Goal: Task Accomplishment & Management: Manage account settings

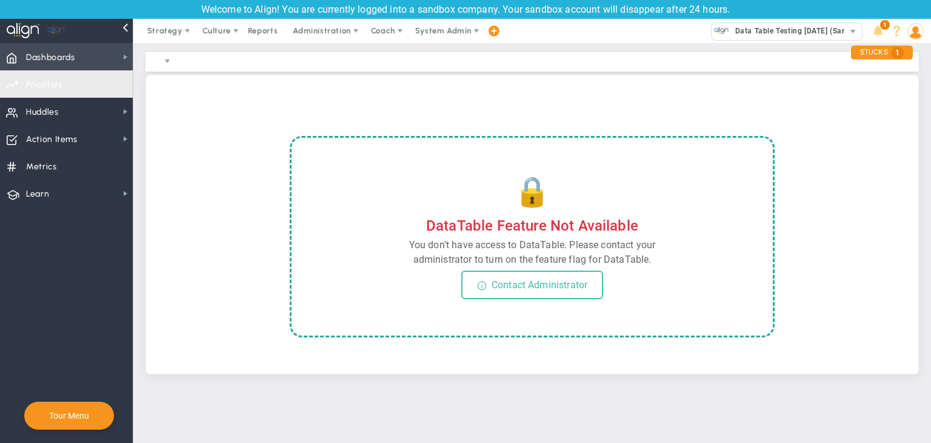
click at [58, 57] on span "Dashboards" at bounding box center [50, 57] width 49 height 25
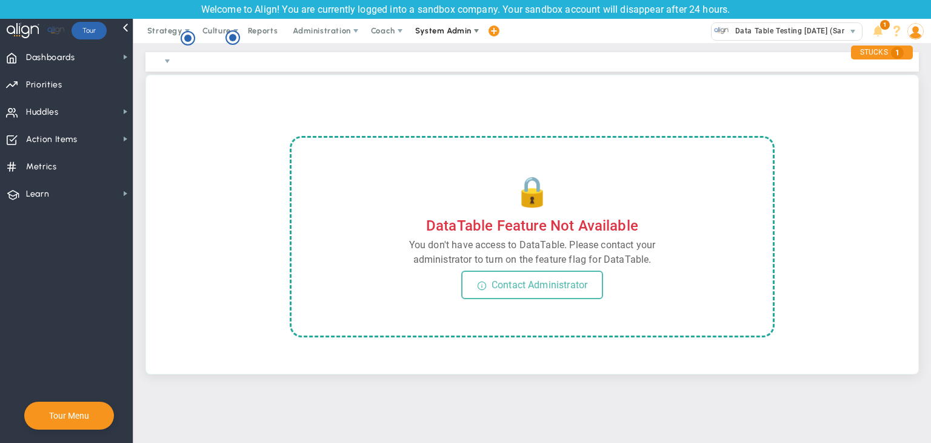
click at [429, 28] on span "System Admin" at bounding box center [443, 30] width 56 height 9
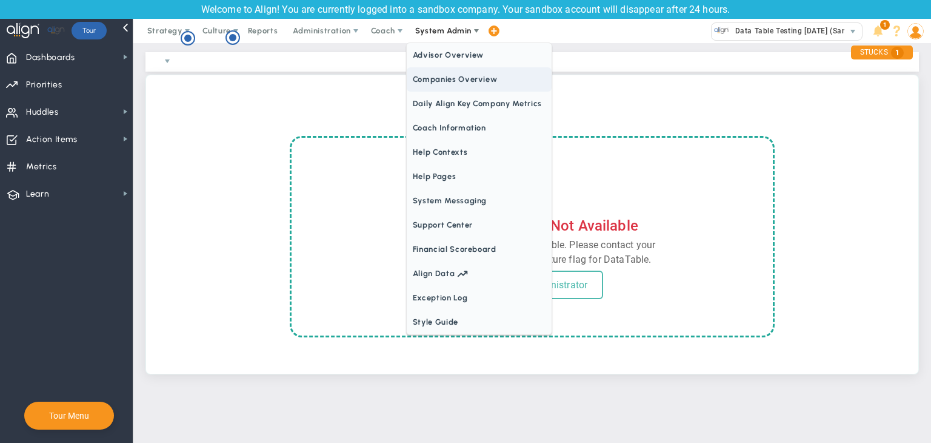
click at [444, 74] on span "Companies Overview" at bounding box center [479, 79] width 145 height 24
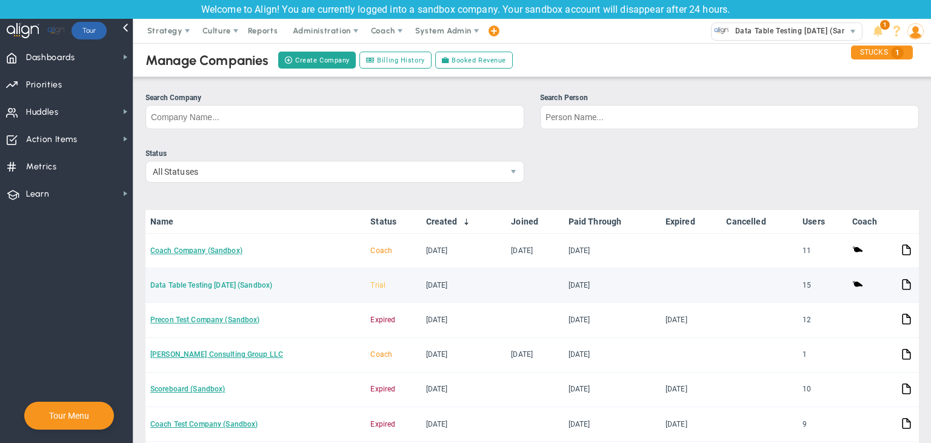
click at [239, 284] on link "Data Table Testing [DATE] (Sandbox)" at bounding box center [211, 285] width 122 height 8
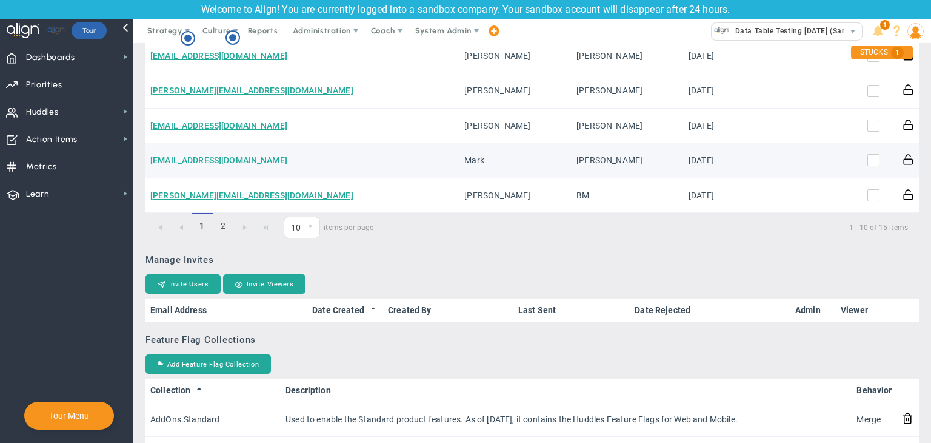
scroll to position [849, 0]
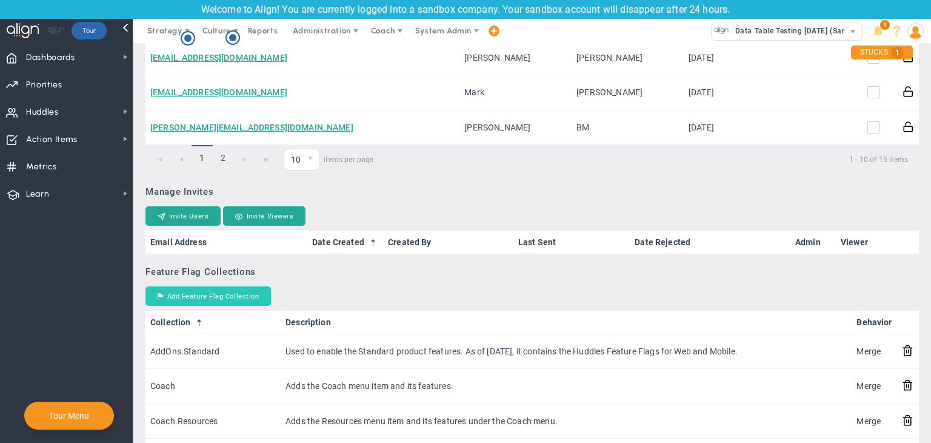
click at [243, 293] on button "Add Feature Flag Collection" at bounding box center [207, 295] width 125 height 19
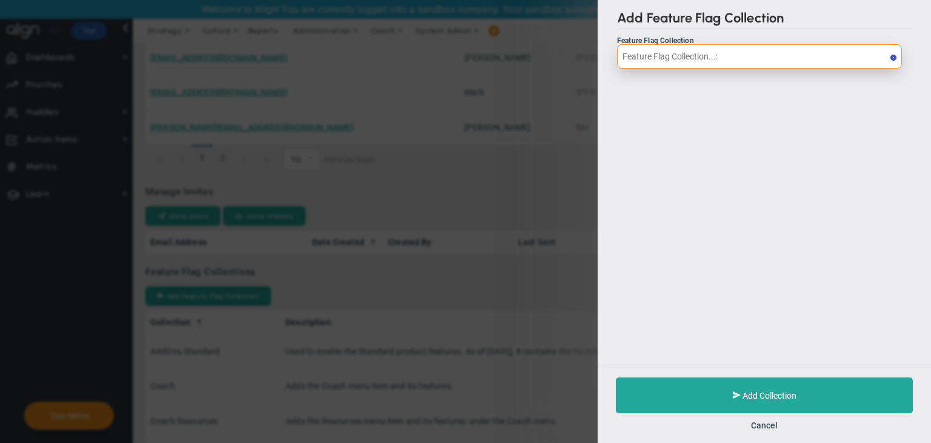
click at [705, 52] on input "text" at bounding box center [759, 56] width 285 height 24
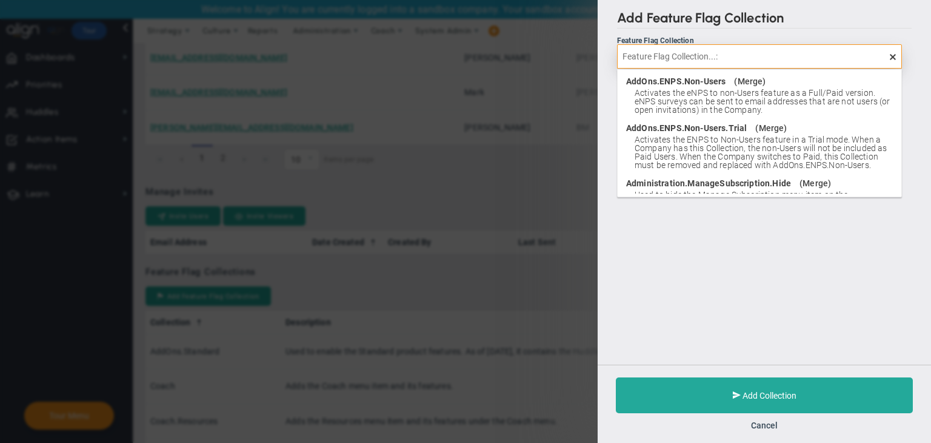
type input "a"
type input "s"
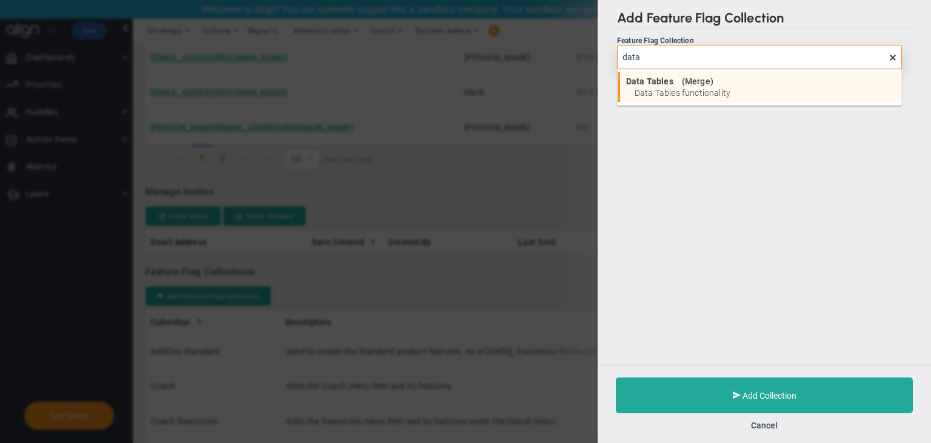
click at [689, 92] on span "Data Tables functionality" at bounding box center [765, 93] width 261 height 8
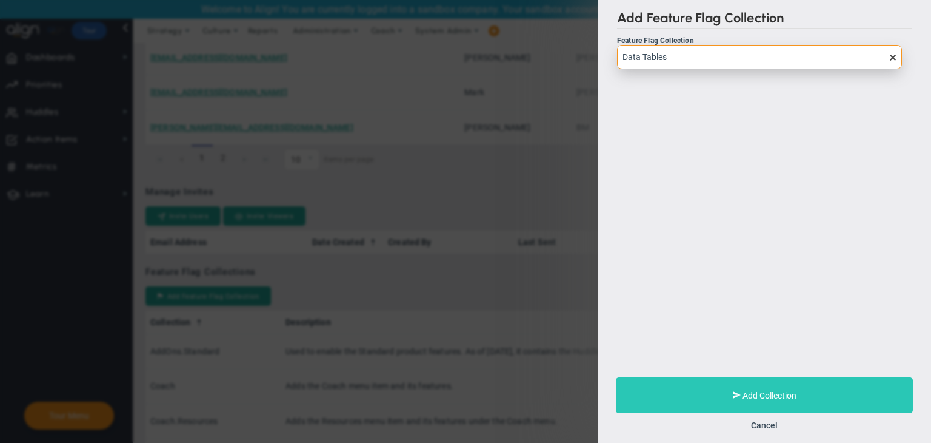
type input "Data Tables"
click at [783, 393] on span "Add Collection" at bounding box center [770, 395] width 54 height 10
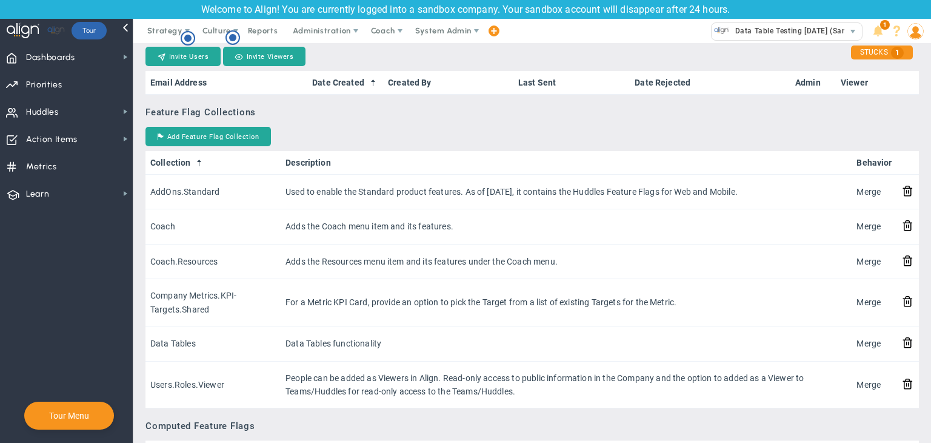
scroll to position [788, 0]
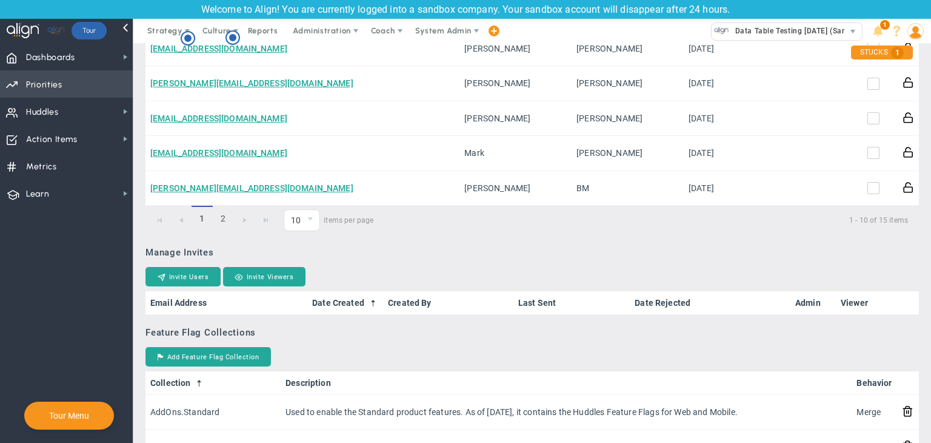
click at [119, 73] on span "Priorities Projects OKR Tree Priorities Projects OKRs" at bounding box center [66, 83] width 133 height 27
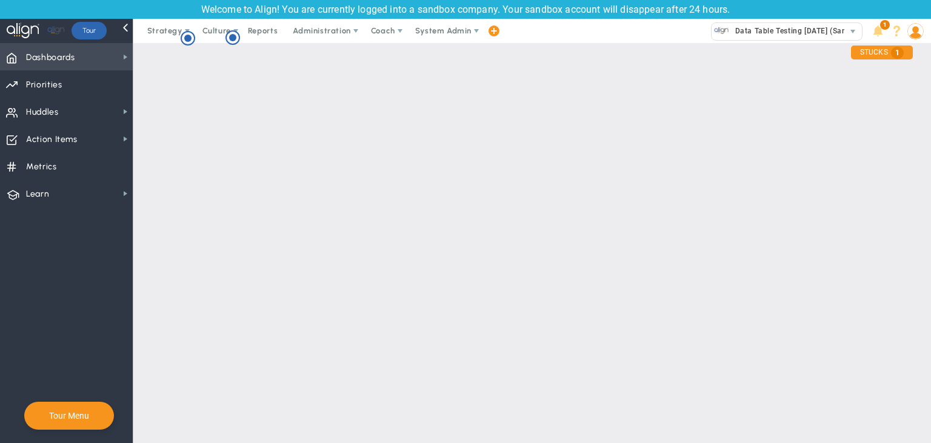
scroll to position [0, 0]
click at [120, 58] on span "Dashboards Dashboards" at bounding box center [66, 56] width 133 height 27
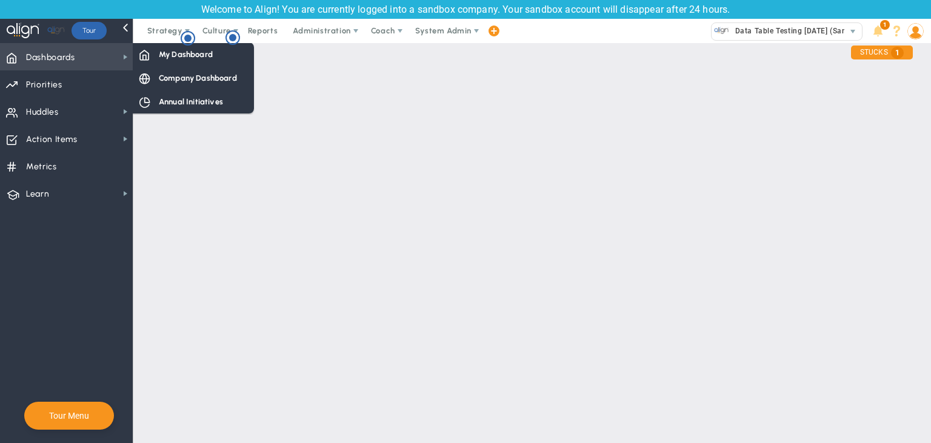
checkbox input "false"
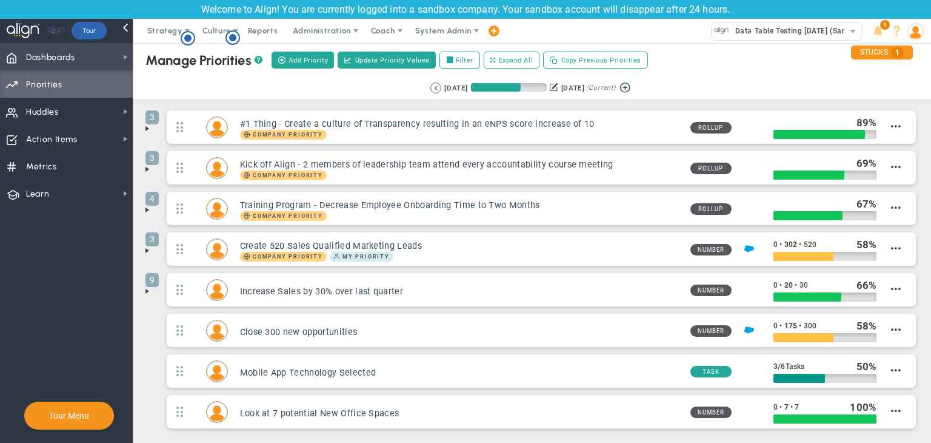
click at [108, 53] on span "Dashboards Dashboards" at bounding box center [66, 56] width 133 height 27
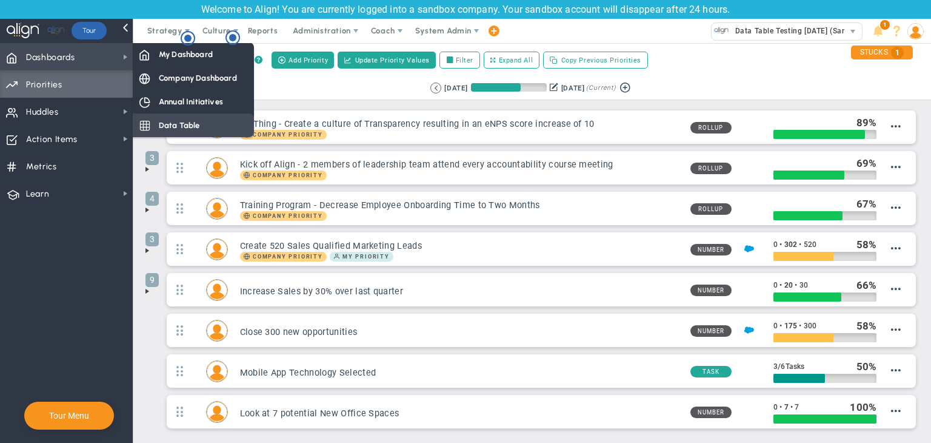
click at [167, 120] on span "Data Table" at bounding box center [179, 125] width 41 height 12
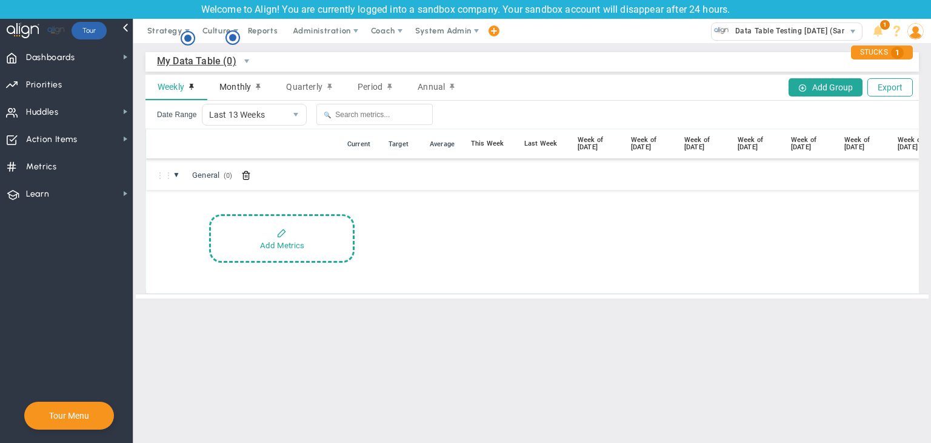
click at [237, 85] on span "Monthly" at bounding box center [235, 87] width 32 height 10
click at [296, 84] on span "Quarterly" at bounding box center [304, 87] width 36 height 10
click at [361, 87] on span "Period" at bounding box center [370, 87] width 25 height 10
click at [420, 87] on span "Annual" at bounding box center [431, 87] width 27 height 10
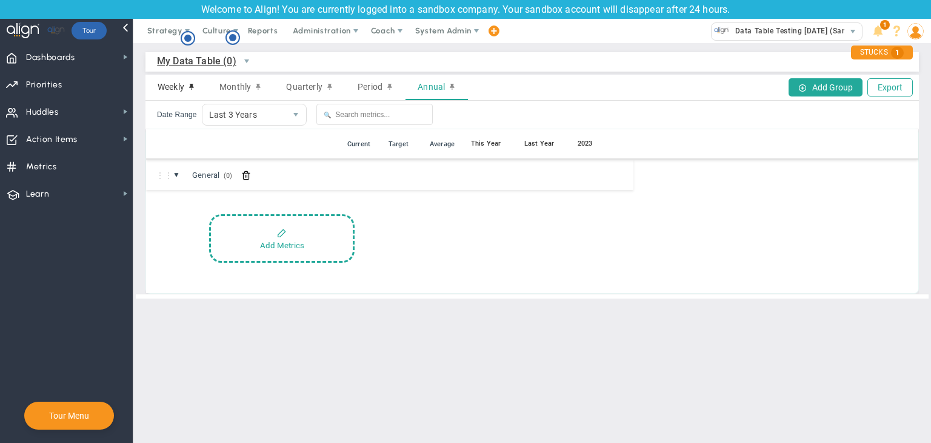
click at [158, 80] on div "Weekly" at bounding box center [176, 87] width 62 height 25
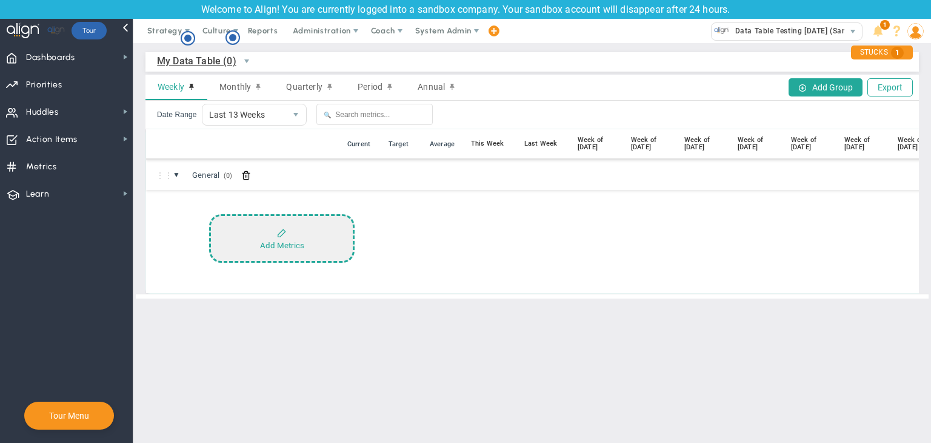
click at [307, 249] on button "Add Metrics" at bounding box center [281, 238] width 145 height 48
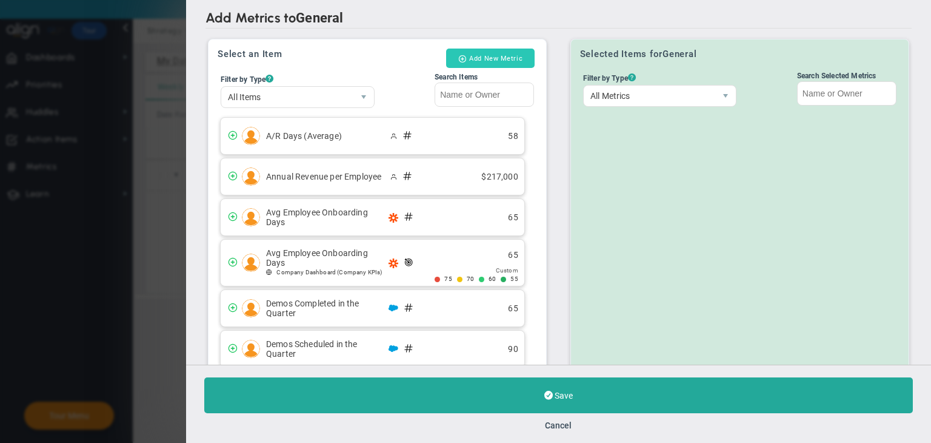
click at [498, 53] on button "Add New Metric" at bounding box center [490, 57] width 89 height 19
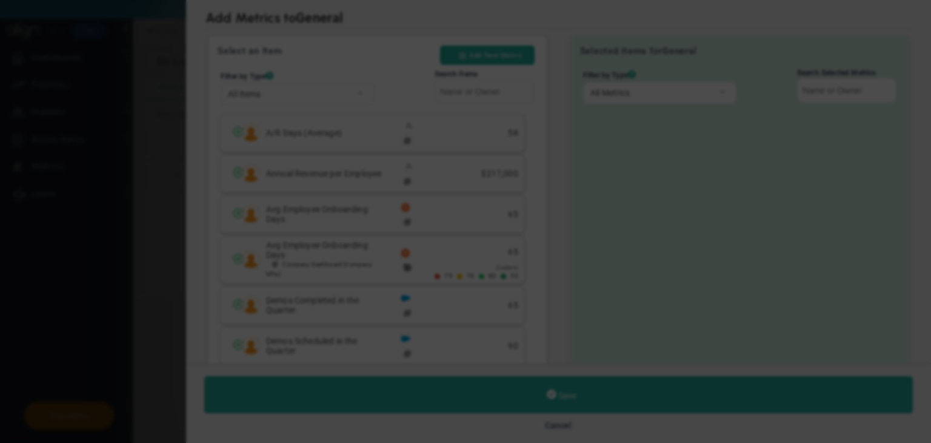
radio input "true"
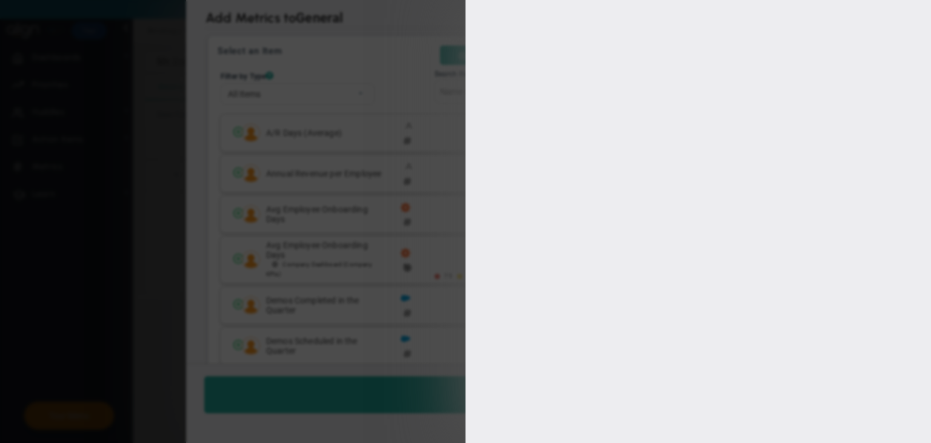
type input "[PERSON_NAME]"
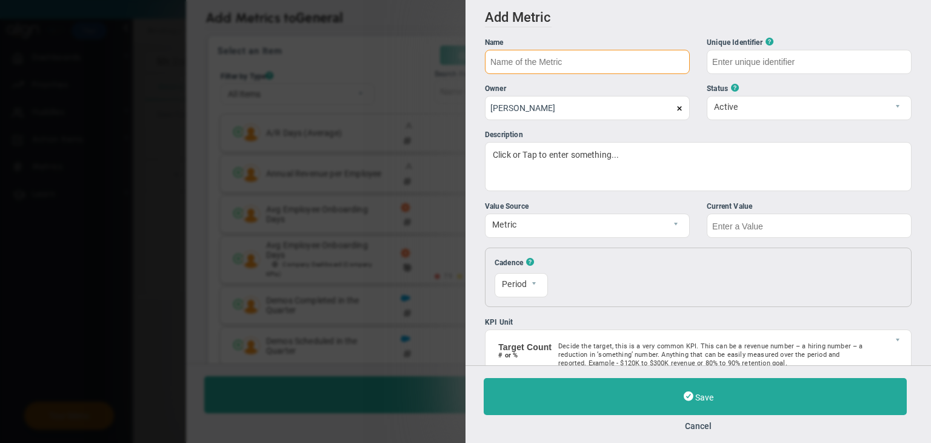
click at [554, 67] on input "text" at bounding box center [587, 62] width 205 height 24
type input "Test 18/09"
click at [747, 205] on div "Current Value" at bounding box center [809, 207] width 205 height 12
type input "Test-18/09"
click at [750, 213] on div "Current Value" at bounding box center [809, 219] width 205 height 37
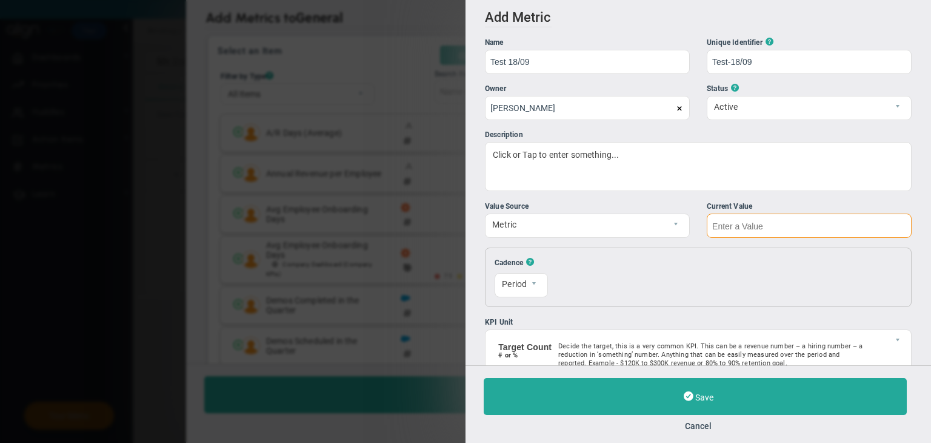
click at [764, 222] on input "text" at bounding box center [809, 225] width 205 height 24
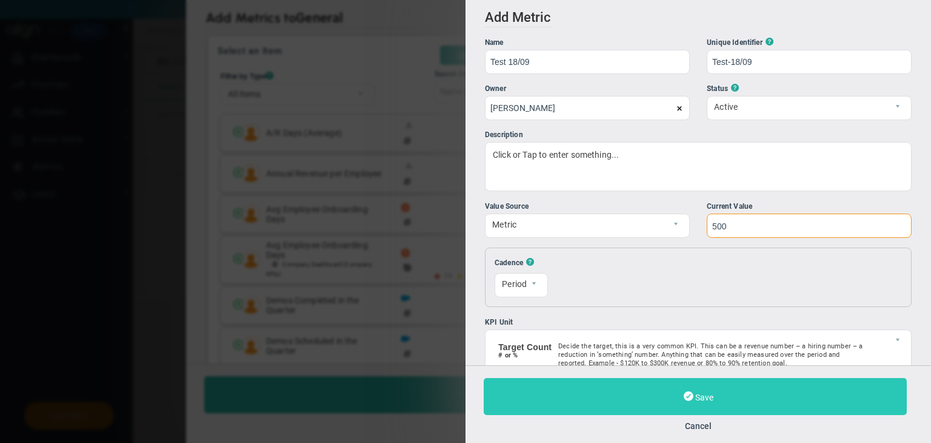
type input "500"
click at [759, 394] on button "Save" at bounding box center [695, 396] width 423 height 37
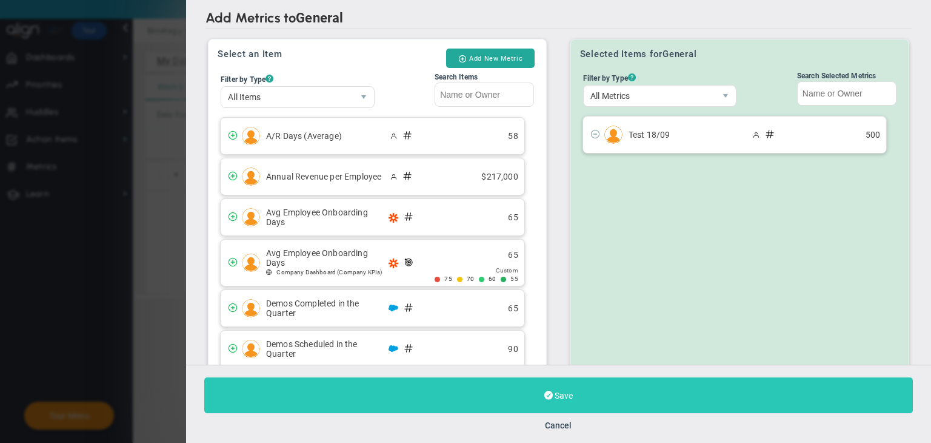
click at [677, 401] on button "Save" at bounding box center [558, 395] width 709 height 36
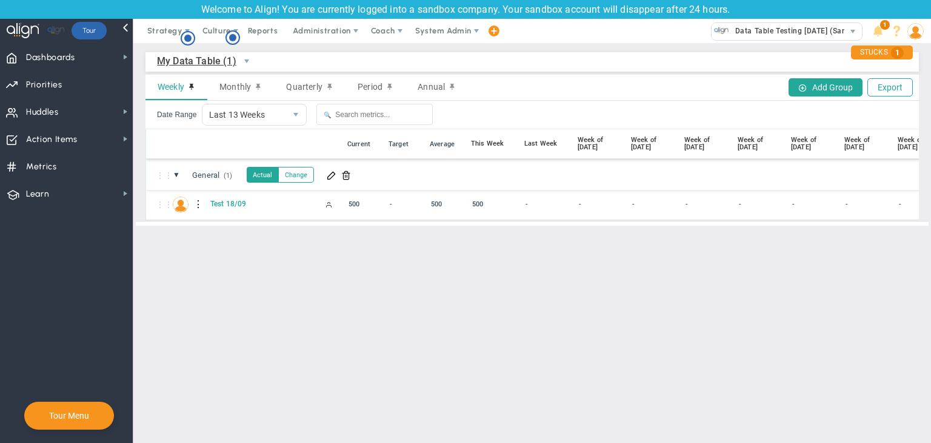
click at [196, 204] on div at bounding box center [199, 204] width 8 height 19
click at [224, 206] on span at bounding box center [220, 207] width 8 height 8
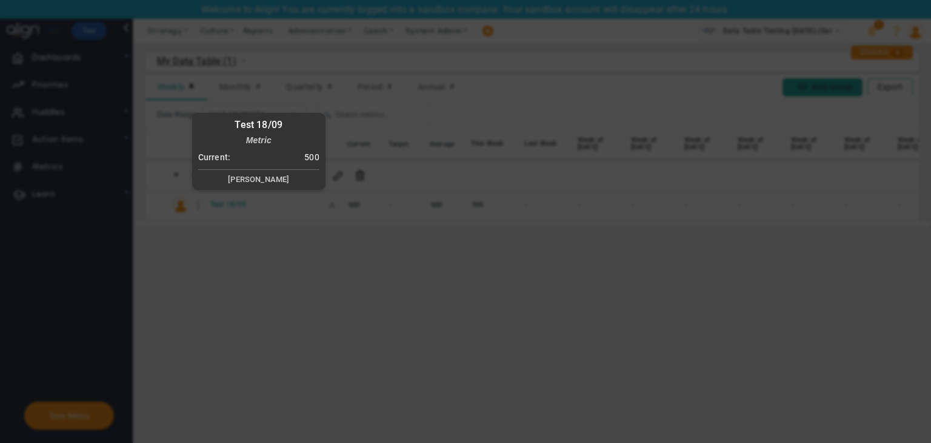
radio input "true"
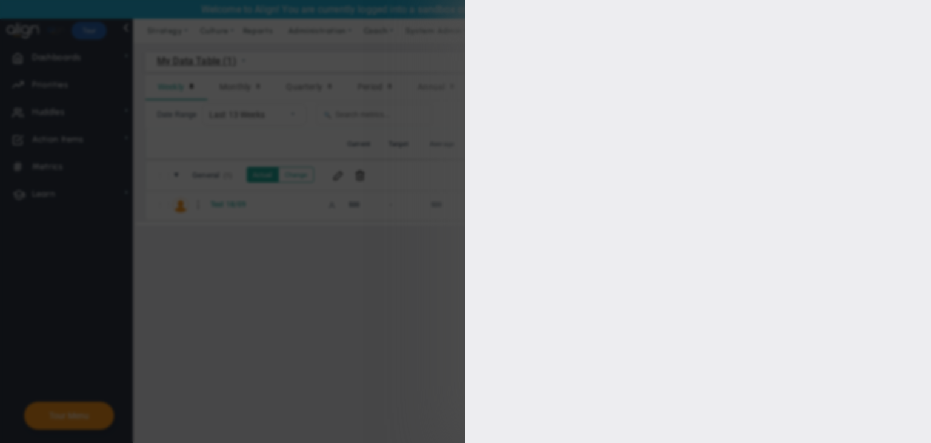
type input "Test 18/09"
type input "Test-18/09"
type input "500"
type input "[PERSON_NAME]"
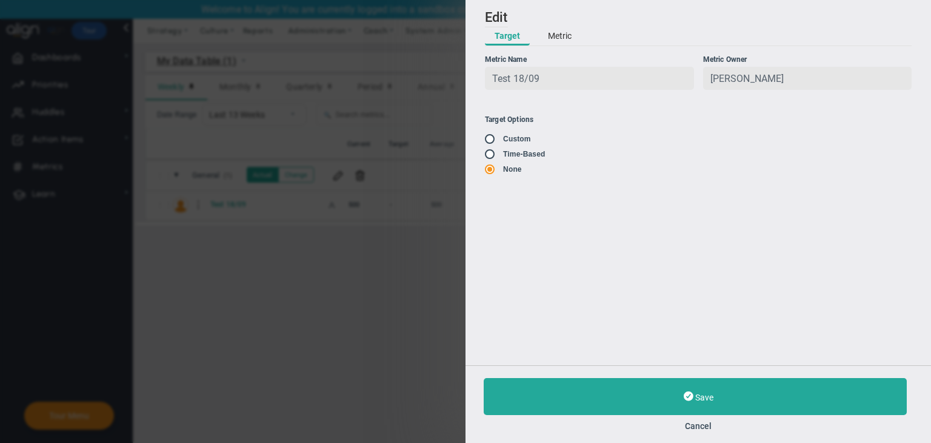
click at [562, 26] on div "Add Edit Metric Historical Values Target Metric Name Test 18/09 Unique Identifi…" at bounding box center [699, 182] width 466 height 365
click at [558, 36] on button "Metric" at bounding box center [559, 36] width 43 height 18
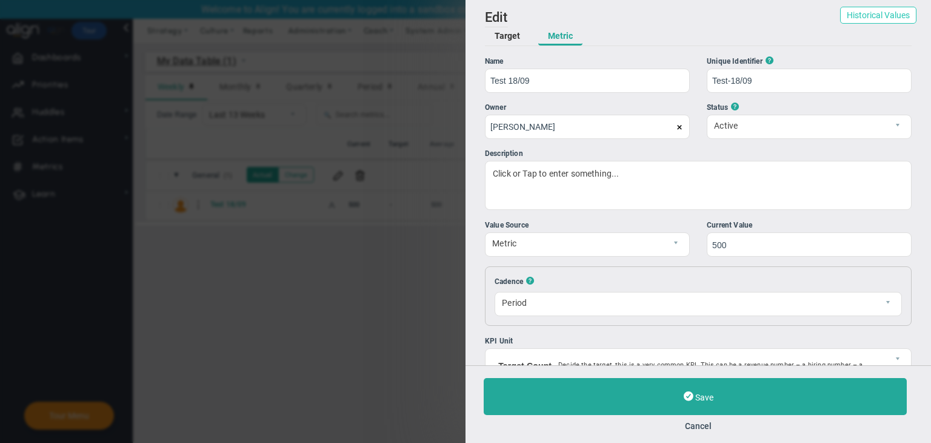
click at [868, 13] on button "Historical Values" at bounding box center [878, 15] width 76 height 17
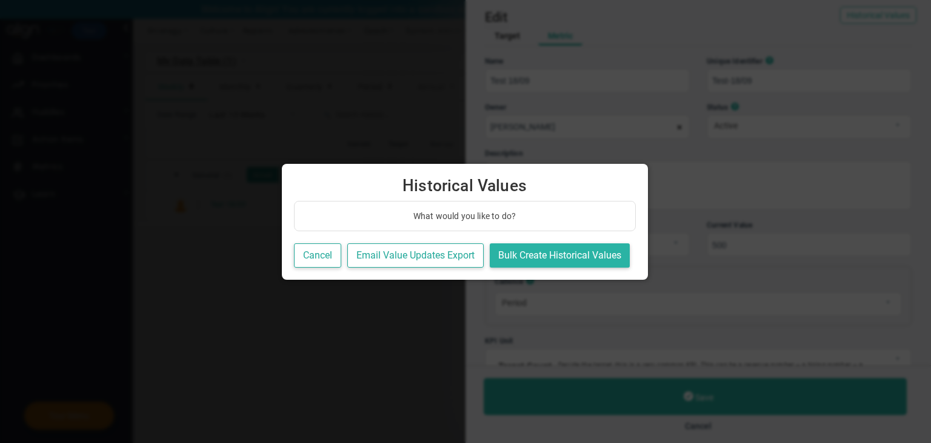
click at [594, 250] on button "Bulk Create Historical Values" at bounding box center [560, 255] width 140 height 25
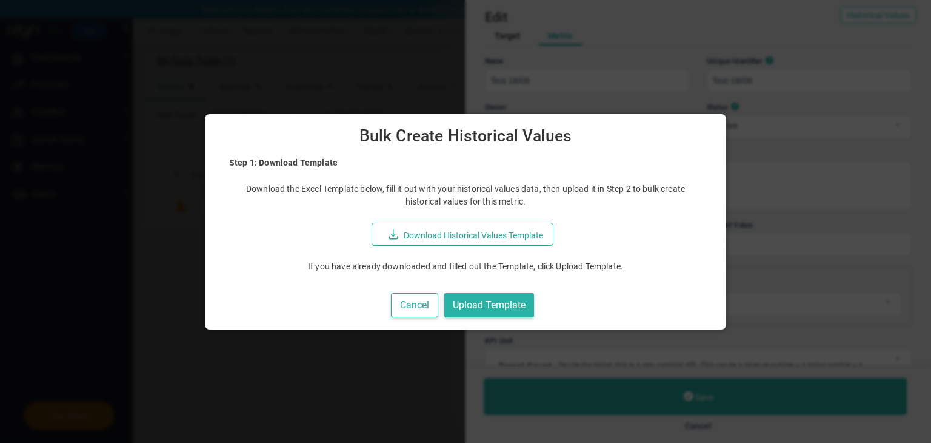
click at [497, 302] on button "Upload Template" at bounding box center [489, 305] width 90 height 25
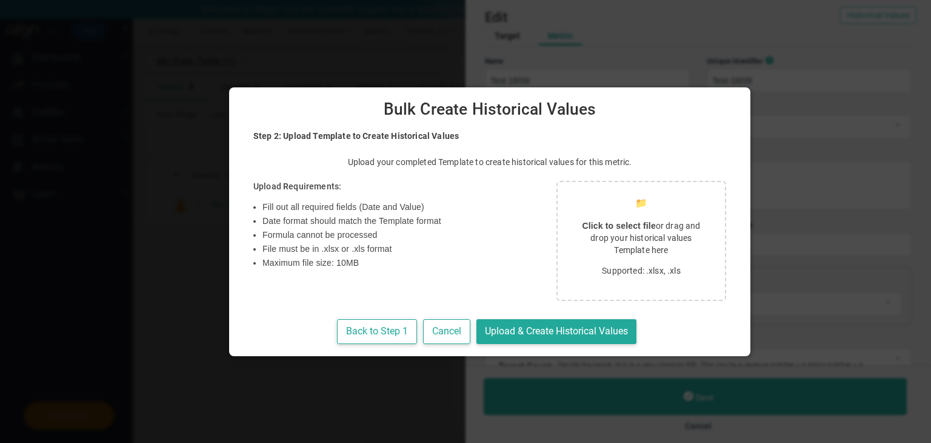
click at [585, 276] on p "Supported: .xlsx, .xls" at bounding box center [641, 270] width 138 height 12
click at [430, 329] on button "Cancel" at bounding box center [446, 331] width 47 height 25
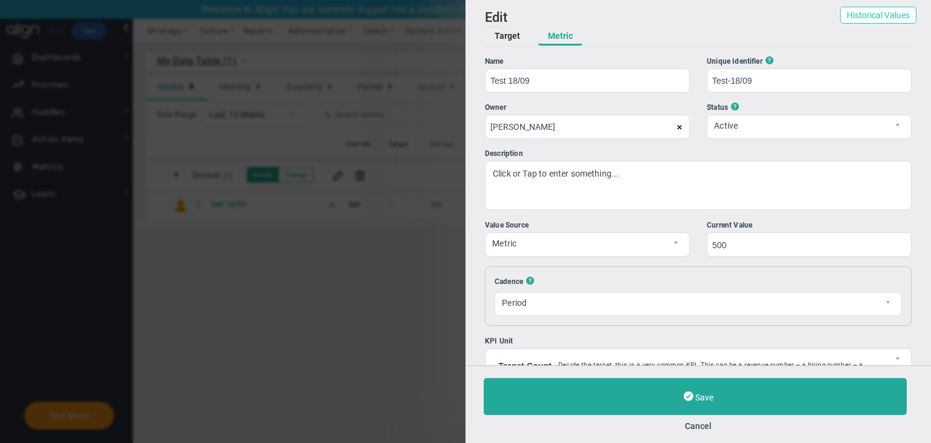
click at [852, 16] on button "Historical Values" at bounding box center [878, 15] width 76 height 17
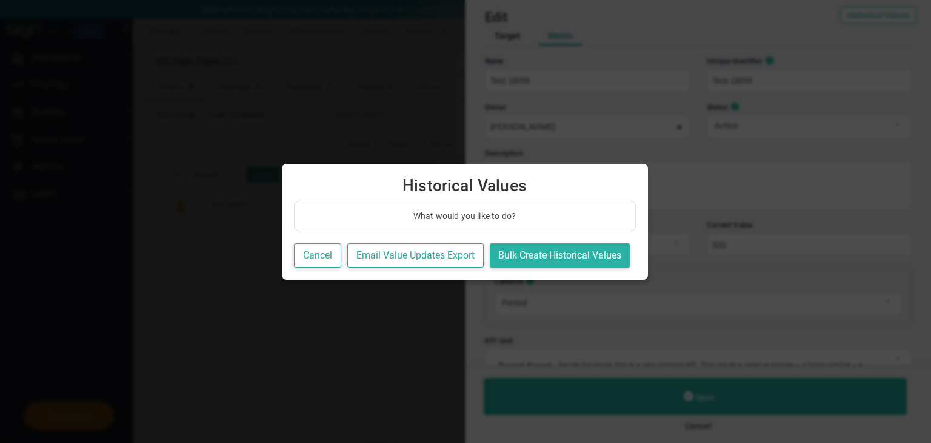
click at [538, 263] on button "Bulk Create Historical Values" at bounding box center [560, 255] width 140 height 25
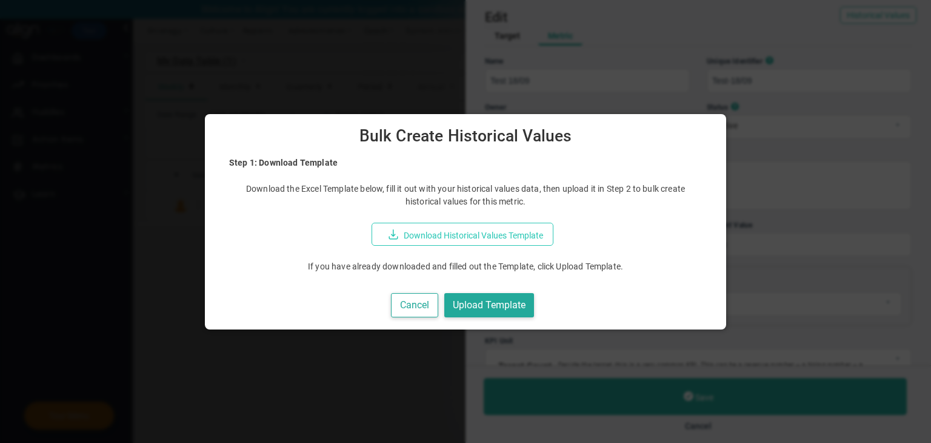
click at [478, 229] on button "Download Historical Values Template" at bounding box center [463, 233] width 182 height 23
drag, startPoint x: 427, startPoint y: 303, endPoint x: 436, endPoint y: 295, distance: 12.0
click at [427, 303] on button "Cancel" at bounding box center [414, 305] width 47 height 25
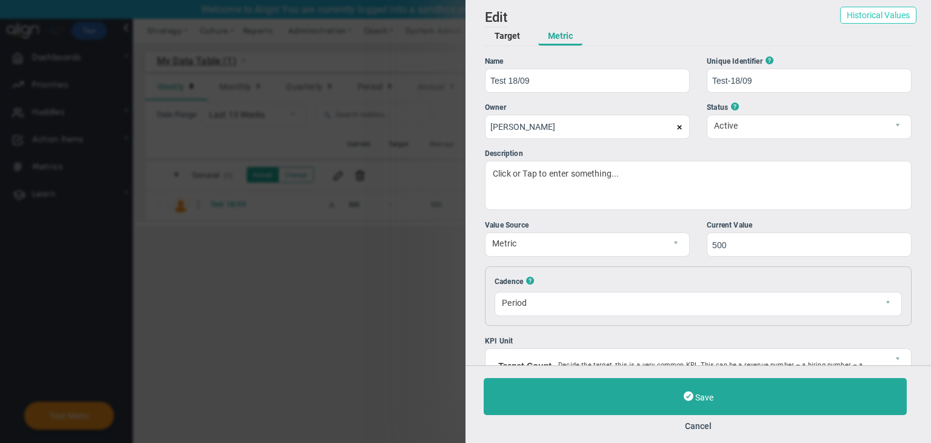
click at [868, 16] on button "Historical Values" at bounding box center [878, 15] width 76 height 17
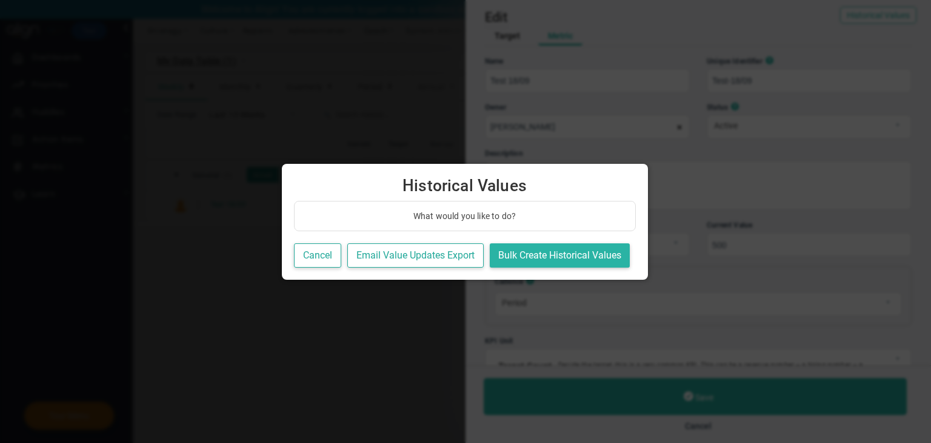
click at [601, 250] on button "Bulk Create Historical Values" at bounding box center [560, 255] width 140 height 25
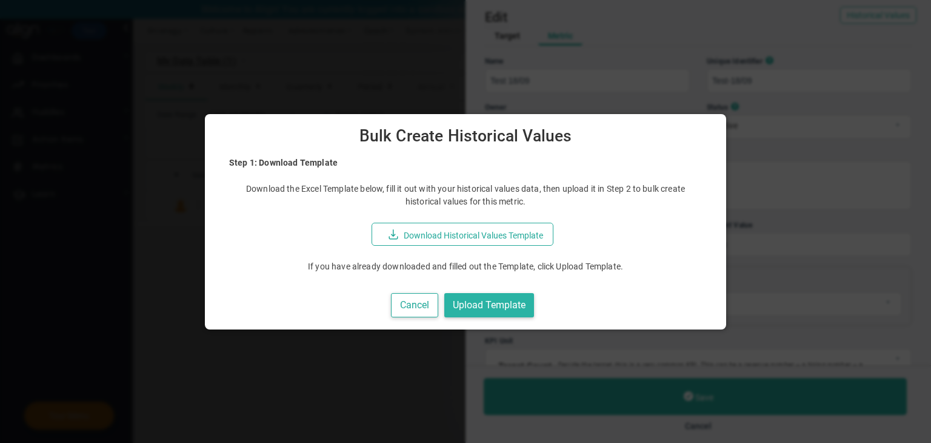
click at [520, 299] on button "Upload Template" at bounding box center [489, 305] width 90 height 25
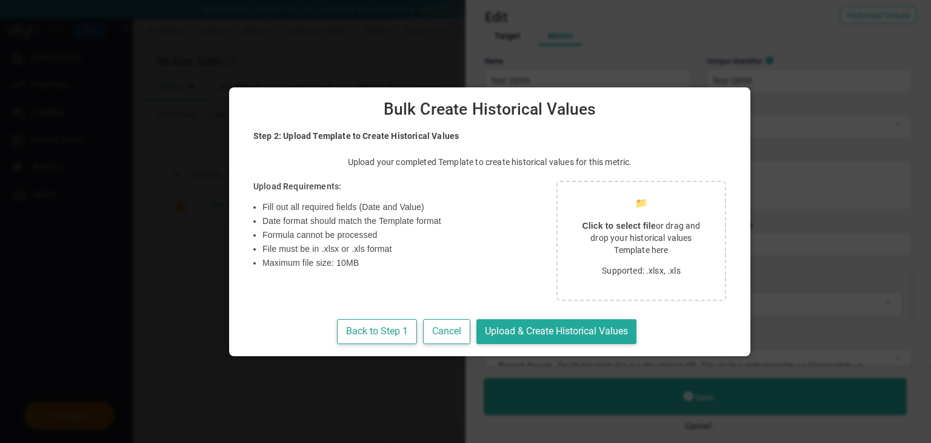
click at [582, 229] on strong "Click to select file" at bounding box center [618, 226] width 73 height 10
click at [611, 294] on div "📁 Click to select file or drag and drop your historical values Template here Su…" at bounding box center [642, 241] width 170 height 121
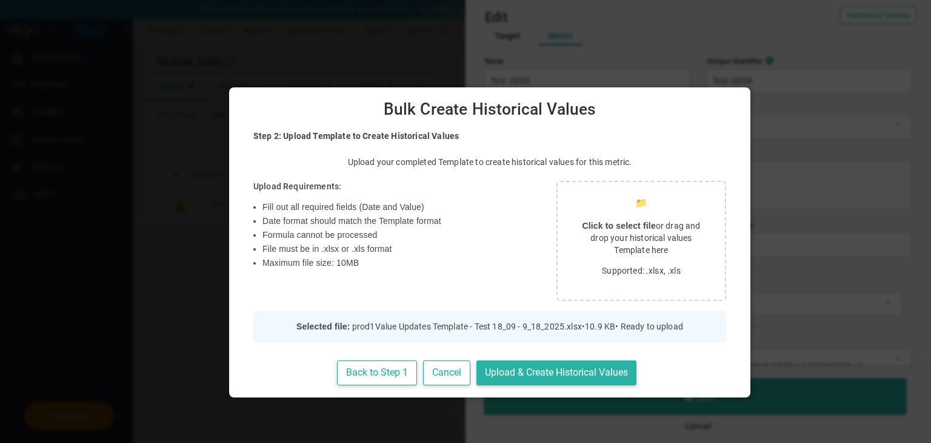
click at [550, 374] on button "Upload & Create Historical Values" at bounding box center [557, 372] width 160 height 25
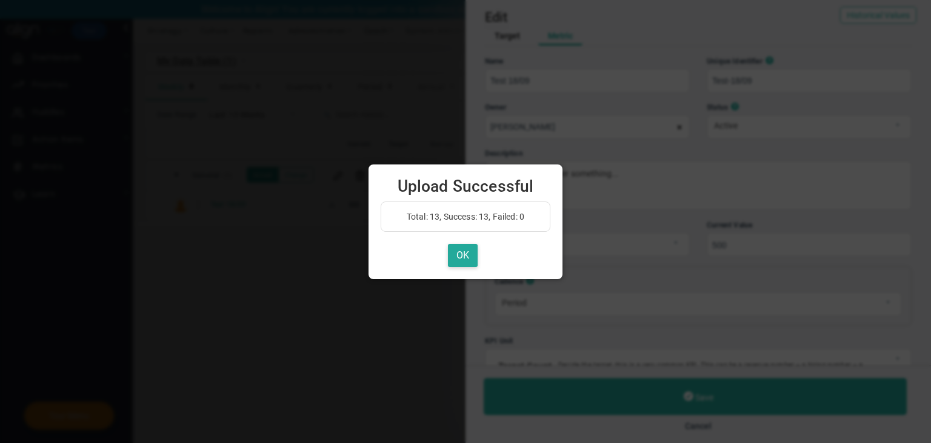
click at [478, 253] on div "OK" at bounding box center [466, 256] width 170 height 24
click at [472, 254] on button "OK" at bounding box center [463, 256] width 30 height 24
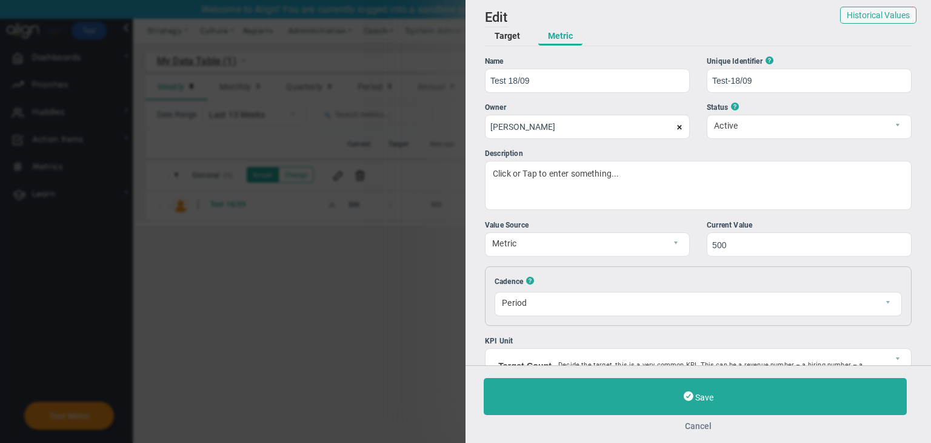
click at [697, 421] on button "Cancel" at bounding box center [698, 426] width 429 height 10
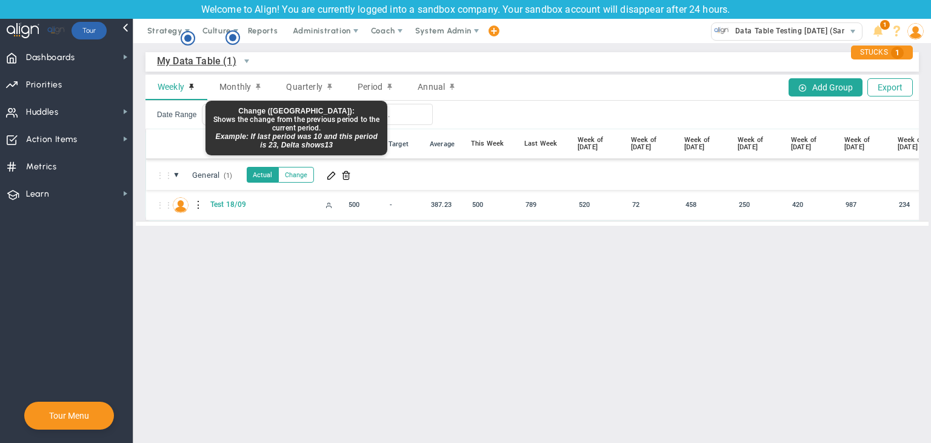
click at [301, 179] on button "Change" at bounding box center [296, 175] width 36 height 16
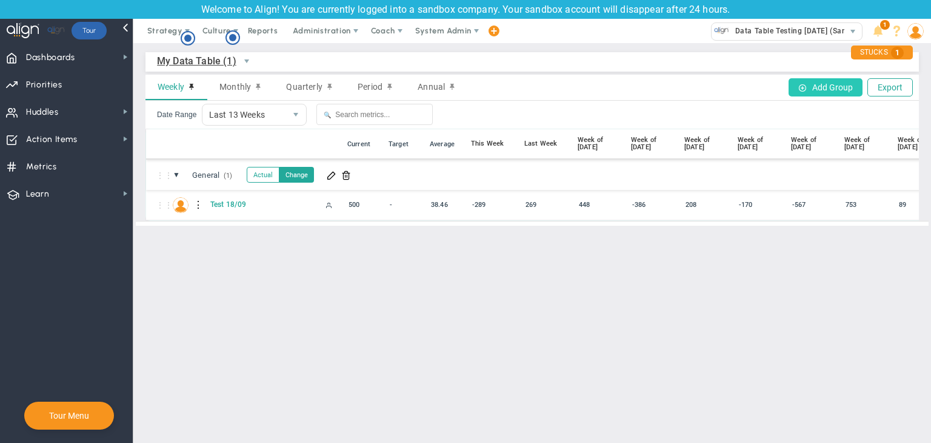
click at [825, 85] on button "Add Group" at bounding box center [826, 87] width 74 height 18
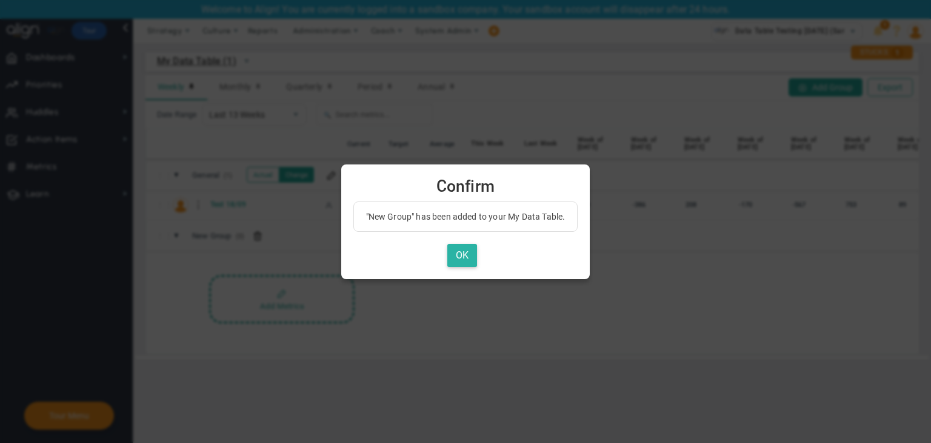
click at [461, 261] on button "OK" at bounding box center [462, 256] width 30 height 24
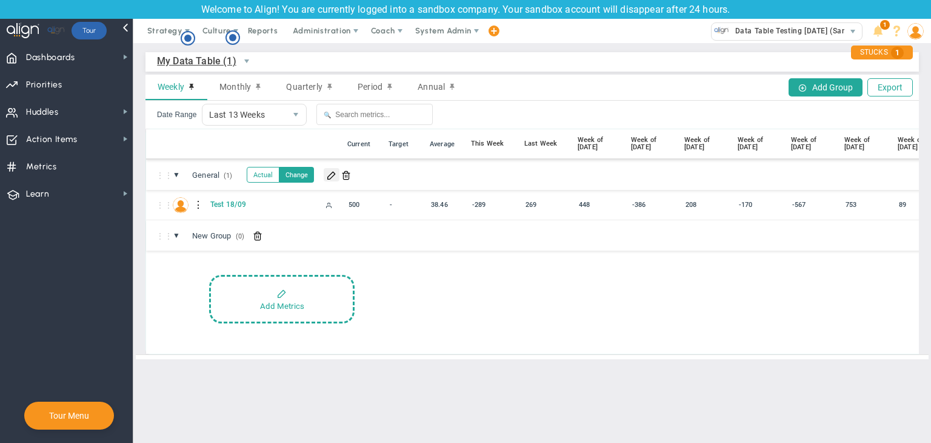
click at [327, 173] on span at bounding box center [332, 175] width 10 height 10
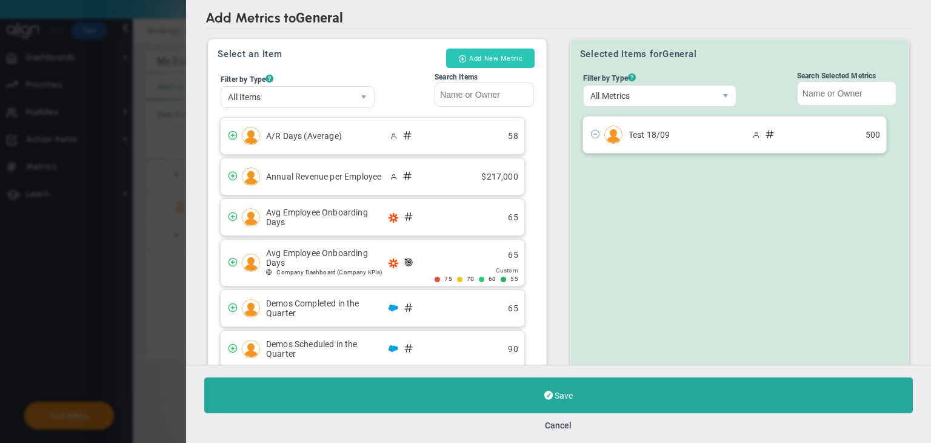
click at [512, 56] on button "Add New Metric" at bounding box center [490, 57] width 89 height 19
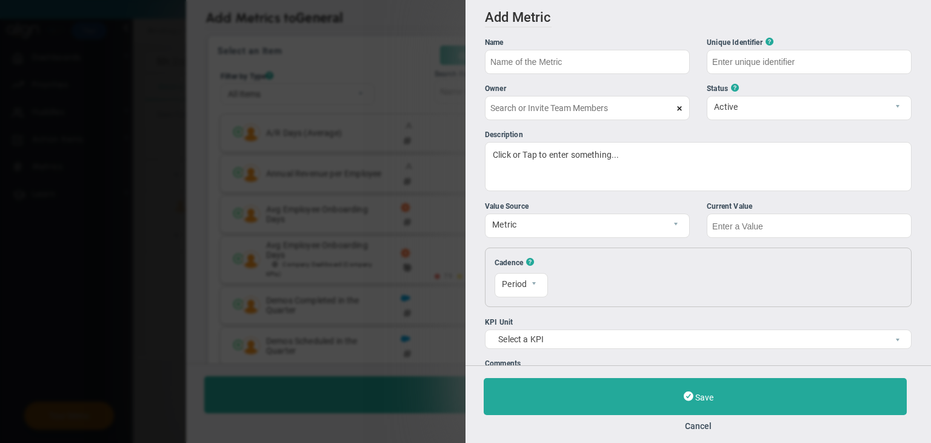
type input "[PERSON_NAME]"
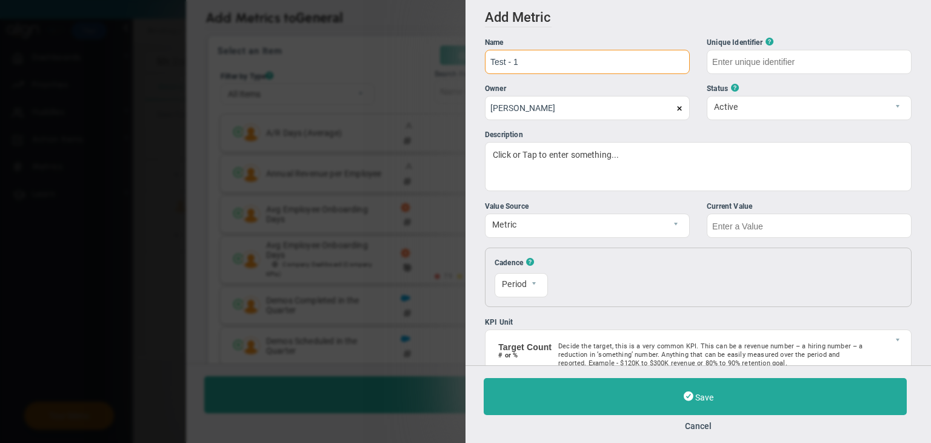
type input "Test - 1"
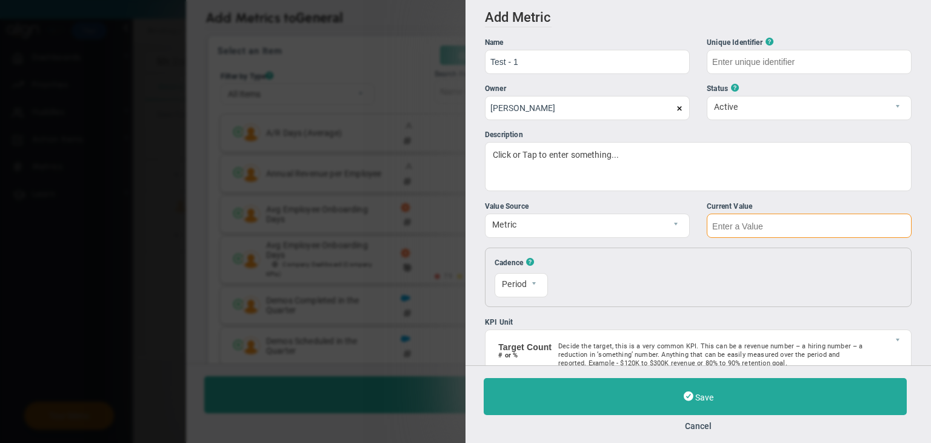
click at [783, 231] on input "text" at bounding box center [809, 225] width 205 height 24
type input "Test---1"
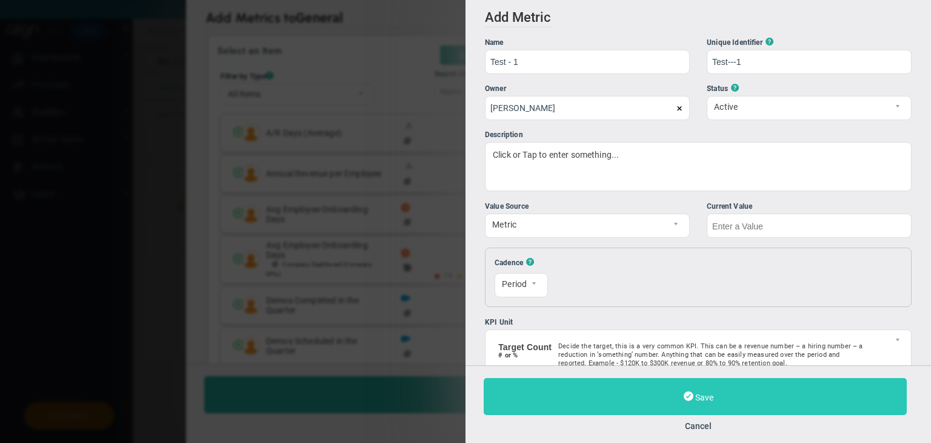
click at [737, 401] on button "Save" at bounding box center [695, 396] width 423 height 37
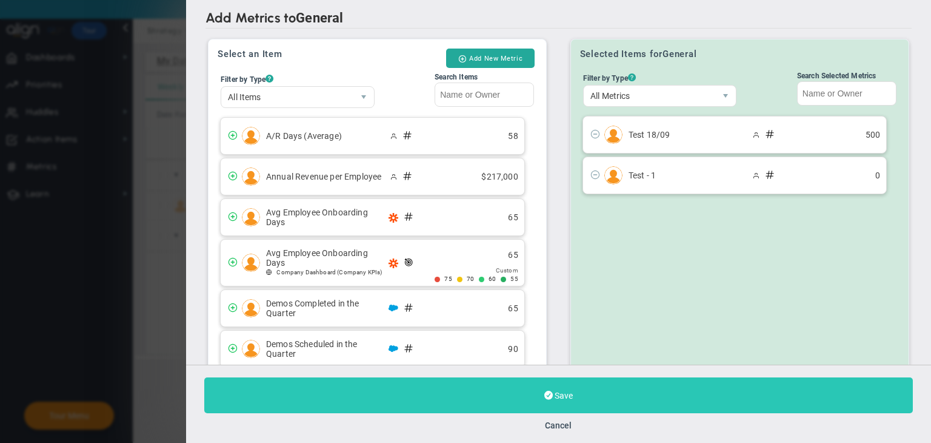
click at [586, 382] on button "Save" at bounding box center [558, 395] width 709 height 36
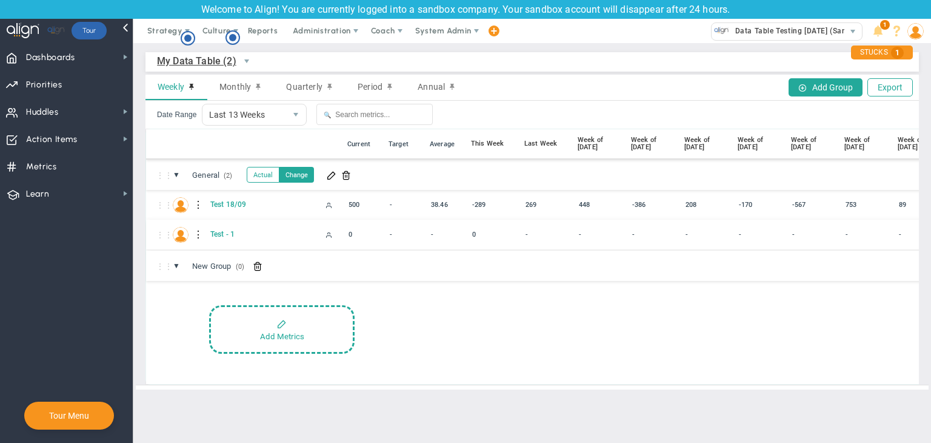
click at [199, 236] on div at bounding box center [199, 234] width 8 height 19
click at [242, 231] on div "Edit" at bounding box center [249, 238] width 84 height 25
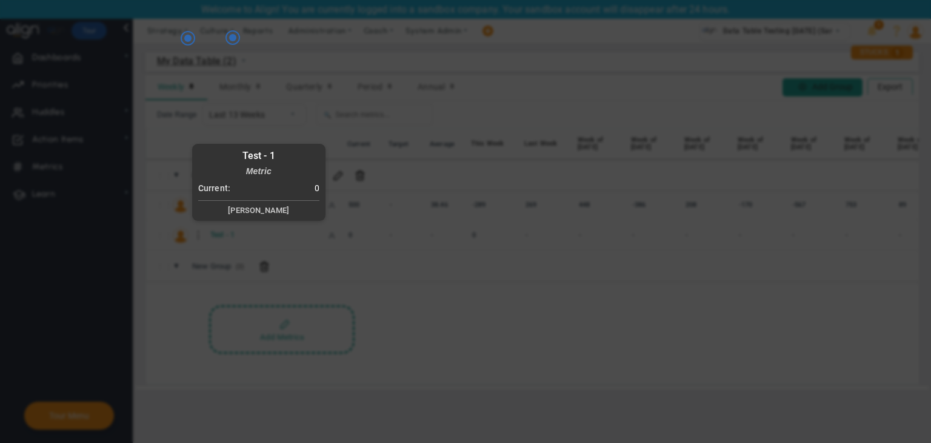
radio input "true"
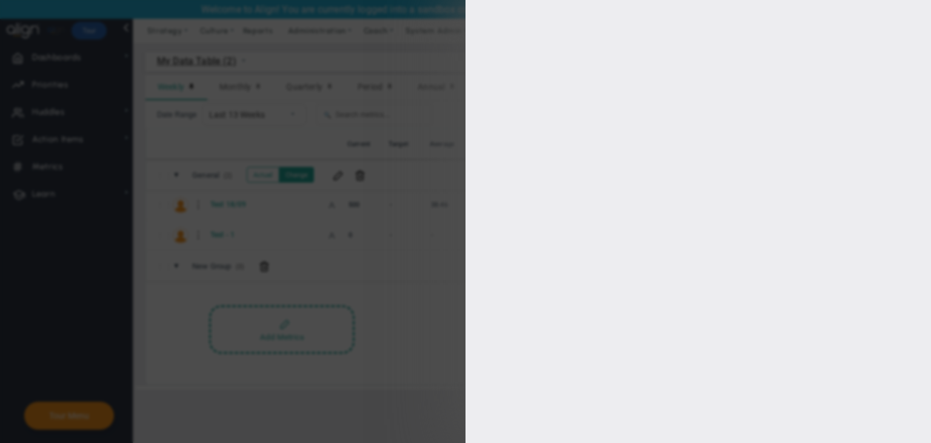
type input "Test - 1"
type input "Test---1"
type input "0"
type input "[PERSON_NAME]"
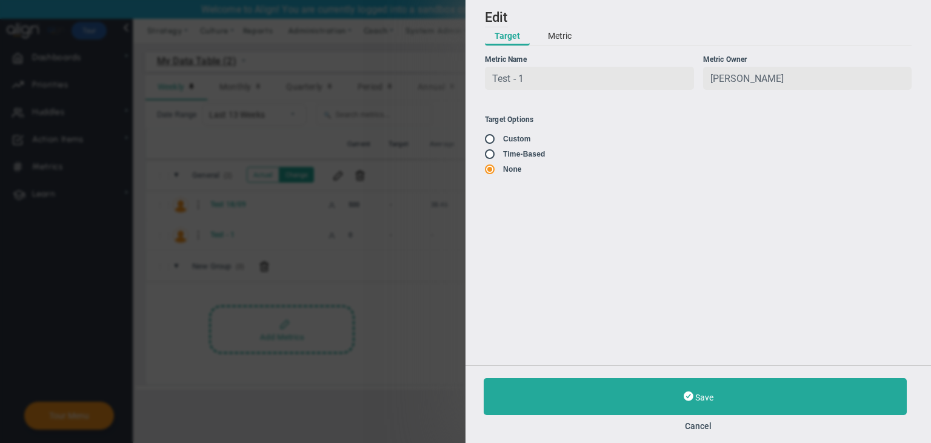
click at [565, 39] on button "Metric" at bounding box center [559, 36] width 43 height 18
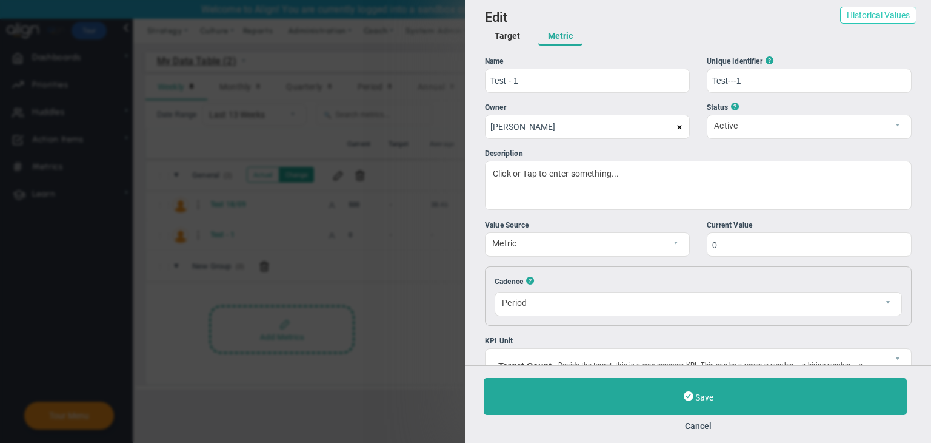
click at [871, 15] on button "Historical Values" at bounding box center [878, 15] width 76 height 17
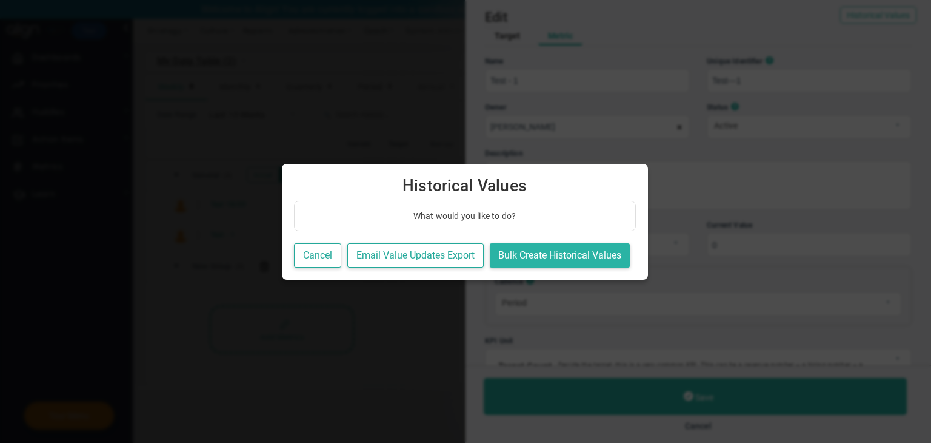
click at [584, 250] on button "Bulk Create Historical Values" at bounding box center [560, 255] width 140 height 25
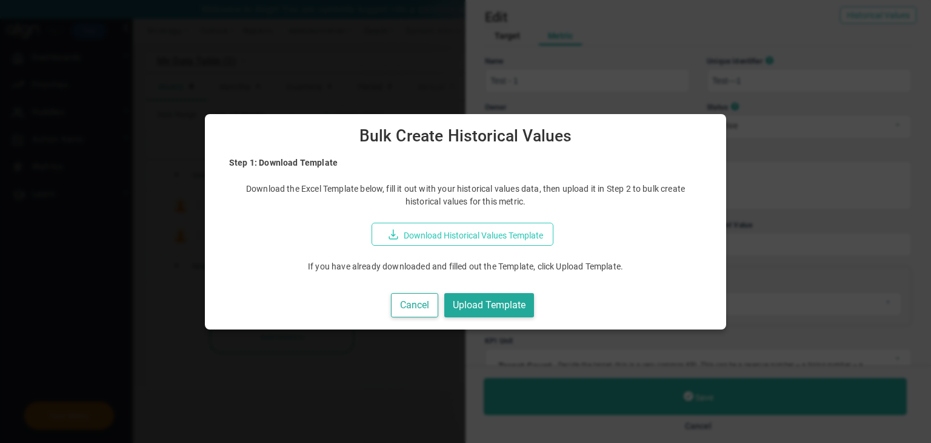
click at [504, 243] on button "Download Historical Values Template" at bounding box center [463, 233] width 182 height 23
click at [500, 304] on button "Upload Template" at bounding box center [489, 305] width 90 height 25
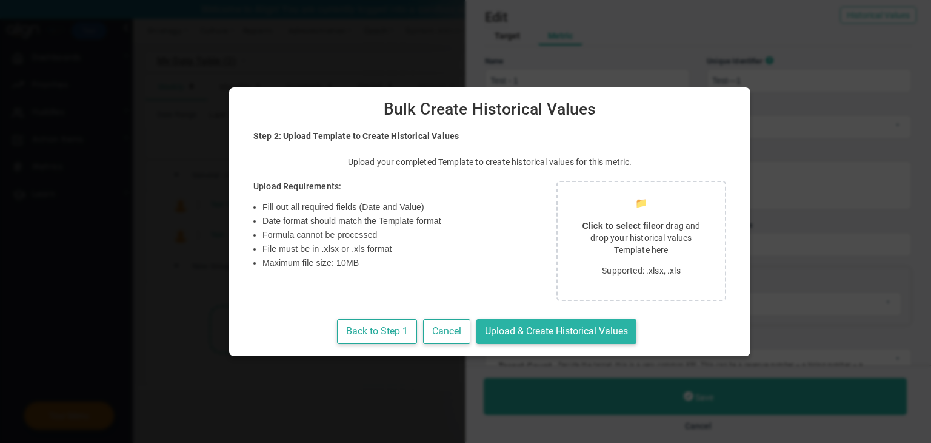
click at [495, 328] on button "Upload & Create Historical Values" at bounding box center [557, 331] width 160 height 25
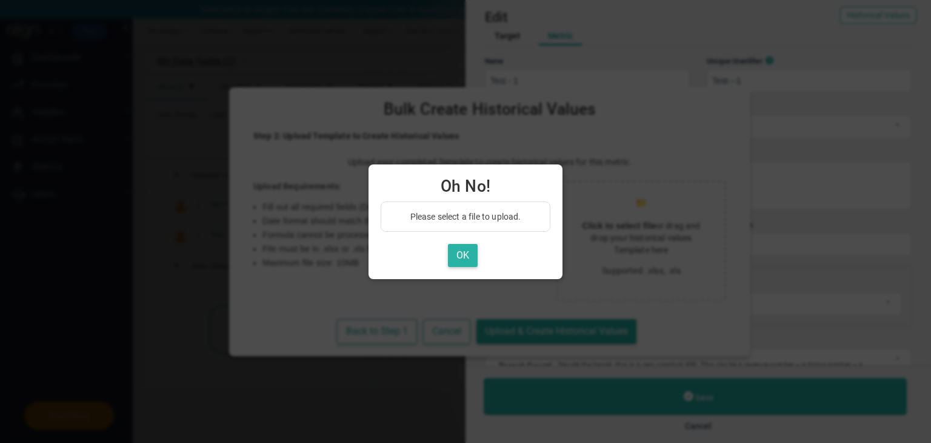
click at [464, 255] on button "OK" at bounding box center [463, 256] width 30 height 24
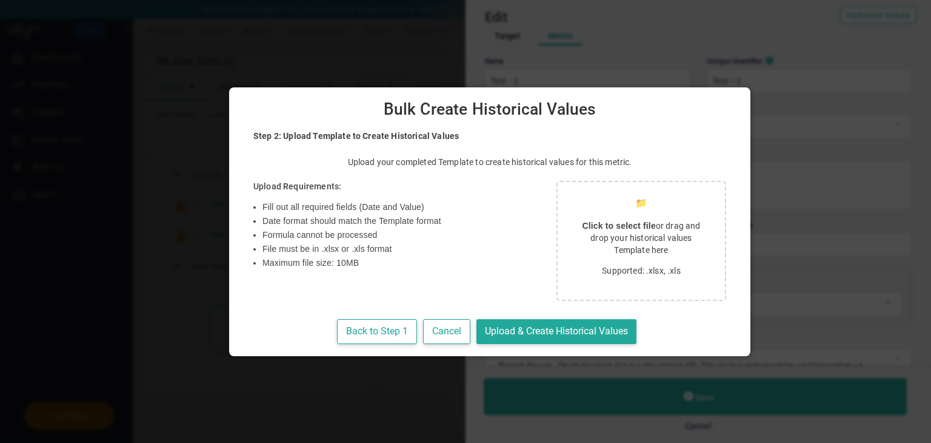
click at [632, 244] on p "Click to select file or drag and drop your historical values Template here" at bounding box center [641, 237] width 138 height 36
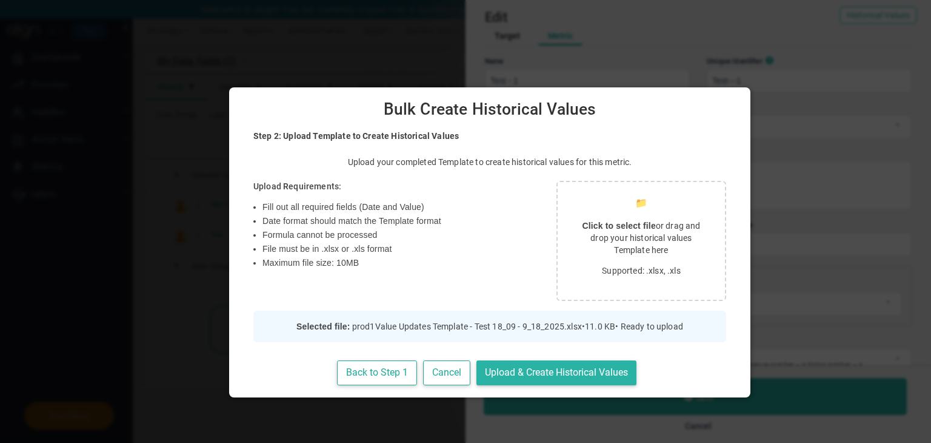
click at [509, 366] on button "Upload & Create Historical Values" at bounding box center [557, 372] width 160 height 25
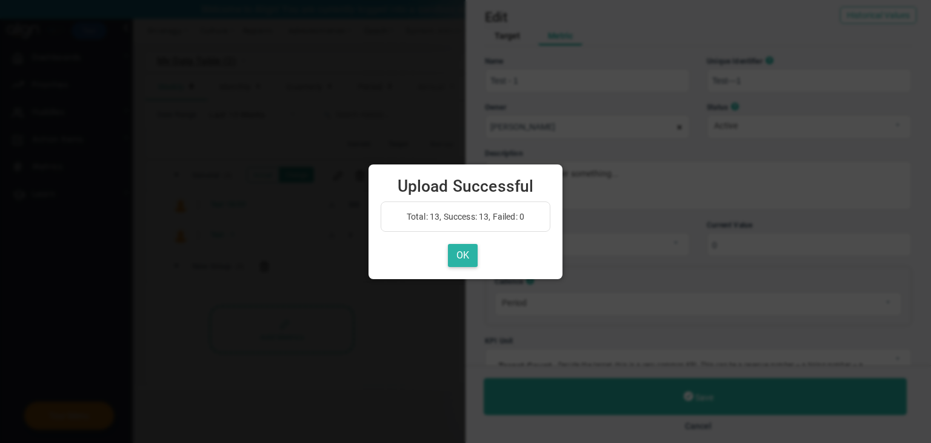
click at [463, 254] on button "OK" at bounding box center [463, 256] width 30 height 24
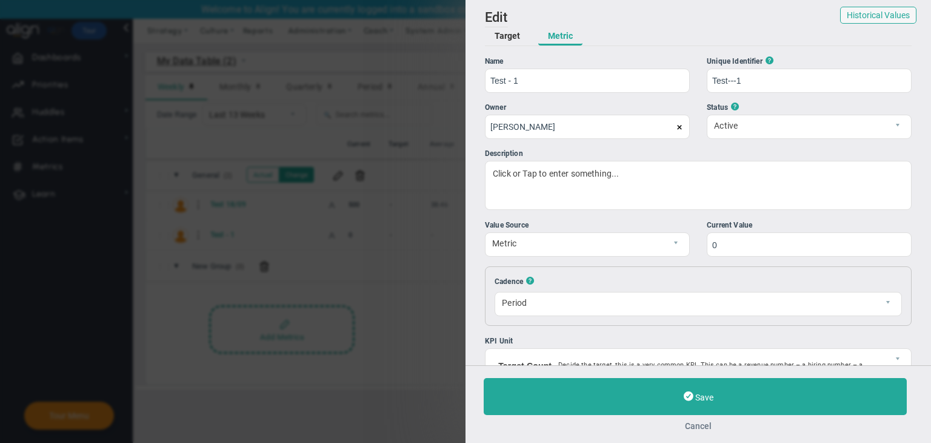
click at [695, 424] on button "Cancel" at bounding box center [698, 426] width 429 height 10
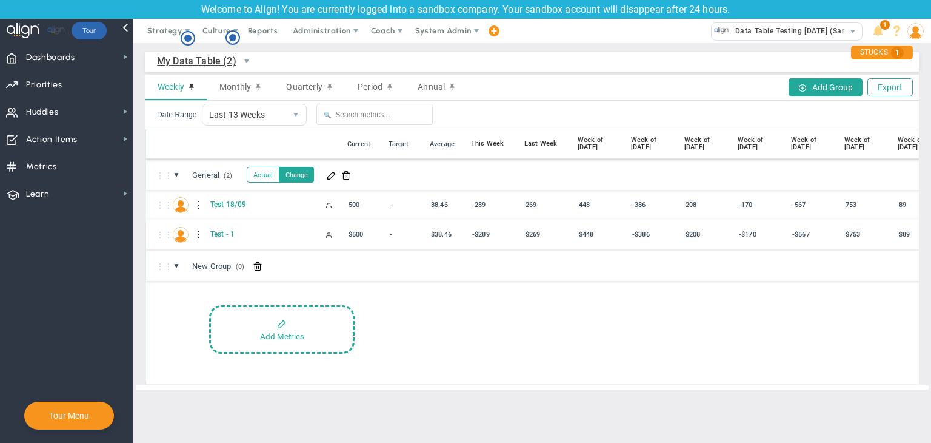
click at [478, 232] on div "-$289" at bounding box center [491, 234] width 45 height 14
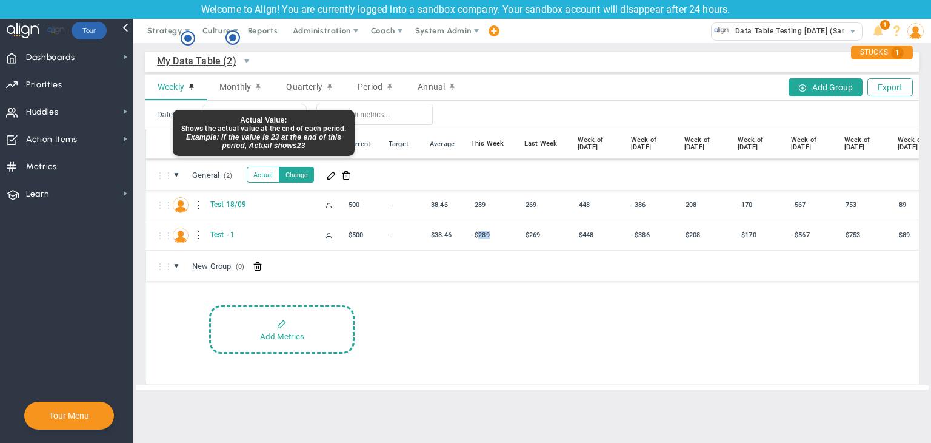
click at [272, 178] on button "Actual" at bounding box center [263, 175] width 33 height 16
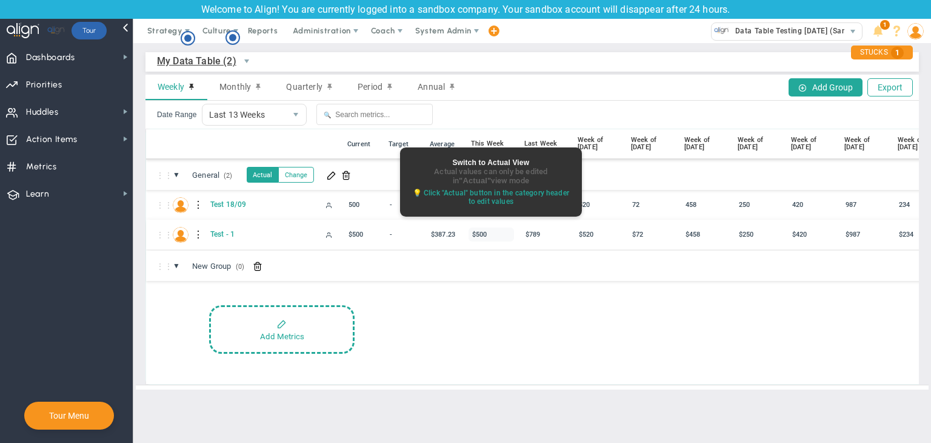
click at [476, 235] on div "$500" at bounding box center [491, 234] width 45 height 14
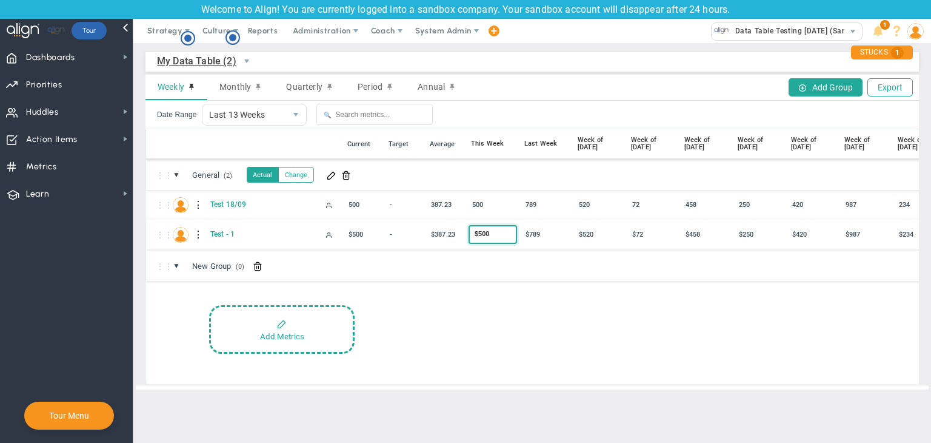
click at [484, 248] on div "⋮⋮ T- Test - 1 $500" at bounding box center [656, 234] width 1021 height 30
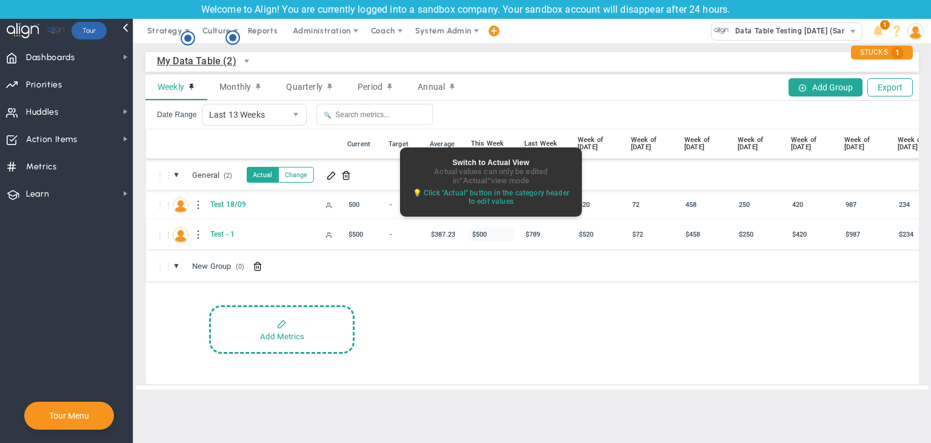
click at [493, 235] on div "$500" at bounding box center [491, 234] width 45 height 14
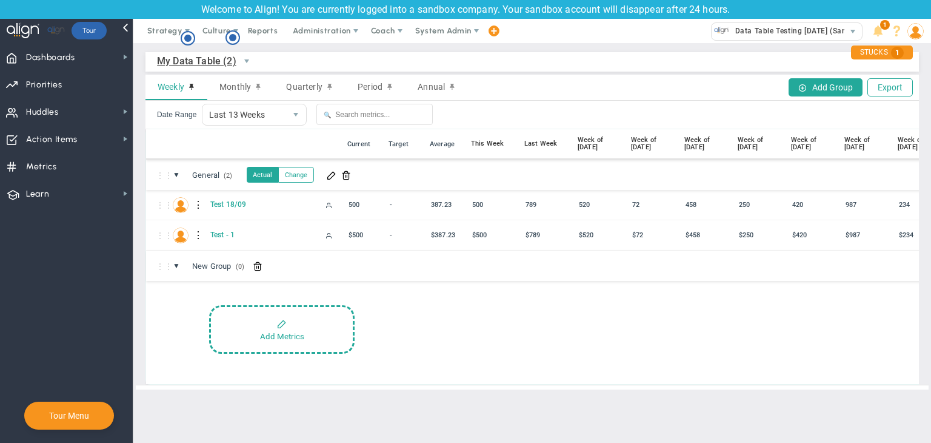
click at [492, 269] on div "⋮⋮ ▼ New Group (0) New Group" at bounding box center [656, 265] width 1021 height 30
click at [645, 233] on div "$72" at bounding box center [651, 234] width 45 height 14
click at [644, 255] on div "⋮⋮ ▼ New Group (0) New Group" at bounding box center [656, 265] width 1021 height 30
click at [591, 234] on div "$520" at bounding box center [597, 234] width 45 height 14
click at [592, 249] on div "⋮⋮ T- Test - 1 $500" at bounding box center [656, 234] width 1021 height 30
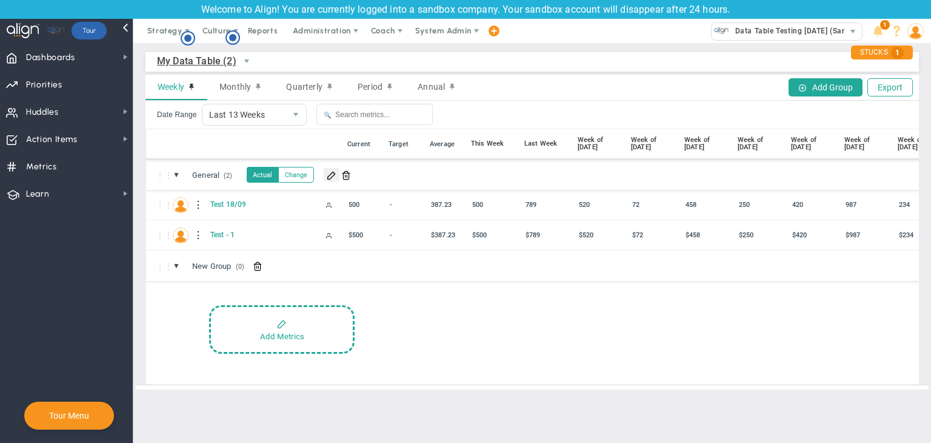
click at [330, 181] on button at bounding box center [332, 174] width 16 height 13
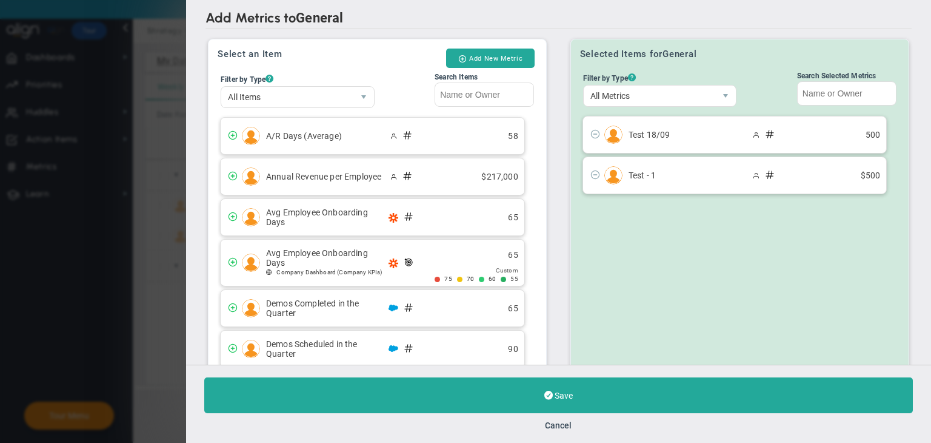
click at [511, 55] on button "Add New Metric" at bounding box center [490, 57] width 89 height 19
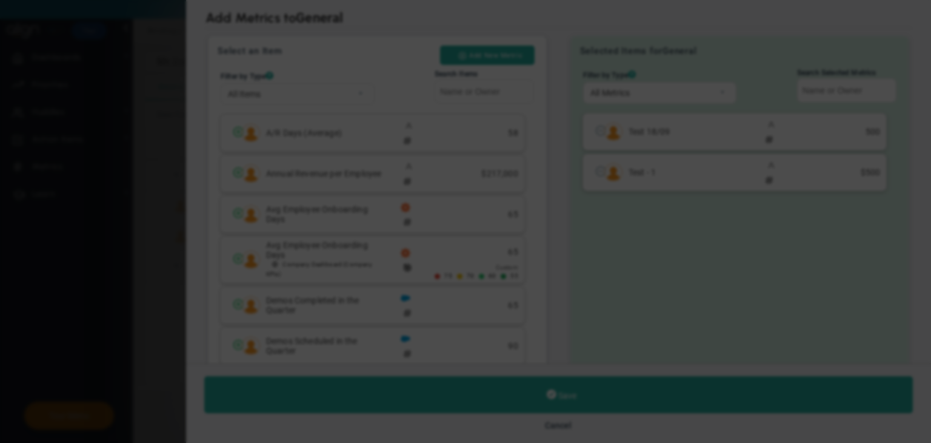
radio input "true"
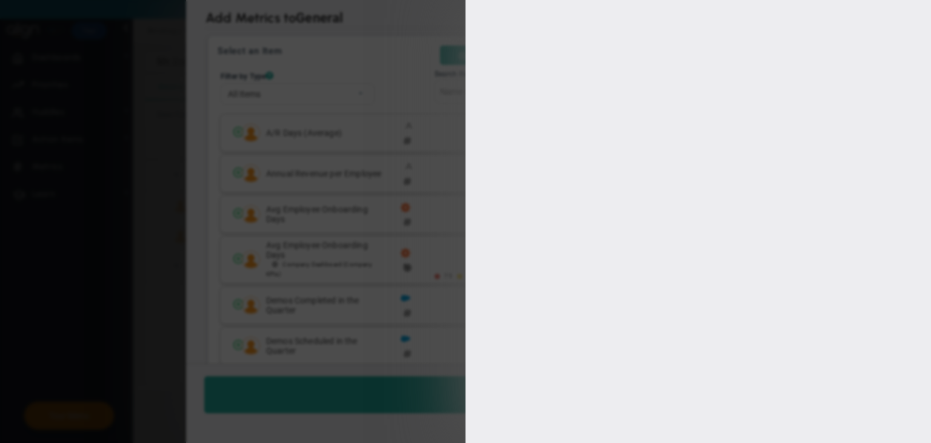
type input "[PERSON_NAME]"
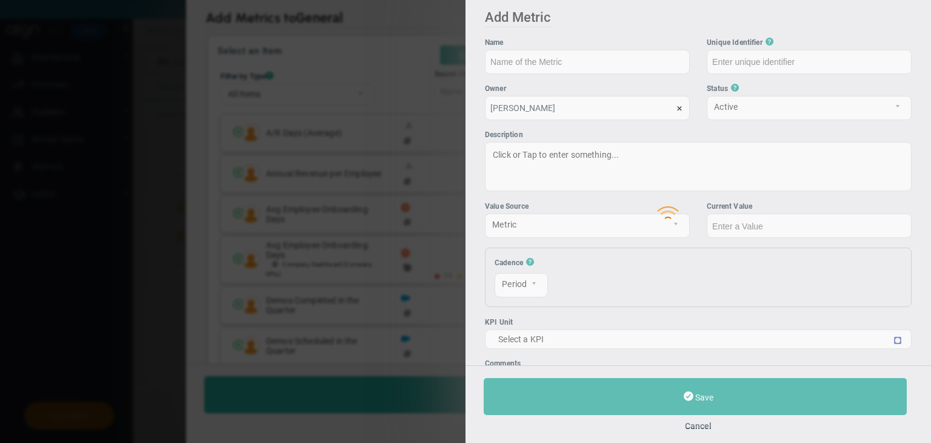
click at [620, 66] on div at bounding box center [699, 206] width 466 height 443
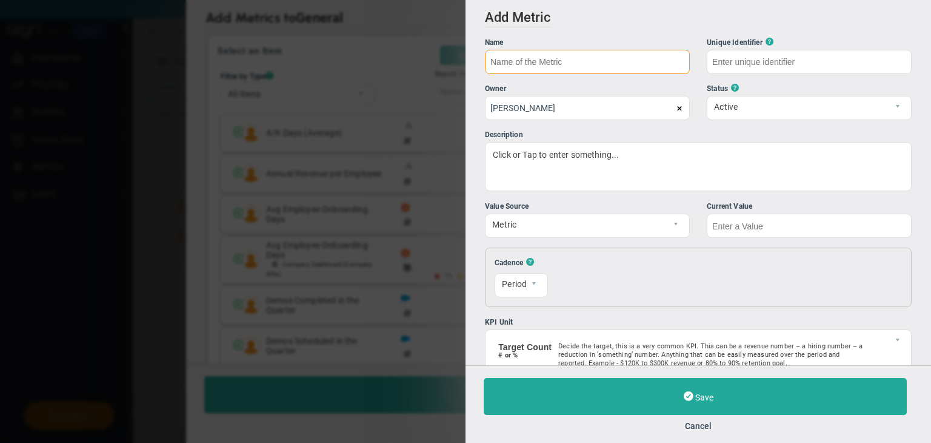
click at [620, 66] on input "text" at bounding box center [587, 62] width 205 height 24
type input "Test2"
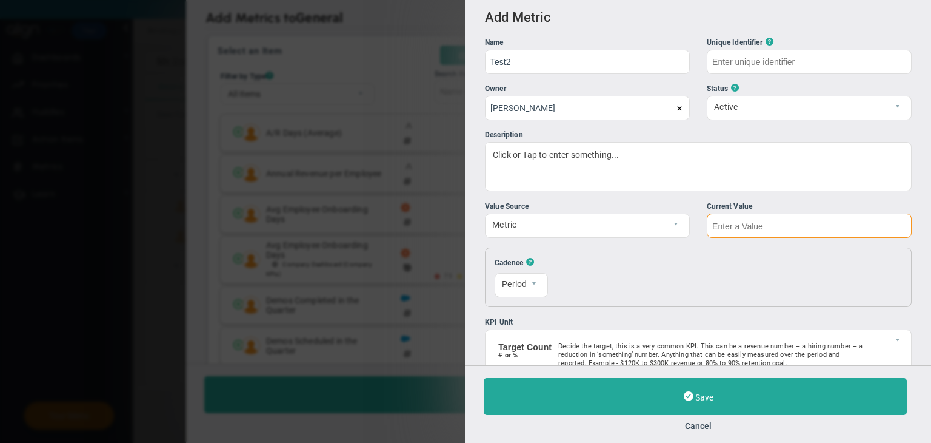
click at [673, 229] on input "text" at bounding box center [809, 225] width 205 height 24
type input "Test2"
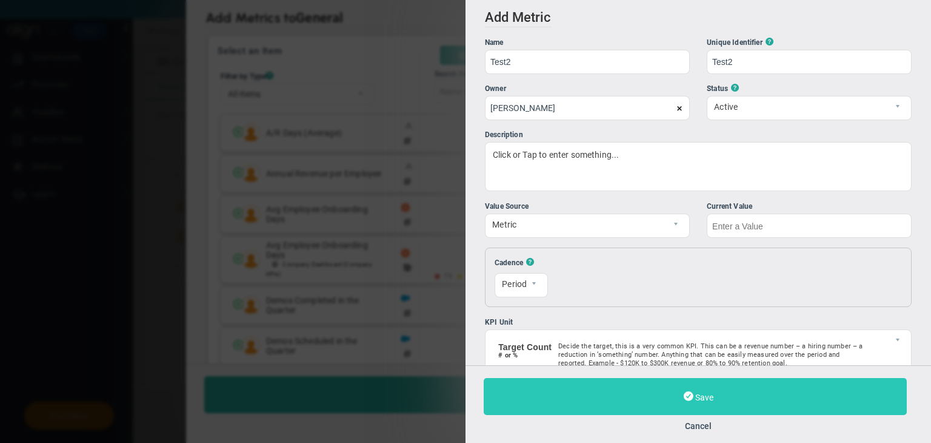
click at [671, 393] on button "Save" at bounding box center [695, 396] width 423 height 37
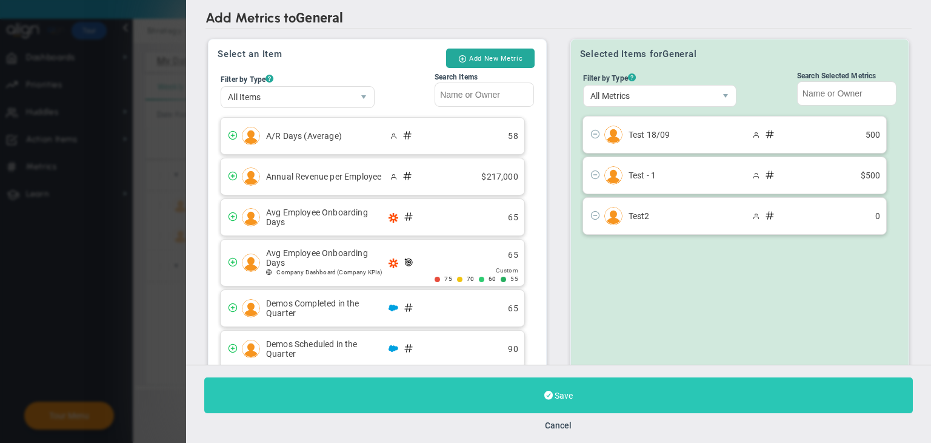
click at [549, 395] on span at bounding box center [548, 395] width 8 height 12
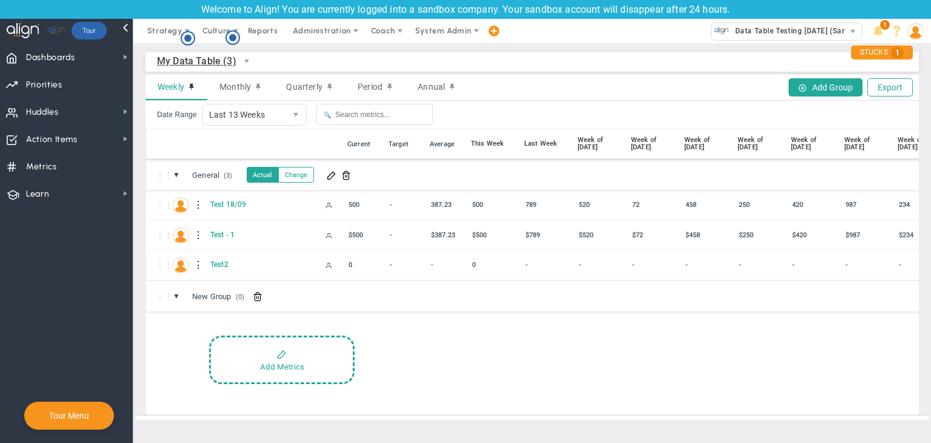
click at [196, 262] on div at bounding box center [199, 264] width 8 height 19
click at [226, 264] on div "Edit" at bounding box center [249, 268] width 84 height 25
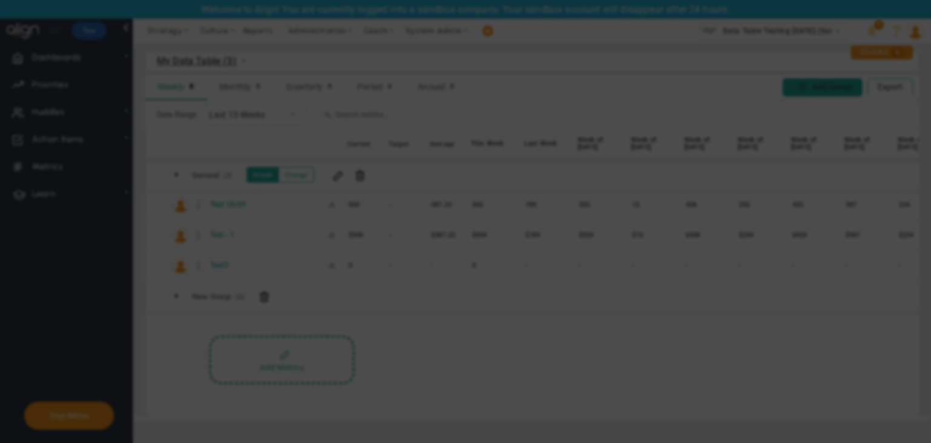
radio input "true"
checkbox input "false"
type input "[PERSON_NAME]"
type input "0"
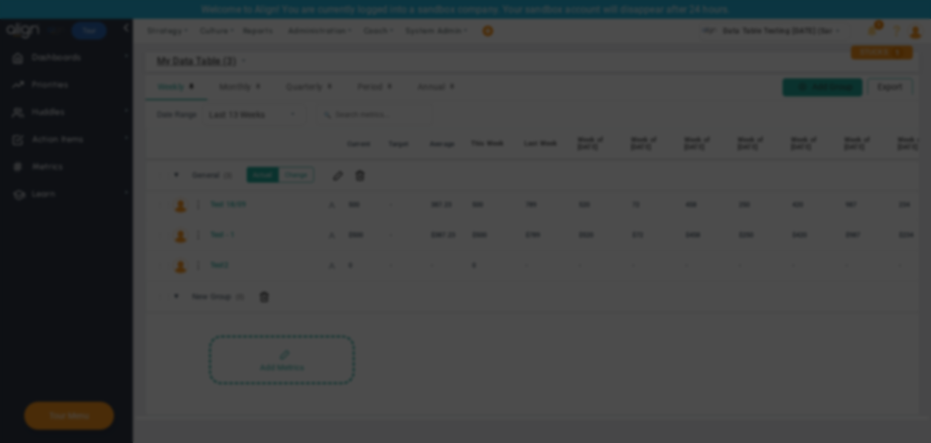
checkbox input "true"
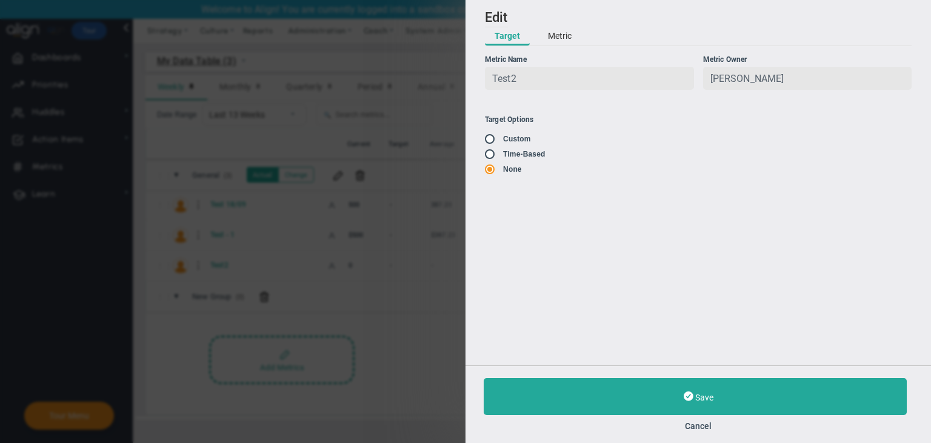
click at [494, 157] on input "radio" at bounding box center [494, 155] width 12 height 10
radio input "true"
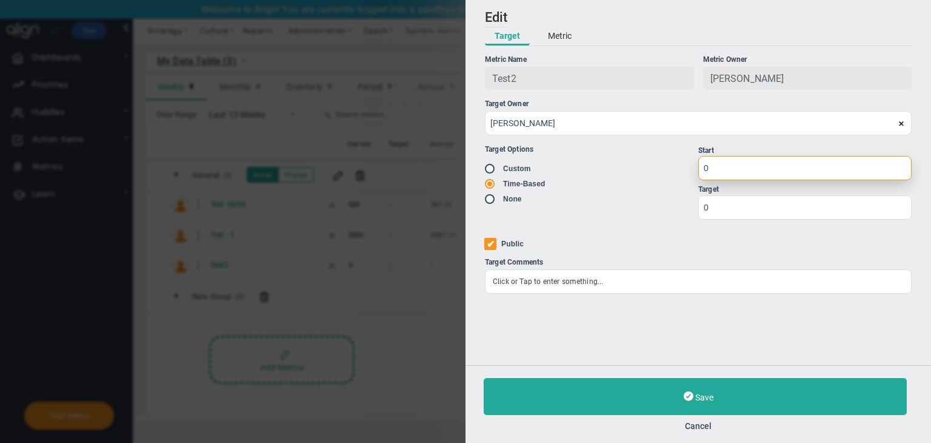
click at [673, 170] on input "0" at bounding box center [804, 168] width 213 height 24
type input "1"
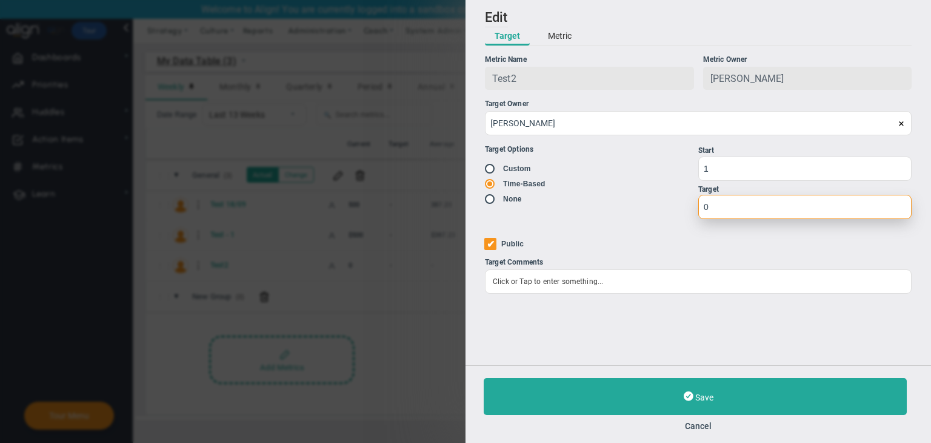
click at [673, 209] on input "0" at bounding box center [804, 207] width 213 height 24
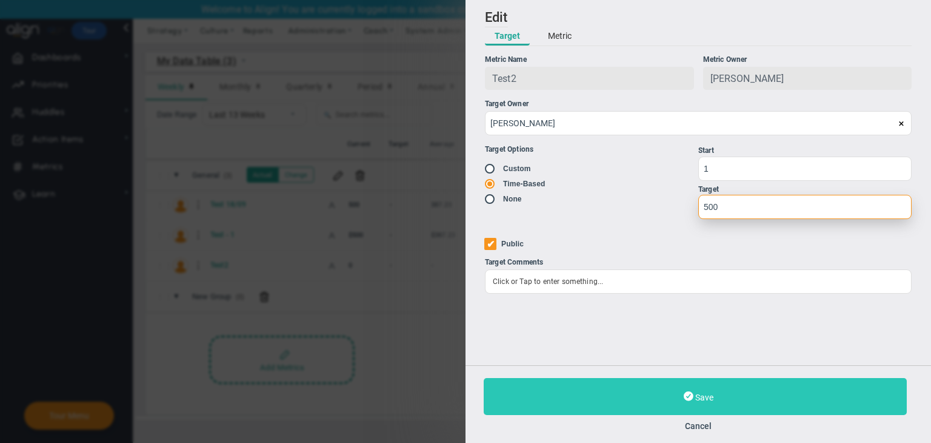
type input "500"
click at [673, 386] on button "Save" at bounding box center [695, 396] width 423 height 37
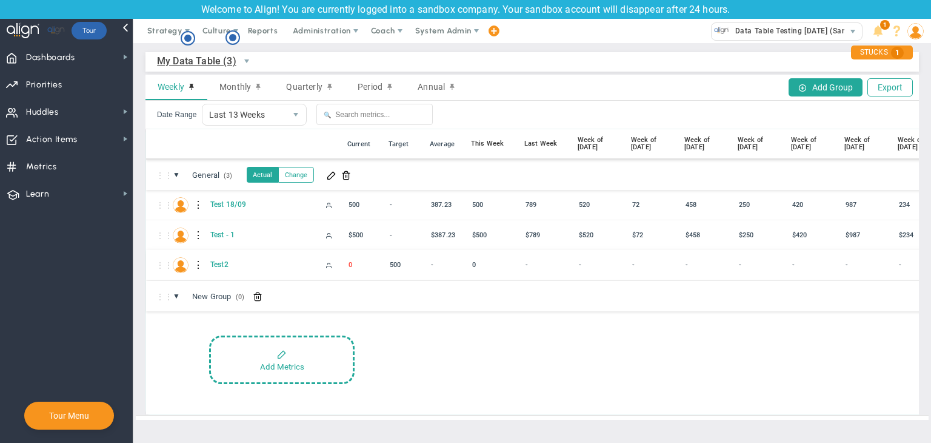
click at [355, 267] on div "0" at bounding box center [364, 265] width 39 height 14
type input "10"
click at [397, 335] on div "Add Metrics" at bounding box center [687, 359] width 960 height 48
drag, startPoint x: 245, startPoint y: 259, endPoint x: 206, endPoint y: 256, distance: 39.5
click at [206, 256] on div "⋮⋮ T Test2 10" at bounding box center [656, 265] width 1021 height 30
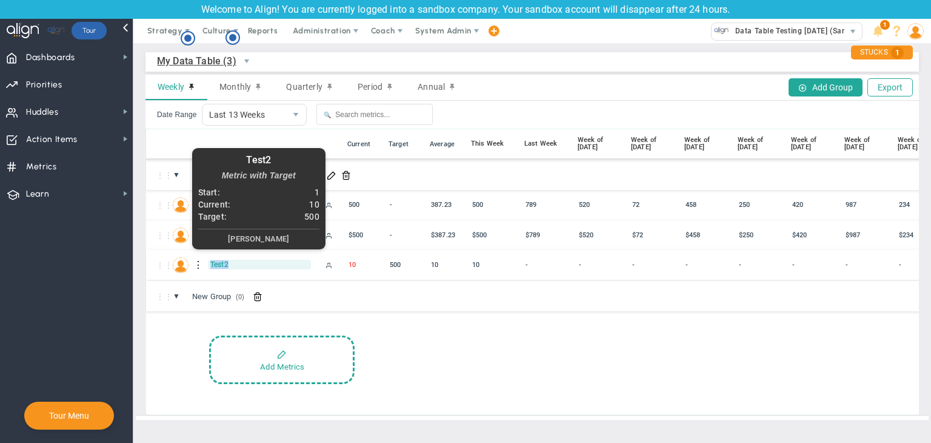
copy div "Test2"
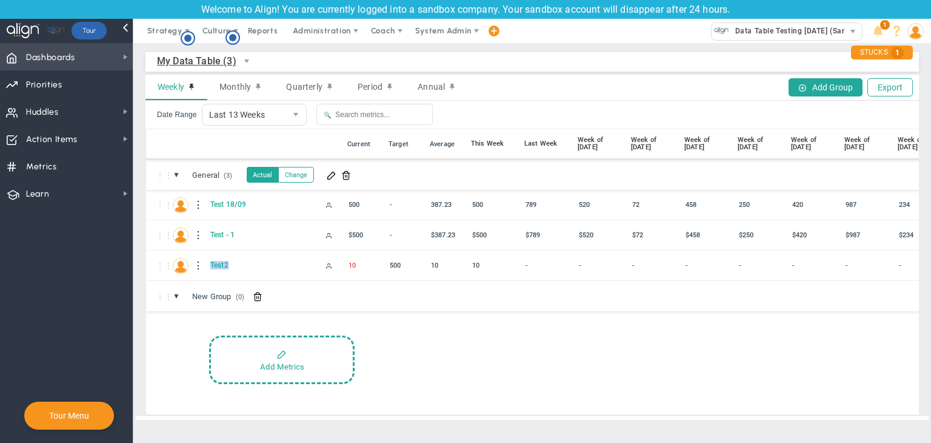
click at [73, 52] on span "Dashboards" at bounding box center [50, 57] width 49 height 25
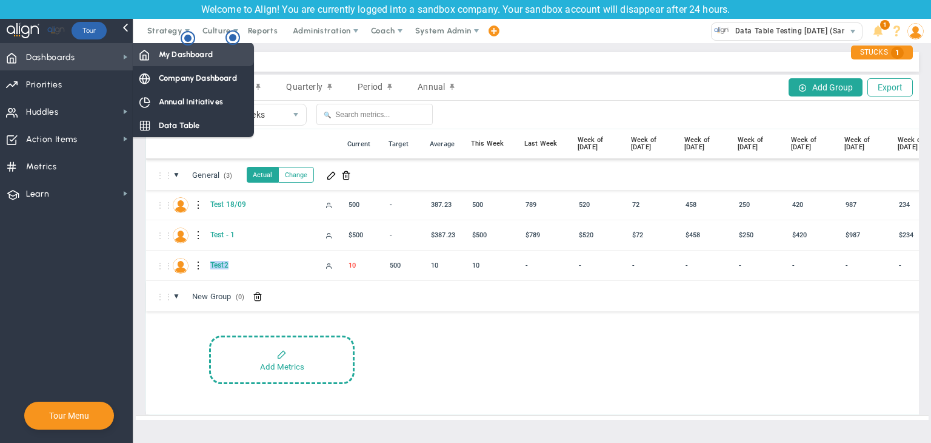
click at [152, 45] on div "My Dashboard" at bounding box center [193, 54] width 121 height 24
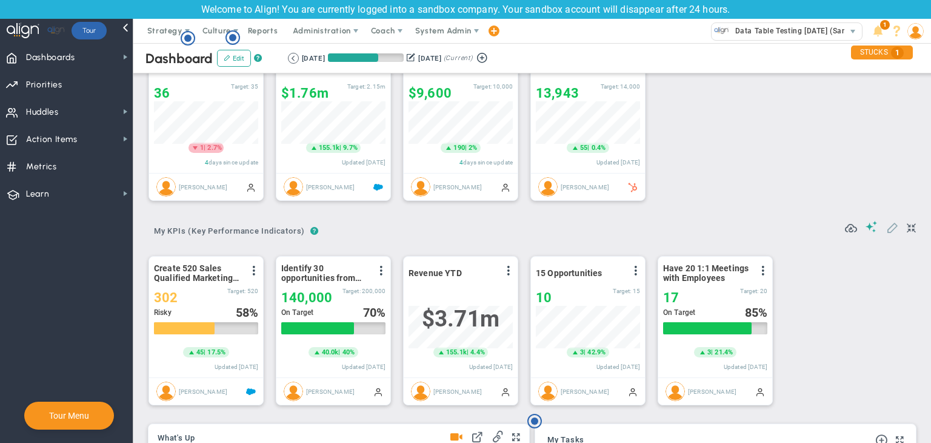
click at [673, 230] on span at bounding box center [892, 227] width 12 height 12
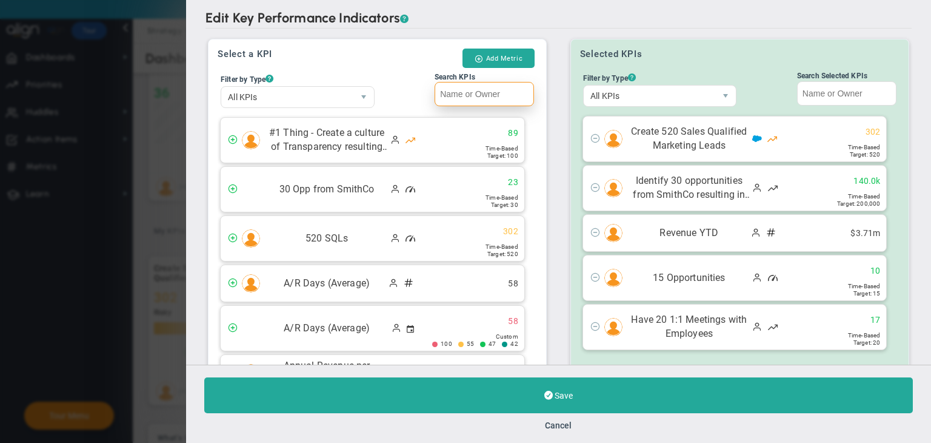
click at [492, 90] on input "Search KPIs" at bounding box center [484, 94] width 99 height 24
paste input "Test2"
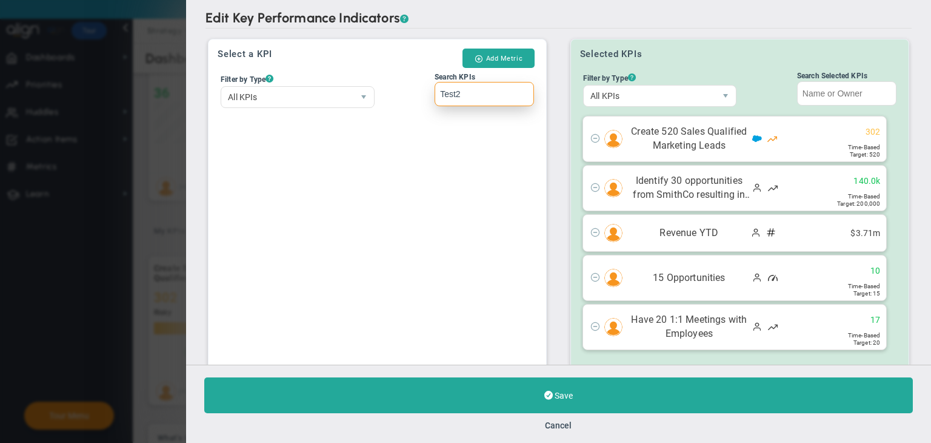
click at [440, 91] on input "Test2" at bounding box center [484, 94] width 99 height 24
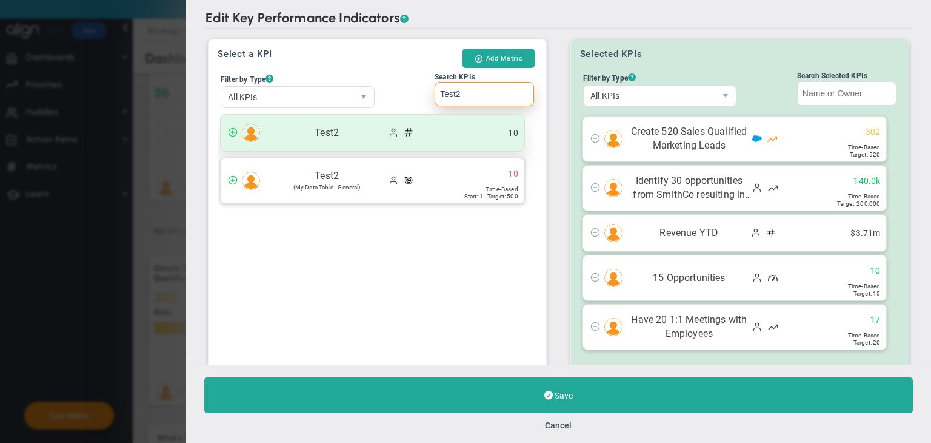
click at [429, 122] on div "Test2" at bounding box center [373, 133] width 304 height 36
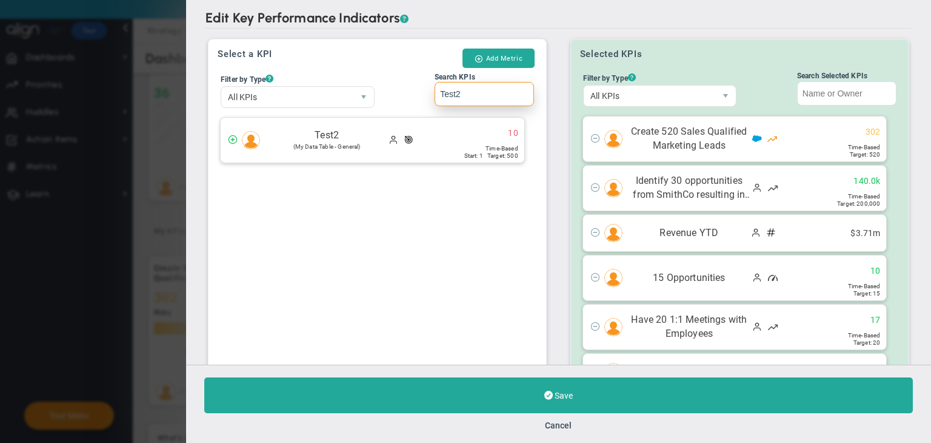
scroll to position [59, 0]
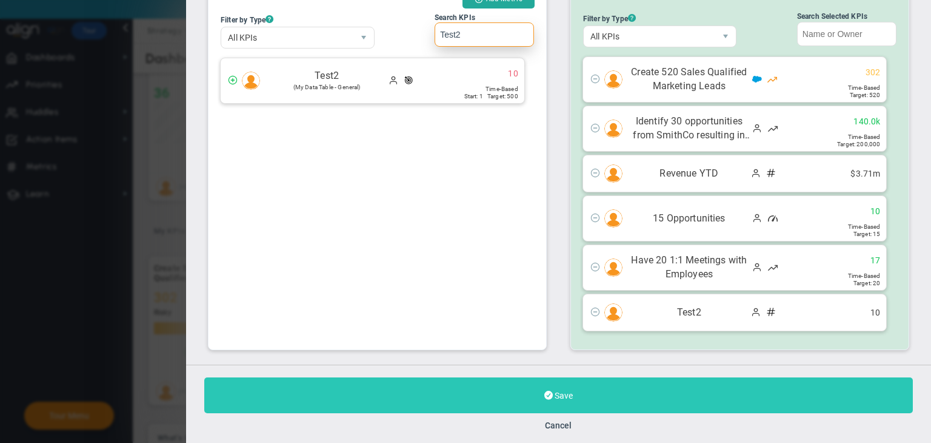
type input "Test2"
click at [598, 378] on button "Save" at bounding box center [558, 395] width 709 height 36
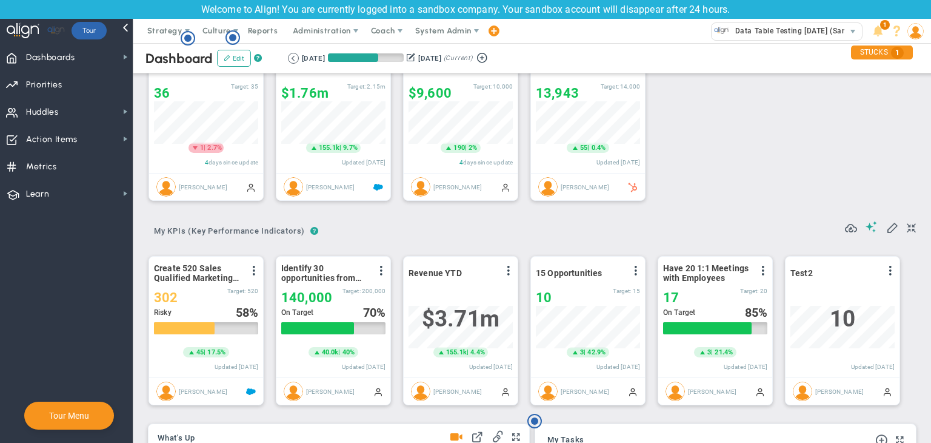
scroll to position [42, 104]
click at [491, 53] on button at bounding box center [482, 57] width 18 height 14
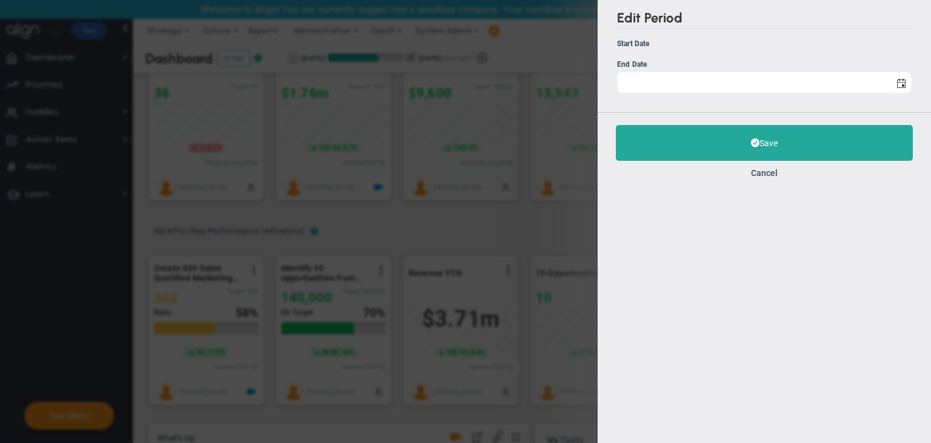
type input "[DATE]"
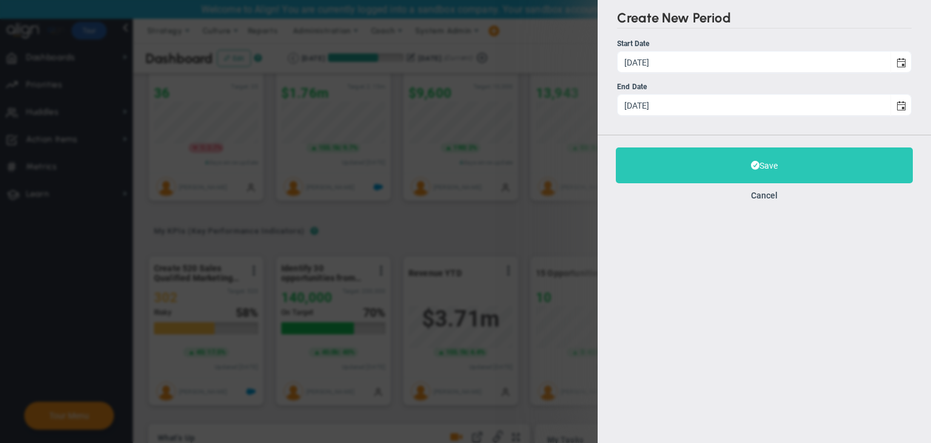
click at [673, 173] on button "Save" at bounding box center [764, 165] width 297 height 36
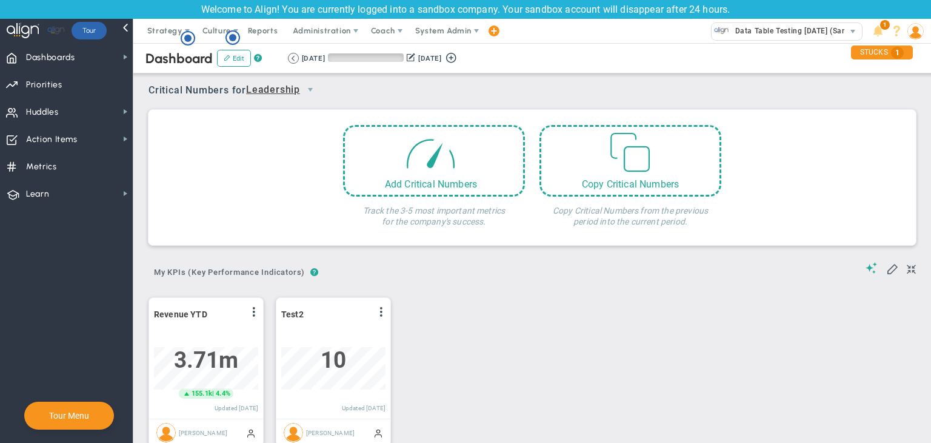
click at [299, 61] on div "10/19/2025 1/17/2026 (Current)" at bounding box center [374, 58] width 172 height 11
click at [292, 61] on button at bounding box center [293, 58] width 11 height 11
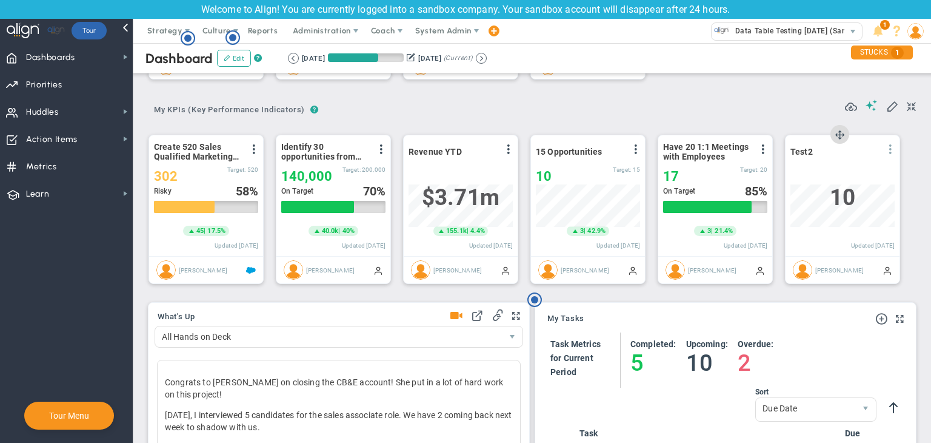
click at [673, 147] on span at bounding box center [891, 149] width 10 height 10
click at [673, 173] on li "Edit" at bounding box center [857, 173] width 86 height 15
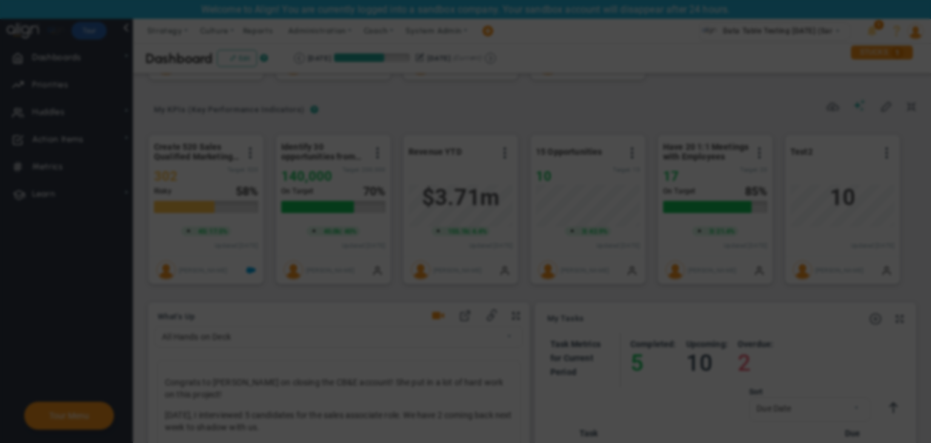
radio input "true"
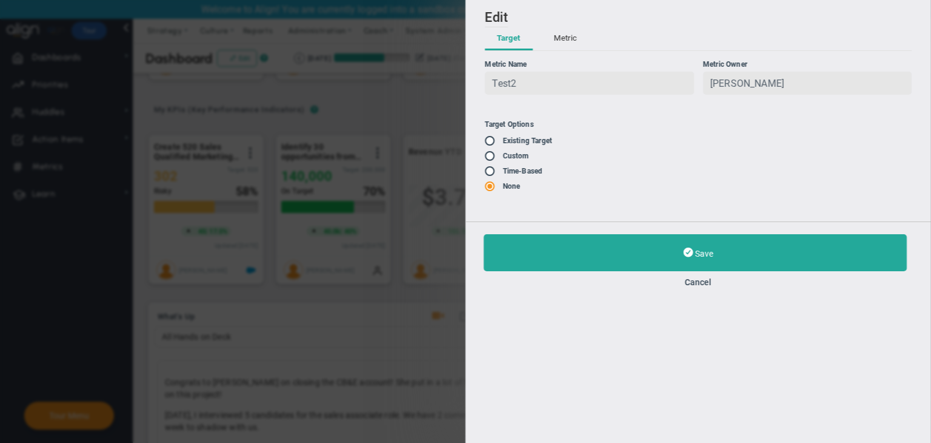
click at [488, 142] on input "radio" at bounding box center [494, 141] width 12 height 10
radio input "true"
type input "1"
type input "500"
radio input "false"
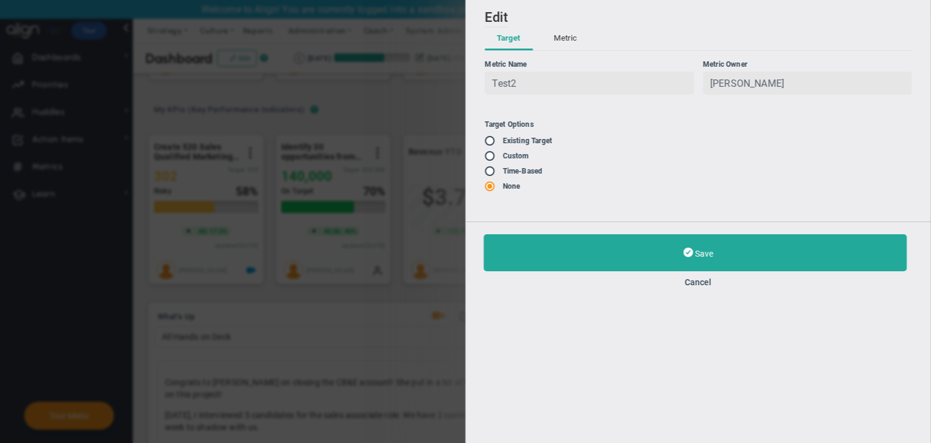
radio input "true"
radio input "false"
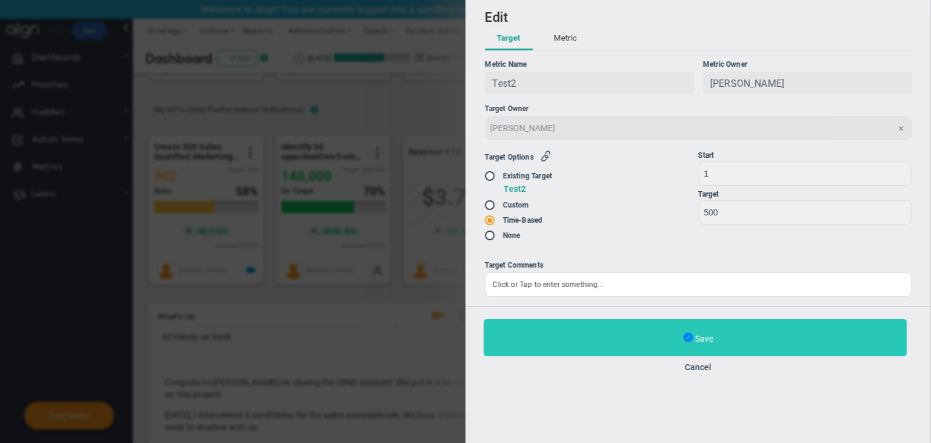
click at [673, 343] on span at bounding box center [689, 337] width 10 height 13
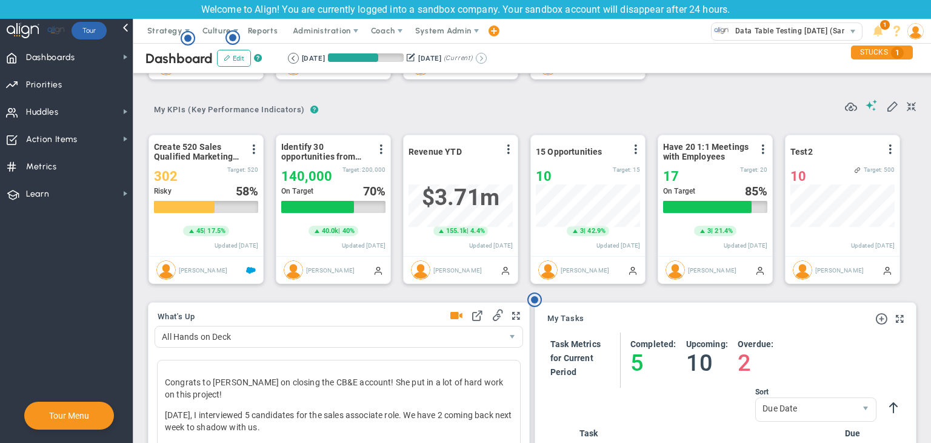
click at [487, 62] on button at bounding box center [481, 58] width 11 height 11
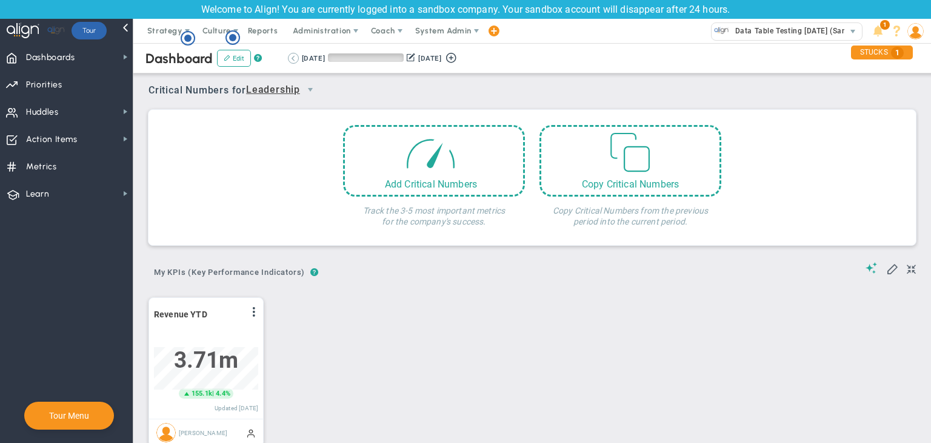
click at [292, 56] on button at bounding box center [293, 58] width 11 height 11
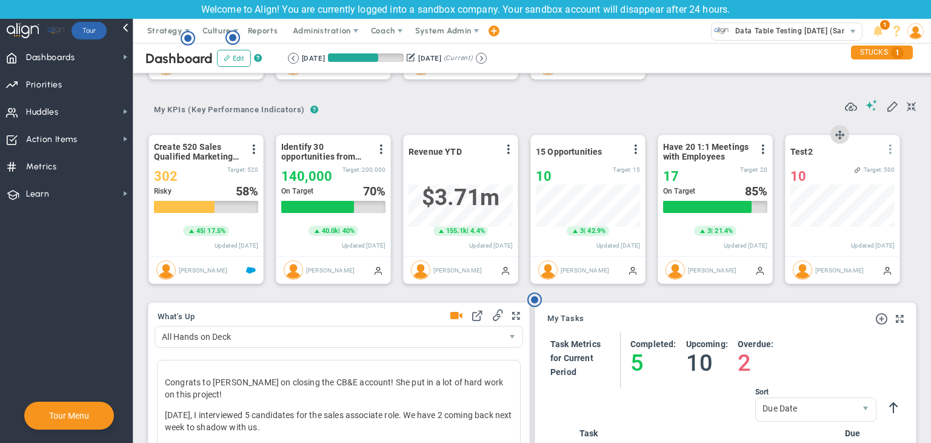
click at [673, 147] on span at bounding box center [891, 149] width 10 height 10
click at [673, 178] on li "Edit" at bounding box center [857, 173] width 86 height 15
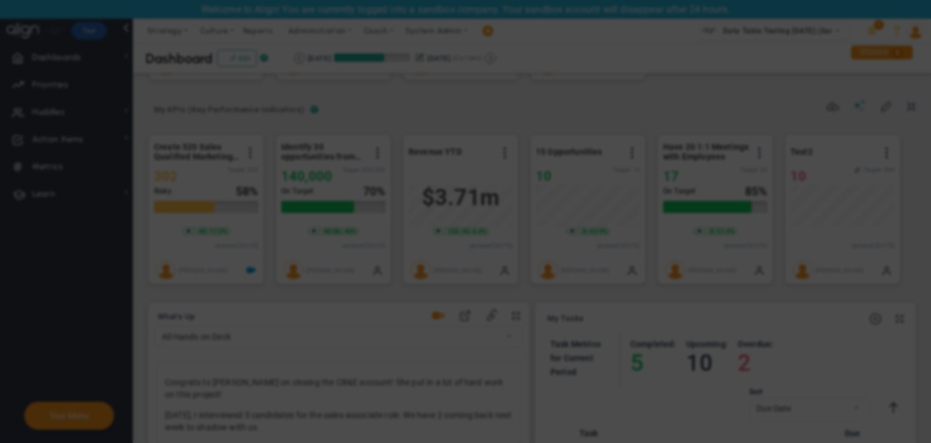
radio input "true"
checkbox input "false"
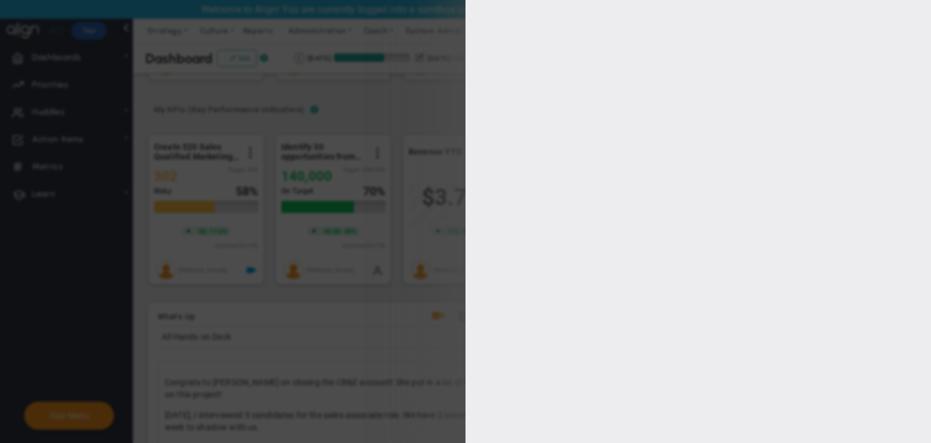
type input "1"
type input "500"
checkbox input "true"
type input "[PERSON_NAME]"
radio input "true"
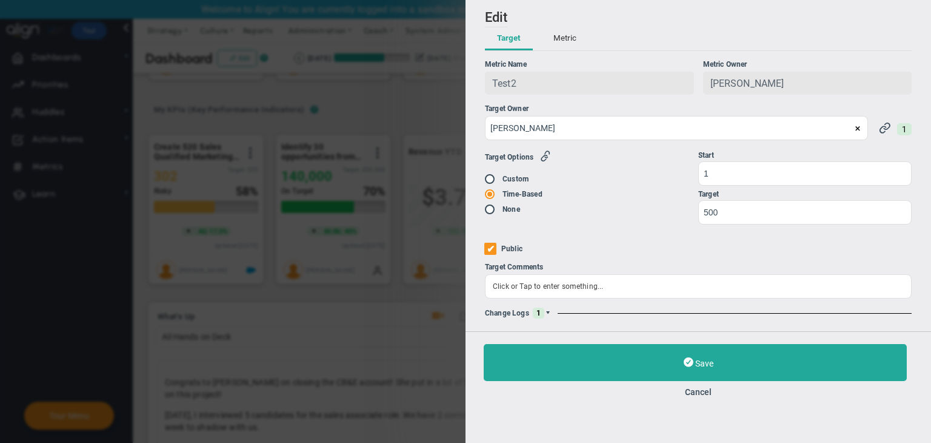
click at [547, 315] on span at bounding box center [547, 312] width 7 height 7
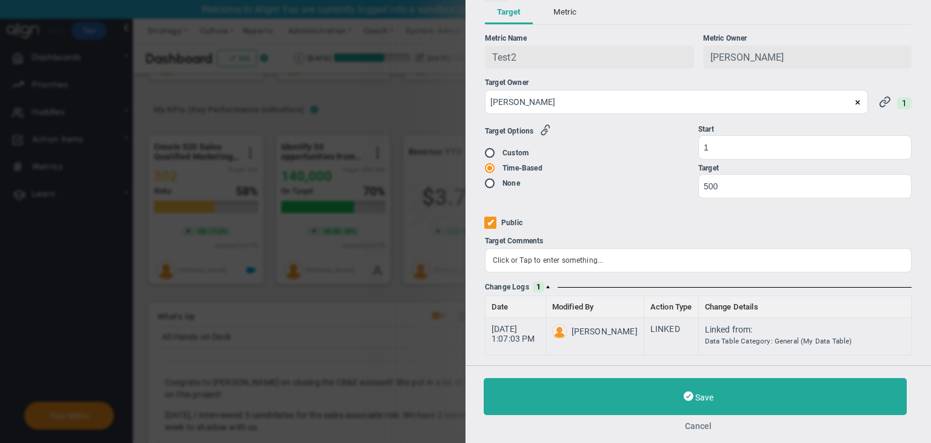
click at [673, 426] on button "Cancel" at bounding box center [698, 426] width 429 height 10
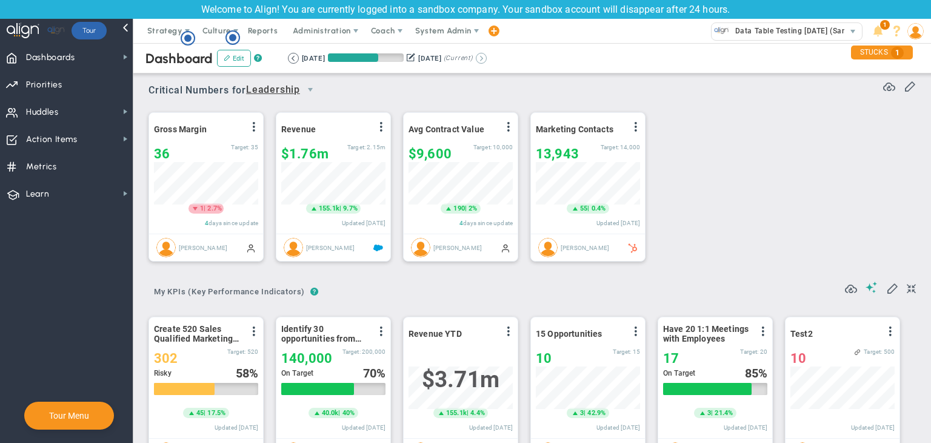
click at [487, 59] on button at bounding box center [481, 58] width 11 height 11
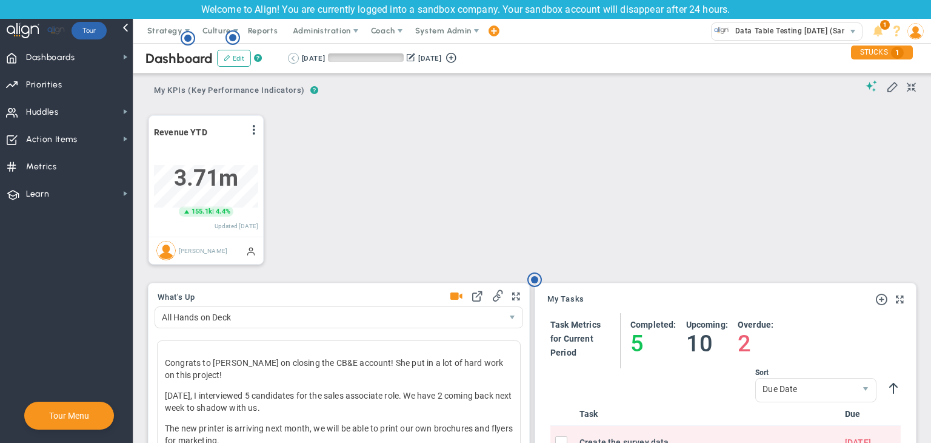
click at [292, 56] on button at bounding box center [293, 58] width 11 height 11
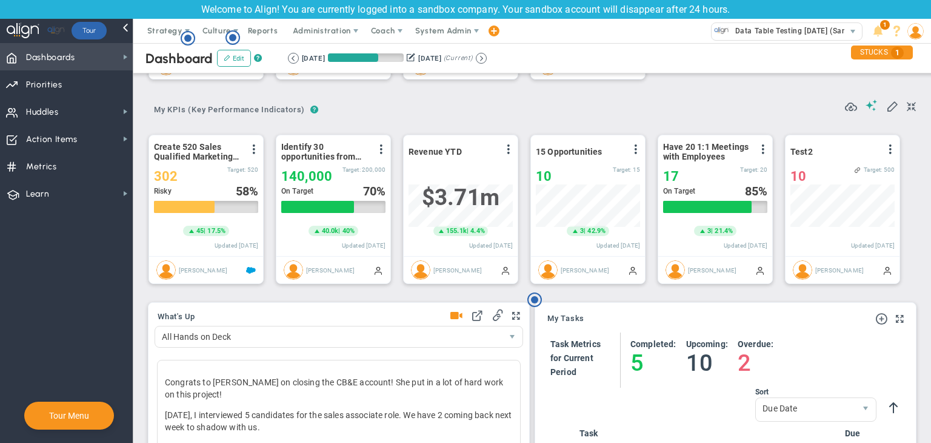
click at [65, 56] on span "Dashboards" at bounding box center [50, 57] width 49 height 25
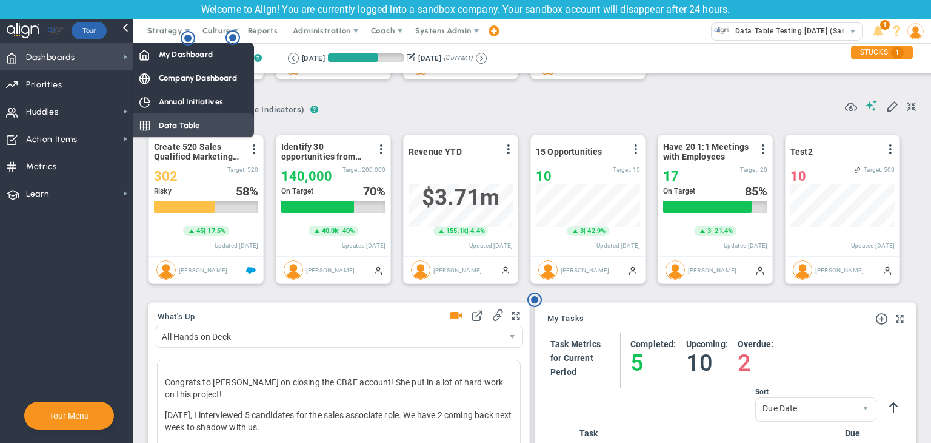
click at [162, 119] on span "Data Table" at bounding box center [179, 125] width 41 height 12
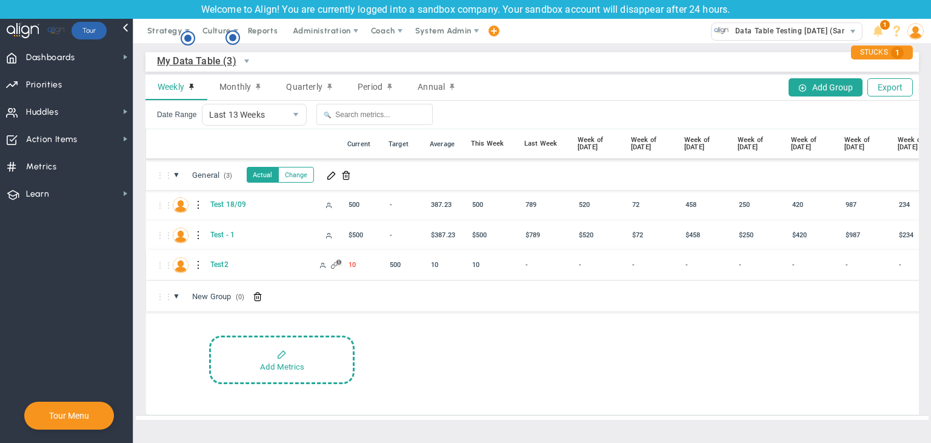
click at [197, 264] on div at bounding box center [199, 264] width 8 height 19
click at [214, 264] on div "Edit" at bounding box center [249, 268] width 84 height 25
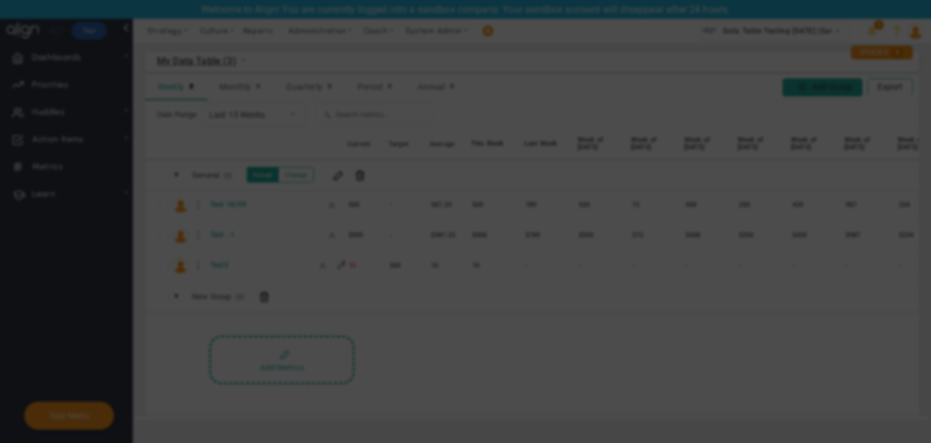
radio input "true"
checkbox input "false"
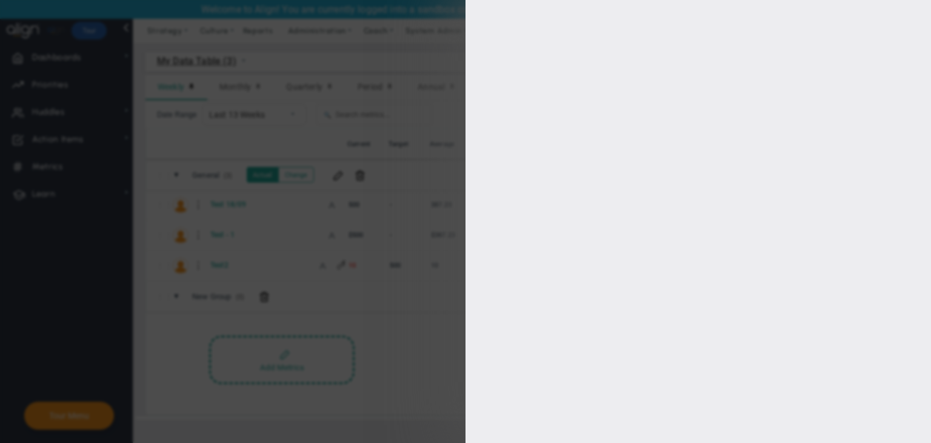
type input "1"
type input "500"
checkbox input "true"
type input "[PERSON_NAME]"
radio input "true"
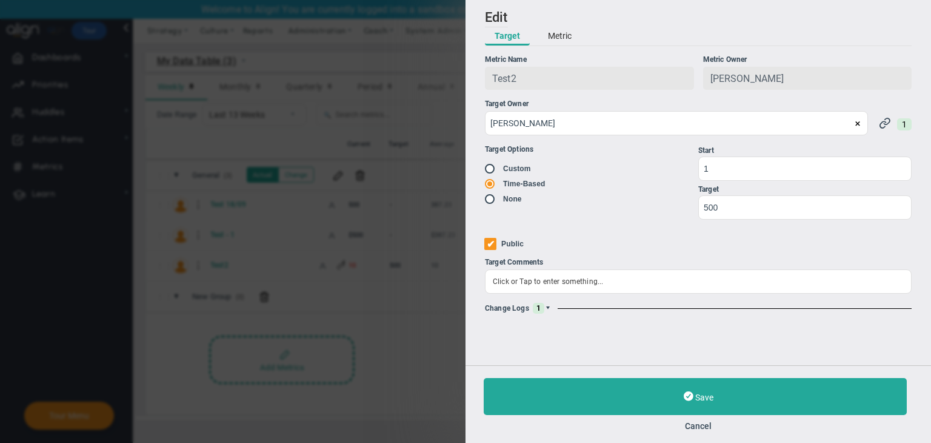
click at [546, 307] on span at bounding box center [547, 307] width 7 height 7
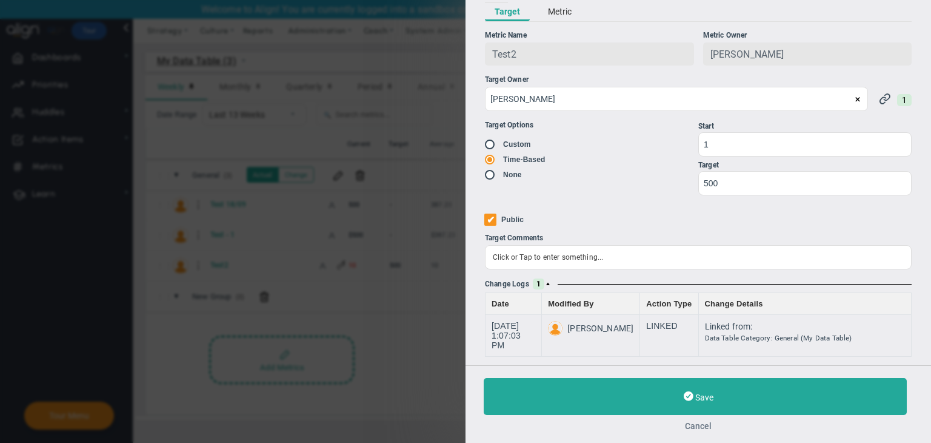
click at [673, 426] on button "Cancel" at bounding box center [698, 426] width 429 height 10
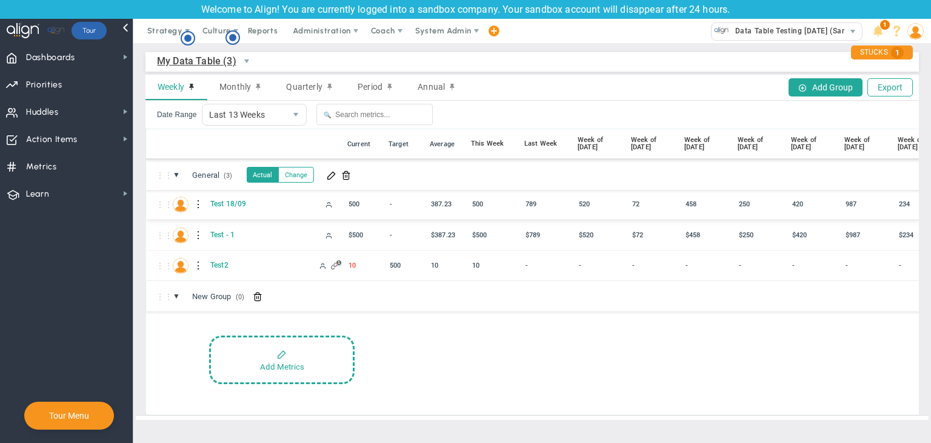
click at [195, 203] on div at bounding box center [199, 204] width 8 height 19
click at [238, 207] on div "Edit" at bounding box center [249, 207] width 84 height 25
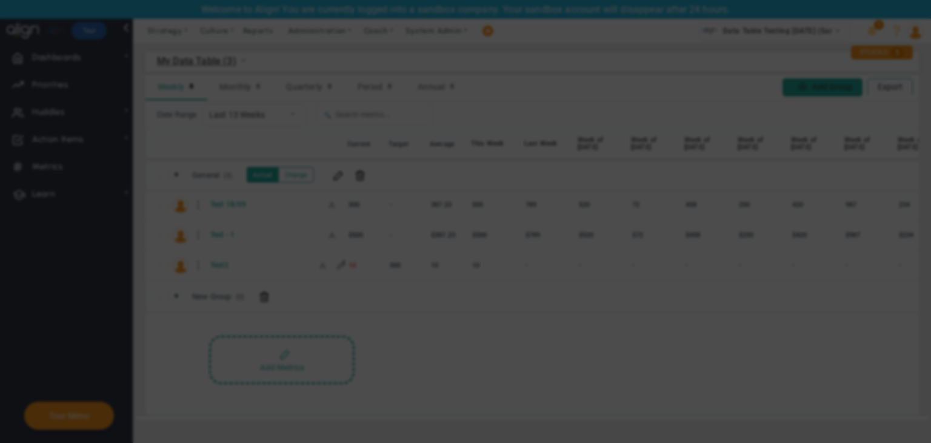
radio input "true"
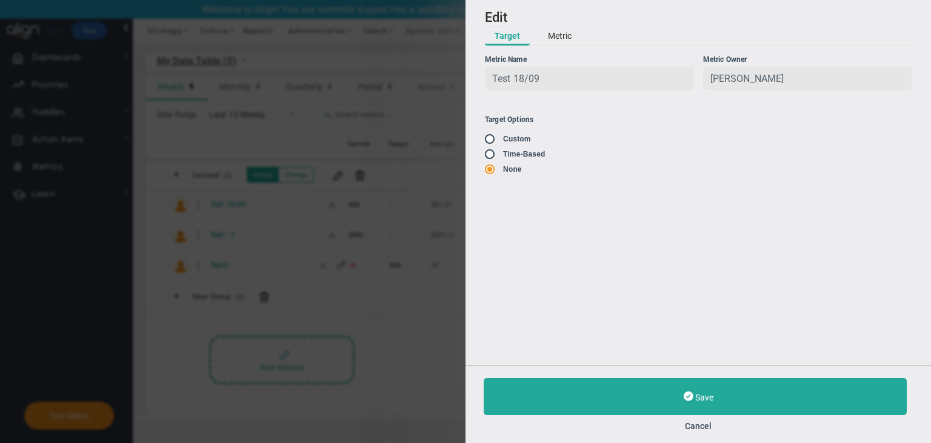
click at [492, 141] on input "radio" at bounding box center [494, 140] width 12 height 10
radio input "true"
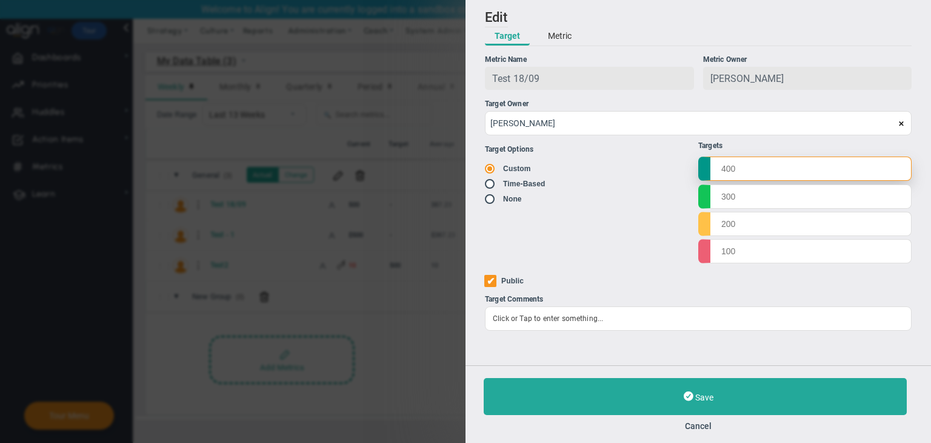
click at [673, 163] on input "text" at bounding box center [804, 168] width 213 height 24
type input "1000"
click at [673, 195] on input "text" at bounding box center [804, 196] width 213 height 24
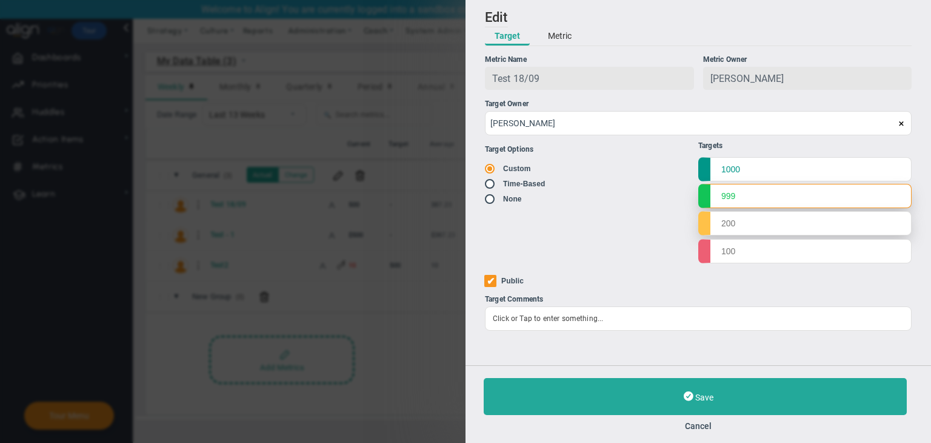
type input "999"
click at [673, 222] on input "text" at bounding box center [804, 223] width 213 height 24
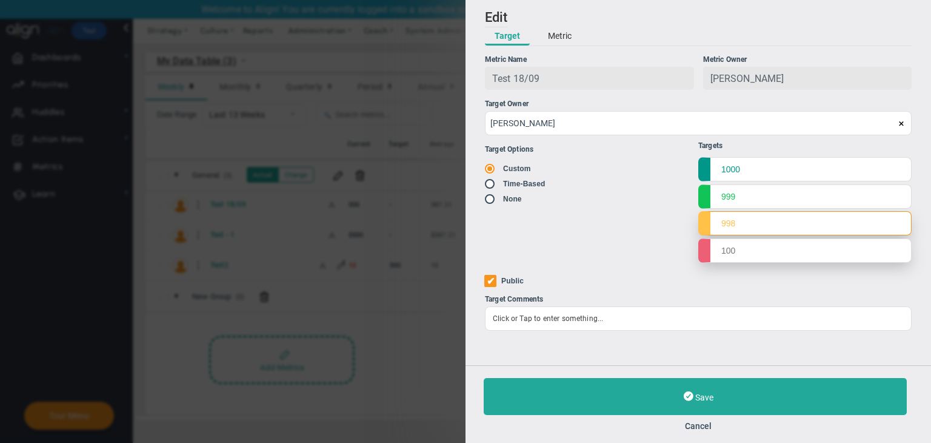
type input "998"
click at [673, 252] on input "text" at bounding box center [804, 250] width 213 height 24
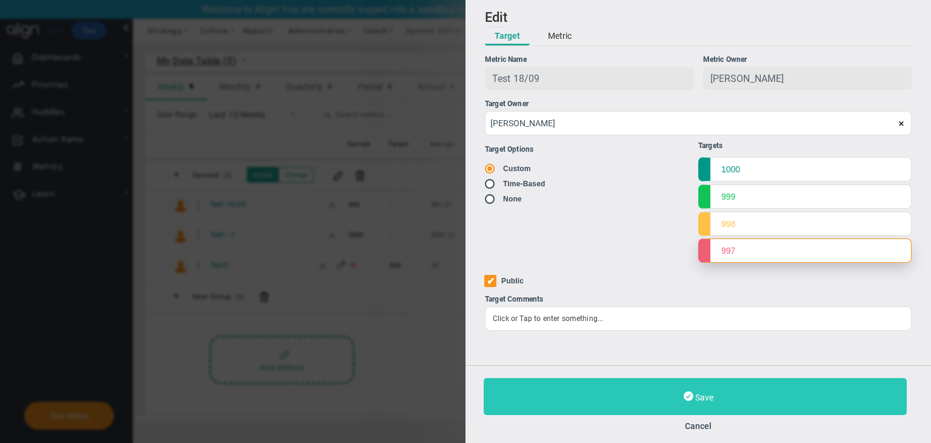
type input "997"
click at [673, 390] on button "Save" at bounding box center [695, 396] width 423 height 37
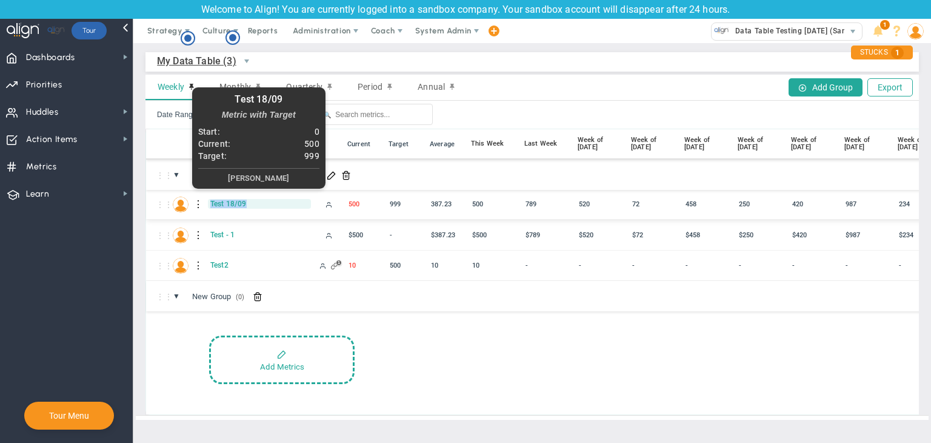
drag, startPoint x: 250, startPoint y: 199, endPoint x: 208, endPoint y: 202, distance: 42.5
click at [208, 202] on span "Test 18/09" at bounding box center [259, 204] width 103 height 10
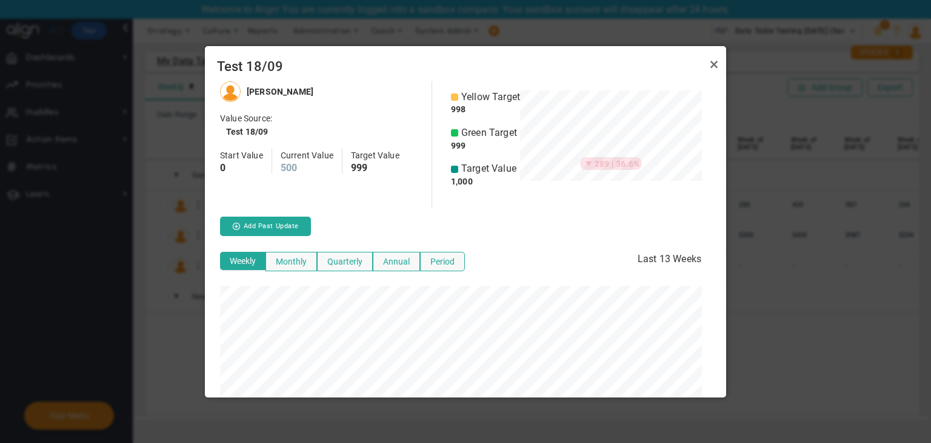
copy span "Test 18/09"
drag, startPoint x: 709, startPoint y: 64, endPoint x: 691, endPoint y: 76, distance: 22.2
click at [673, 64] on link "Close" at bounding box center [714, 64] width 15 height 15
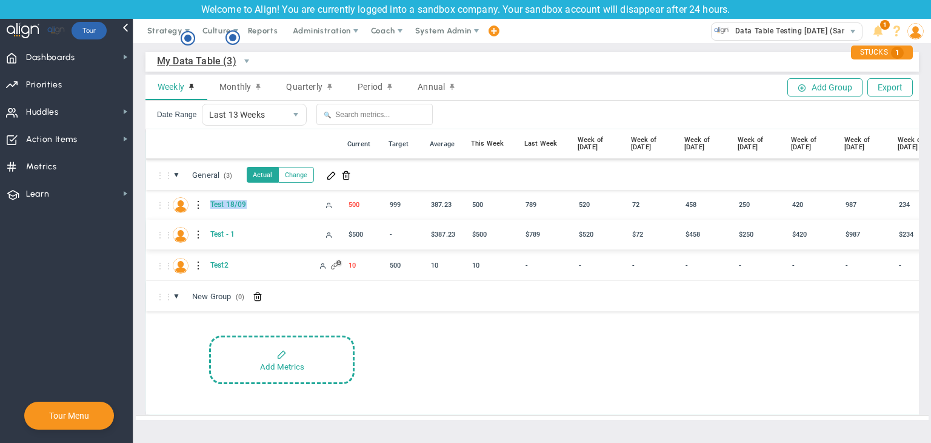
copy span "Test 18/09"
click at [127, 54] on span at bounding box center [126, 57] width 10 height 10
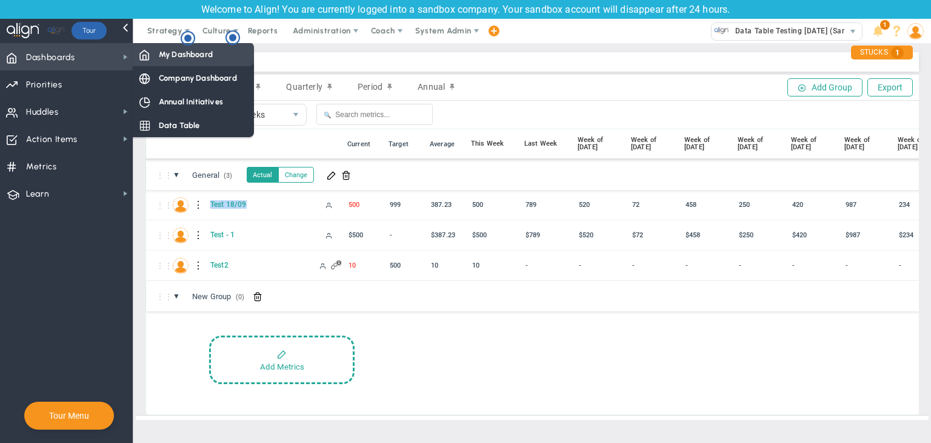
click at [162, 52] on span "My Dashboard" at bounding box center [186, 54] width 54 height 12
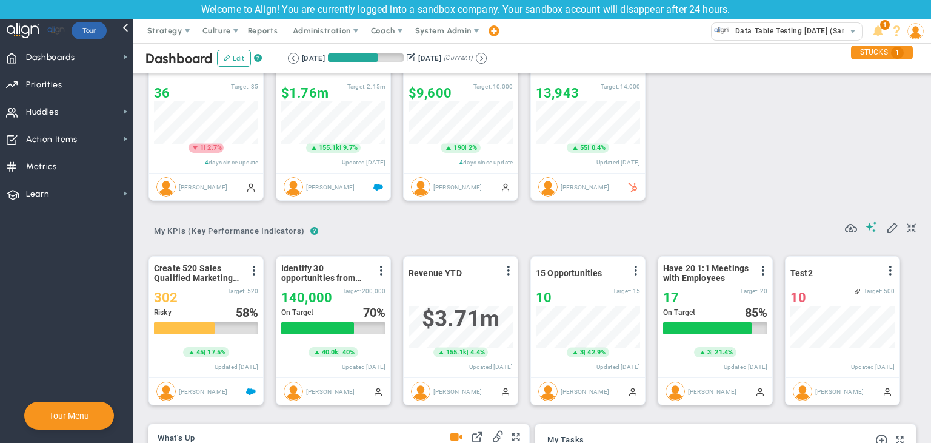
scroll to position [606205, 606143]
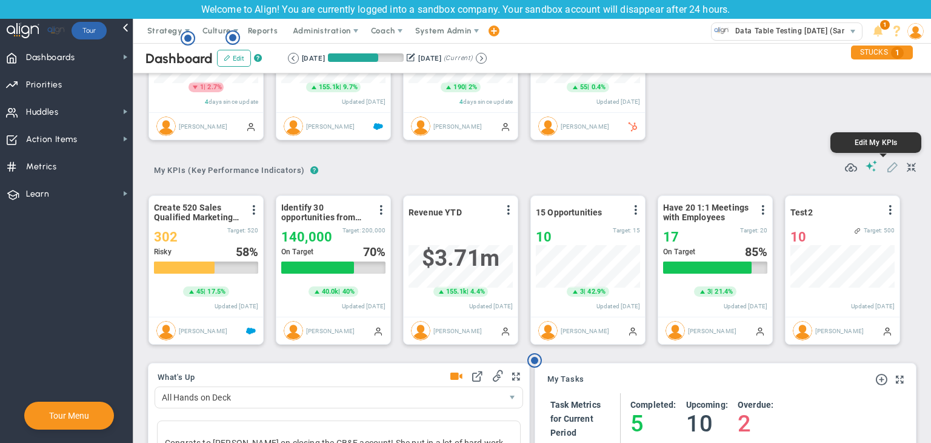
click at [673, 166] on span at bounding box center [892, 166] width 12 height 12
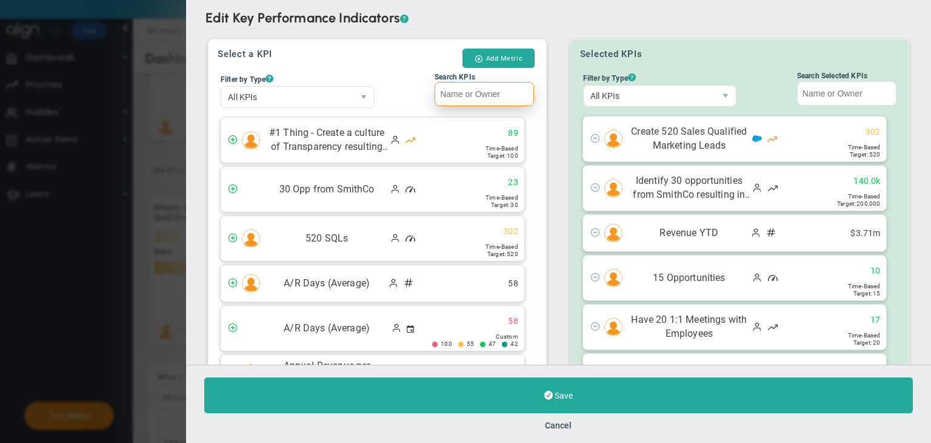
click at [490, 91] on input "Search KPIs" at bounding box center [484, 94] width 99 height 24
paste input "Test 18/09"
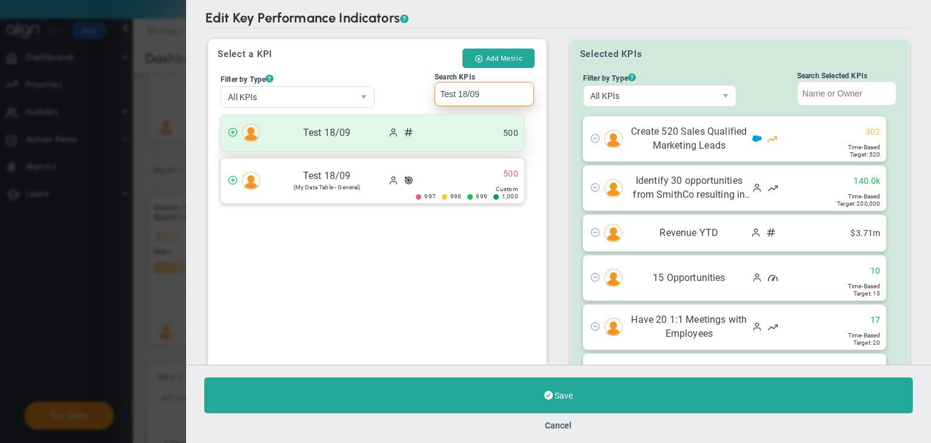
click at [456, 130] on div "Test 18/09 500" at bounding box center [373, 133] width 304 height 36
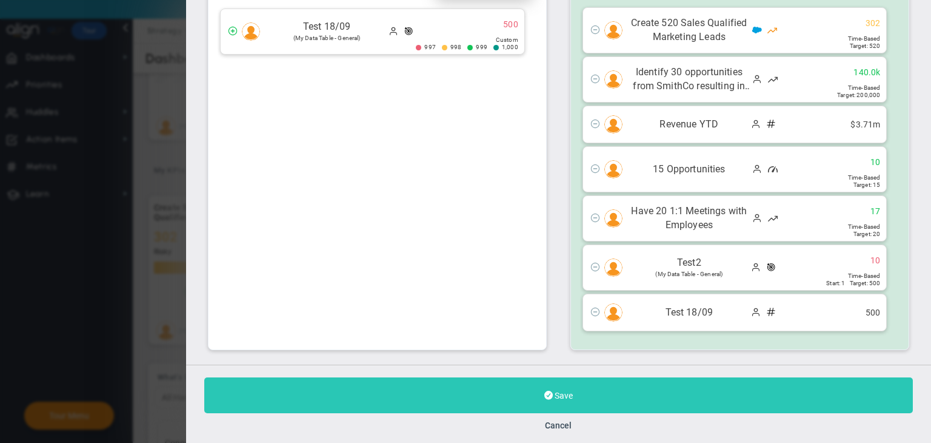
type input "Test 18/09"
click at [558, 401] on button "Save" at bounding box center [558, 395] width 709 height 36
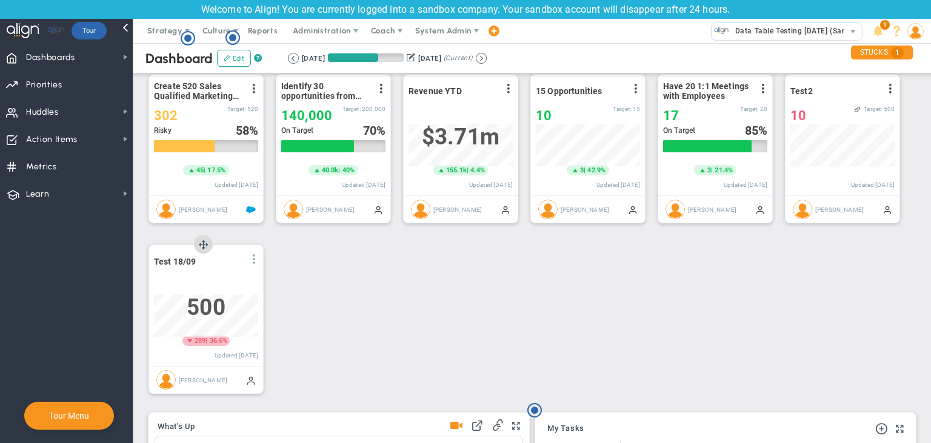
click at [252, 263] on span at bounding box center [254, 259] width 10 height 10
click at [227, 278] on li "Edit" at bounding box center [220, 283] width 86 height 15
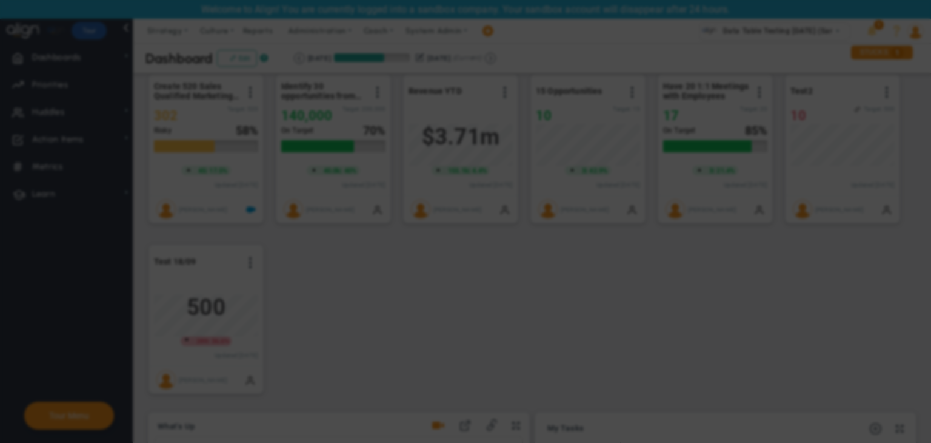
radio input "true"
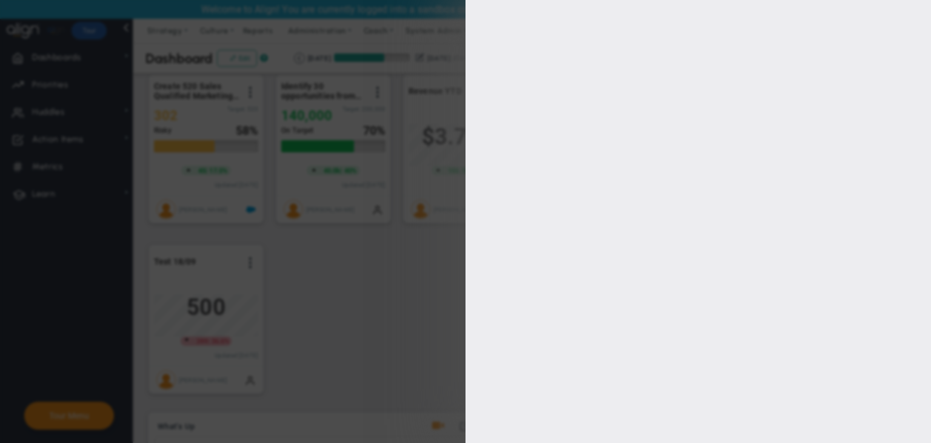
type input "[PERSON_NAME]"
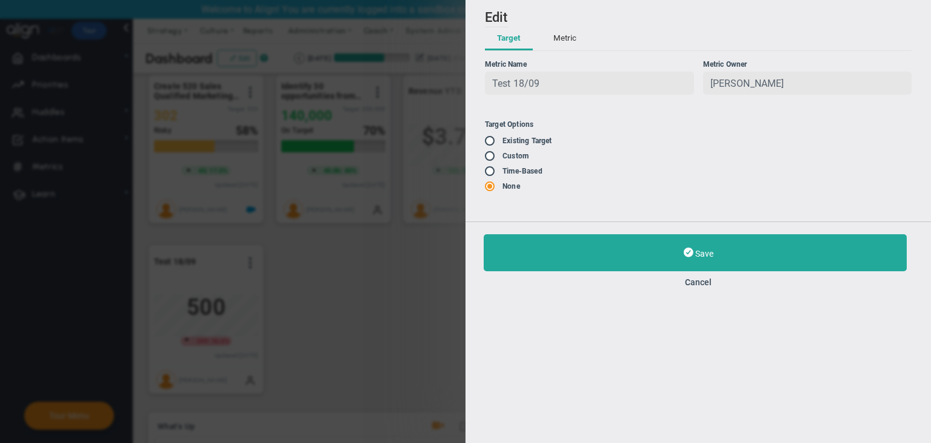
click at [495, 142] on input "radio" at bounding box center [494, 141] width 12 height 10
radio input "true"
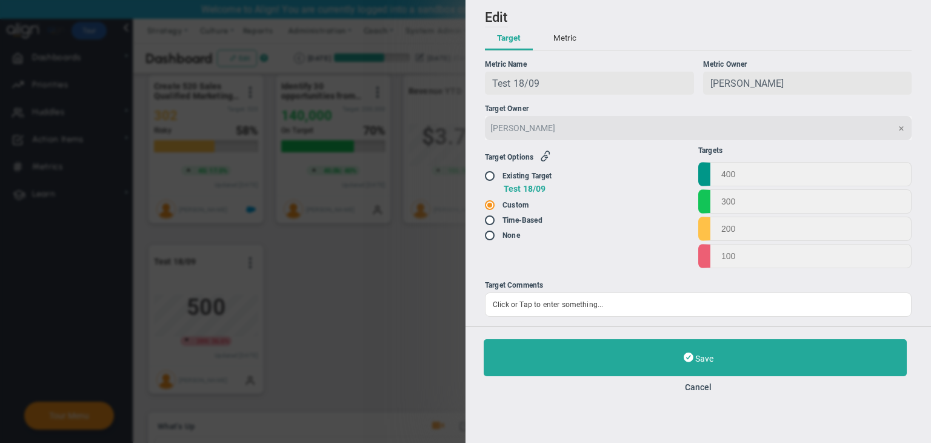
type input "1000"
type input "999"
type input "998"
type input "997"
radio input "false"
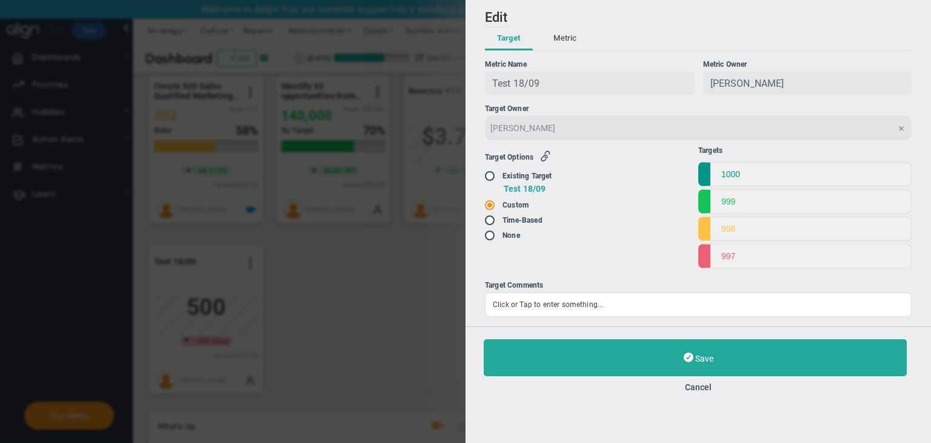
radio input "true"
radio input "false"
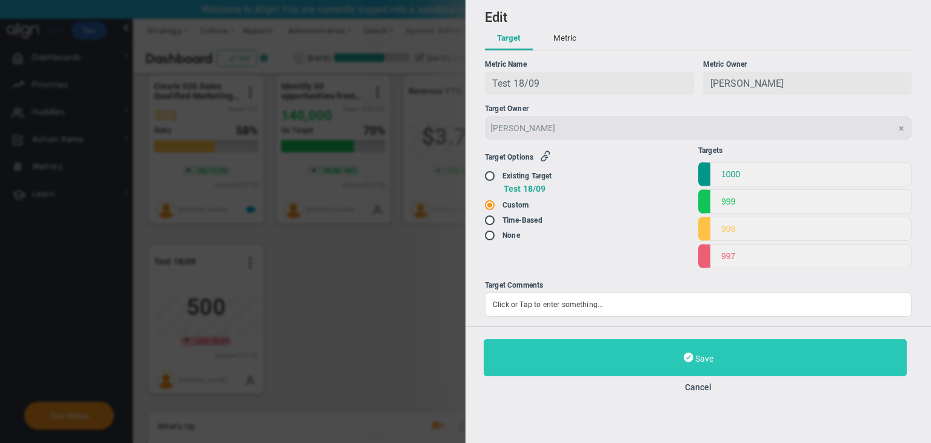
click at [636, 369] on button "Save" at bounding box center [695, 357] width 423 height 37
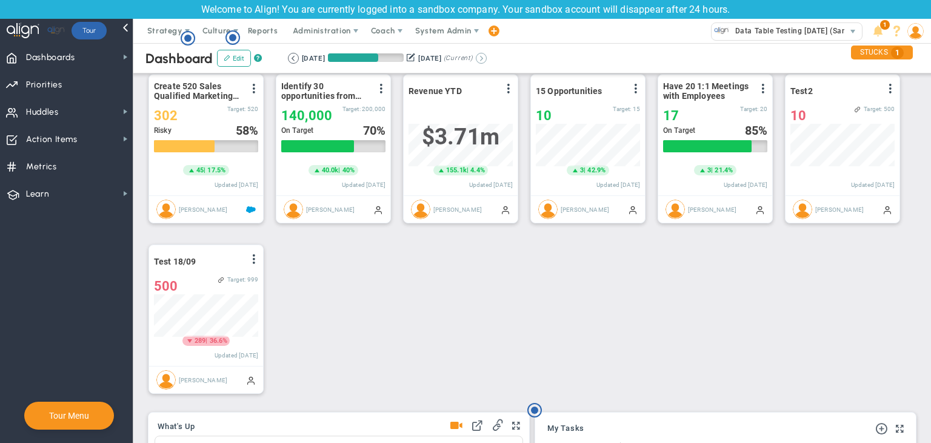
click at [487, 58] on button at bounding box center [481, 58] width 11 height 11
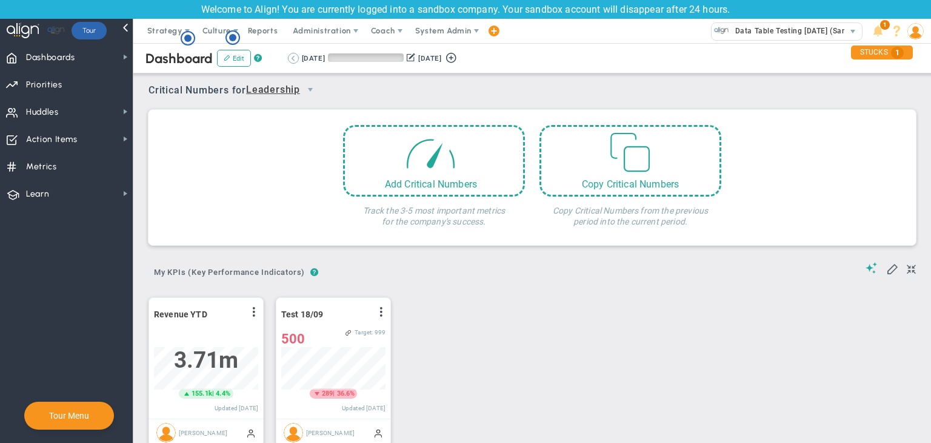
click at [289, 53] on button at bounding box center [293, 58] width 11 height 11
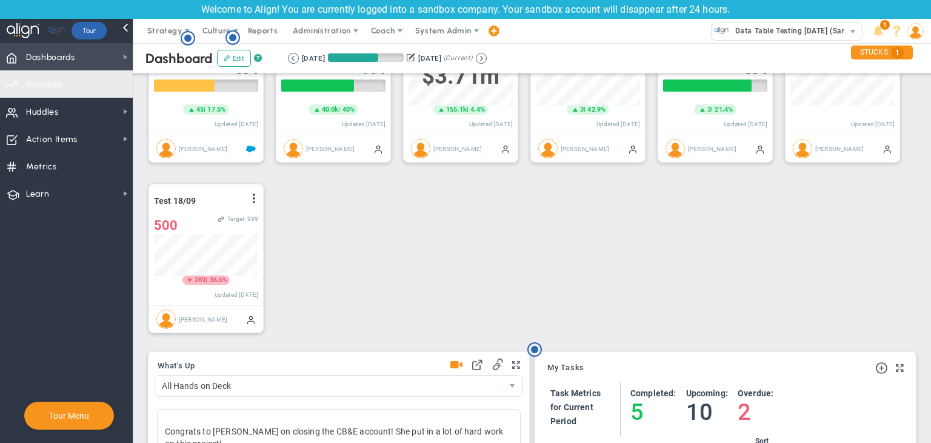
click at [94, 50] on span "Dashboards Dashboards" at bounding box center [66, 56] width 133 height 27
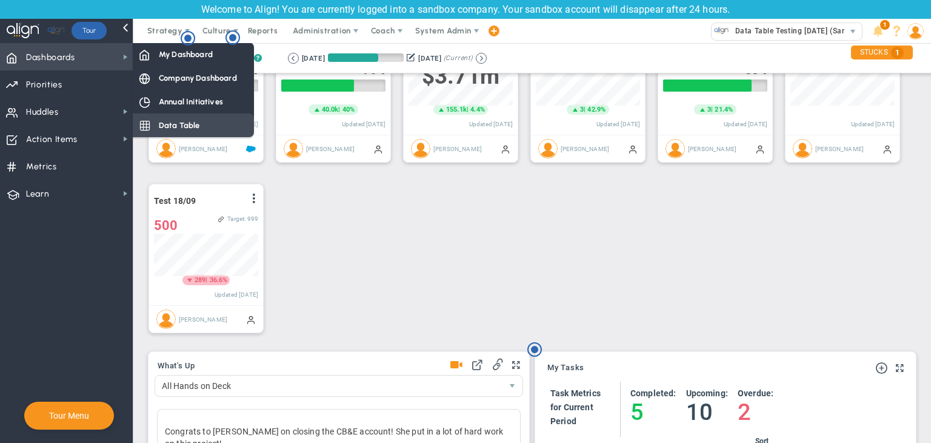
click at [170, 122] on span "Data Table" at bounding box center [179, 125] width 41 height 12
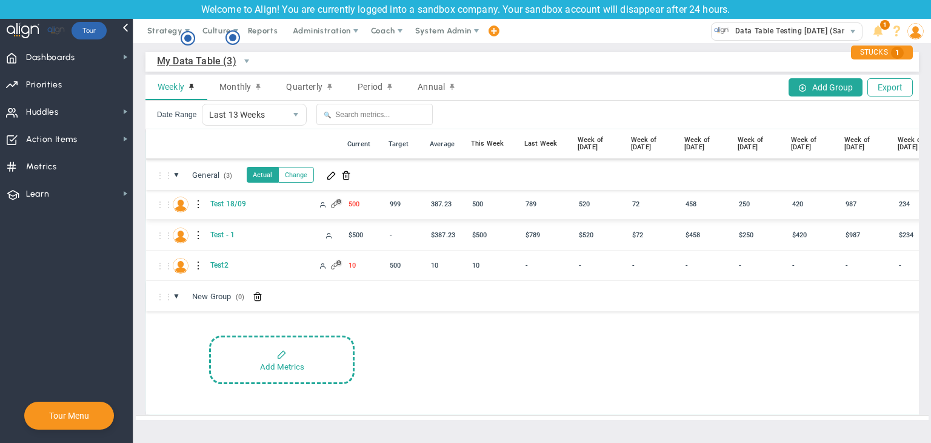
click at [198, 204] on div at bounding box center [199, 204] width 8 height 19
click at [232, 214] on div "Edit" at bounding box center [249, 207] width 84 height 25
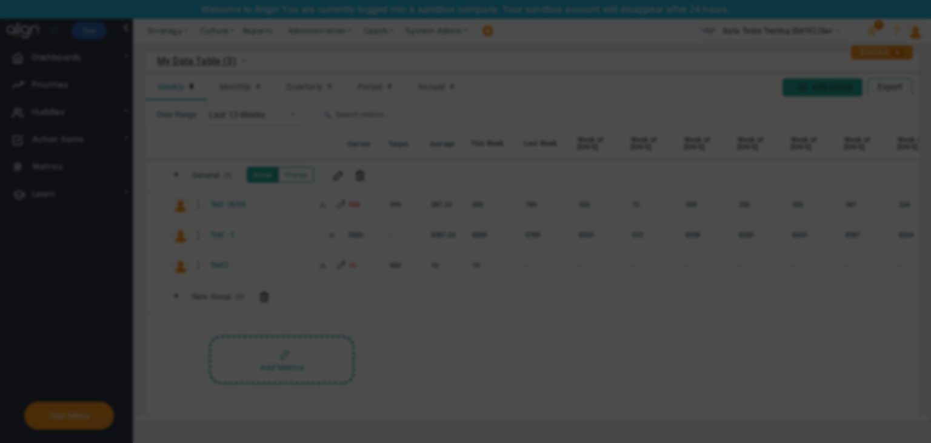
radio input "true"
checkbox input "false"
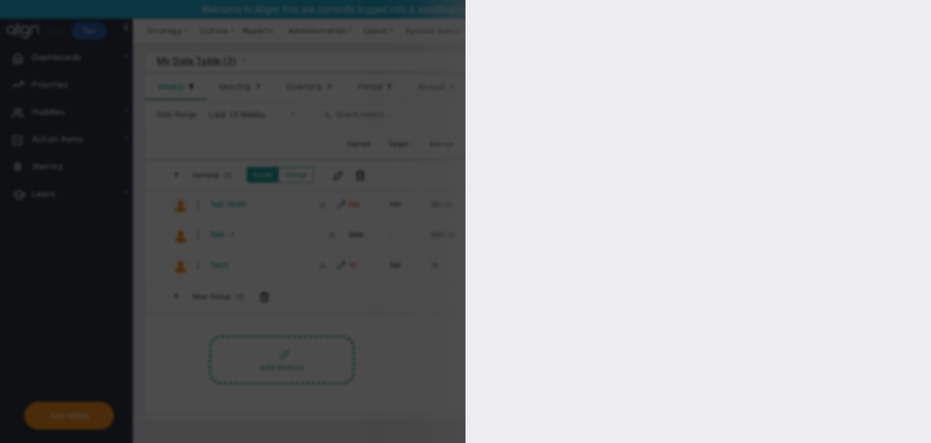
type input "1000"
type input "999"
type input "998"
type input "997"
checkbox input "true"
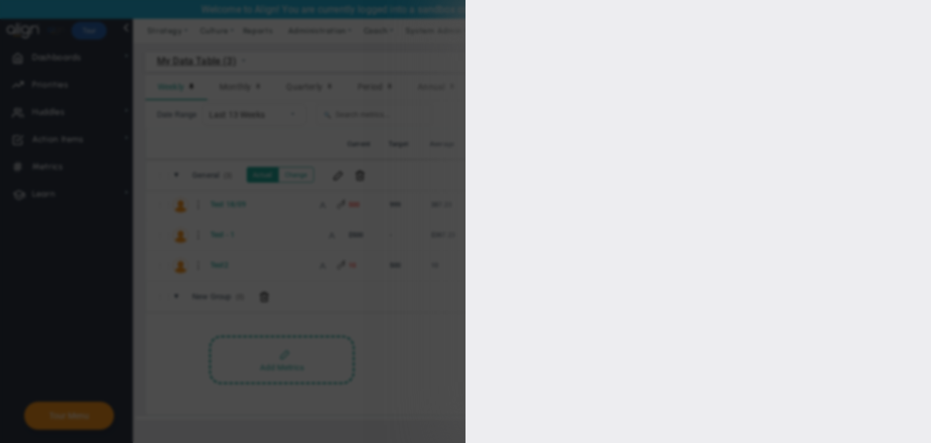
type input "[PERSON_NAME]"
radio input "true"
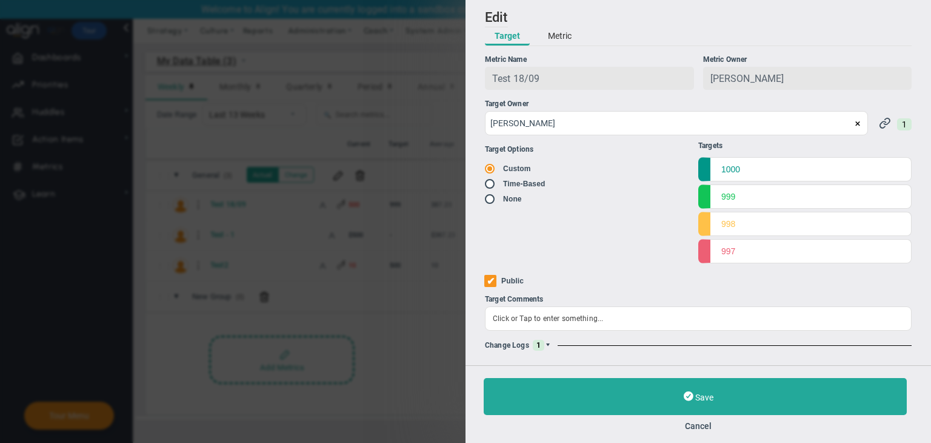
click at [549, 346] on span at bounding box center [547, 344] width 7 height 7
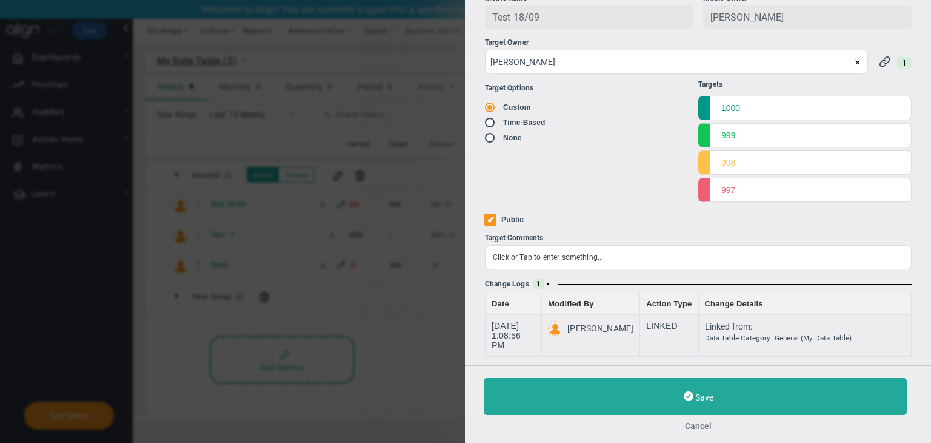
click at [673, 421] on button "Cancel" at bounding box center [698, 426] width 429 height 10
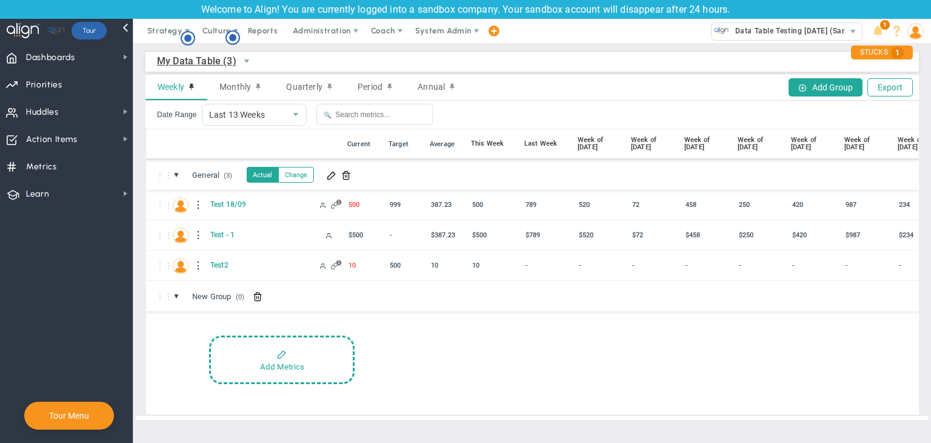
click at [333, 183] on div "⋮⋮ ▼ General (3) General Actual Change" at bounding box center [656, 174] width 1021 height 30
click at [333, 178] on span at bounding box center [332, 175] width 10 height 10
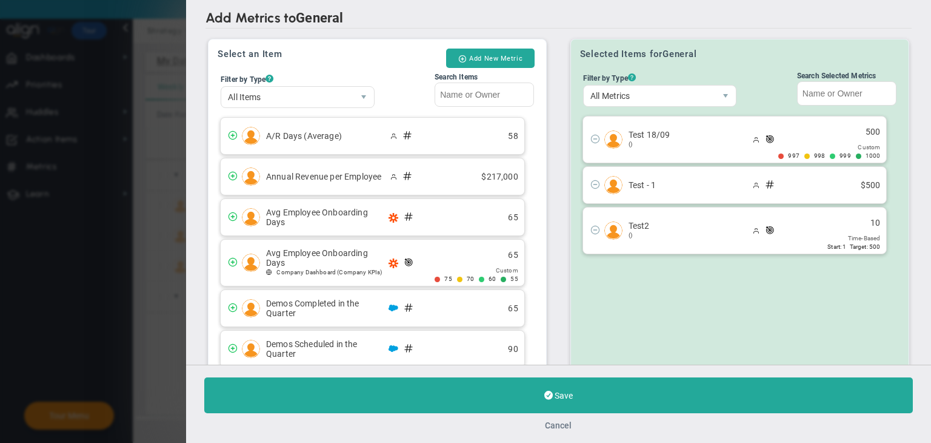
click at [561, 425] on button "Cancel" at bounding box center [559, 425] width 27 height 10
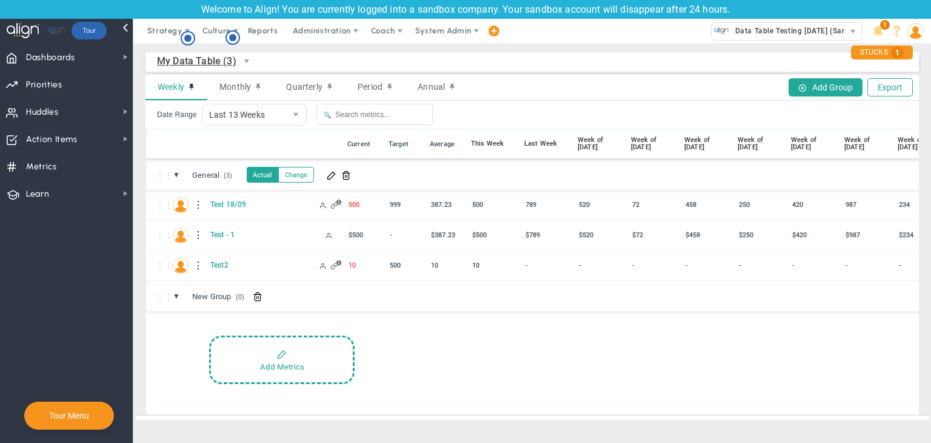
click at [192, 64] on span "My Data Table (3)" at bounding box center [196, 60] width 79 height 15
click at [222, 87] on li "+ Manage Data Tables" at bounding box center [224, 88] width 132 height 25
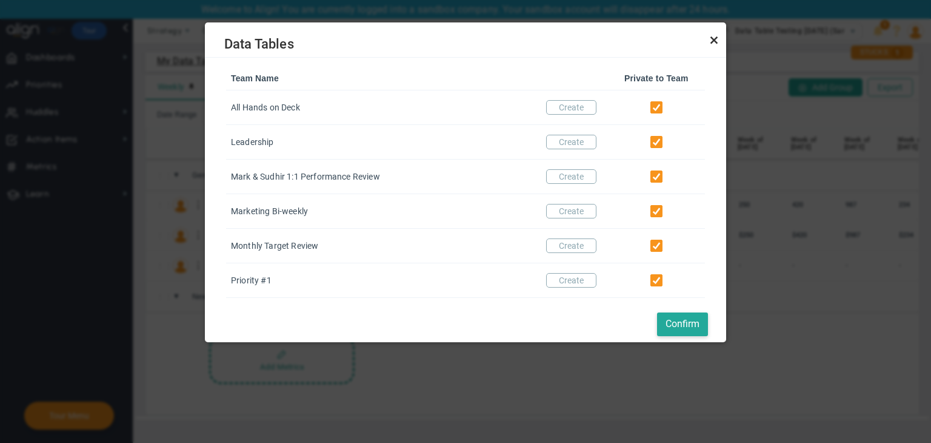
click at [673, 41] on link "Close" at bounding box center [714, 40] width 15 height 15
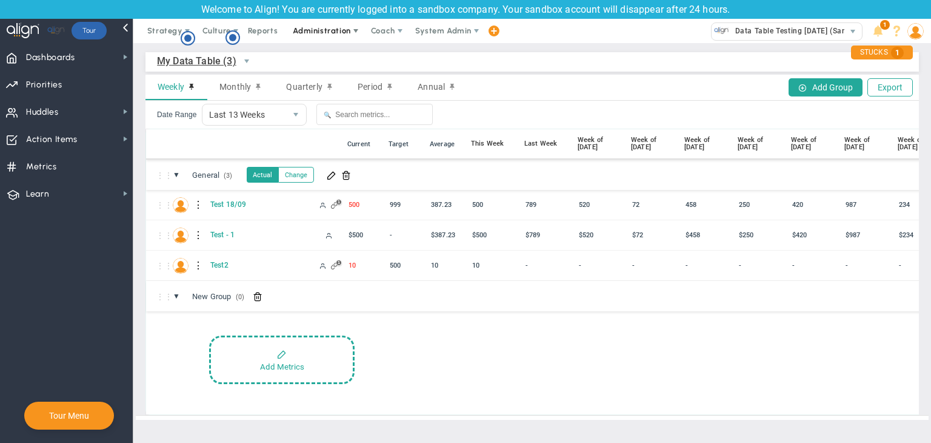
click at [312, 27] on span "Administration" at bounding box center [322, 30] width 58 height 9
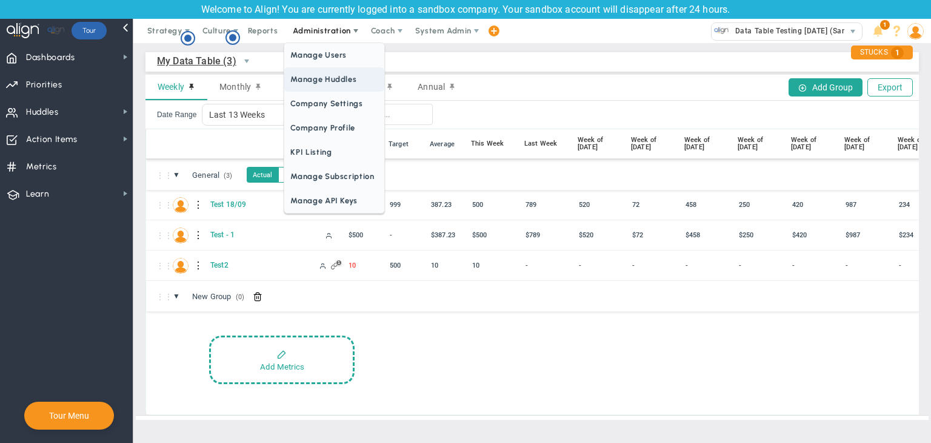
click at [322, 79] on span "Manage Huddles" at bounding box center [333, 79] width 99 height 24
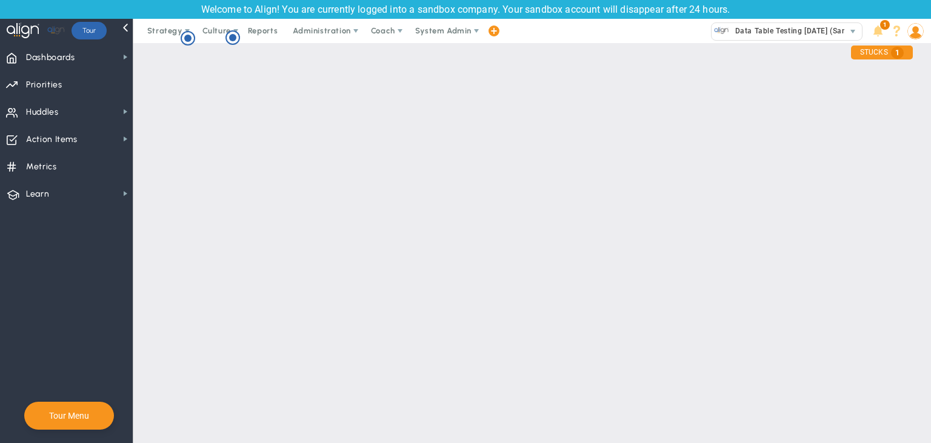
checkbox input "true"
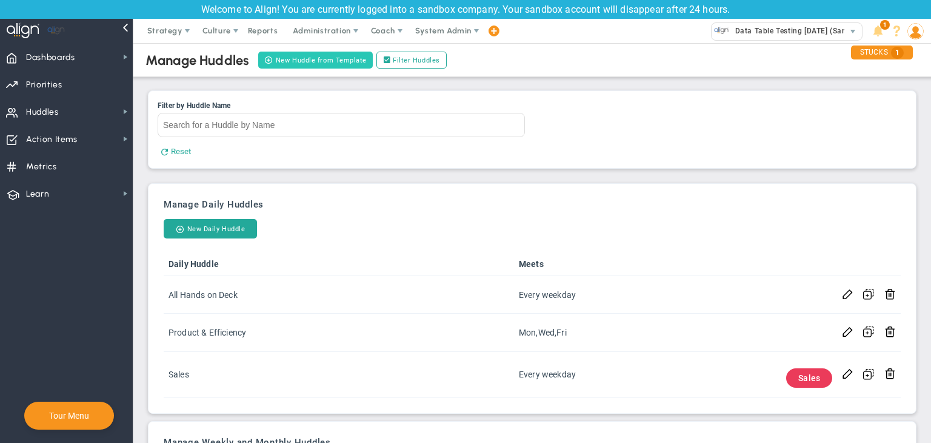
click at [330, 59] on button "New Huddle from Template" at bounding box center [315, 60] width 115 height 17
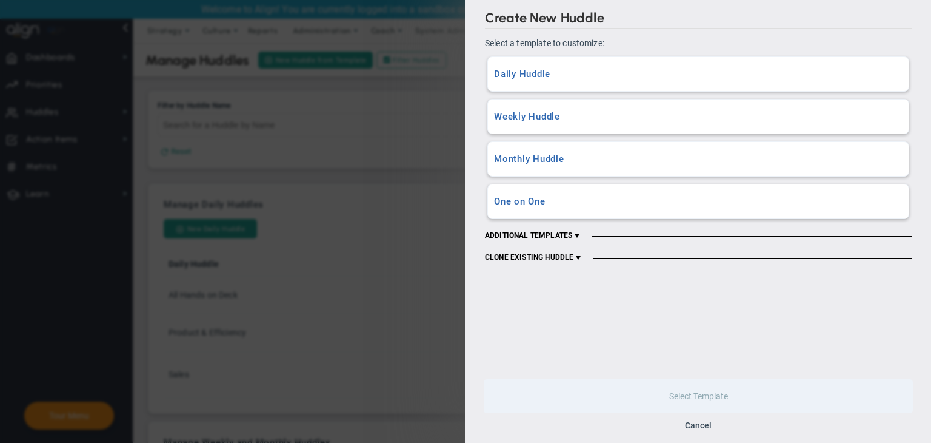
click at [553, 88] on div "Daily Huddle A Daily Huddle with all content and data sections included." at bounding box center [698, 74] width 421 height 34
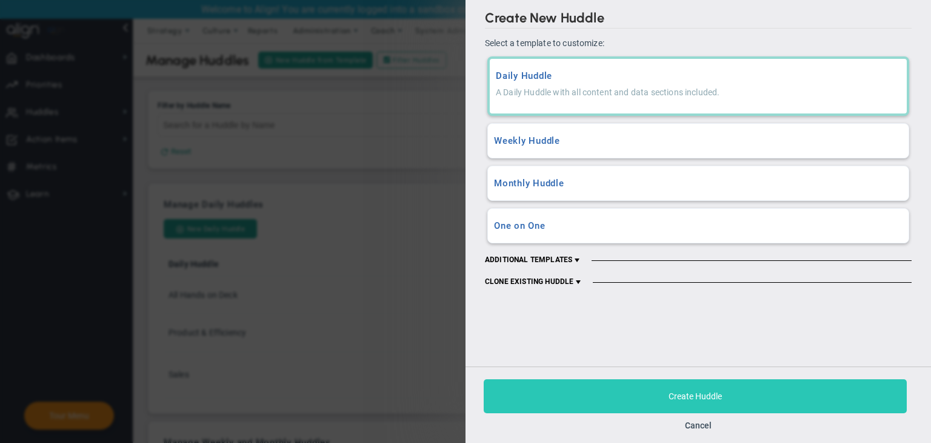
click at [673, 391] on span "Create Huddle" at bounding box center [695, 396] width 53 height 10
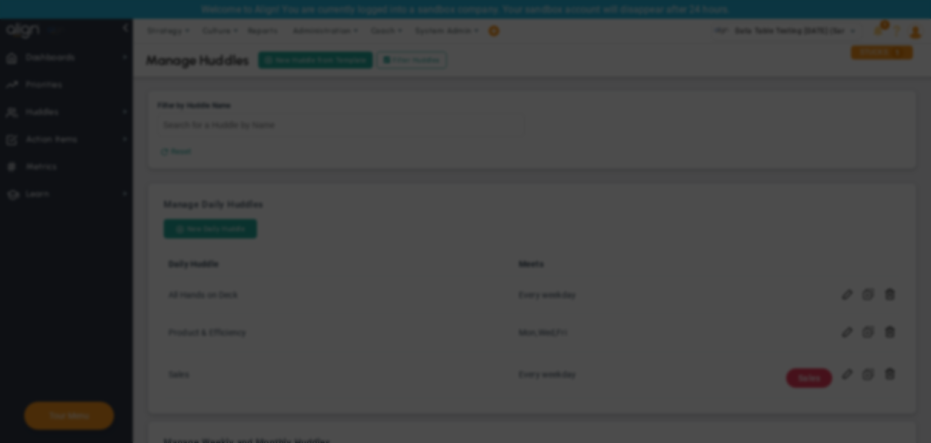
checkbox input "false"
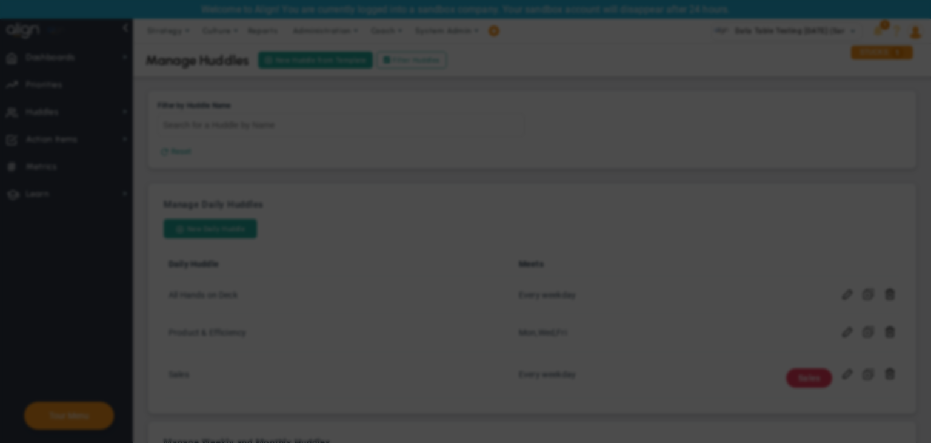
checkbox input "false"
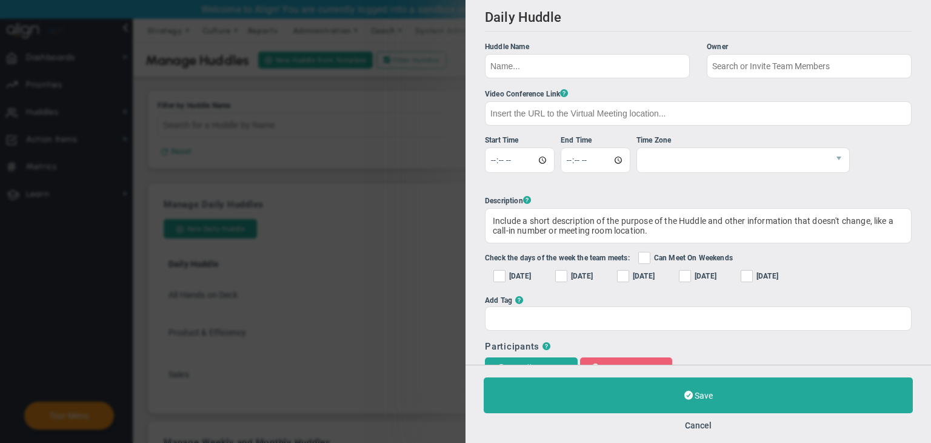
checkbox input "true"
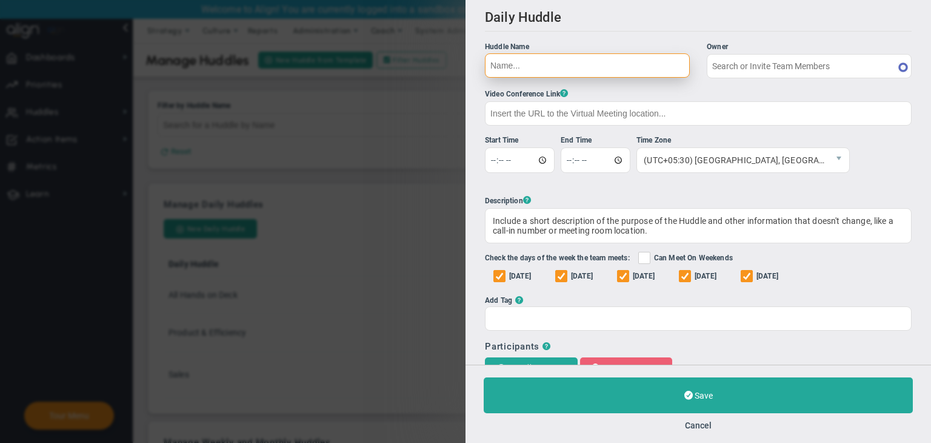
type input "[PERSON_NAME]"
click at [623, 70] on input "Huddle Name Owner Sudhir Dakshinamurthy The Huddle Owner must be a member of th…" at bounding box center [587, 65] width 205 height 24
type input "T"
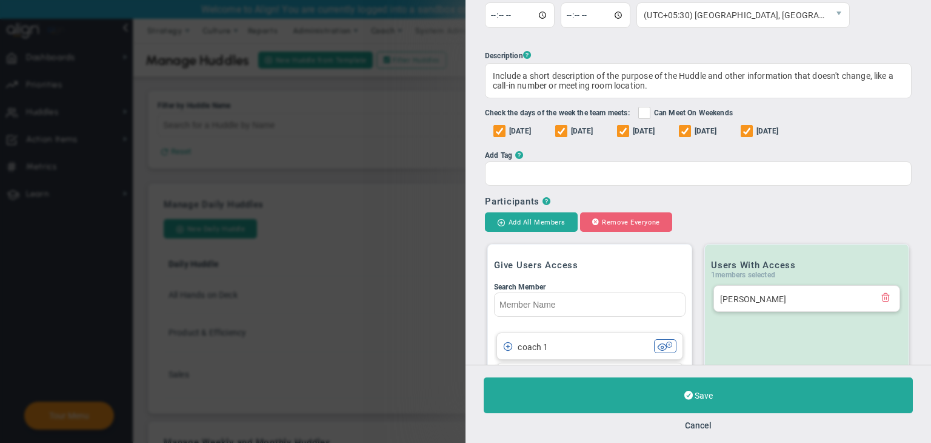
scroll to position [303, 0]
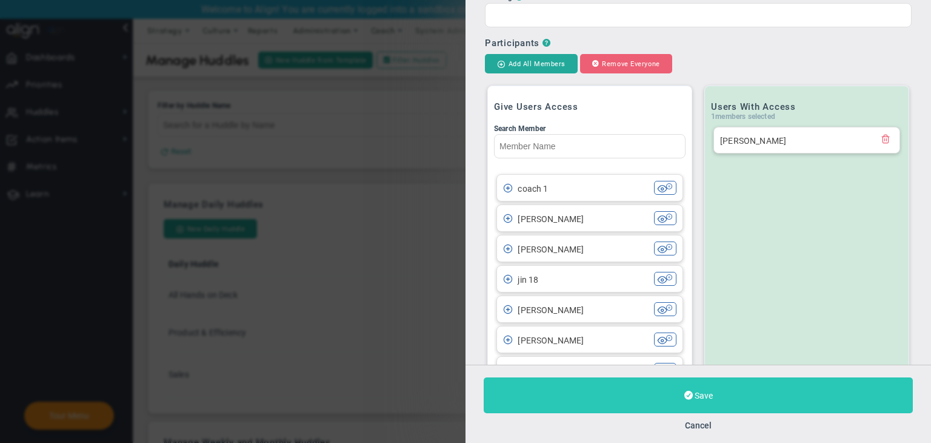
type input "Huddle 18/09"
click at [673, 400] on button "Save" at bounding box center [698, 395] width 429 height 36
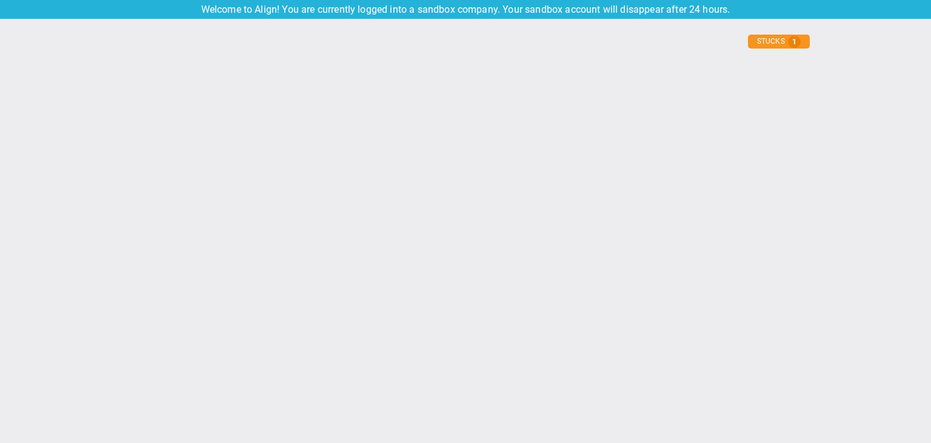
type input "Thursday, September 18, 2025"
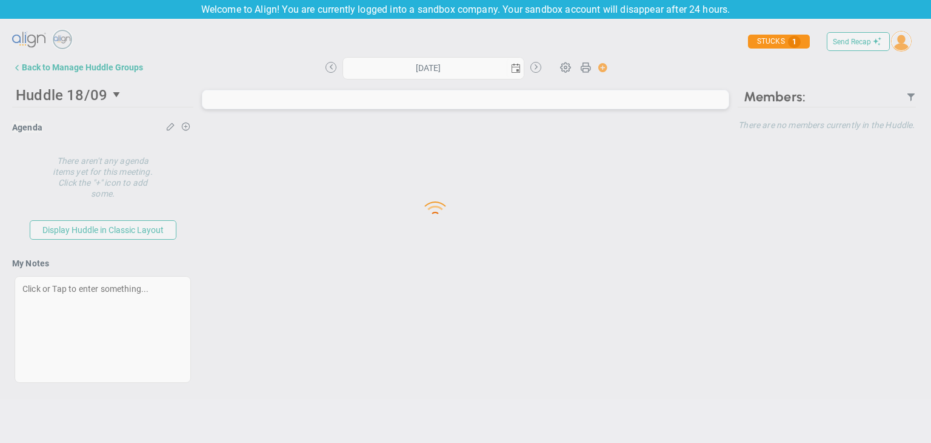
type input "Thursday, September 18, 2025"
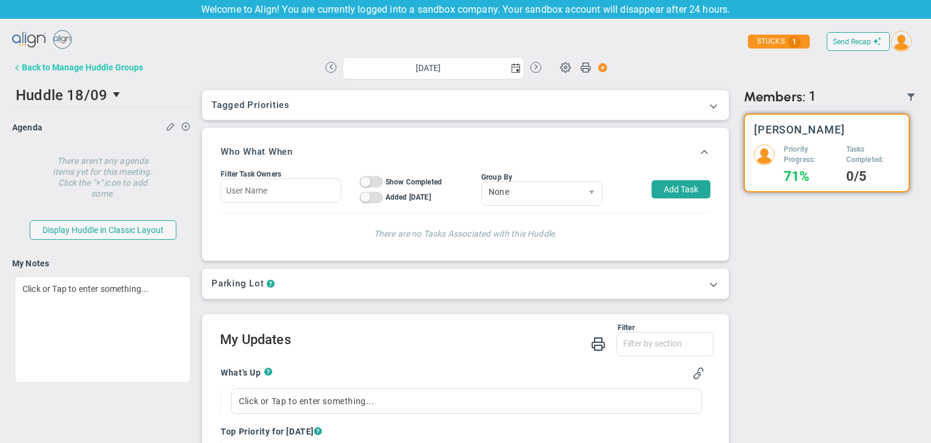
click at [79, 67] on div "Back to Manage Huddle Groups" at bounding box center [82, 67] width 121 height 10
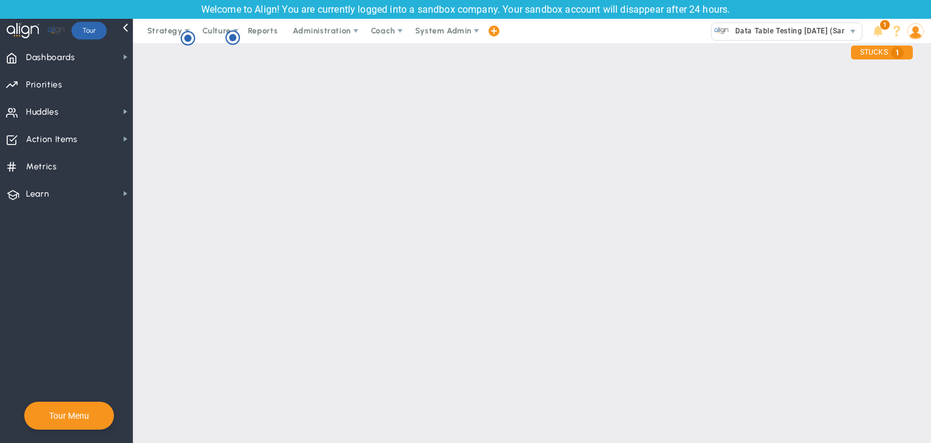
checkbox input "true"
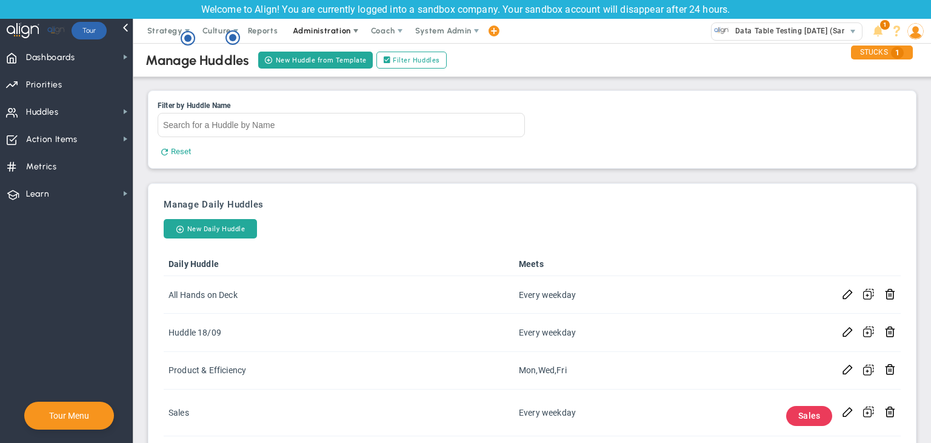
click at [328, 30] on span "Administration" at bounding box center [322, 30] width 58 height 9
click at [90, 53] on span "Dashboards Dashboards" at bounding box center [66, 56] width 133 height 27
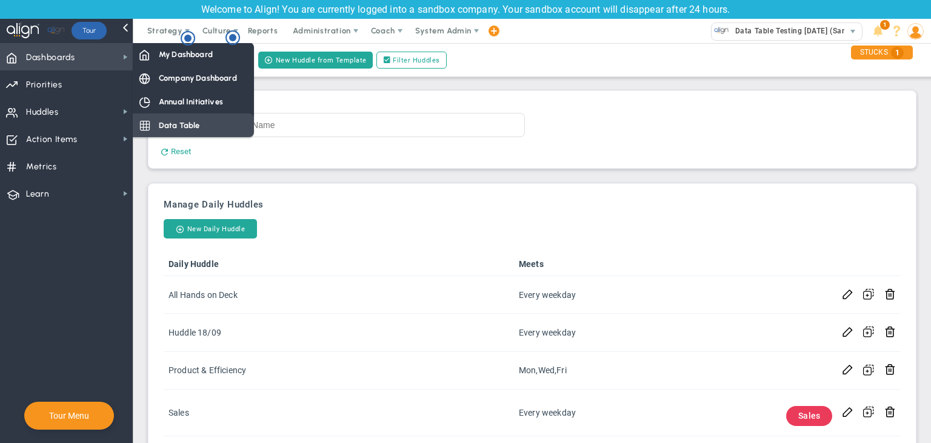
click at [209, 124] on div "Data Table" at bounding box center [193, 125] width 121 height 24
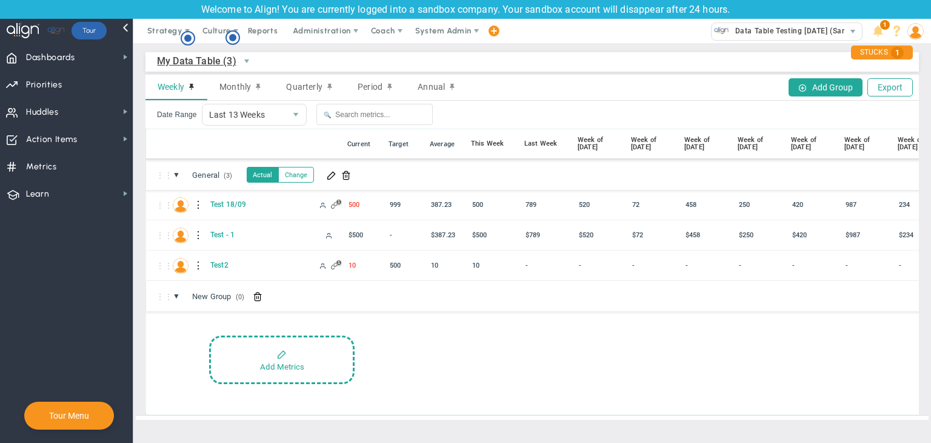
click at [206, 63] on span "My Data Table (3)" at bounding box center [196, 60] width 79 height 15
click at [206, 86] on li "+ Manage Data Tables" at bounding box center [224, 88] width 132 height 25
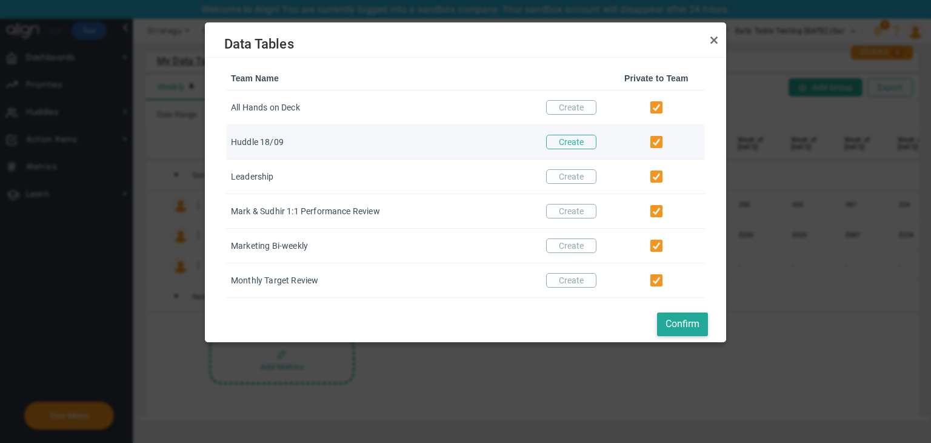
click at [565, 141] on button "Create" at bounding box center [571, 142] width 50 height 15
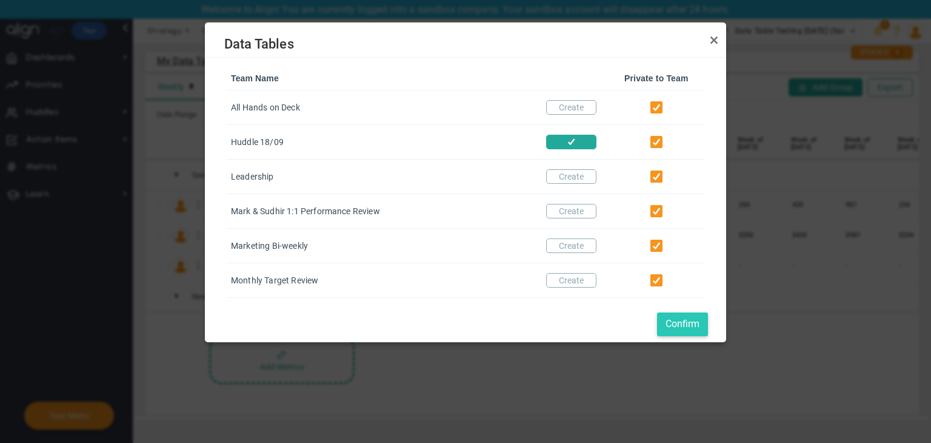
click at [673, 324] on button "Confirm" at bounding box center [682, 324] width 51 height 24
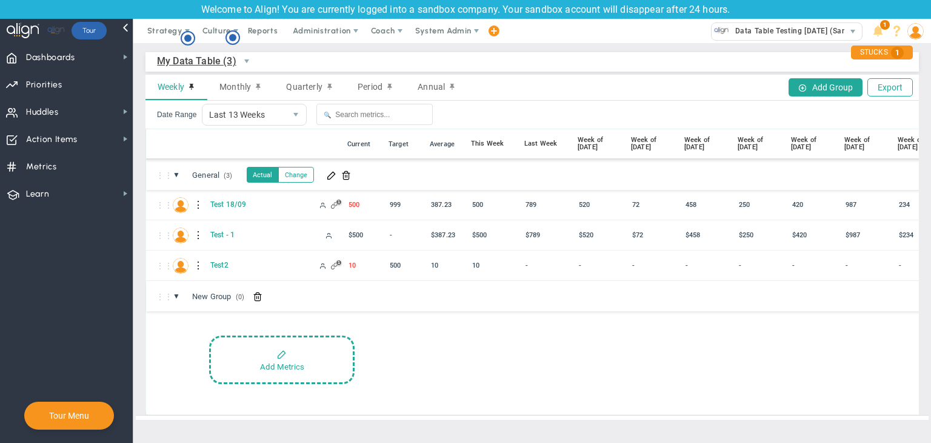
click at [187, 59] on span "My Data Table (3)" at bounding box center [196, 60] width 79 height 15
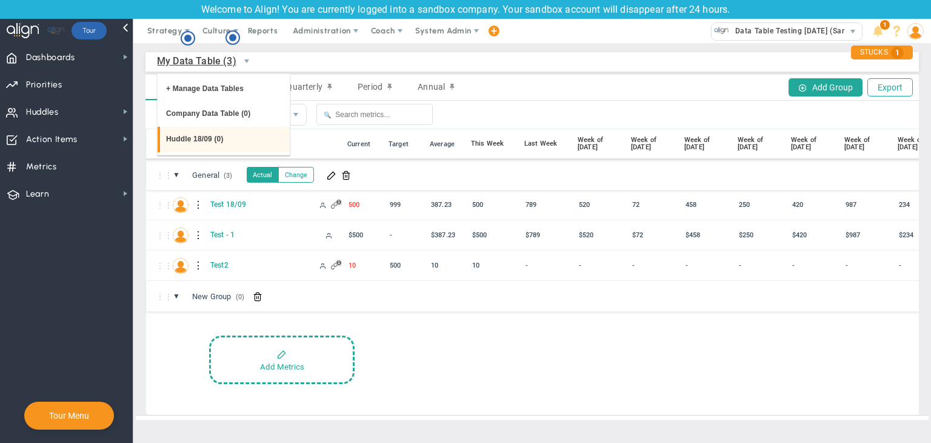
click at [221, 138] on li "Huddle 18/09 (0)" at bounding box center [224, 139] width 132 height 25
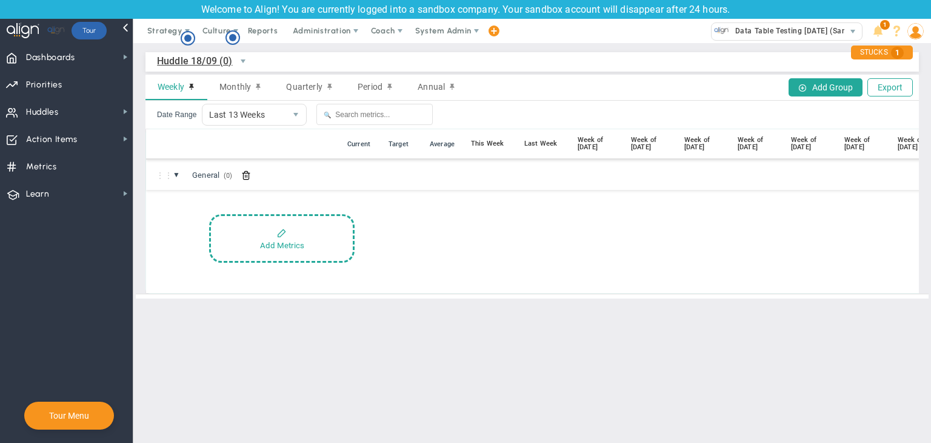
click at [206, 59] on span "Huddle 18/09 (0)" at bounding box center [195, 60] width 76 height 15
click at [217, 113] on li "My Data Table (3)" at bounding box center [224, 113] width 132 height 25
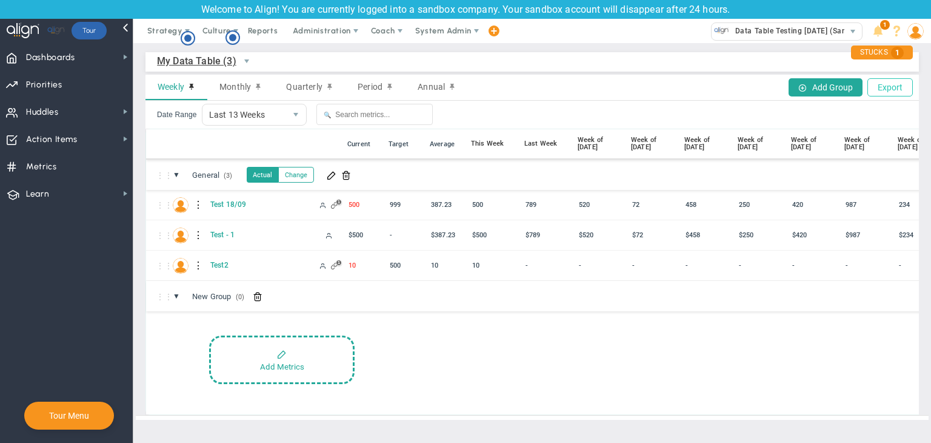
click at [673, 87] on button "Export" at bounding box center [890, 87] width 45 height 18
select select
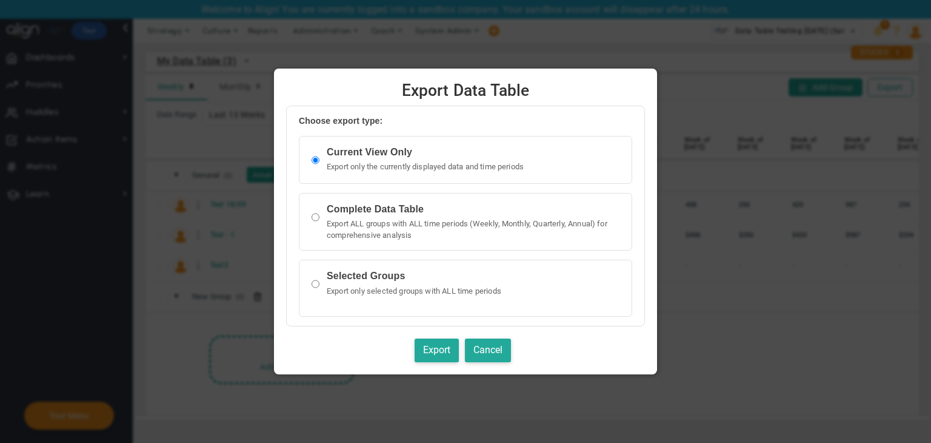
click at [318, 284] on input "radio" at bounding box center [316, 284] width 8 height 24
radio input "true"
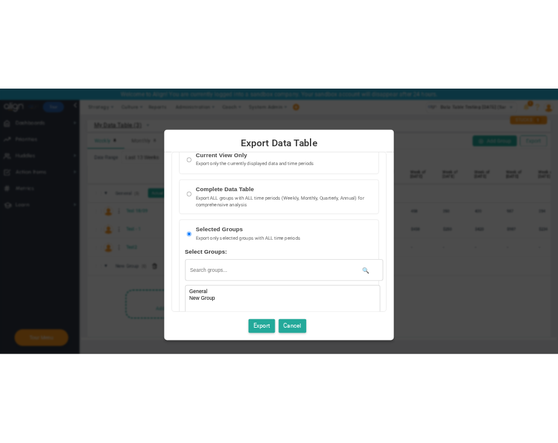
scroll to position [61, 0]
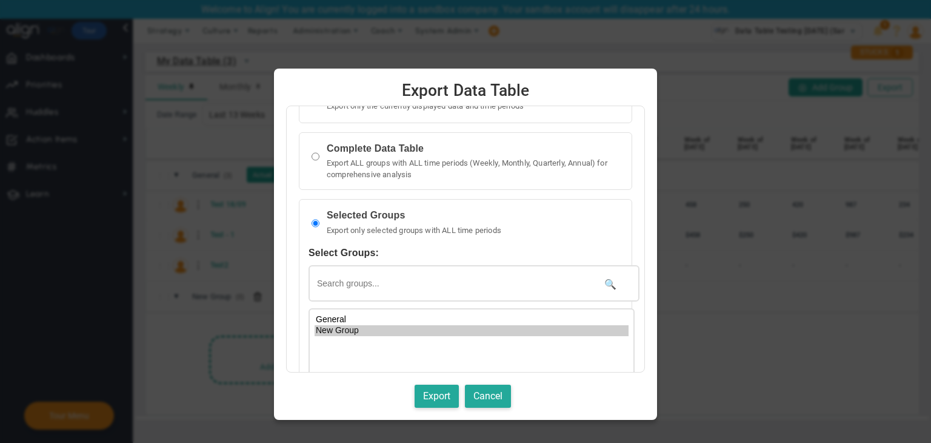
click at [342, 332] on option "New Group" at bounding box center [472, 330] width 314 height 11
select select "69"
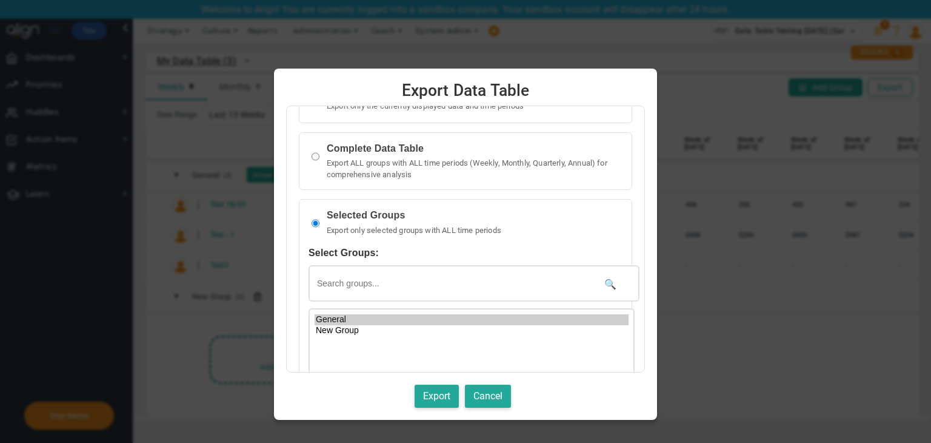
click at [338, 318] on option "General" at bounding box center [472, 319] width 314 height 11
click at [444, 393] on button "Export" at bounding box center [437, 396] width 44 height 24
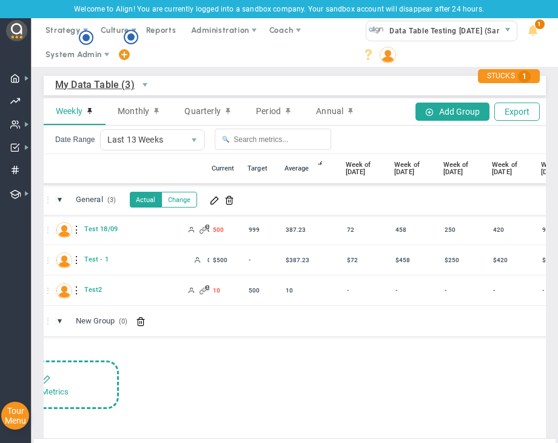
scroll to position [0, 14]
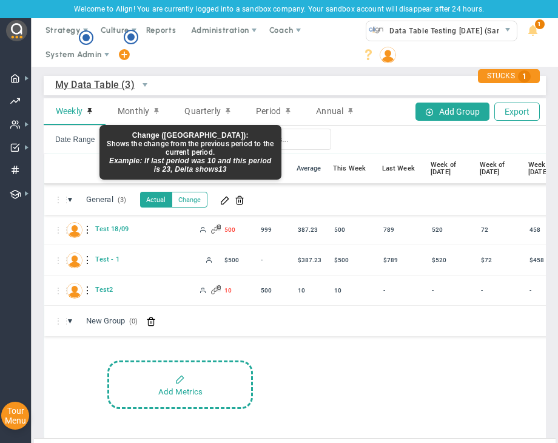
click at [192, 204] on button "Change" at bounding box center [190, 200] width 36 height 16
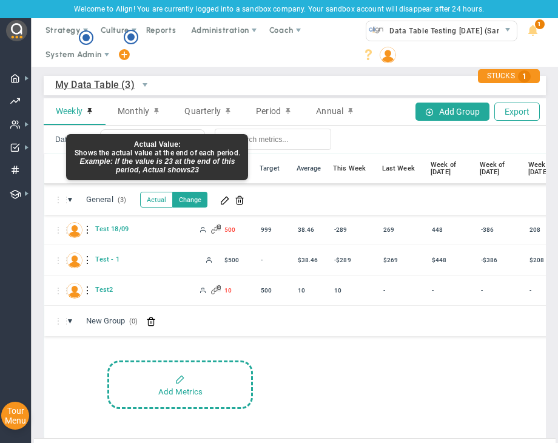
click at [162, 199] on button "Actual" at bounding box center [156, 200] width 33 height 16
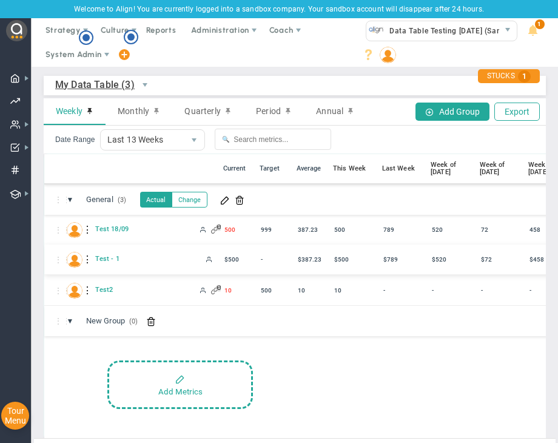
click at [306, 258] on div "$387.23" at bounding box center [312, 259] width 36 height 17
click at [305, 311] on div "⋮⋮ ▼ New Group (0) New Group" at bounding box center [509, 321] width 930 height 30
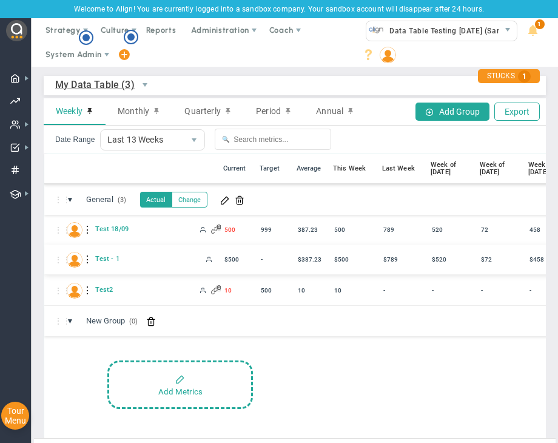
click at [238, 255] on div "$500" at bounding box center [239, 259] width 36 height 17
click at [268, 330] on div "⋮⋮ ▼ New Group (0) New Group" at bounding box center [509, 321] width 930 height 30
click at [188, 199] on button "Change" at bounding box center [190, 200] width 36 height 16
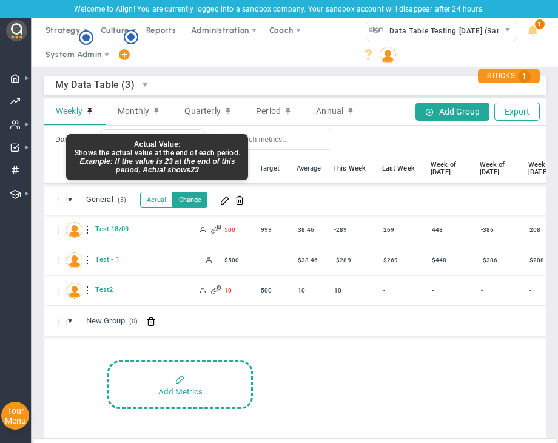
click at [156, 199] on button "Actual" at bounding box center [156, 200] width 33 height 16
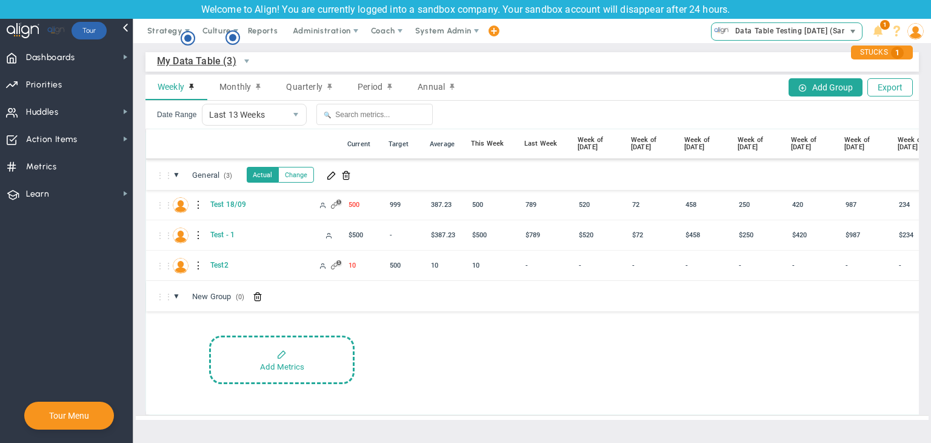
click at [673, 34] on span "Data Table Testing [DATE] (Sandbox)" at bounding box center [798, 31] width 138 height 16
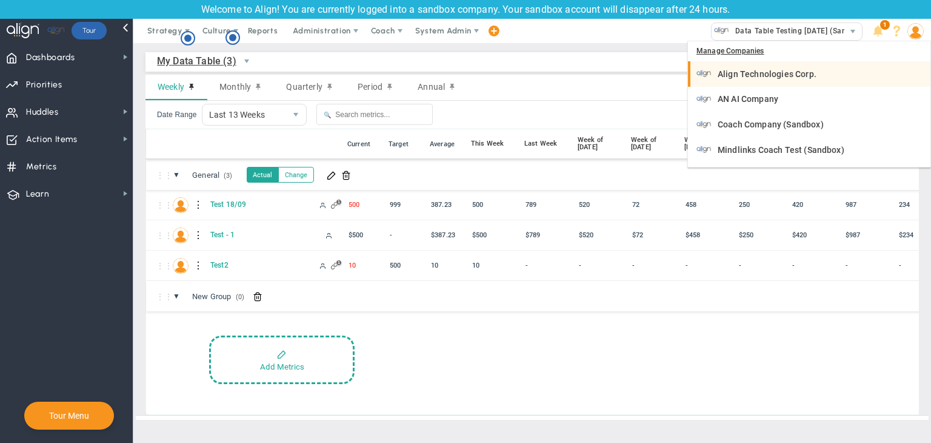
click at [673, 73] on span "Align Technologies Corp." at bounding box center [767, 74] width 99 height 8
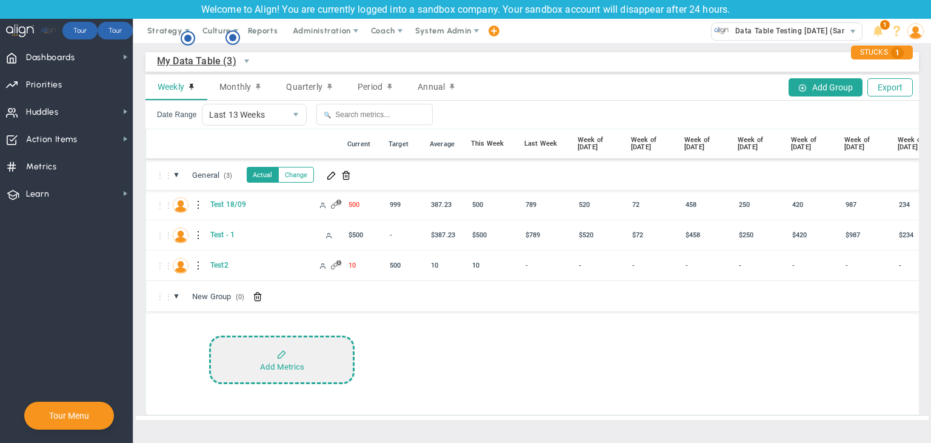
click at [328, 347] on button "Add Metrics" at bounding box center [281, 359] width 145 height 48
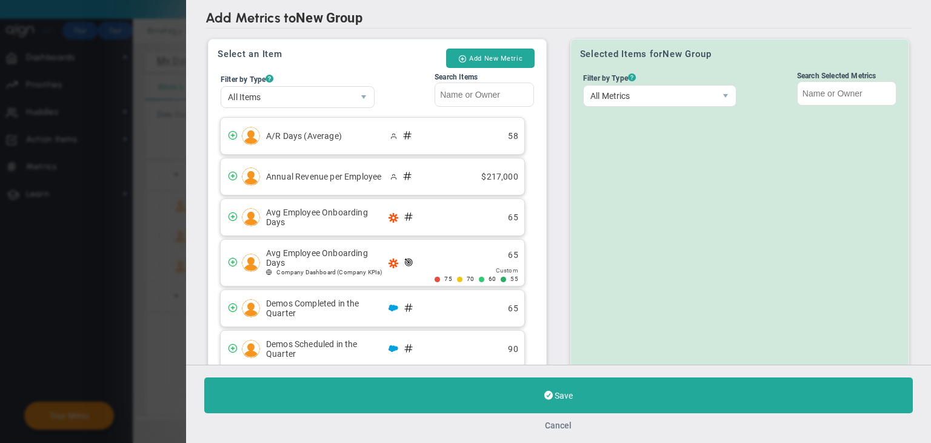
click at [566, 427] on button "Cancel" at bounding box center [559, 425] width 27 height 10
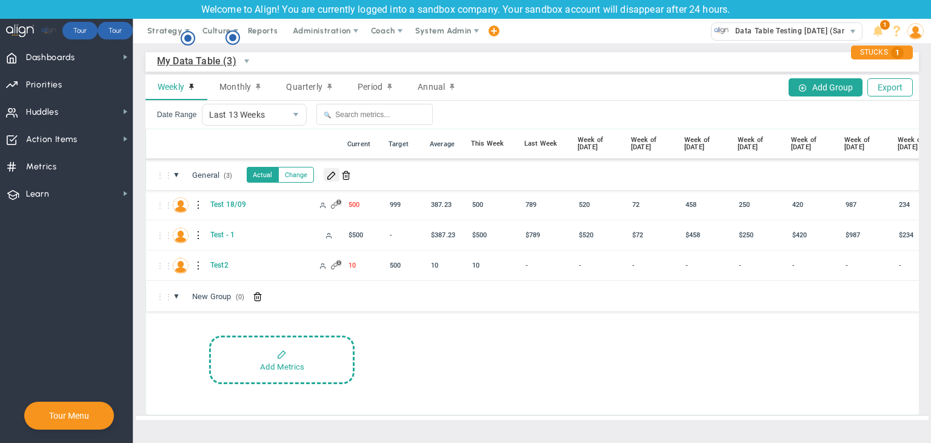
click at [331, 175] on span at bounding box center [332, 175] width 10 height 10
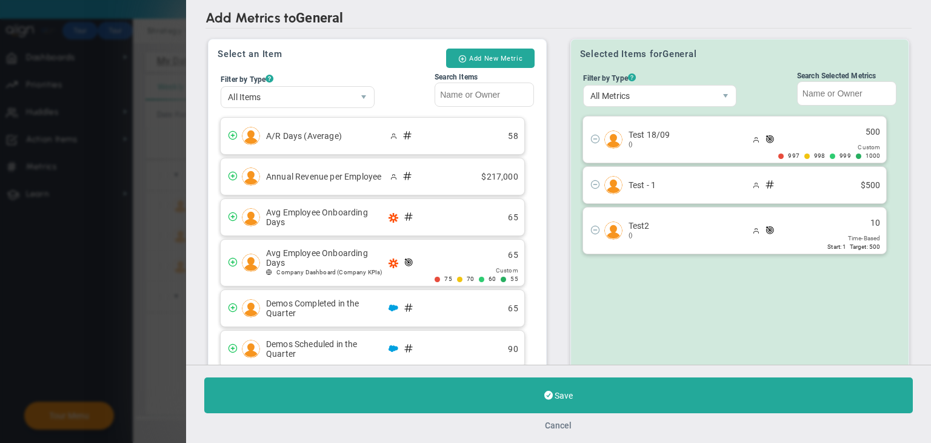
click at [555, 420] on button "Cancel" at bounding box center [559, 425] width 27 height 10
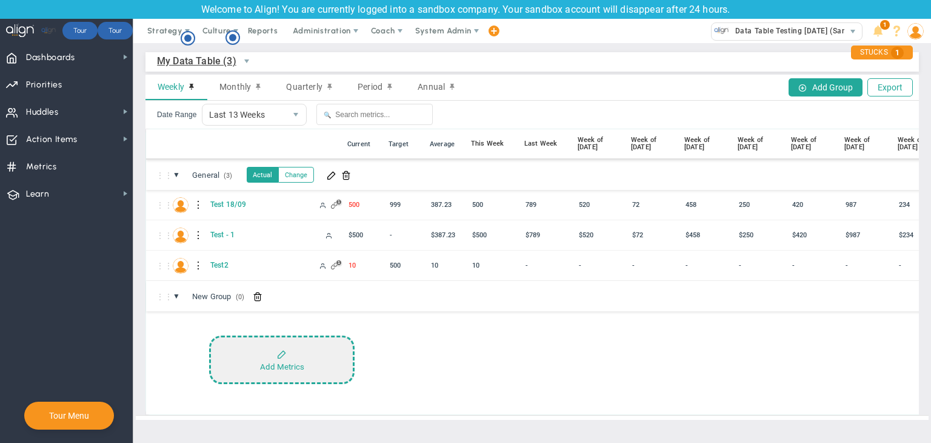
click at [278, 358] on button "Add Metrics" at bounding box center [281, 359] width 145 height 48
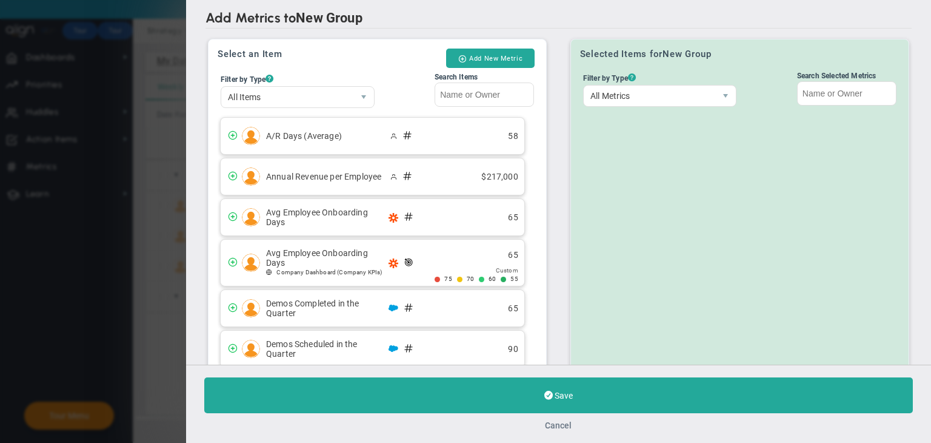
click at [570, 420] on button "Cancel" at bounding box center [559, 425] width 27 height 10
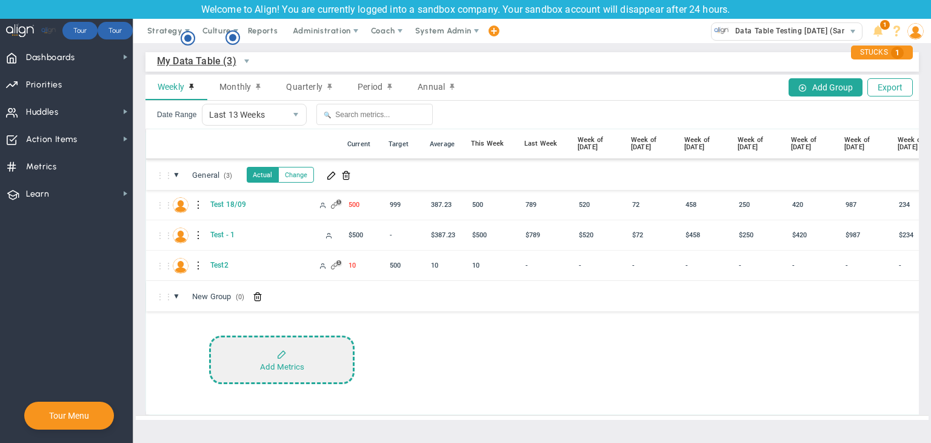
click at [318, 367] on button "Add Metrics" at bounding box center [281, 359] width 145 height 48
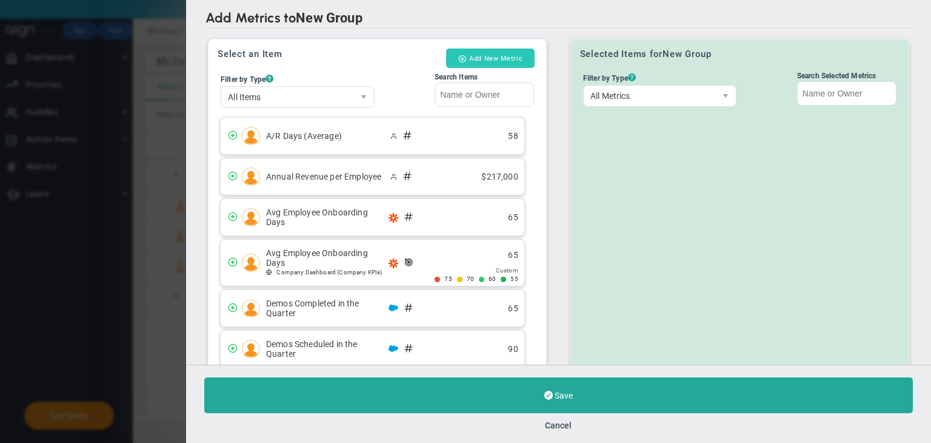
click at [483, 56] on button "Add New Metric" at bounding box center [490, 57] width 89 height 19
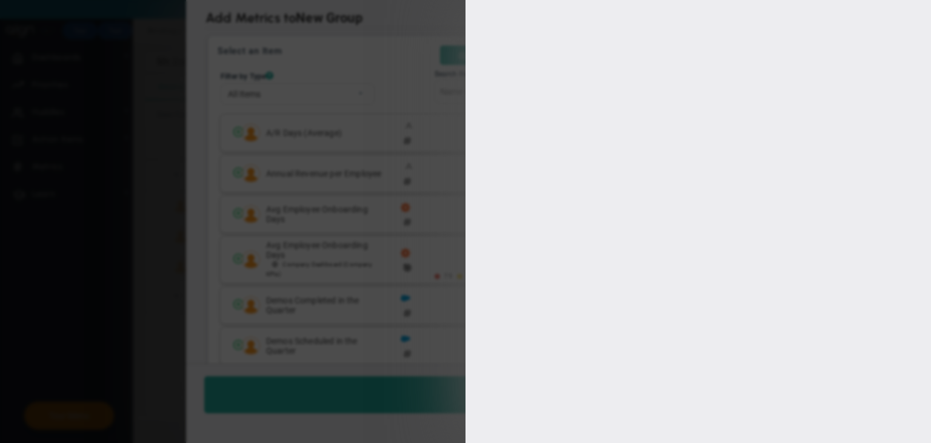
type input "[PERSON_NAME]"
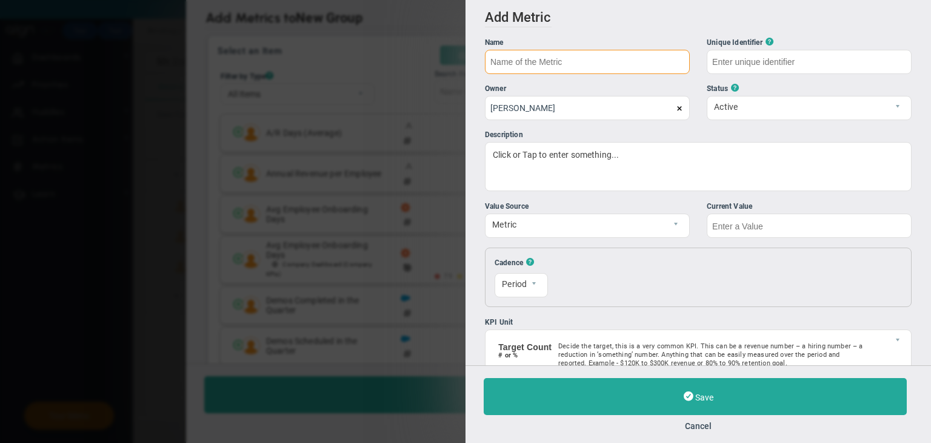
click at [500, 62] on input "text" at bounding box center [587, 62] width 205 height 24
type input "Link Metric 18/09"
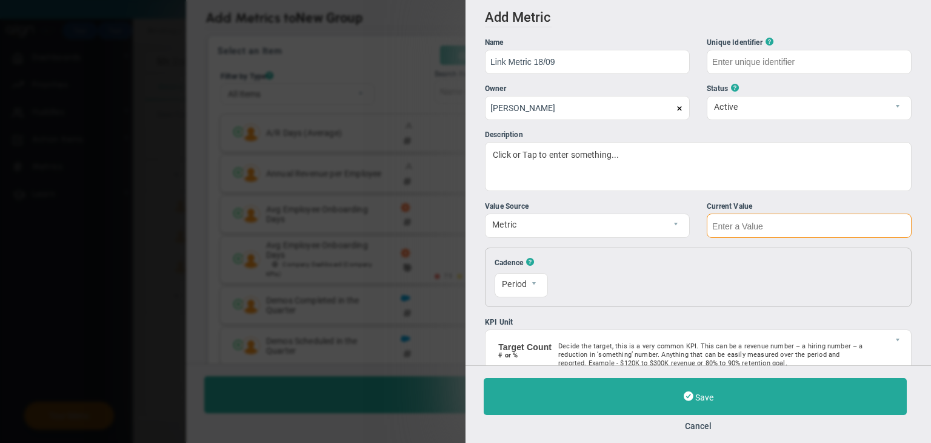
click at [734, 223] on input "text" at bounding box center [809, 225] width 205 height 24
type input "Link-Metric-18/09"
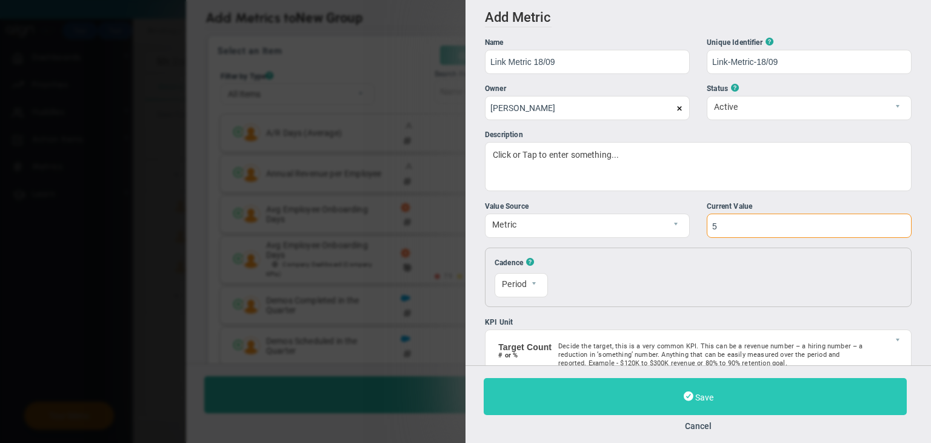
type input "5"
click at [726, 386] on button "Save" at bounding box center [695, 396] width 423 height 37
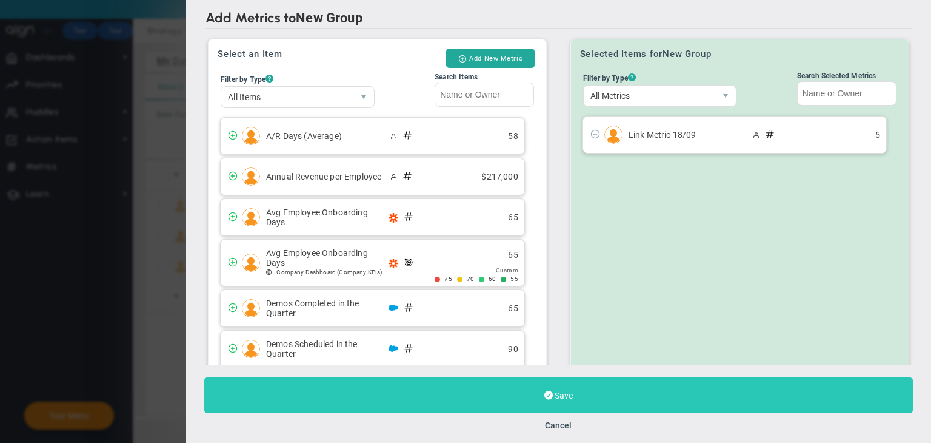
click at [614, 395] on button "Save" at bounding box center [558, 395] width 709 height 36
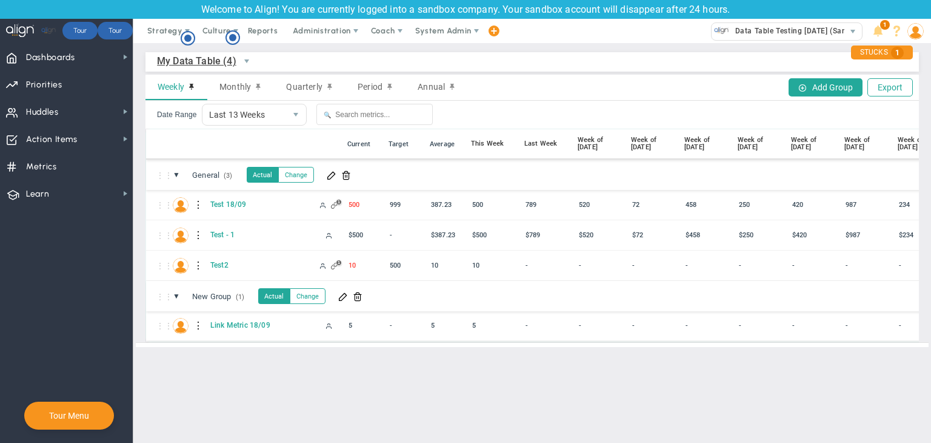
click at [198, 324] on div at bounding box center [199, 325] width 8 height 19
click at [240, 331] on div "Edit" at bounding box center [249, 328] width 84 height 25
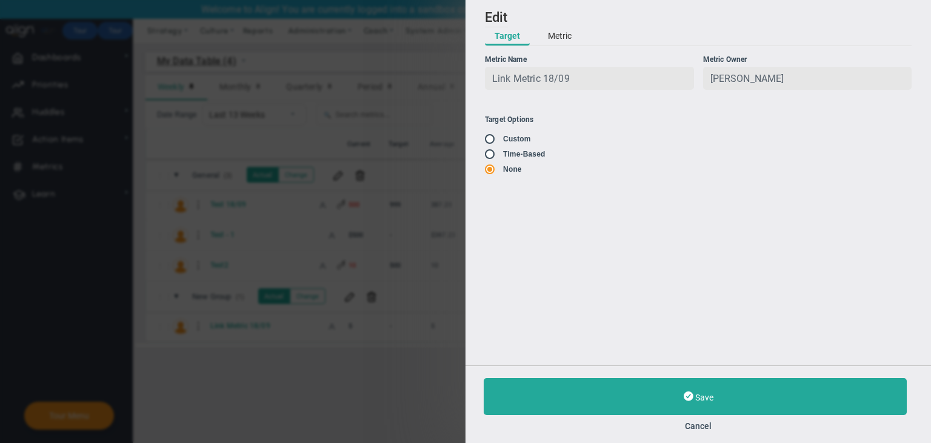
click at [495, 156] on input "radio" at bounding box center [494, 155] width 12 height 10
radio input "true"
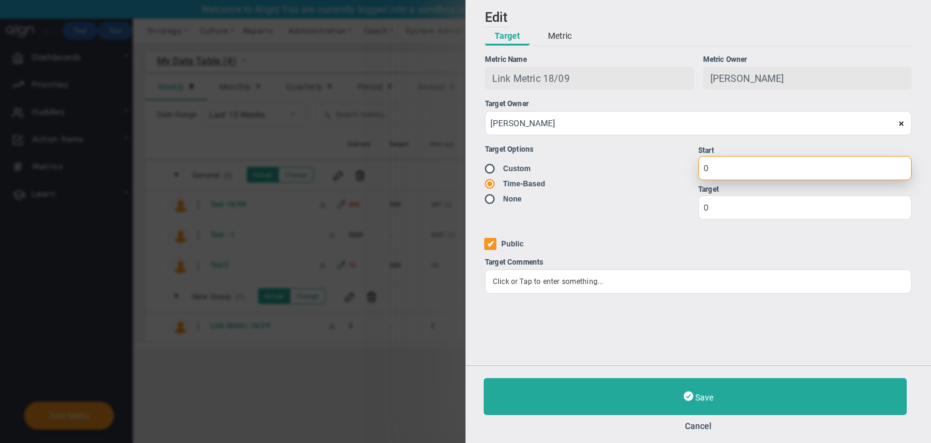
click at [752, 173] on input "0" at bounding box center [804, 168] width 213 height 24
type input "1"
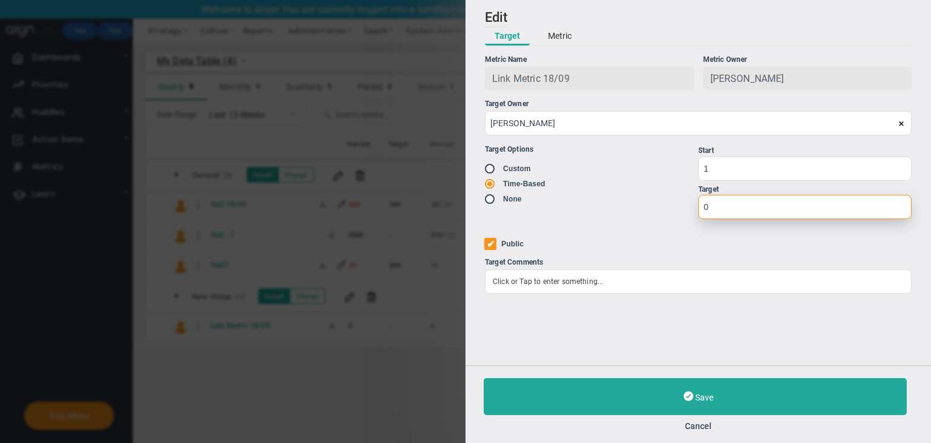
click at [712, 204] on input "0" at bounding box center [804, 207] width 213 height 24
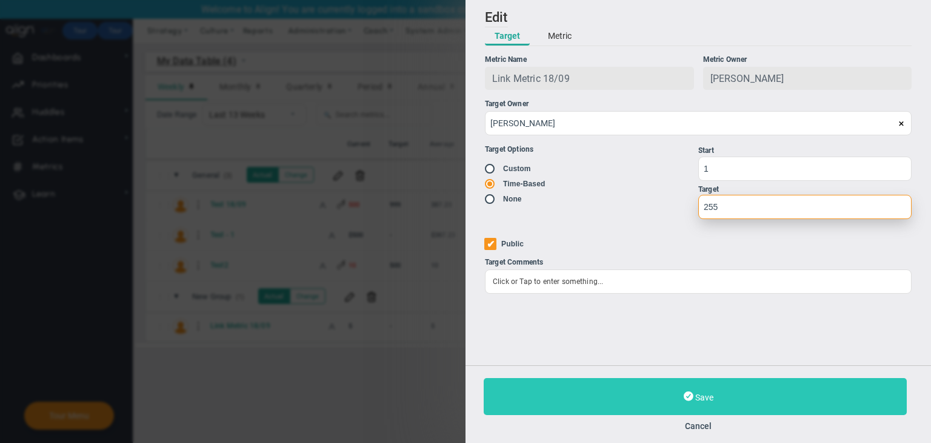
type input "255"
click at [760, 392] on button "Save" at bounding box center [695, 396] width 423 height 37
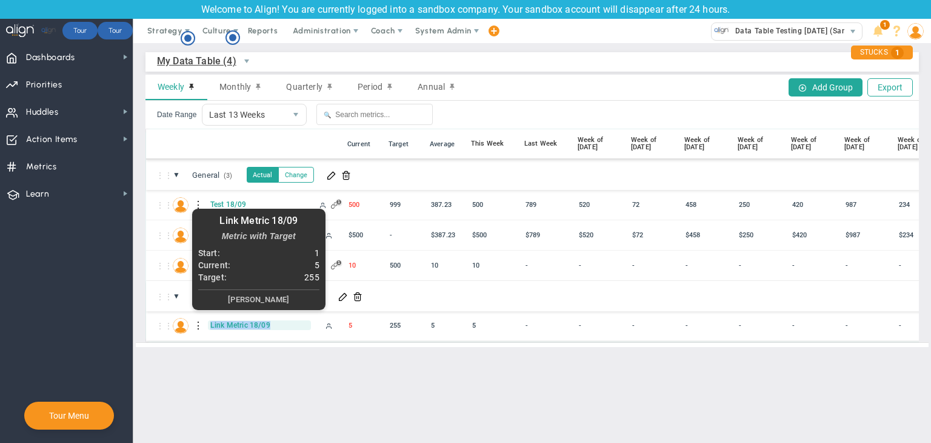
drag, startPoint x: 287, startPoint y: 325, endPoint x: 210, endPoint y: 323, distance: 77.0
click at [210, 323] on span "Link Metric 18/09" at bounding box center [259, 325] width 103 height 10
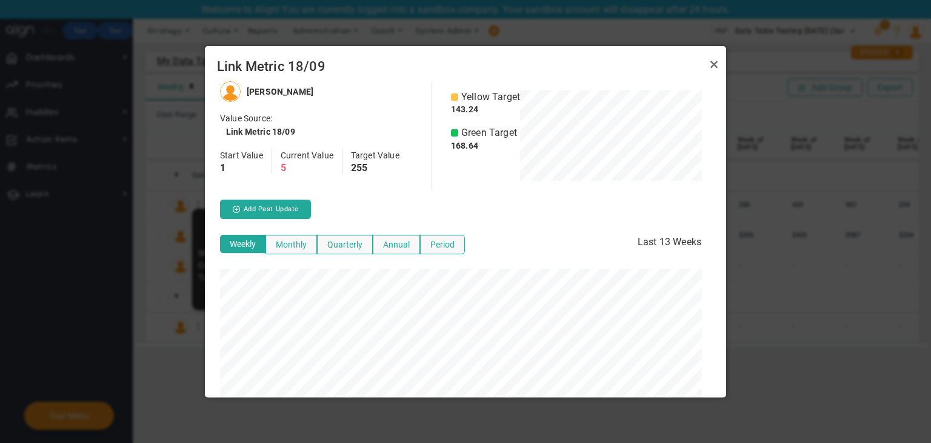
scroll to position [315, 512]
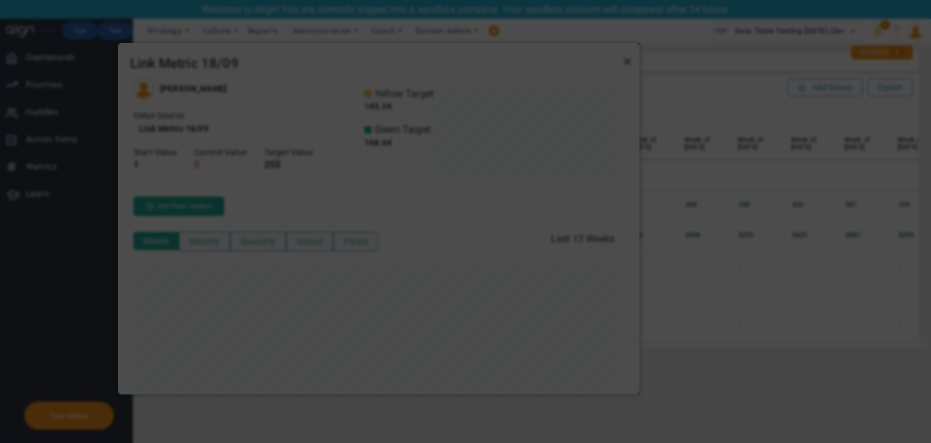
drag, startPoint x: 326, startPoint y: 64, endPoint x: 235, endPoint y: 61, distance: 90.4
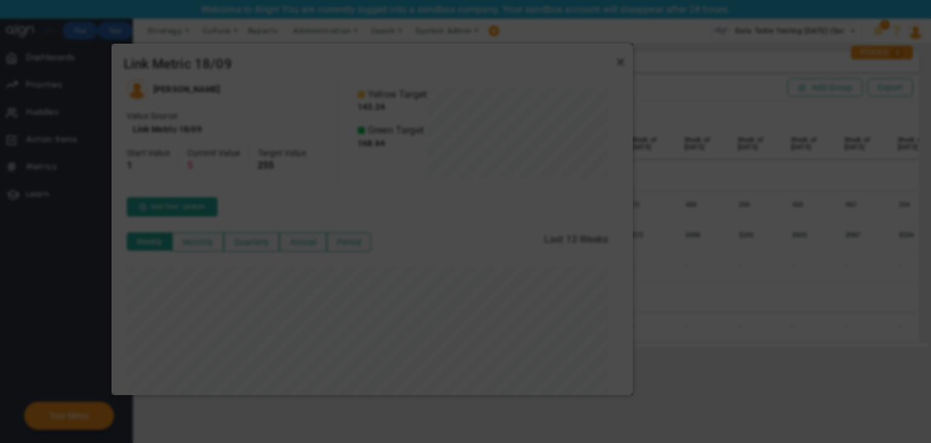
drag, startPoint x: 250, startPoint y: 61, endPoint x: 152, endPoint y: 56, distance: 98.3
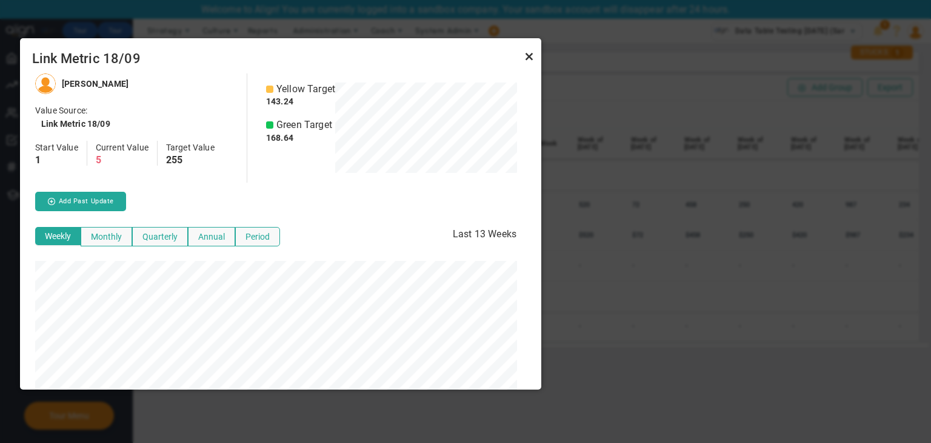
click at [526, 56] on link "Close" at bounding box center [529, 56] width 15 height 15
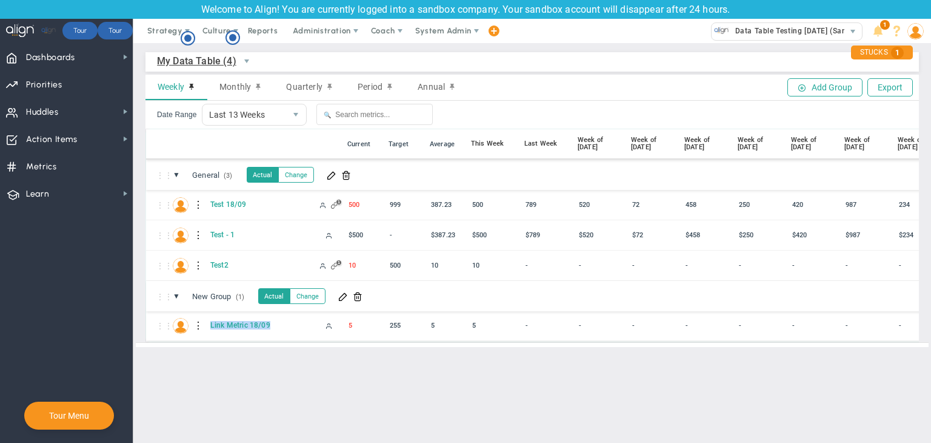
copy span "Link Metric 18/09"
click at [331, 173] on span at bounding box center [332, 175] width 10 height 10
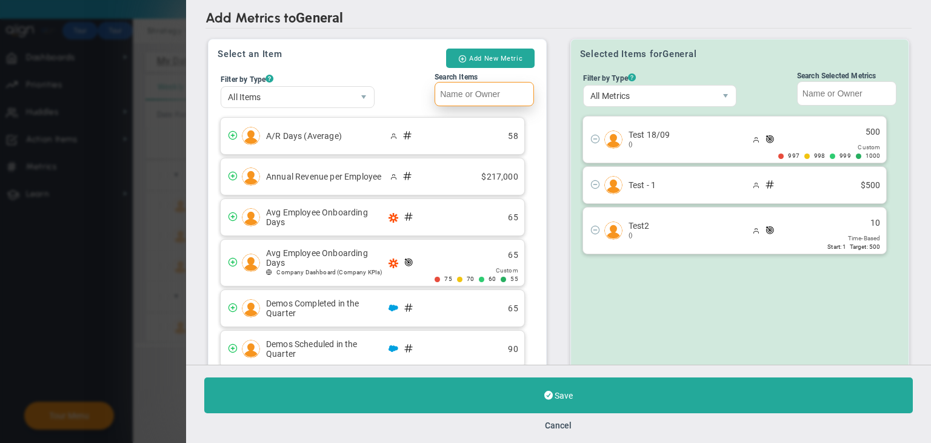
click at [495, 93] on input "Search Items" at bounding box center [484, 94] width 99 height 24
paste input "Link Metric 18/09"
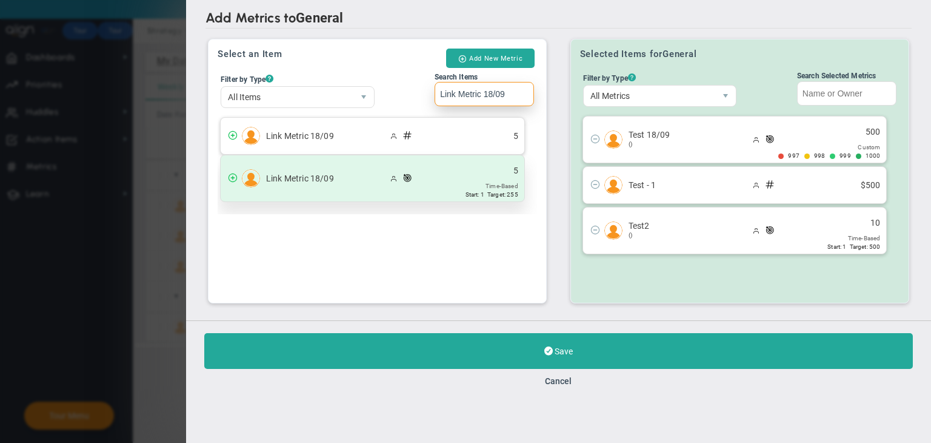
type input "Link Metric 18/09"
click at [486, 179] on span "5 Time-Based Start: 1 Target: 255" at bounding box center [501, 178] width 45 height 46
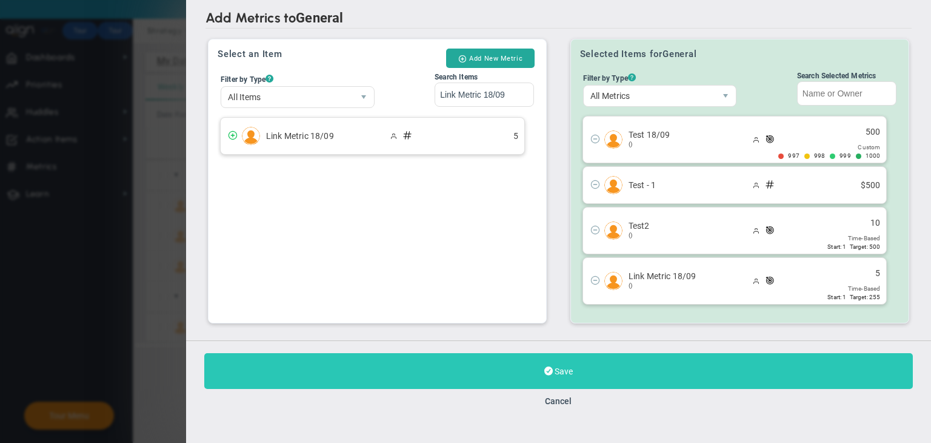
click at [623, 374] on button "Save" at bounding box center [558, 371] width 709 height 36
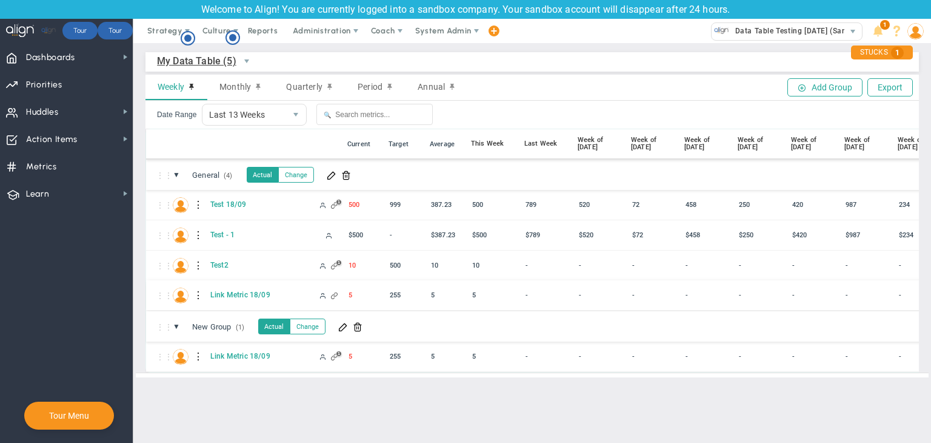
click at [199, 292] on div at bounding box center [199, 295] width 8 height 19
click at [252, 294] on div "Edit" at bounding box center [249, 298] width 84 height 25
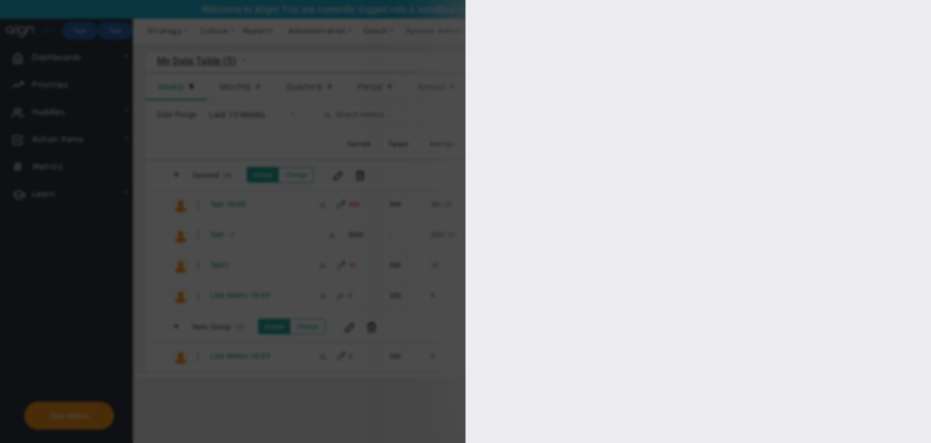
type input "[PERSON_NAME]"
radio input "true"
type input "1"
type input "255"
checkbox input "true"
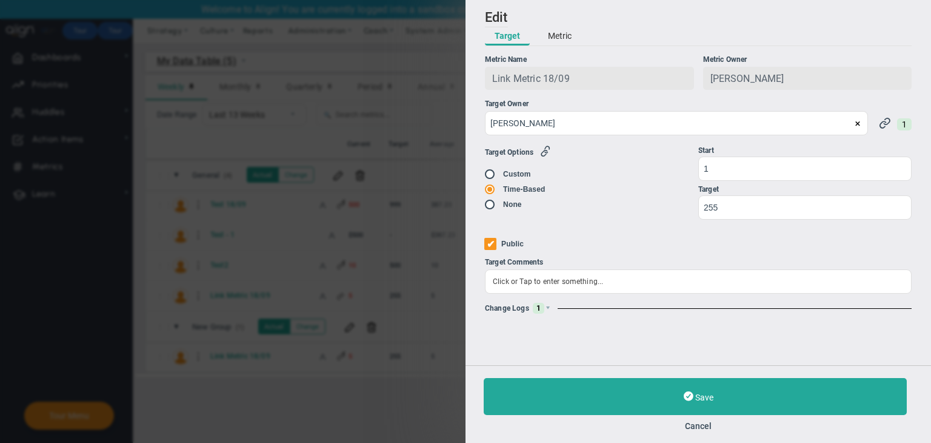
click at [537, 309] on span "1" at bounding box center [539, 308] width 12 height 11
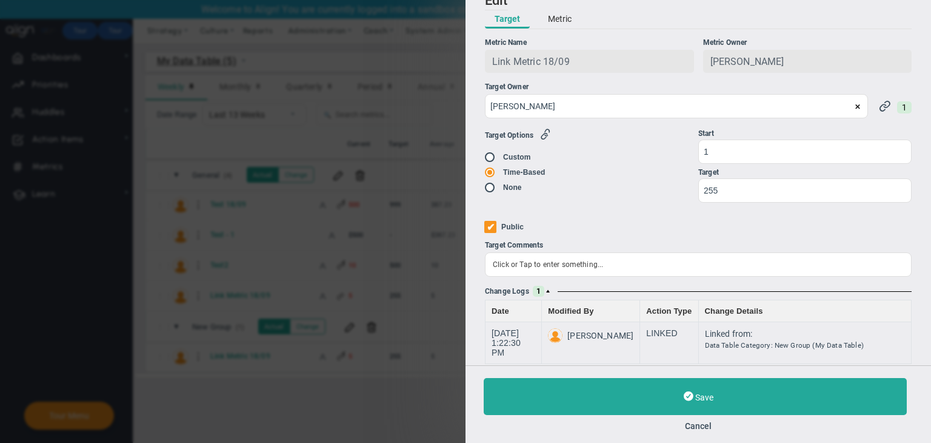
scroll to position [24, 0]
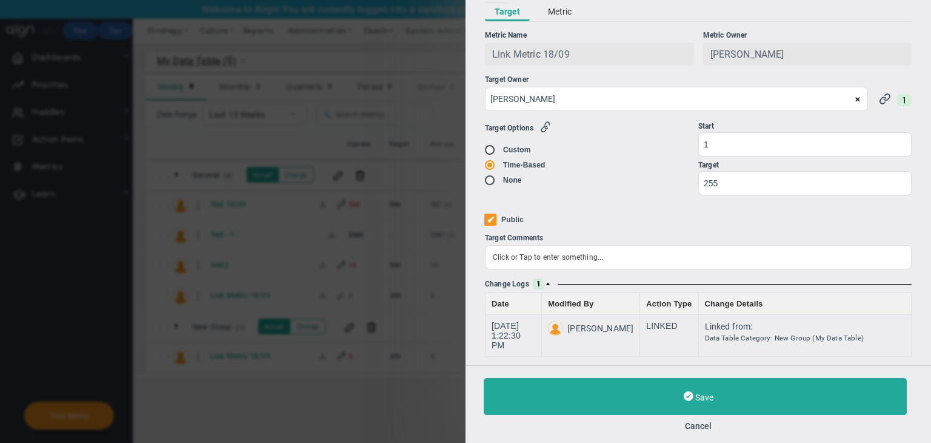
click at [709, 425] on button "Cancel" at bounding box center [698, 426] width 429 height 10
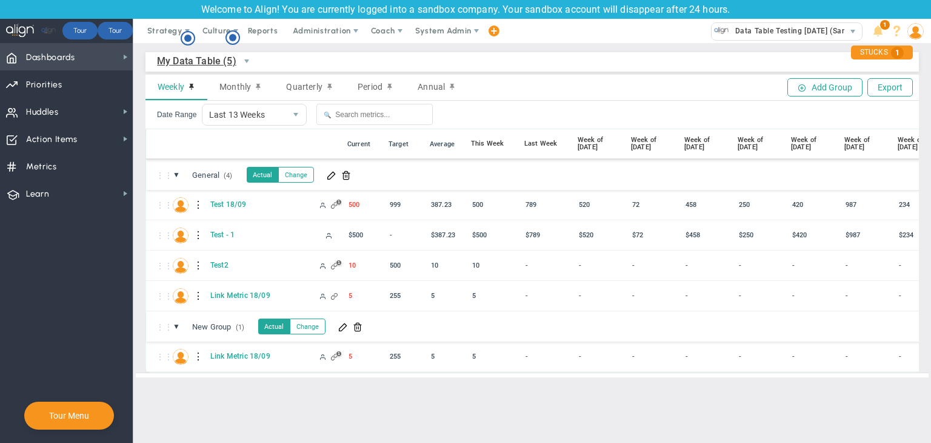
click at [114, 49] on span "Dashboards Dashboards" at bounding box center [66, 56] width 133 height 27
click at [214, 48] on div "My Data Table (5) My Data Table → My Data Table Weekly Monthly Quarterly Period…" at bounding box center [532, 214] width 798 height 343
click at [98, 56] on span "Dashboards Dashboards" at bounding box center [66, 56] width 133 height 27
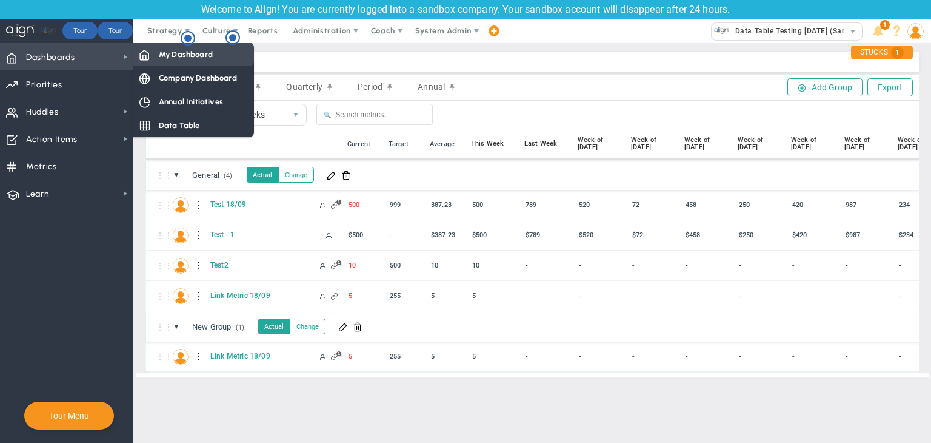
click at [176, 52] on span "My Dashboard" at bounding box center [186, 54] width 54 height 12
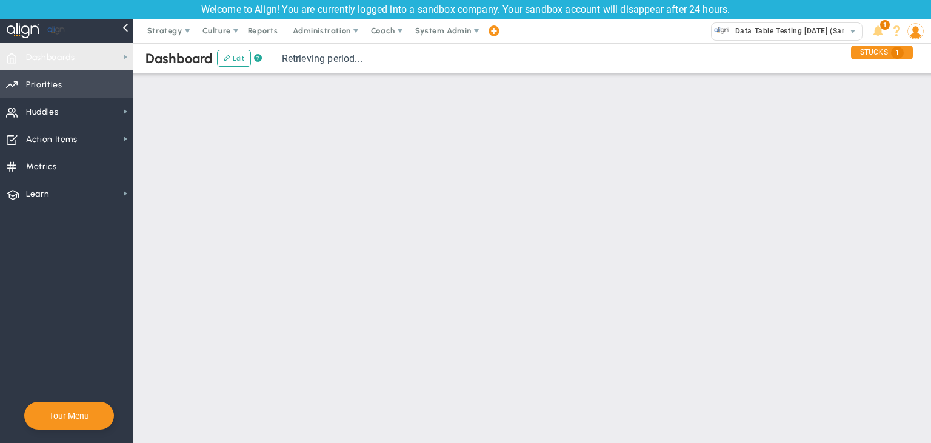
click at [73, 71] on span "Priorities Projects OKR Tree Priorities Projects OKRs" at bounding box center [66, 83] width 133 height 27
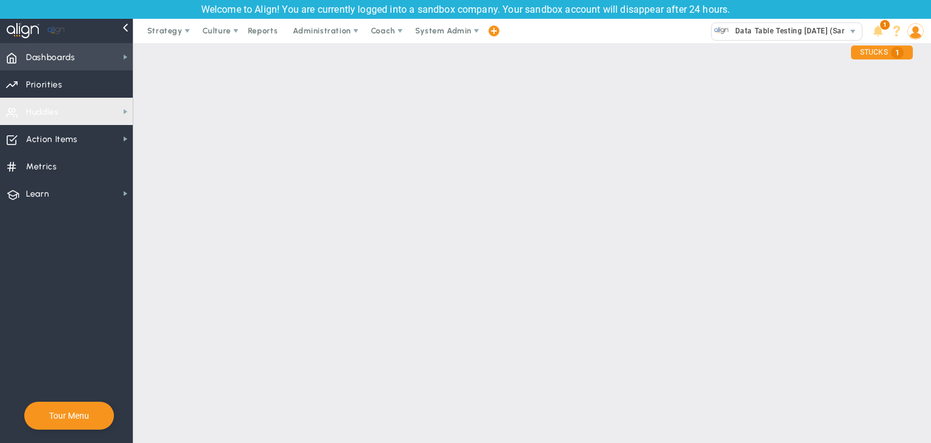
checkbox input "false"
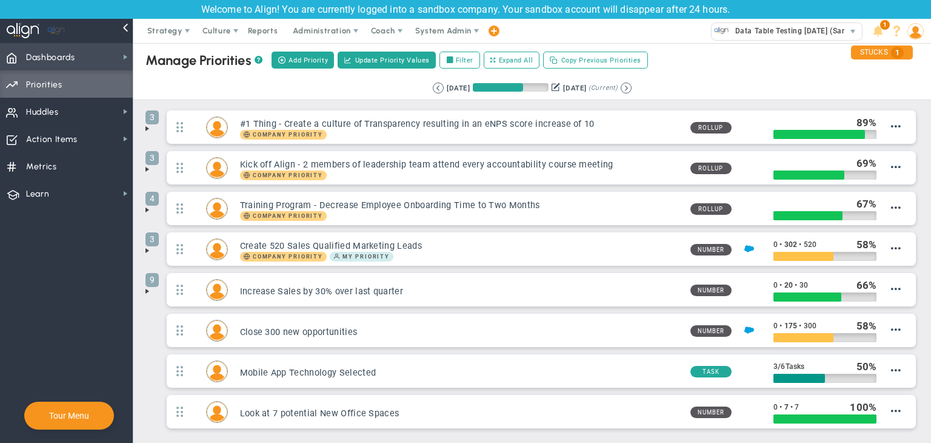
click at [109, 65] on span "Dashboards Dashboards" at bounding box center [66, 56] width 133 height 27
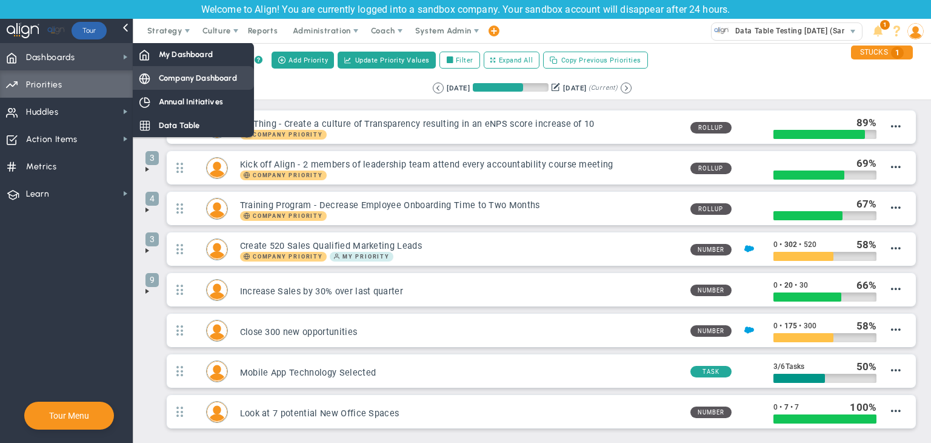
click at [164, 78] on span "Company Dashboard" at bounding box center [198, 78] width 78 height 12
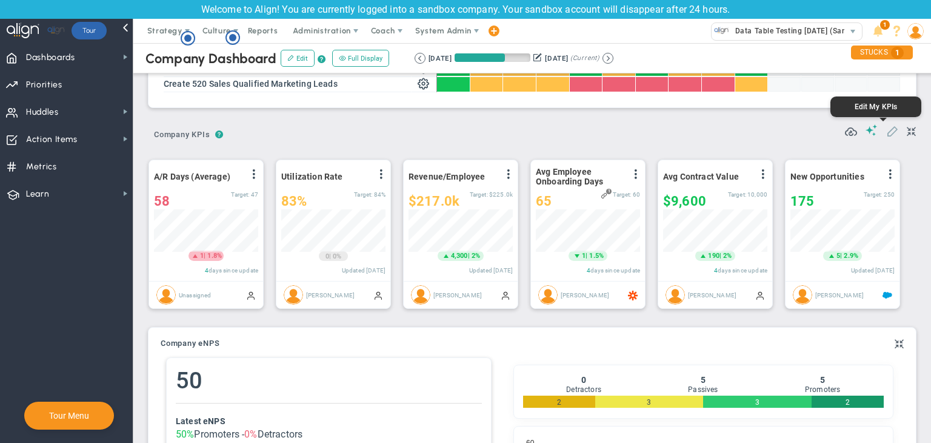
click at [886, 132] on span at bounding box center [892, 130] width 12 height 12
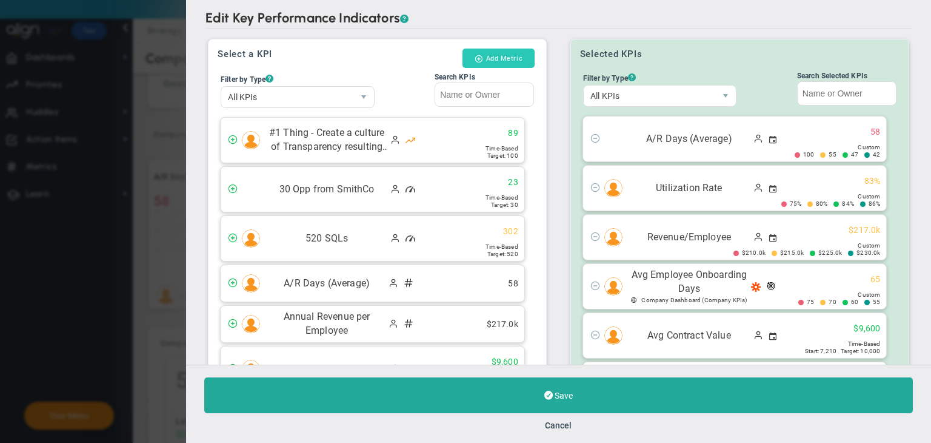
click at [496, 64] on button "Add Metric" at bounding box center [499, 57] width 72 height 19
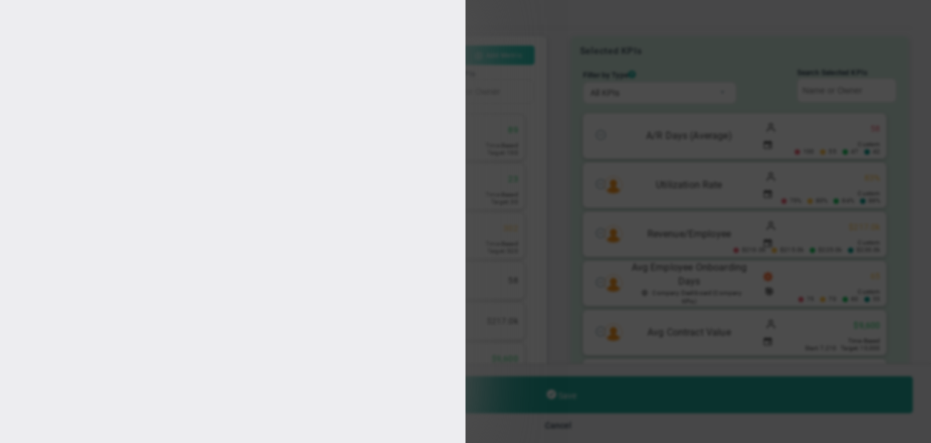
type input "[PERSON_NAME]"
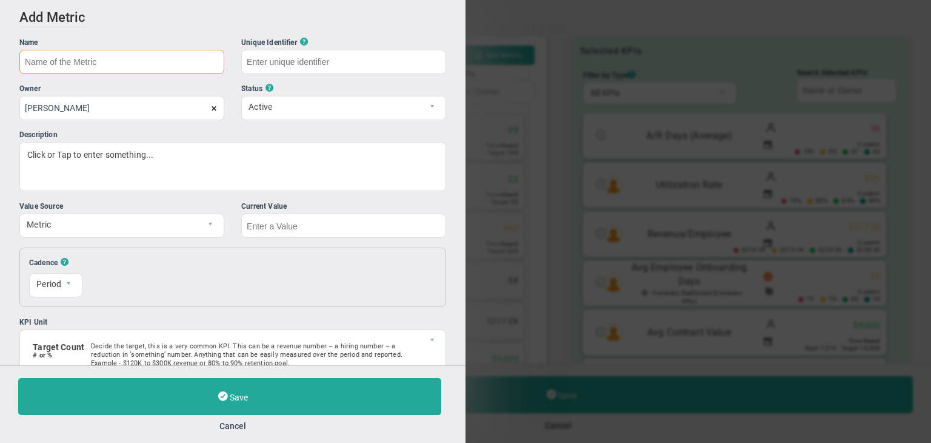
click at [157, 64] on input "text" at bounding box center [121, 62] width 205 height 24
type input "Link - 2"
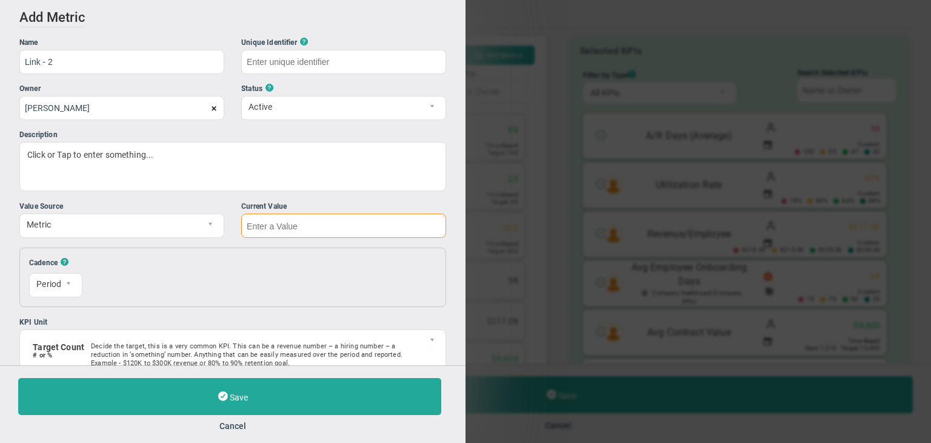
click at [329, 221] on input "text" at bounding box center [343, 225] width 205 height 24
type input "Link---2"
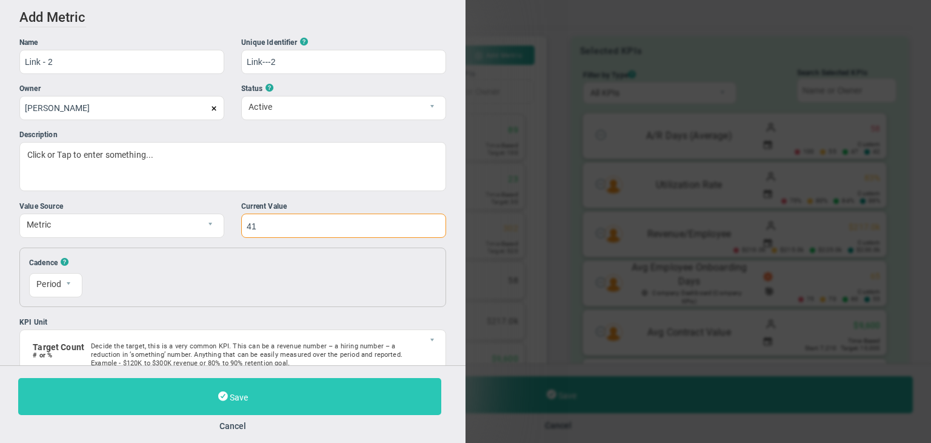
type input "41"
click at [304, 384] on button "Save" at bounding box center [229, 396] width 423 height 37
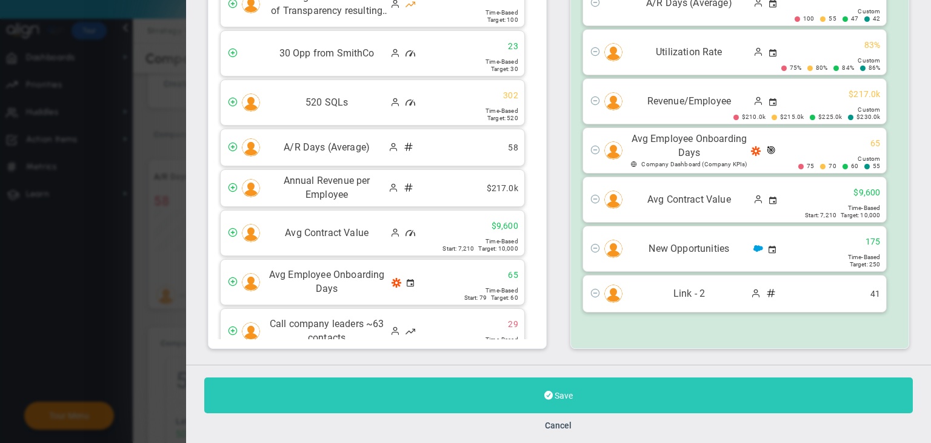
click at [627, 397] on button "Save" at bounding box center [558, 395] width 709 height 36
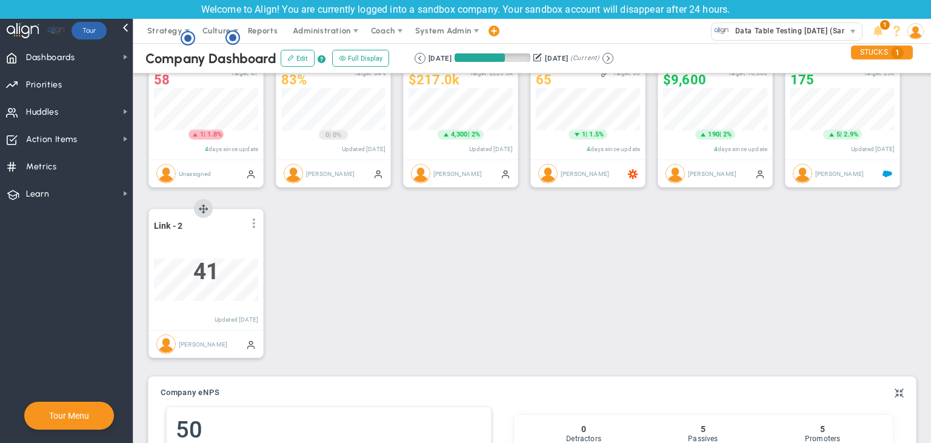
click at [258, 226] on span at bounding box center [254, 223] width 10 height 10
click at [196, 242] on li "Edit" at bounding box center [220, 247] width 86 height 15
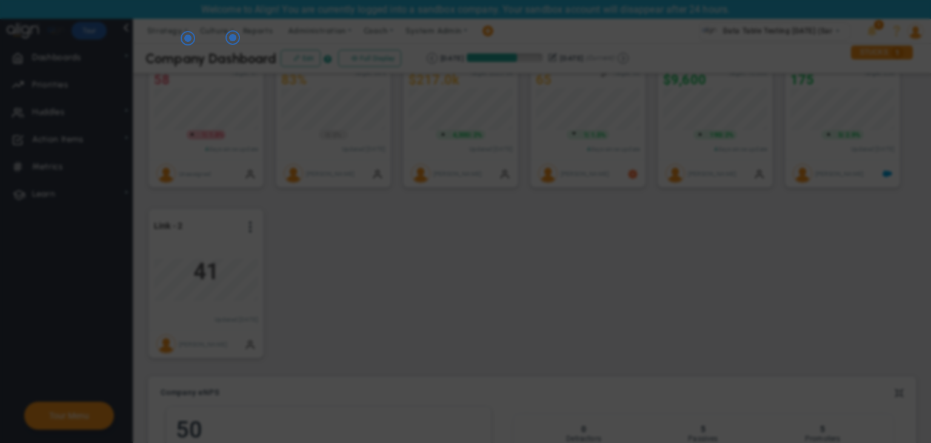
radio input "true"
checkbox input "false"
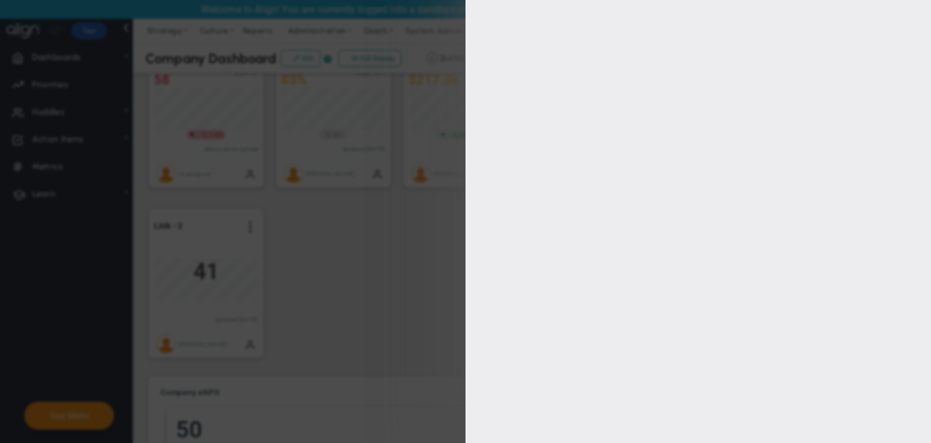
type input "0"
checkbox input "true"
type input "[PERSON_NAME]"
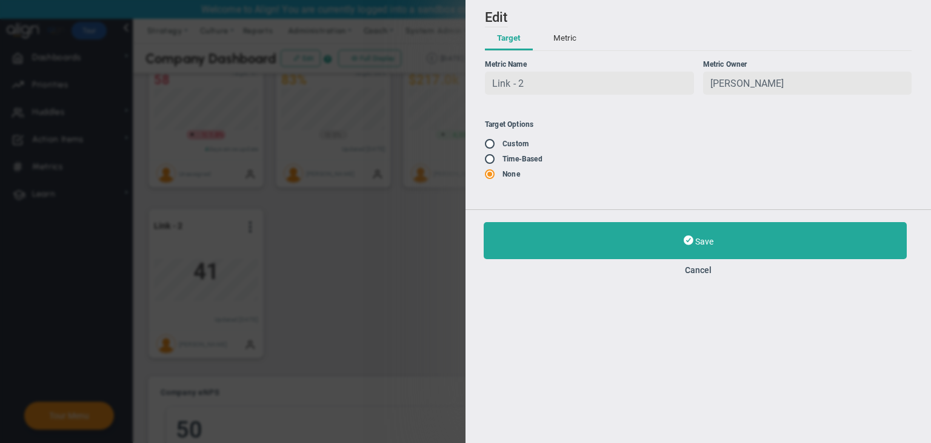
click at [495, 162] on input "radio" at bounding box center [494, 160] width 12 height 10
radio input "true"
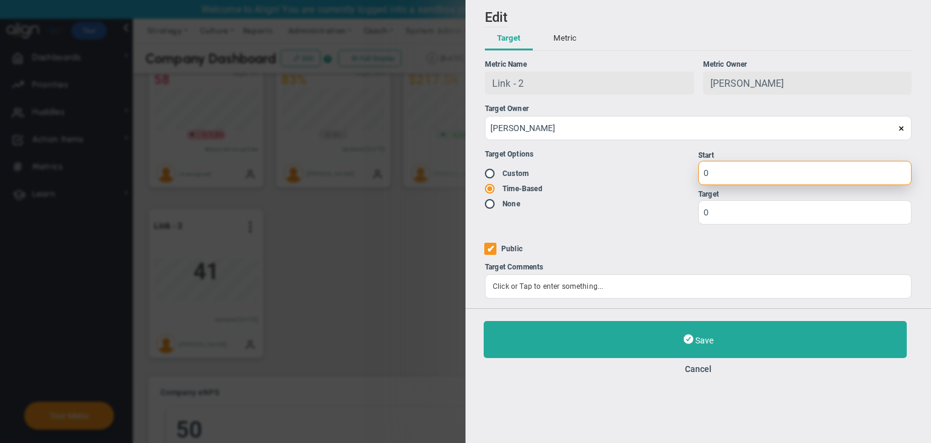
click at [755, 174] on input "0" at bounding box center [804, 173] width 213 height 24
type input "1"
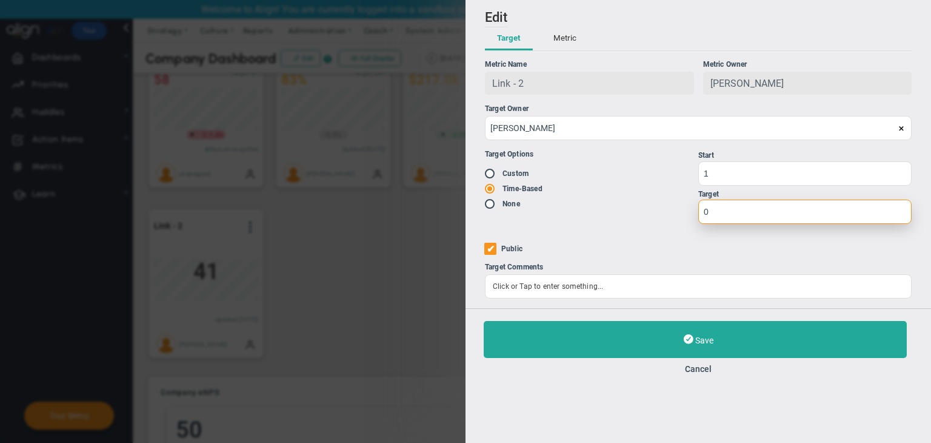
click at [734, 216] on input "0" at bounding box center [804, 211] width 213 height 24
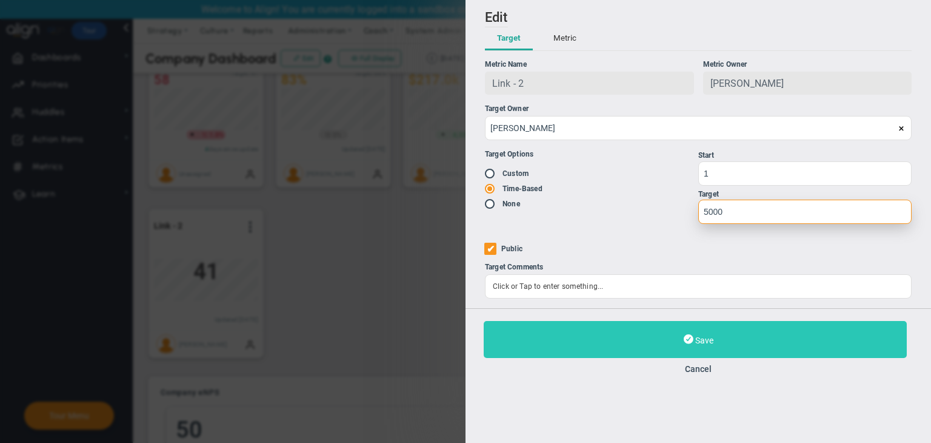
type input "5000"
click at [737, 335] on button "Save" at bounding box center [695, 339] width 423 height 37
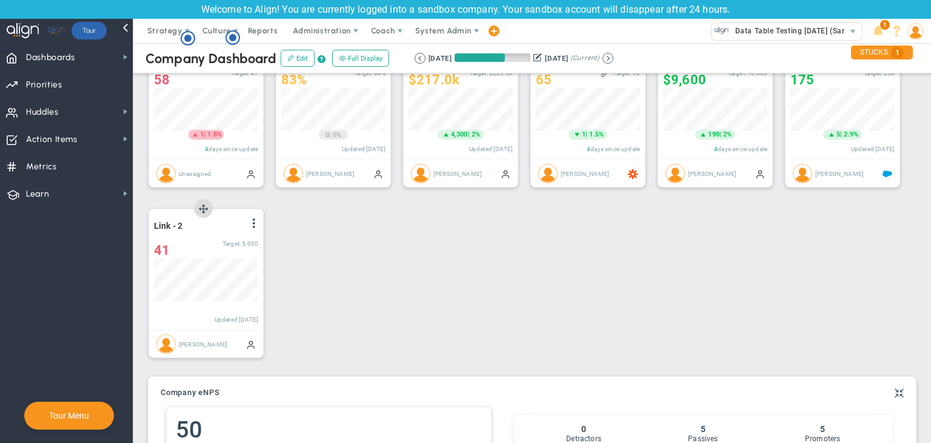
drag, startPoint x: 201, startPoint y: 219, endPoint x: 152, endPoint y: 224, distance: 49.3
click at [152, 224] on div "Link - 2 View Historical Graph Edit Make "No Change" Update Add Past Update 41 …" at bounding box center [206, 269] width 114 height 121
click at [255, 219] on span at bounding box center [254, 223] width 10 height 10
click at [204, 242] on li "Edit" at bounding box center [220, 247] width 86 height 15
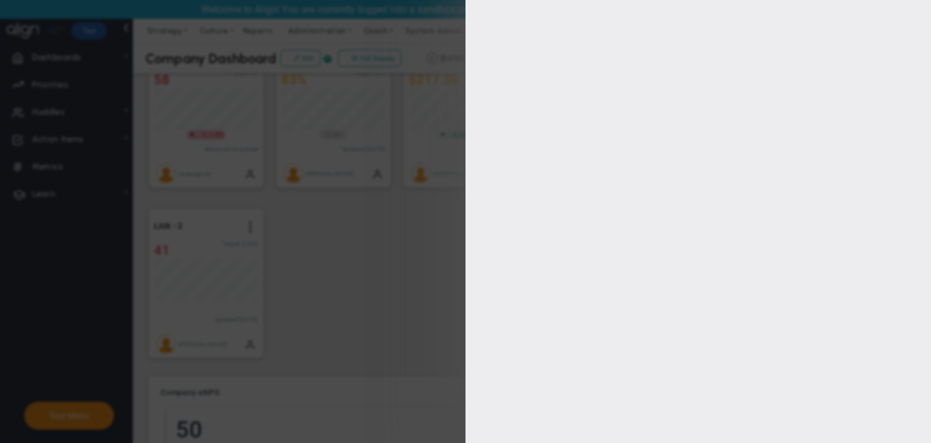
type input "[PERSON_NAME]"
radio input "true"
type input "1"
type input "5000"
checkbox input "true"
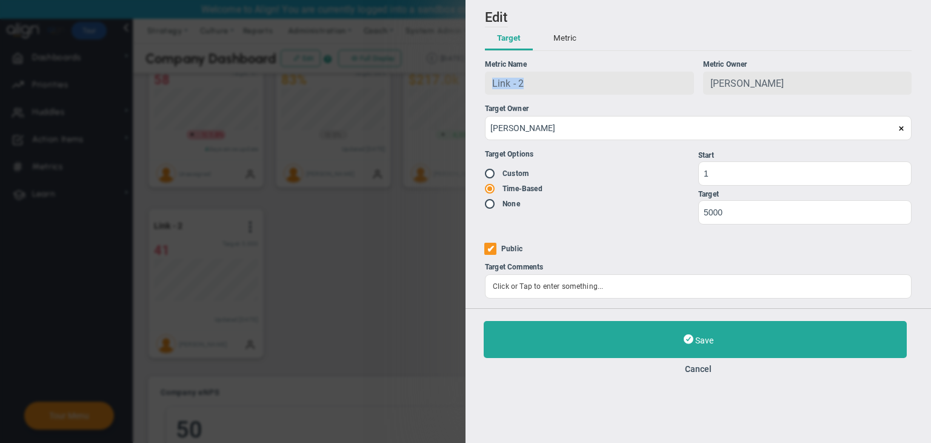
drag, startPoint x: 570, startPoint y: 81, endPoint x: 483, endPoint y: 87, distance: 87.6
click at [483, 87] on div "Add Edit Metric Historical Values Target Metric Name Link - 2 Unique Identifier…" at bounding box center [699, 154] width 466 height 308
copy span "Link - 2"
click at [692, 367] on button "Cancel" at bounding box center [698, 369] width 429 height 10
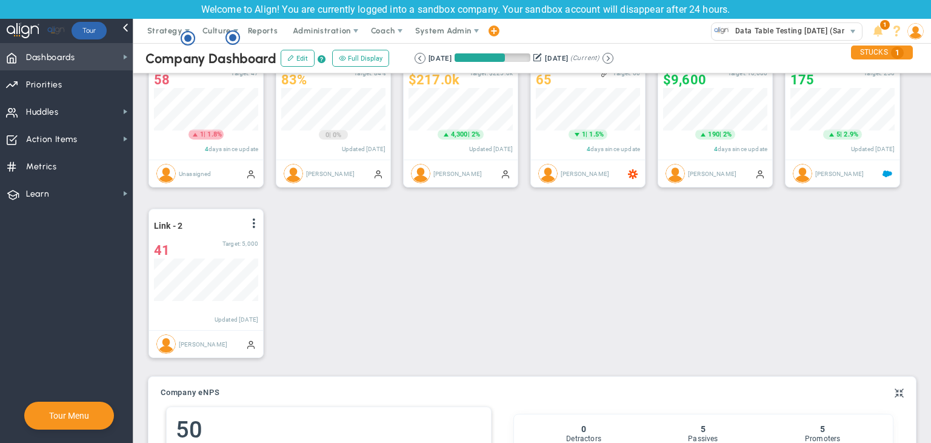
click at [75, 52] on span "Dashboards" at bounding box center [50, 57] width 49 height 25
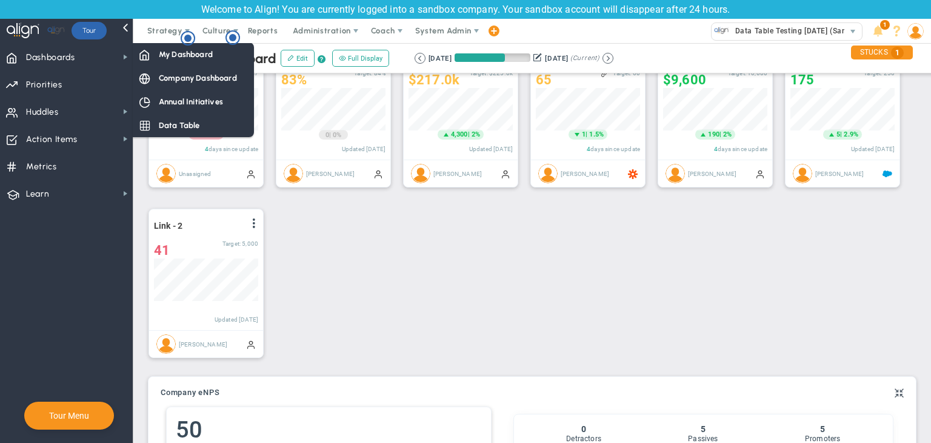
click at [182, 121] on span "Data Table" at bounding box center [179, 125] width 41 height 12
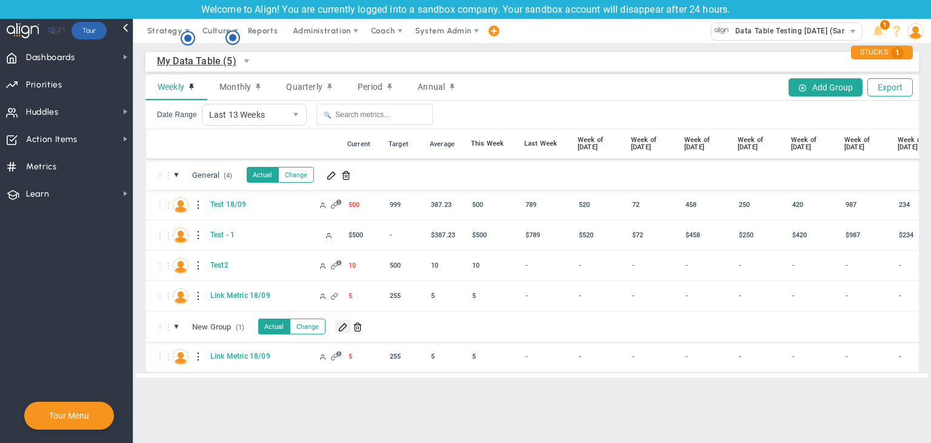
click at [345, 327] on span at bounding box center [343, 326] width 10 height 10
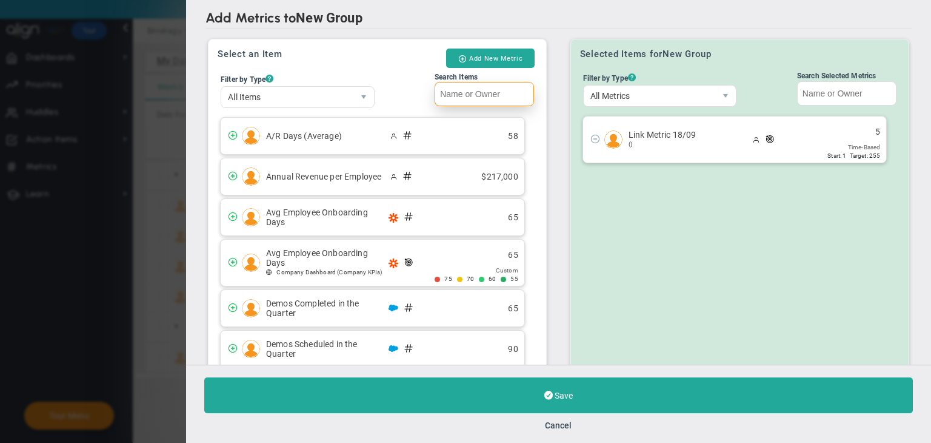
click at [504, 103] on input "Search Items" at bounding box center [484, 94] width 99 height 24
paste input "Link - 2"
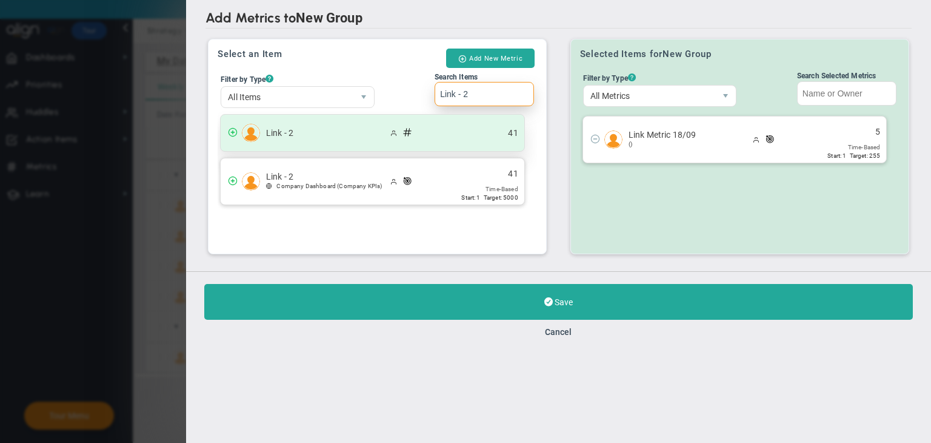
type input "Link - 2"
click at [495, 136] on ul "41" at bounding box center [501, 133] width 45 height 12
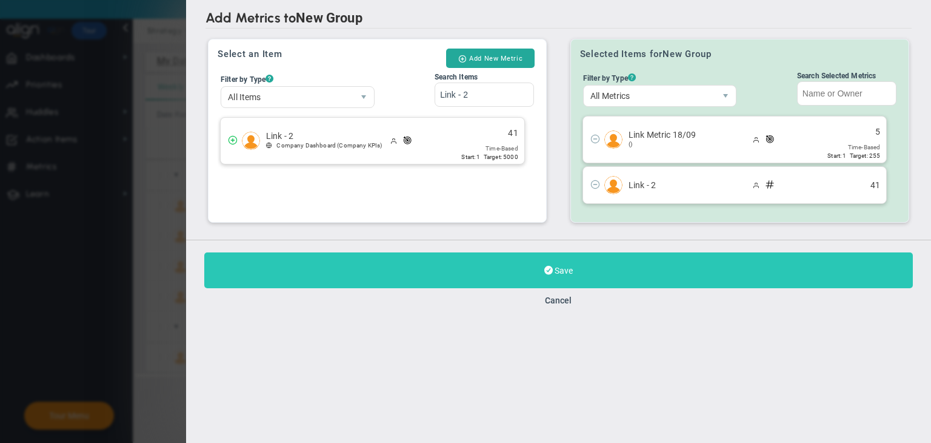
click at [604, 272] on button "Save" at bounding box center [558, 270] width 709 height 36
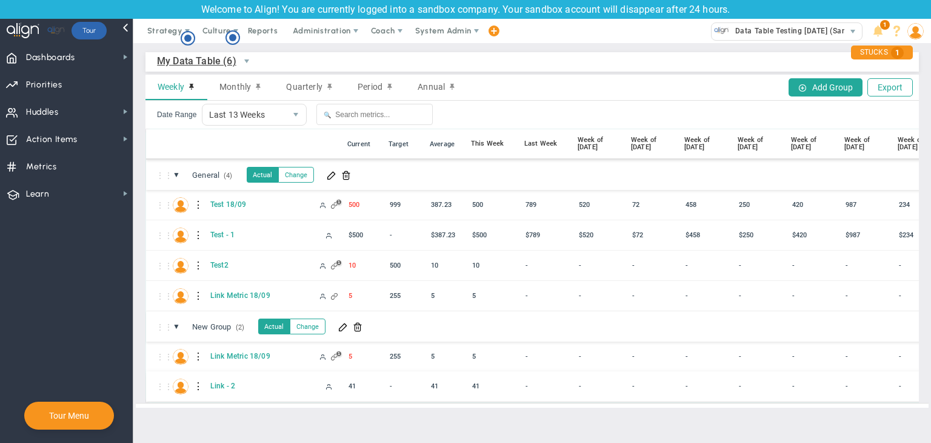
click at [196, 383] on div at bounding box center [199, 385] width 8 height 19
click at [227, 388] on div "Edit" at bounding box center [249, 389] width 84 height 25
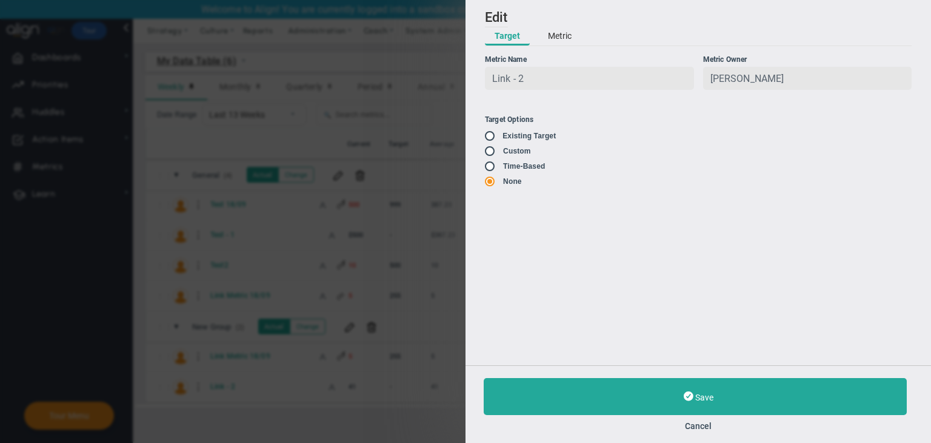
click at [495, 139] on input "radio" at bounding box center [494, 137] width 12 height 10
radio input "false"
radio input "true"
radio input "false"
type input "1"
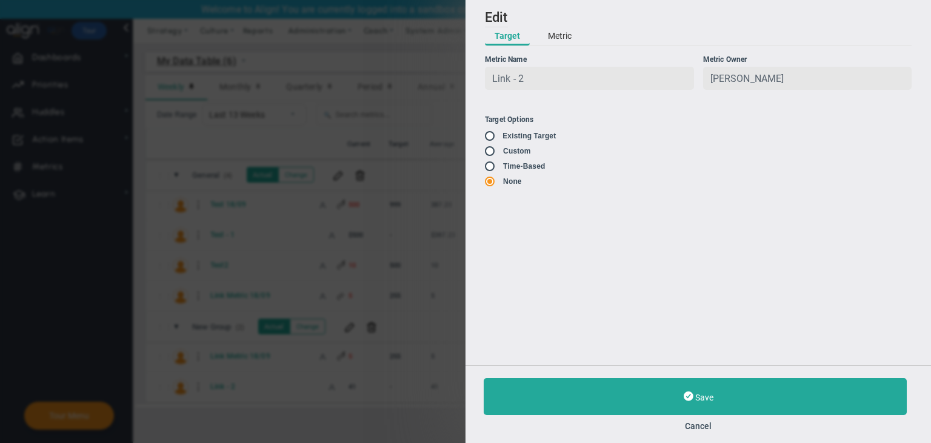
type input "5000"
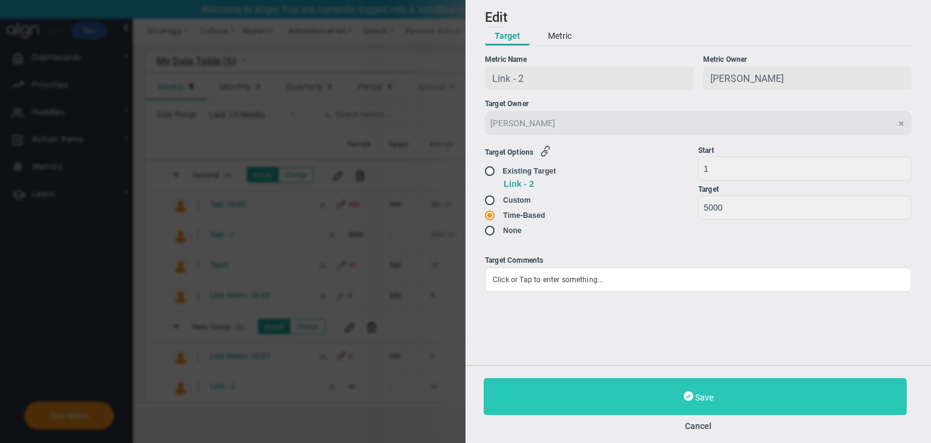
click at [694, 398] on button "Save" at bounding box center [695, 396] width 423 height 37
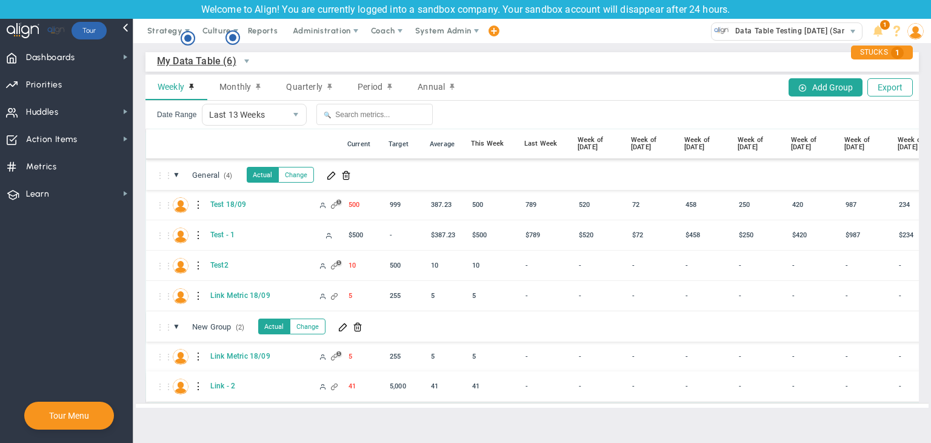
click at [404, 382] on div "5,000" at bounding box center [405, 386] width 39 height 14
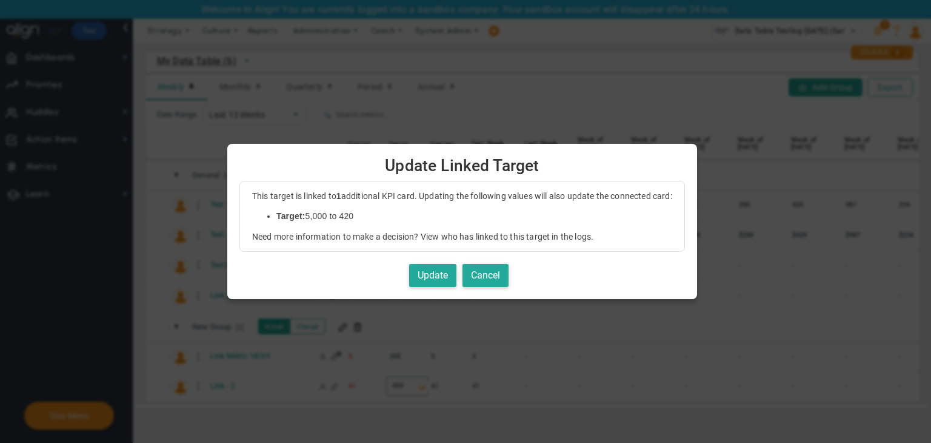
type input "420"
click at [428, 270] on button "Update" at bounding box center [432, 276] width 47 height 24
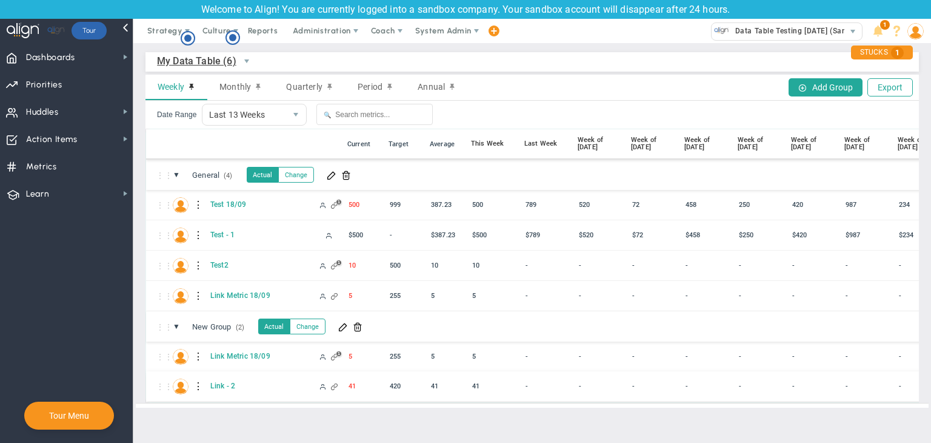
click at [198, 384] on div at bounding box center [199, 385] width 8 height 19
click at [228, 384] on div "Edit" at bounding box center [249, 389] width 84 height 25
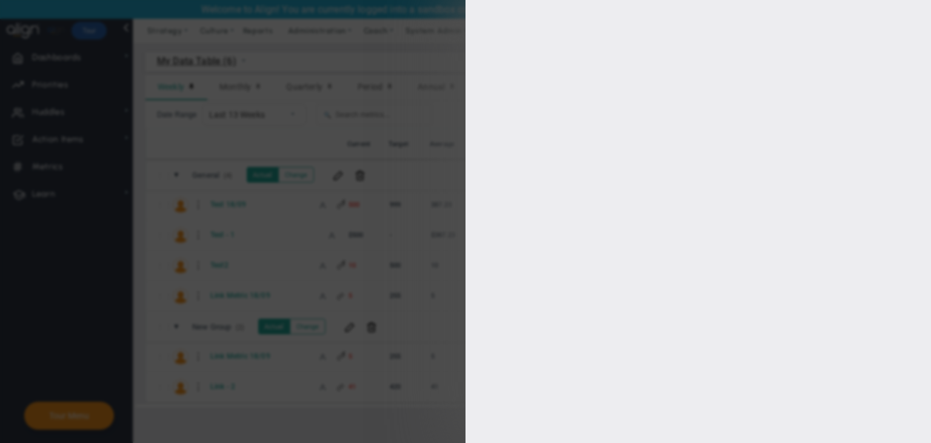
type input "[PERSON_NAME]"
radio input "true"
type input "1"
type input "420"
checkbox input "true"
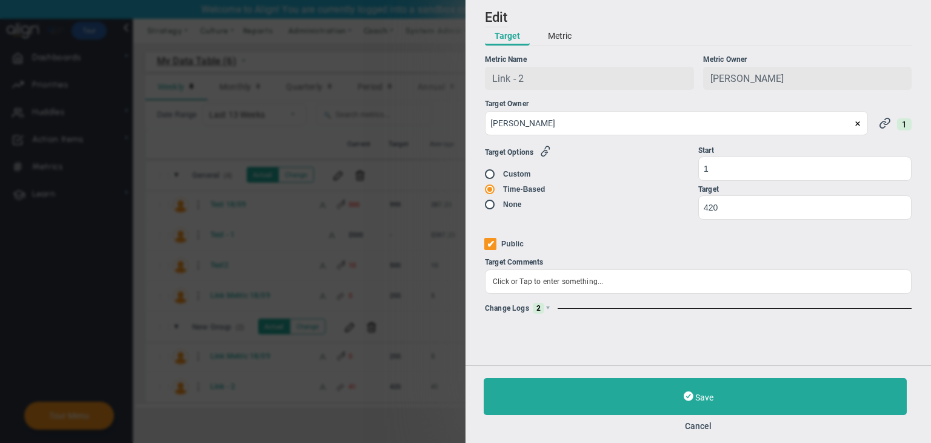
click at [552, 311] on div "Change Logs 2" at bounding box center [698, 308] width 427 height 11
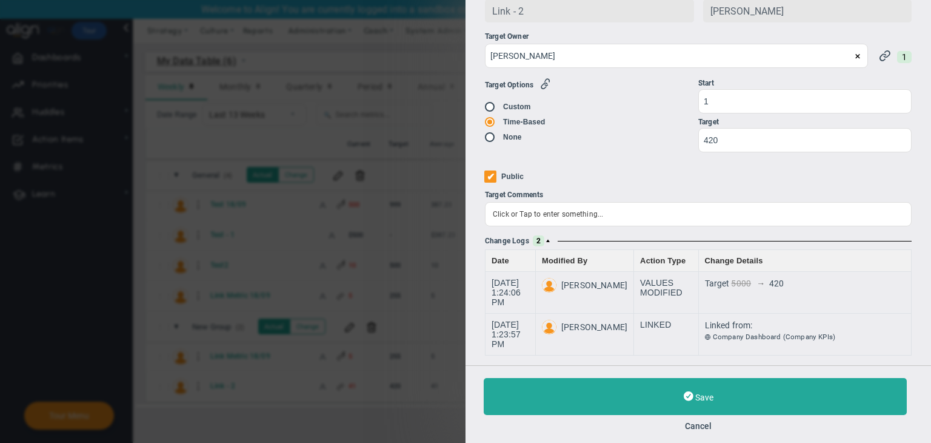
drag, startPoint x: 697, startPoint y: 421, endPoint x: 630, endPoint y: 390, distance: 74.3
click at [697, 421] on button "Cancel" at bounding box center [698, 426] width 429 height 10
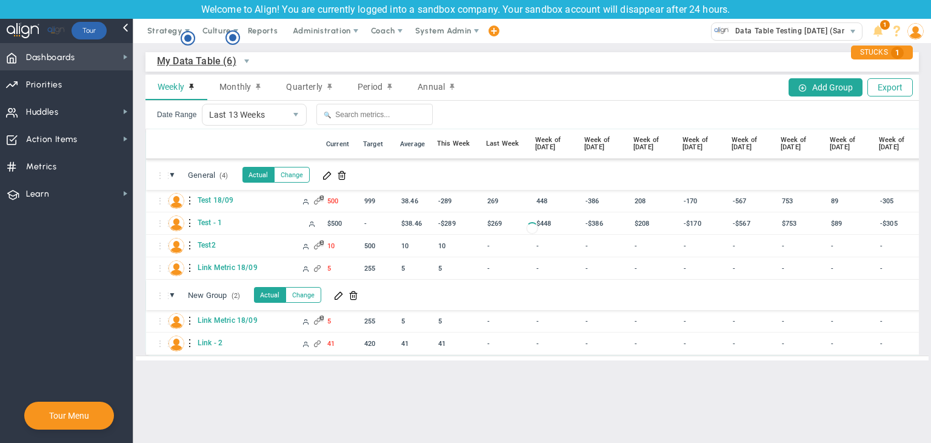
click at [95, 56] on span "Dashboards Dashboards" at bounding box center [66, 56] width 133 height 27
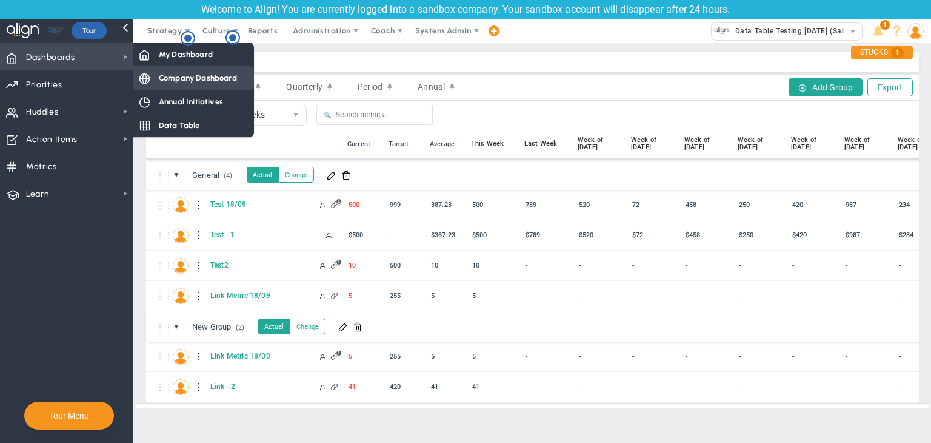
drag, startPoint x: 158, startPoint y: 83, endPoint x: 166, endPoint y: 82, distance: 8.0
click at [158, 83] on div "Company Dashboard" at bounding box center [193, 78] width 121 height 24
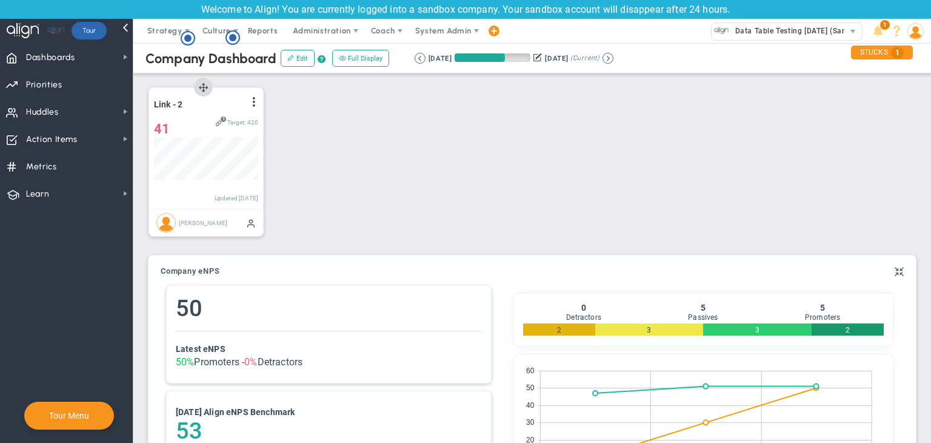
click at [259, 102] on div "Link - 2 View Historical Graph Edit Make "No Change" Update Add Past Update 41 …" at bounding box center [206, 148] width 114 height 121
click at [252, 108] on div "View Historical Graph Edit Make "No Change" Update Add Past Update" at bounding box center [254, 104] width 10 height 16
click at [252, 102] on span at bounding box center [254, 102] width 10 height 10
click at [237, 125] on li "Edit" at bounding box center [220, 126] width 86 height 15
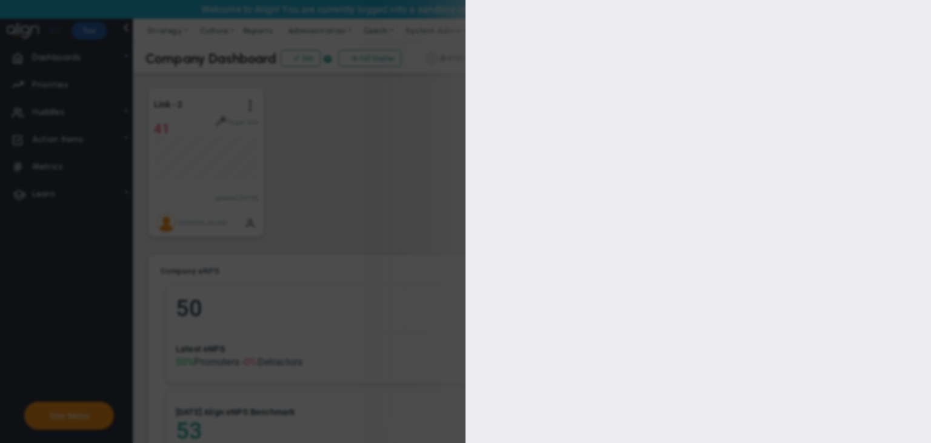
type input "[PERSON_NAME]"
radio input "true"
type input "1"
type input "420"
checkbox input "true"
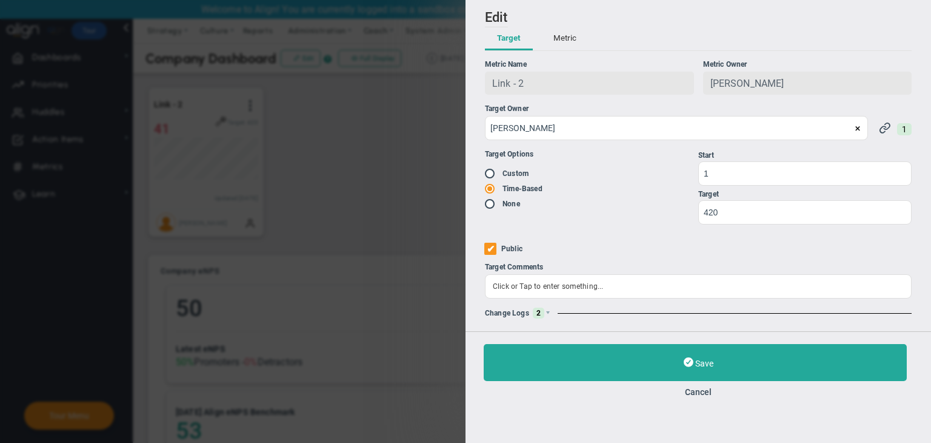
click at [553, 310] on div "Change Logs 2" at bounding box center [698, 312] width 427 height 11
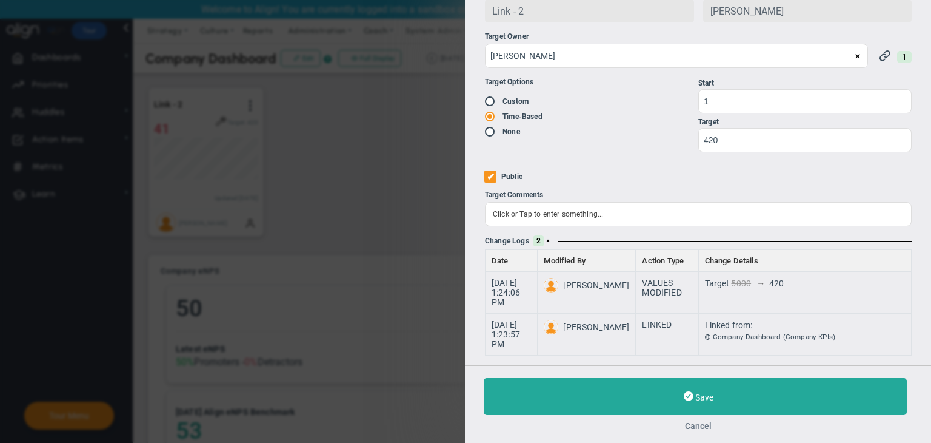
click at [705, 424] on button "Cancel" at bounding box center [698, 426] width 429 height 10
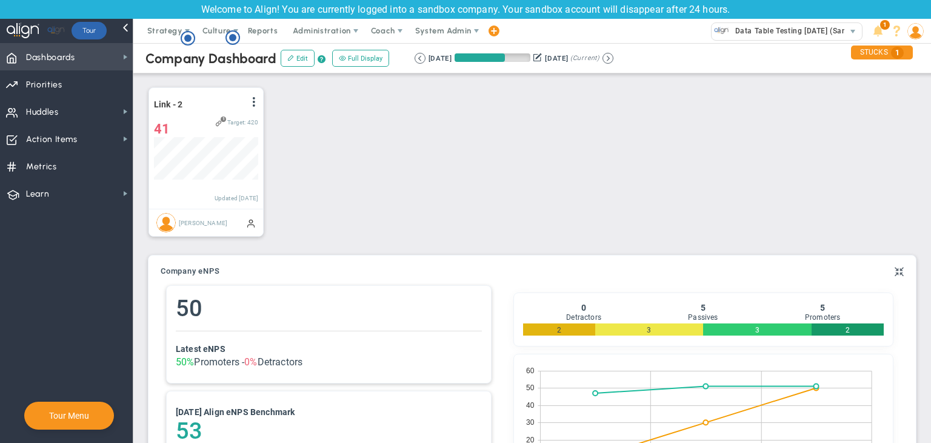
click at [110, 52] on span "Dashboards Dashboards" at bounding box center [66, 56] width 133 height 27
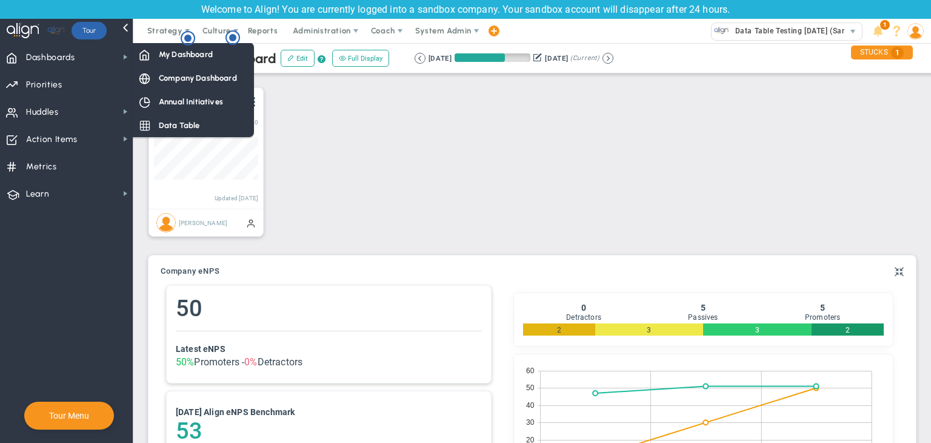
click at [164, 119] on div "Data Table" at bounding box center [193, 125] width 121 height 24
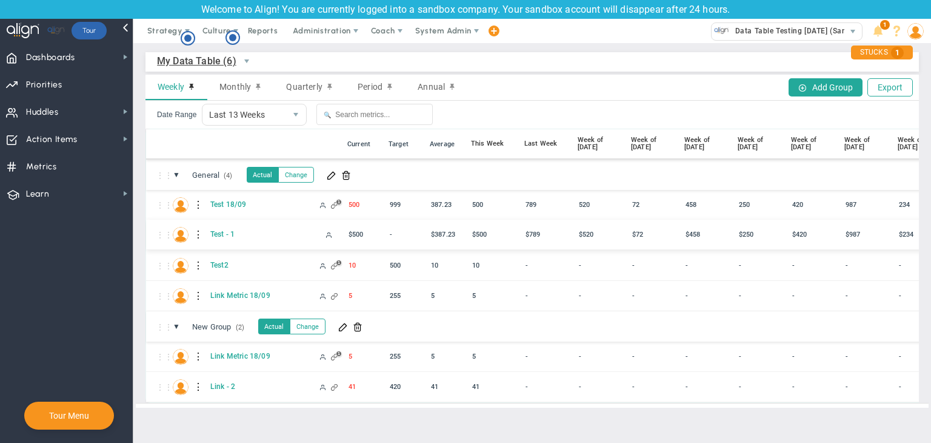
click at [197, 234] on div at bounding box center [199, 234] width 8 height 19
click at [255, 232] on div "Edit" at bounding box center [249, 238] width 84 height 25
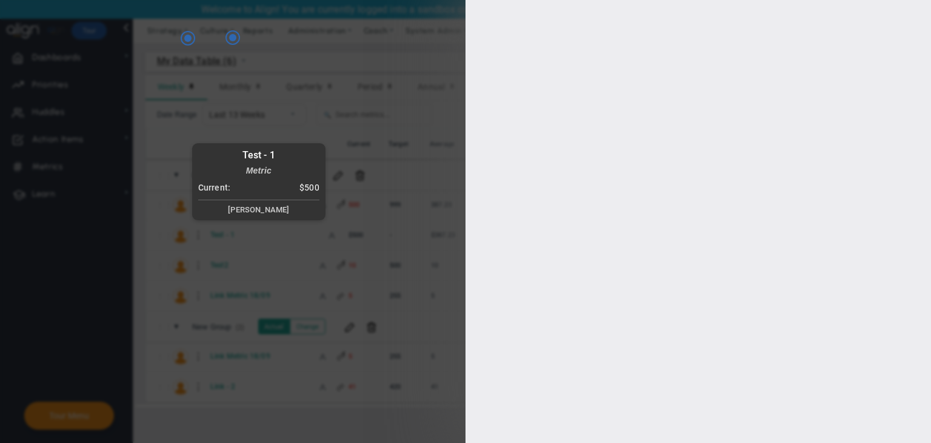
type input "[PERSON_NAME]"
checkbox input "true"
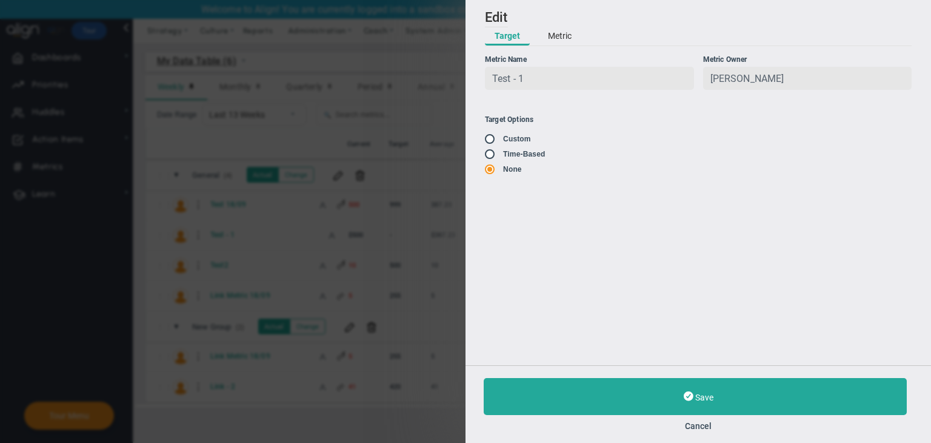
click at [488, 141] on input "radio" at bounding box center [494, 140] width 12 height 10
radio input "true"
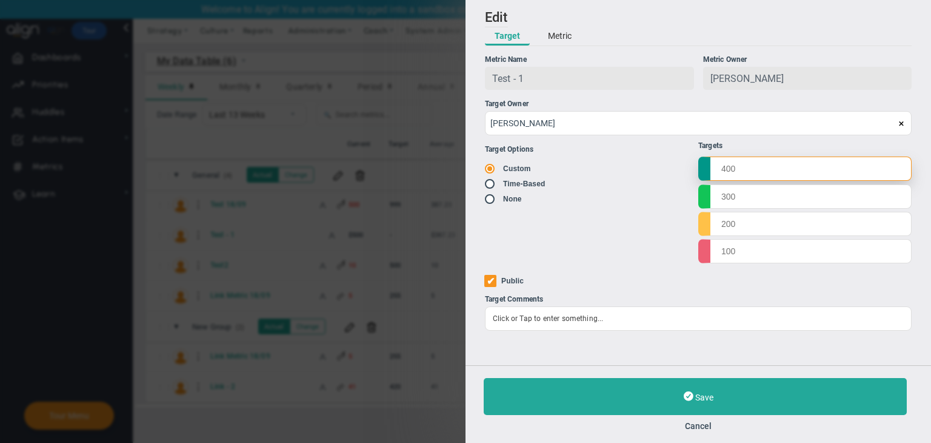
click at [786, 180] on input "text" at bounding box center [804, 168] width 213 height 24
click at [764, 206] on input "text" at bounding box center [804, 196] width 213 height 24
click at [744, 178] on input "500" at bounding box center [804, 168] width 213 height 24
type input "5000"
click at [746, 199] on input "text" at bounding box center [804, 196] width 213 height 24
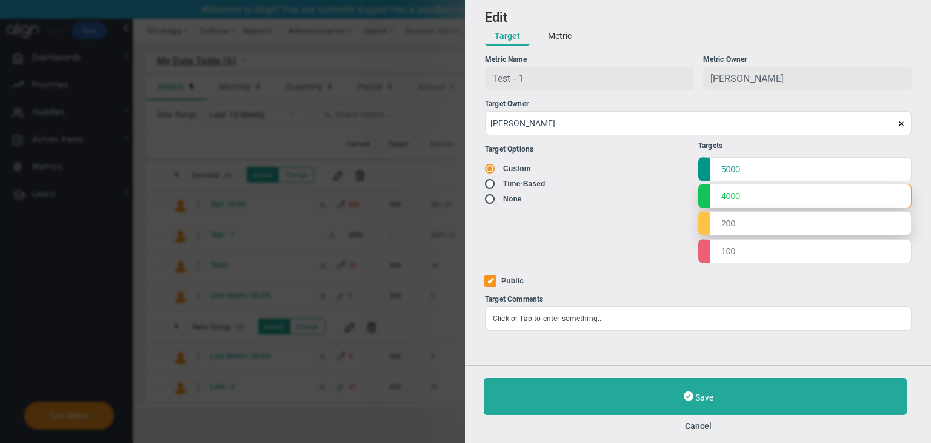
type input "4000"
click at [755, 227] on input "text" at bounding box center [804, 223] width 213 height 24
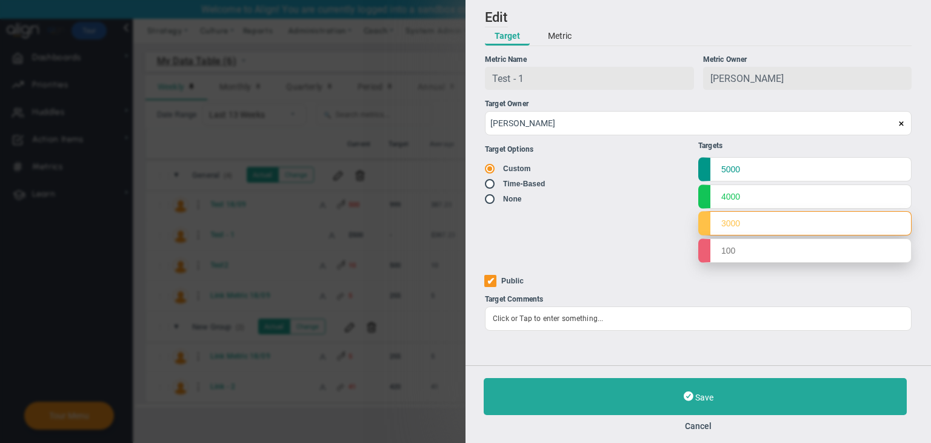
type input "3000"
click at [757, 255] on input "text" at bounding box center [804, 250] width 213 height 24
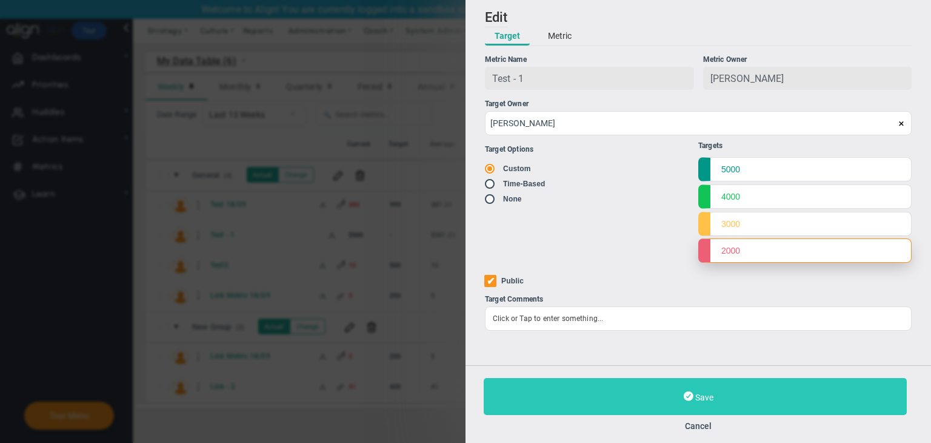
type input "2000"
click at [737, 387] on button "Save" at bounding box center [695, 396] width 423 height 37
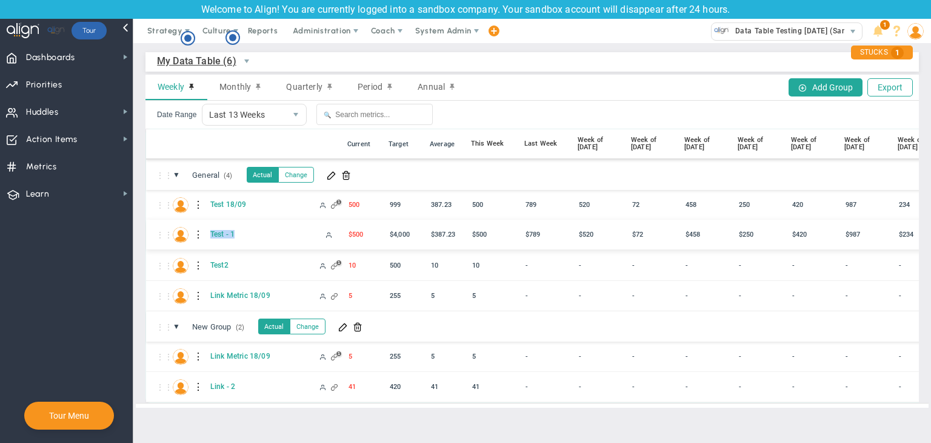
copy span "Test - 1"
drag, startPoint x: 269, startPoint y: 230, endPoint x: 209, endPoint y: 230, distance: 60.0
click at [209, 230] on span "Test - 1" at bounding box center [259, 234] width 103 height 10
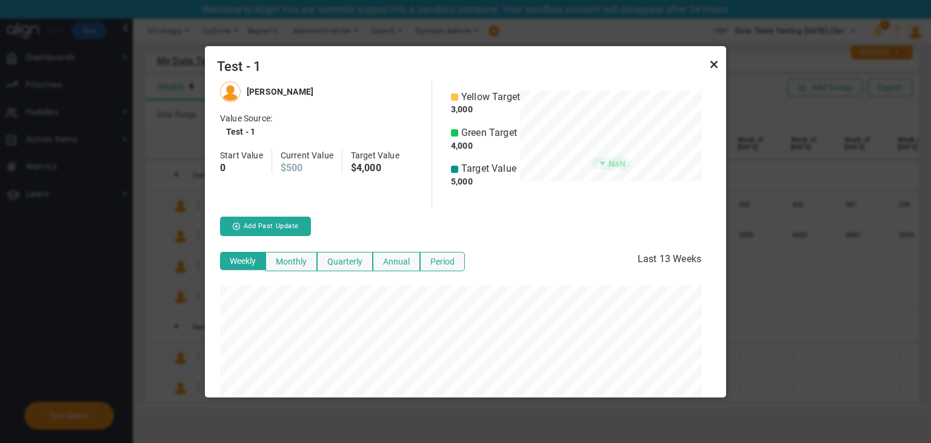
click at [715, 61] on link "Close" at bounding box center [714, 64] width 15 height 15
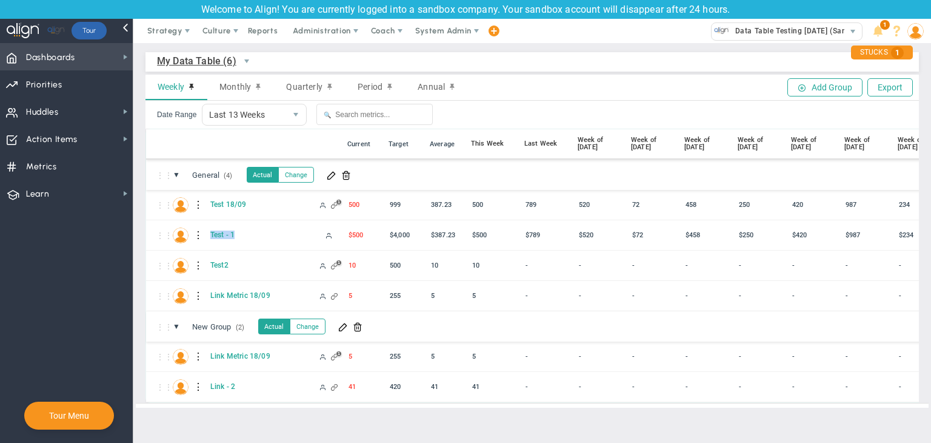
click at [65, 43] on span "Dashboards Dashboards" at bounding box center [66, 56] width 133 height 27
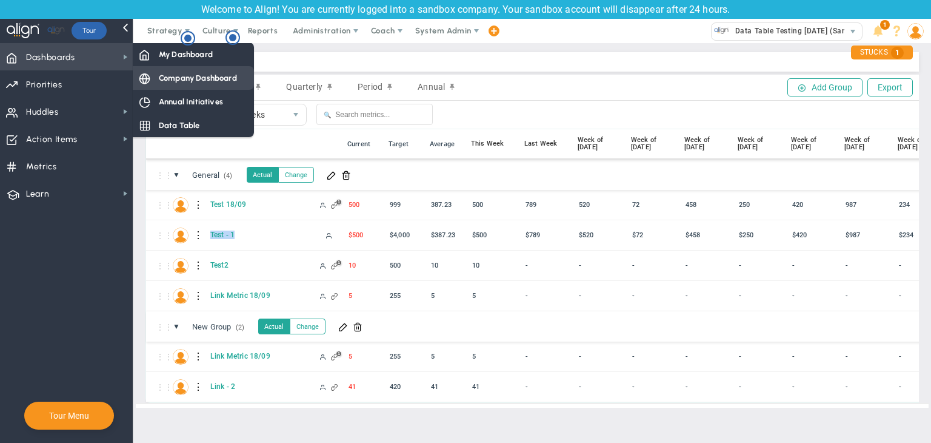
click at [165, 87] on div "Company Dashboard" at bounding box center [193, 78] width 121 height 24
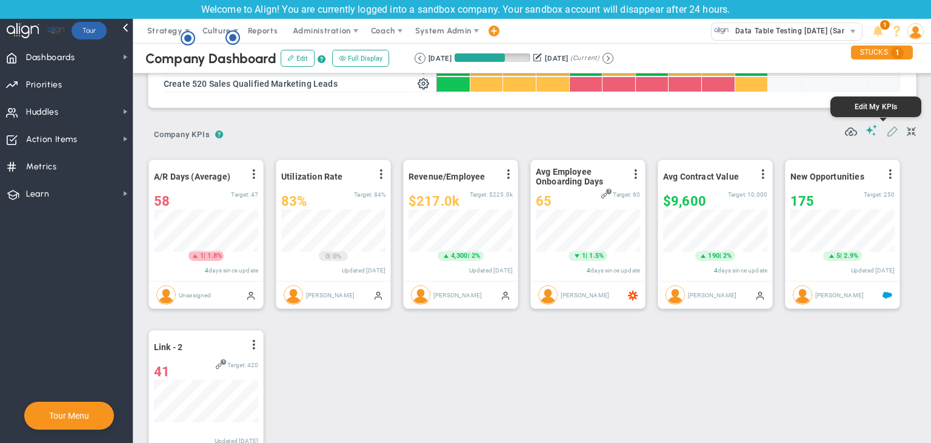
click at [886, 132] on span at bounding box center [892, 130] width 12 height 12
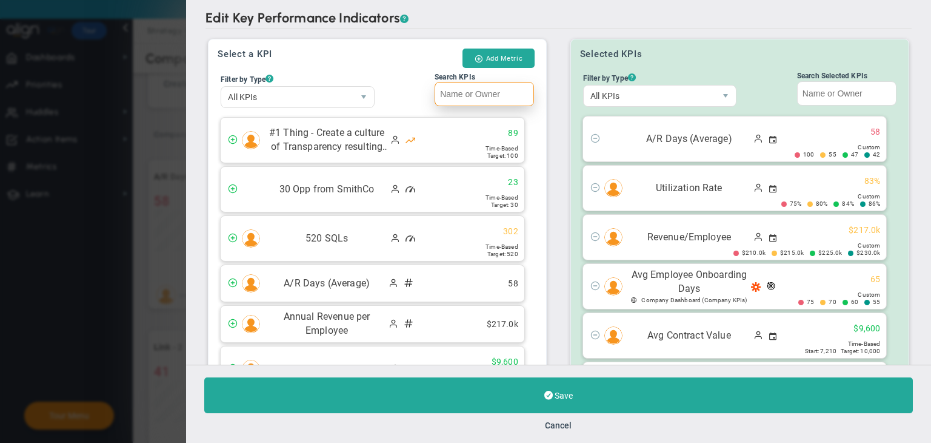
click at [524, 92] on input "Search KPIs" at bounding box center [484, 94] width 99 height 24
paste input "Test - 1"
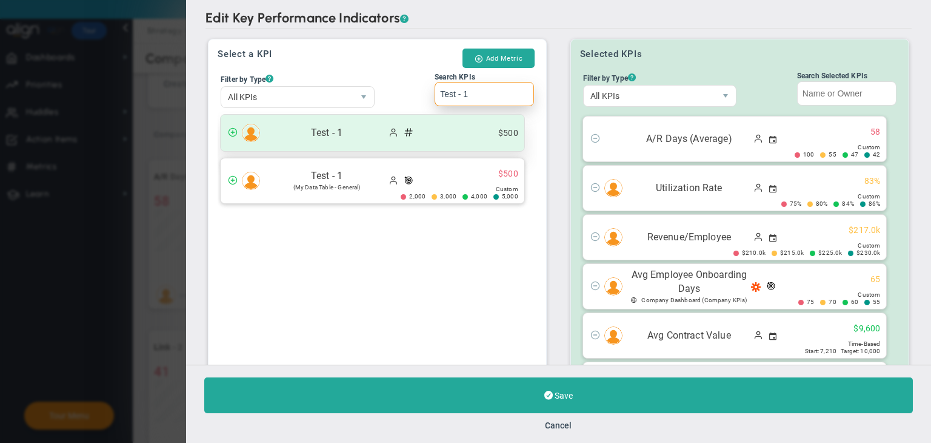
click at [479, 130] on ul "$500" at bounding box center [501, 133] width 45 height 12
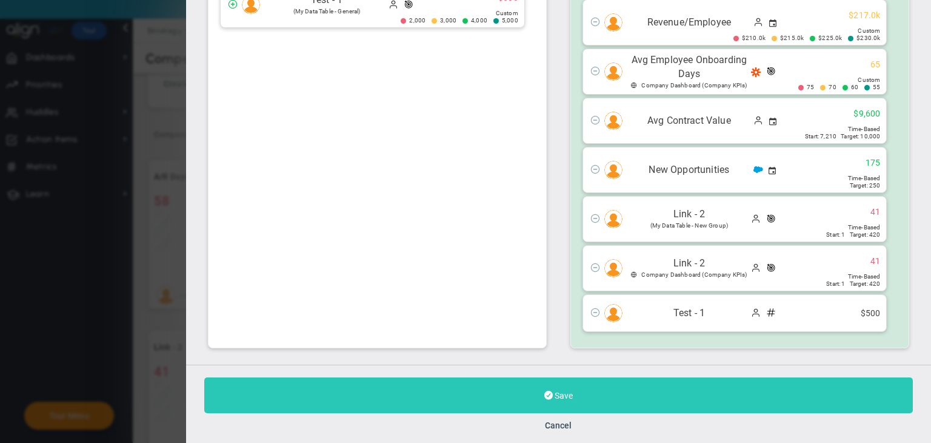
type input "Test - 1"
click at [585, 393] on button "Save" at bounding box center [558, 395] width 709 height 36
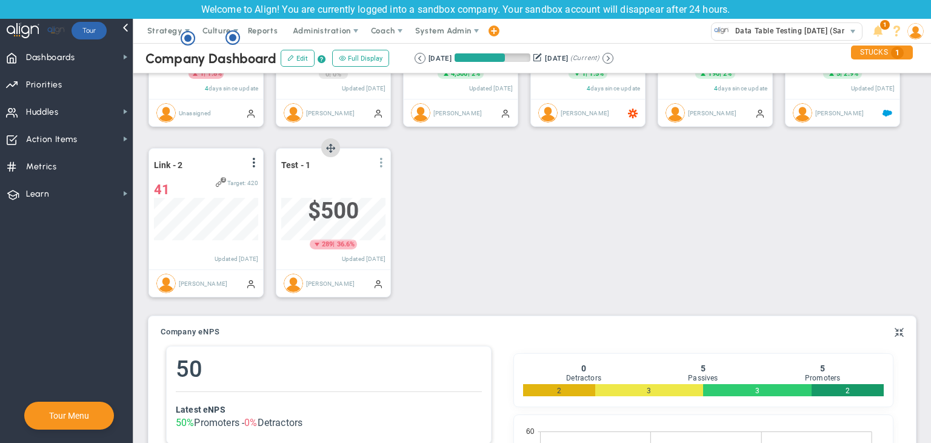
click at [380, 160] on span at bounding box center [381, 163] width 10 height 10
click at [325, 179] on li "View Historical Graph" at bounding box center [347, 171] width 86 height 15
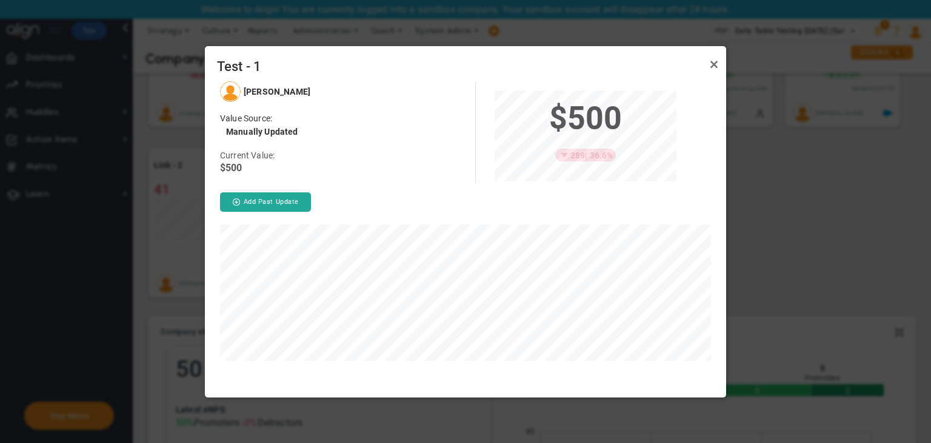
click at [724, 59] on div "Test - 1" at bounding box center [465, 63] width 521 height 35
click at [711, 64] on link "Close" at bounding box center [714, 64] width 15 height 15
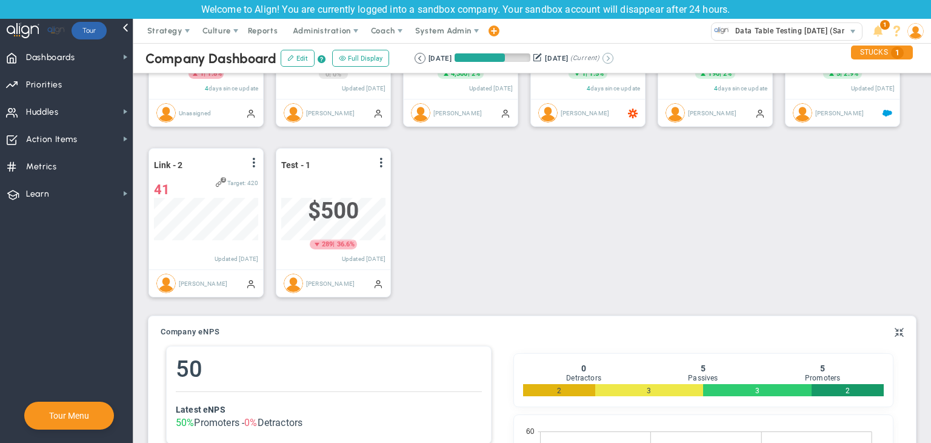
click at [614, 57] on button at bounding box center [608, 58] width 11 height 11
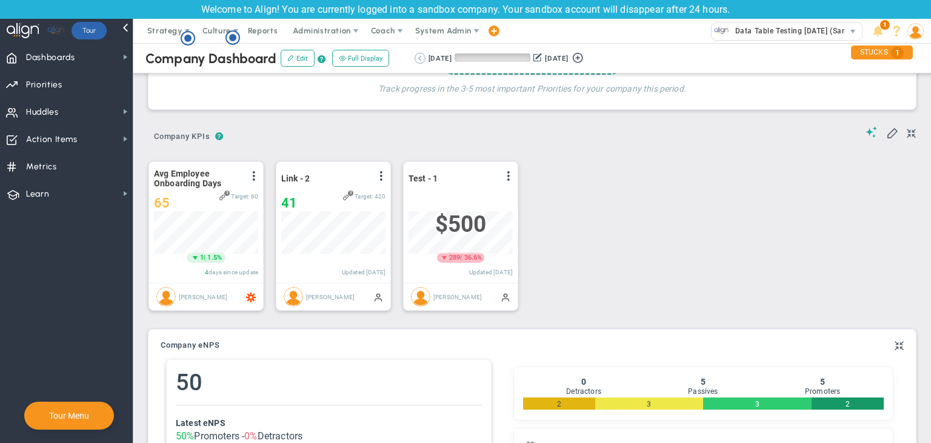
click at [416, 53] on button at bounding box center [420, 58] width 11 height 11
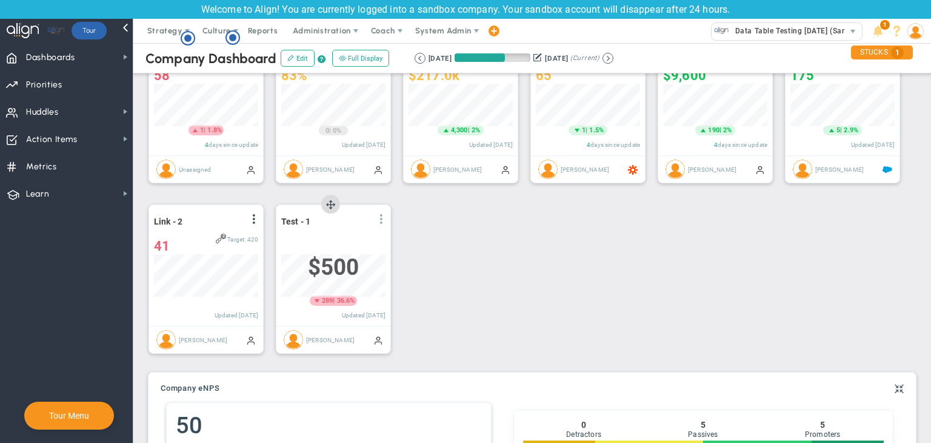
click at [377, 220] on span at bounding box center [381, 219] width 10 height 10
click at [336, 244] on li "Edit" at bounding box center [347, 243] width 86 height 15
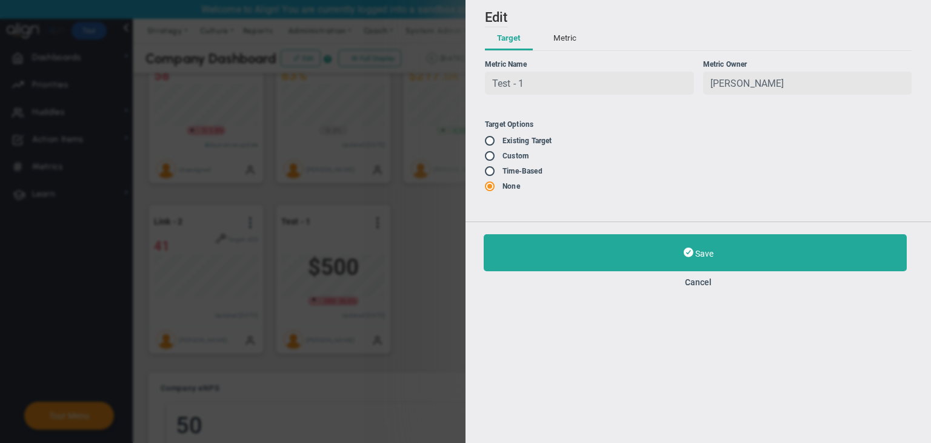
click at [489, 146] on input "radio" at bounding box center [494, 141] width 12 height 10
radio input "false"
radio input "true"
radio input "false"
type input "5000"
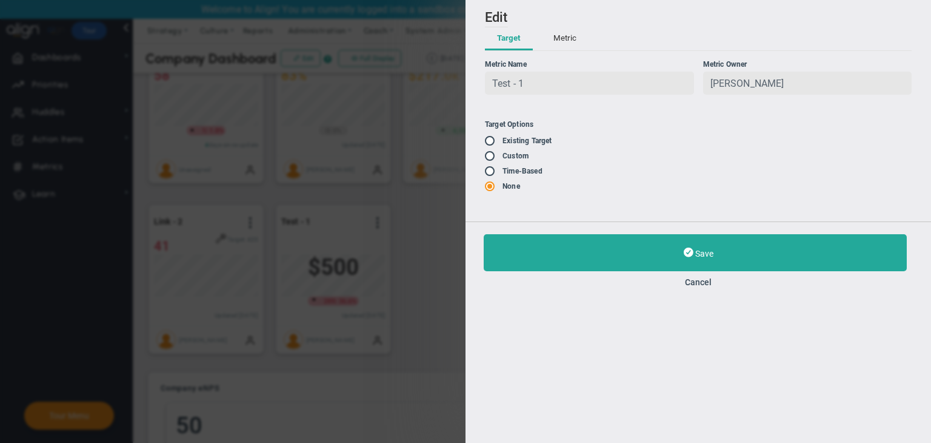
type input "4000"
type input "3000"
type input "2000"
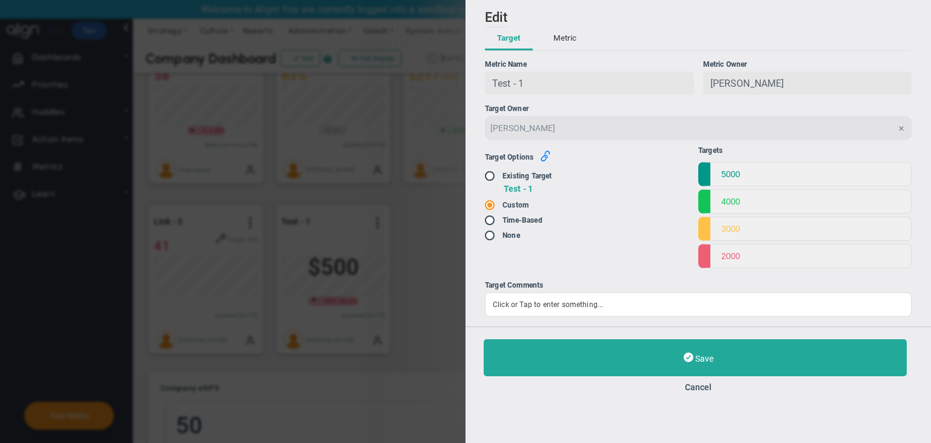
click at [549, 158] on icon "button" at bounding box center [545, 155] width 11 height 11
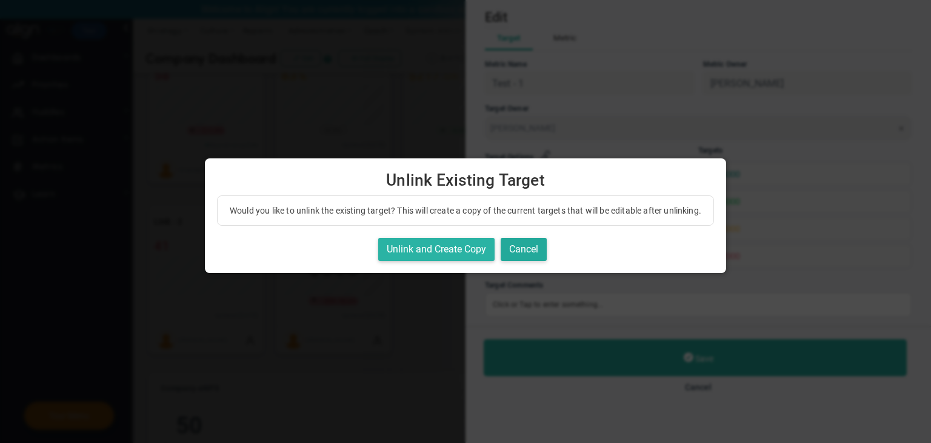
click at [455, 261] on button "Unlink and Create Copy" at bounding box center [436, 250] width 116 height 24
radio input "true"
radio input "false"
checkbox input "true"
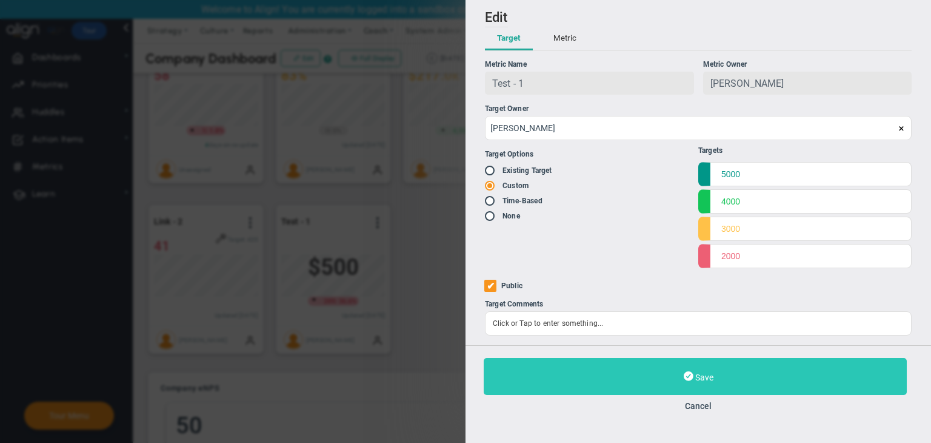
click at [671, 384] on button "Save" at bounding box center [695, 376] width 423 height 37
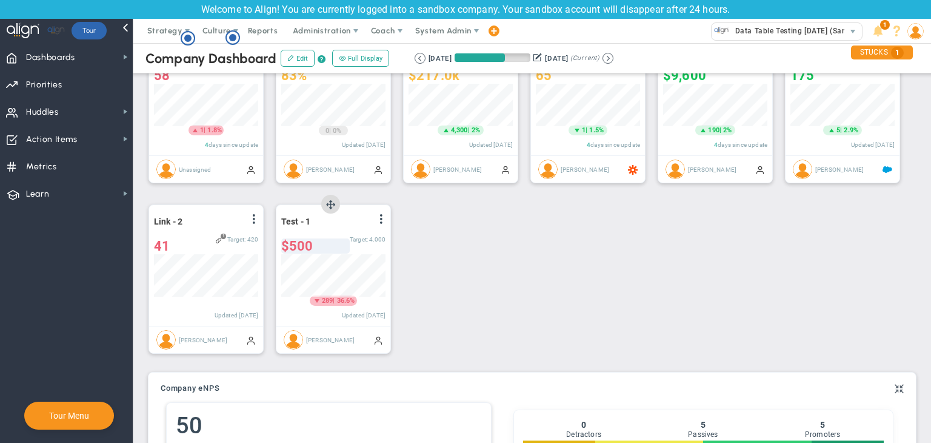
click at [317, 243] on div "$500" at bounding box center [315, 245] width 69 height 15
type input "$501"
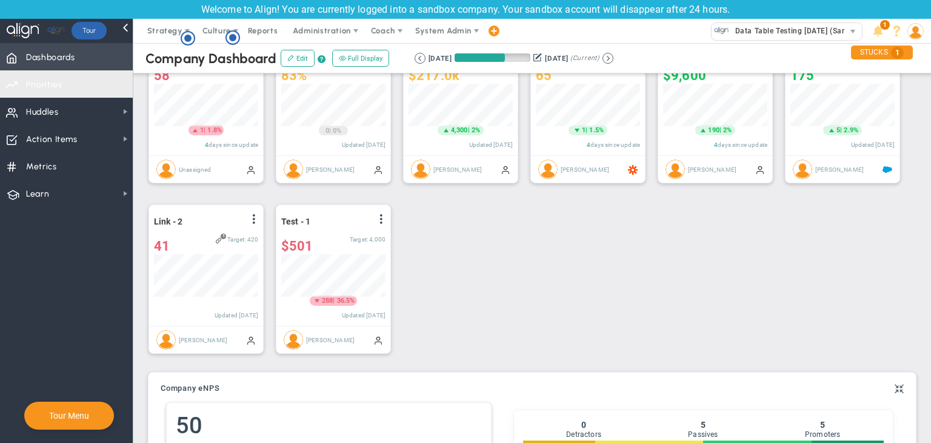
click at [121, 56] on span at bounding box center [126, 57] width 10 height 10
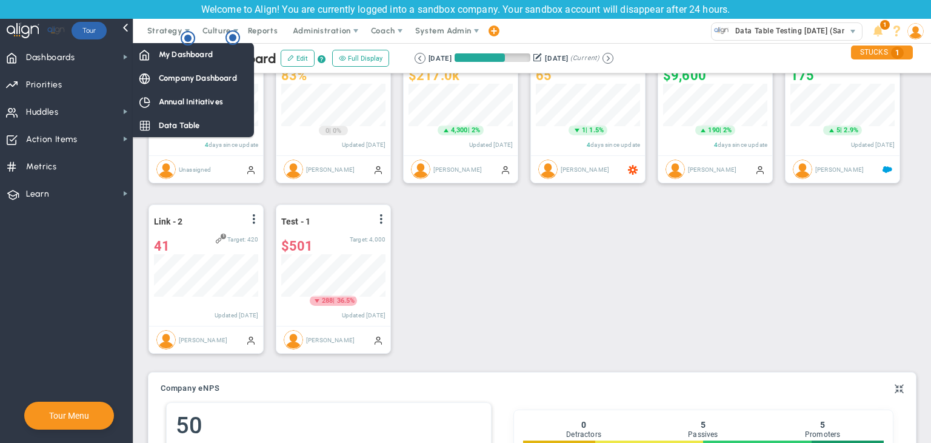
click at [166, 118] on div "Data Table" at bounding box center [193, 125] width 121 height 24
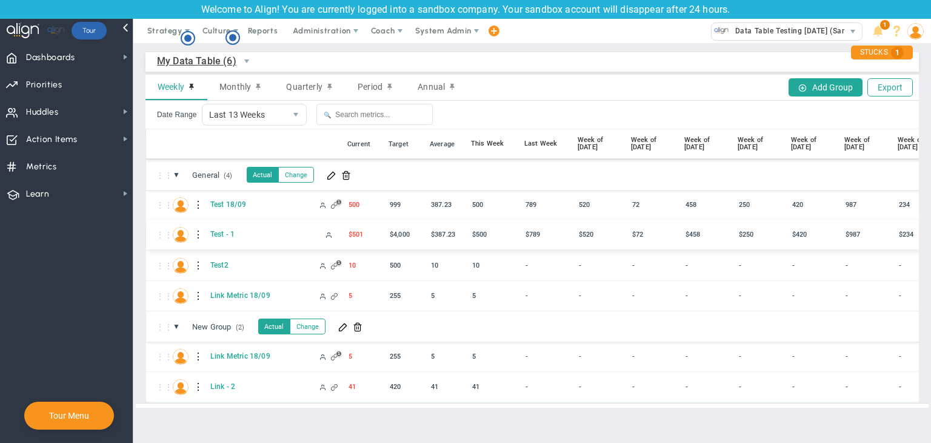
click at [197, 236] on div at bounding box center [199, 234] width 8 height 19
click at [229, 238] on div "Edit" at bounding box center [249, 238] width 84 height 25
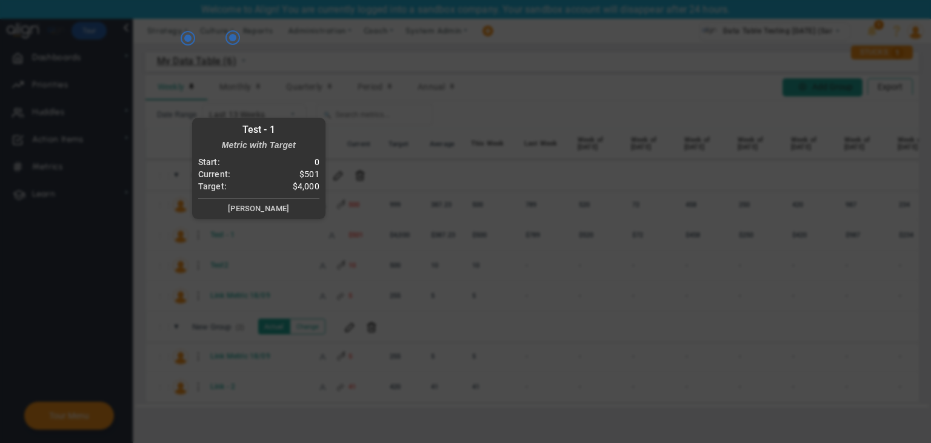
radio input "true"
checkbox input "false"
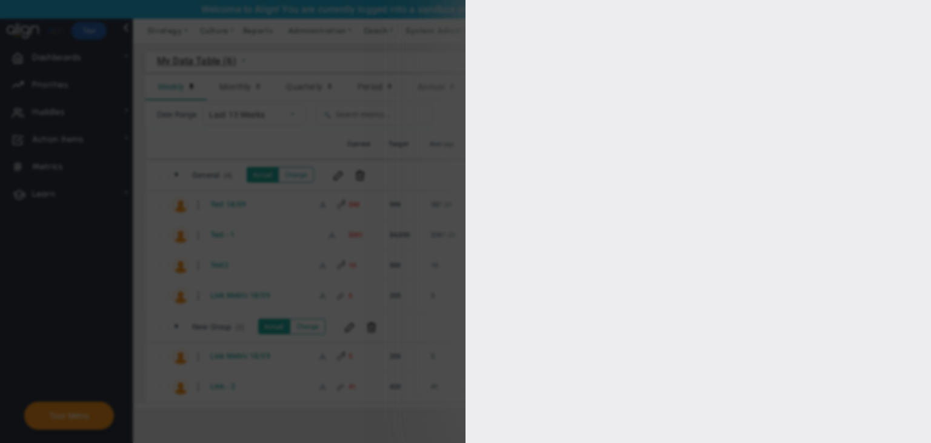
type input "5000"
type input "4000"
type input "3000"
type input "2000"
checkbox input "true"
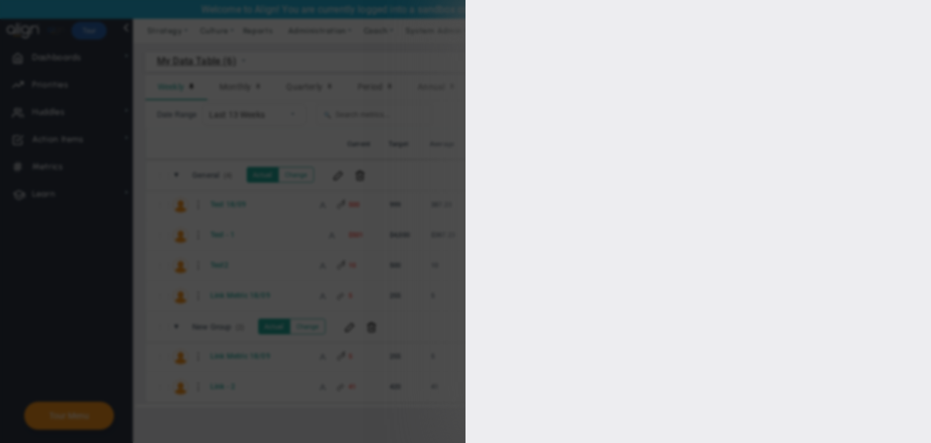
type input "[PERSON_NAME]"
radio input "true"
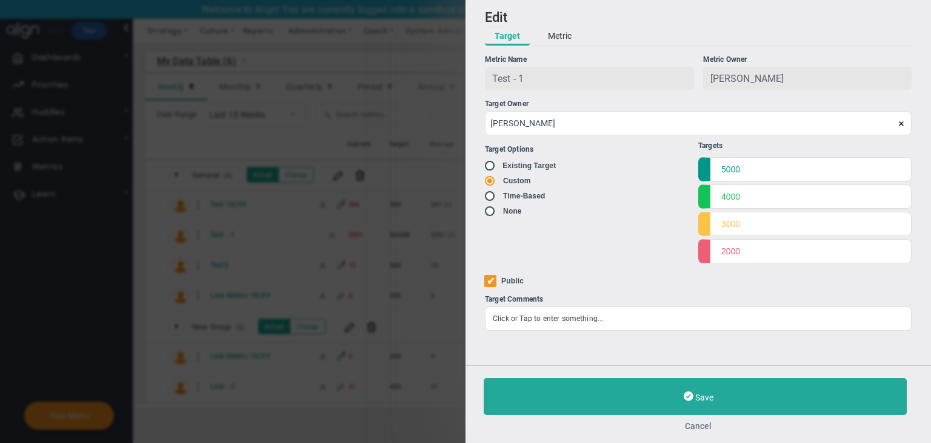
click at [696, 424] on button "Cancel" at bounding box center [698, 426] width 429 height 10
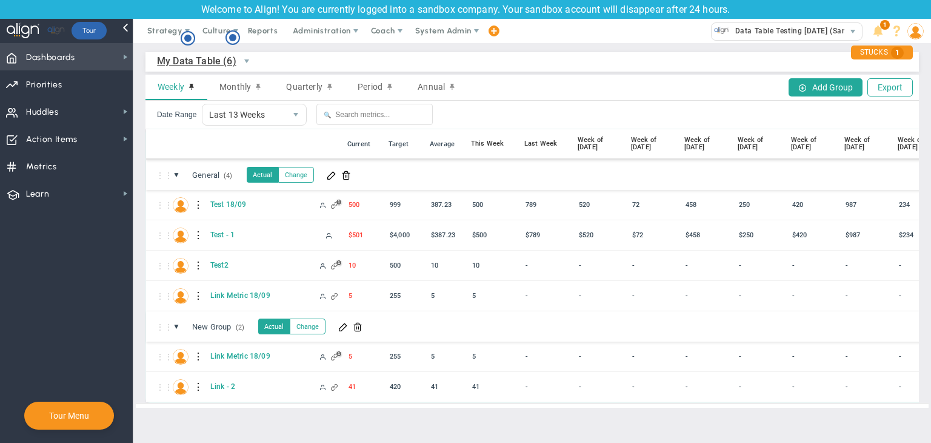
click at [63, 45] on span "Dashboards" at bounding box center [50, 57] width 49 height 25
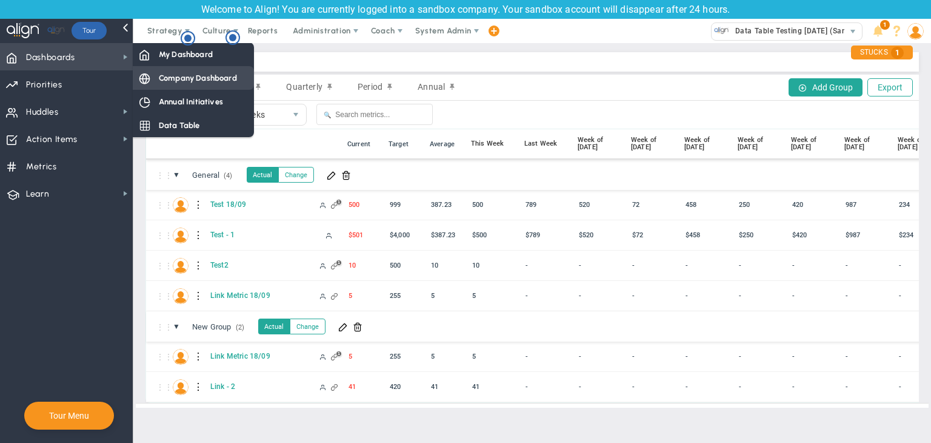
click at [171, 80] on span "Company Dashboard" at bounding box center [198, 78] width 78 height 12
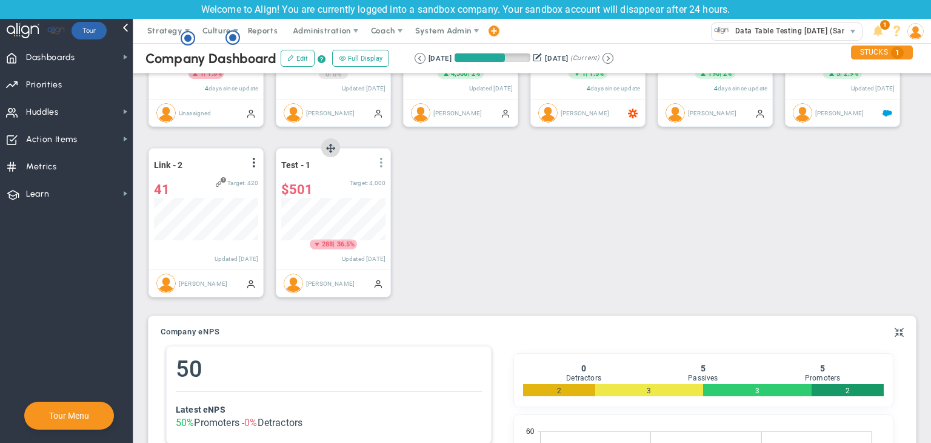
click at [382, 164] on span at bounding box center [381, 163] width 10 height 10
click at [0, 0] on li "Edit" at bounding box center [0, 0] width 0 height 0
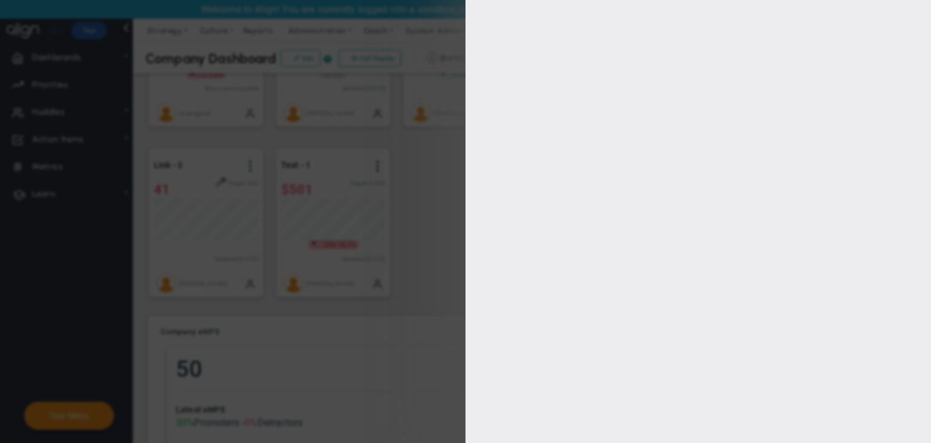
type input "[PERSON_NAME]"
radio input "true"
type input "5000"
type input "4000"
type input "3000"
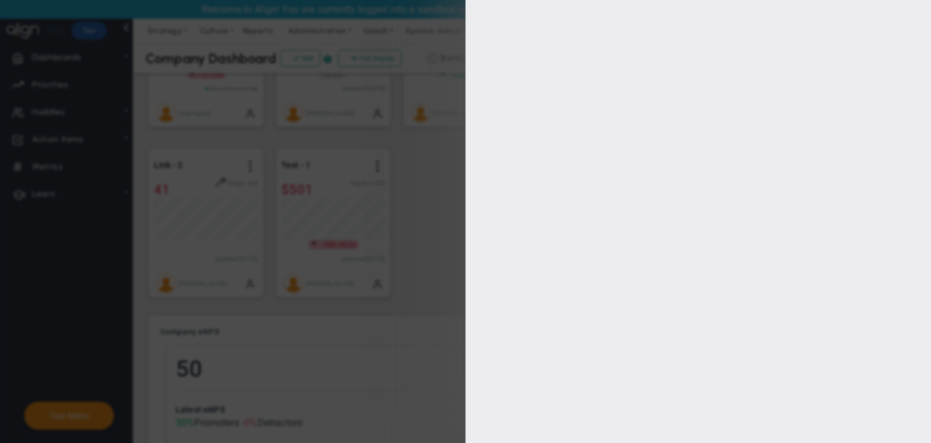
type input "2000"
checkbox input "true"
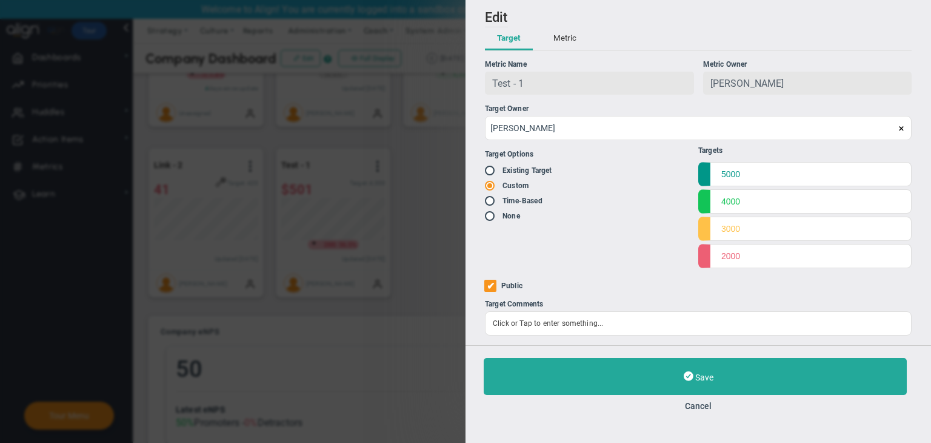
click at [563, 42] on button "Metric" at bounding box center [564, 38] width 47 height 23
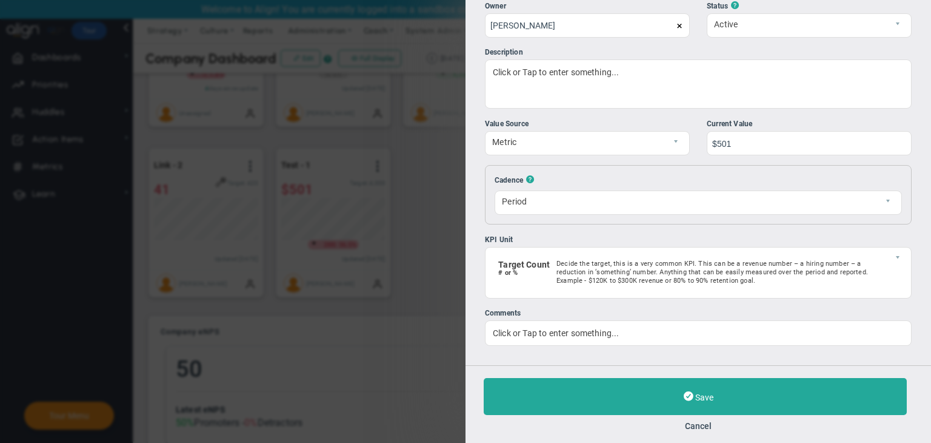
click at [698, 421] on button "Cancel" at bounding box center [698, 426] width 429 height 10
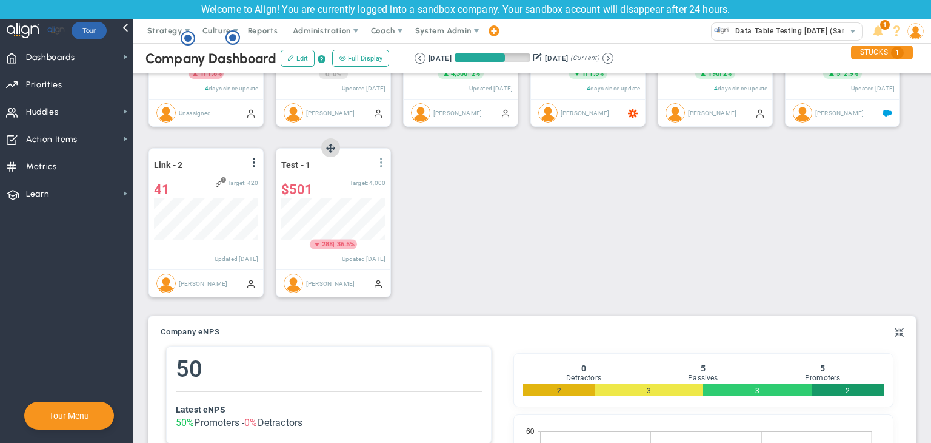
click at [381, 163] on span at bounding box center [381, 163] width 10 height 10
click at [356, 181] on li "Edit" at bounding box center [347, 186] width 86 height 15
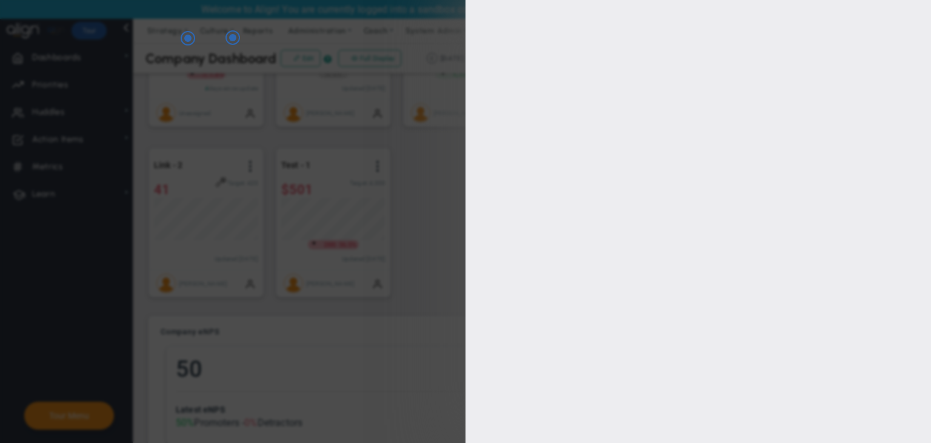
type input "[PERSON_NAME]"
radio input "true"
type input "5000"
type input "4000"
type input "3000"
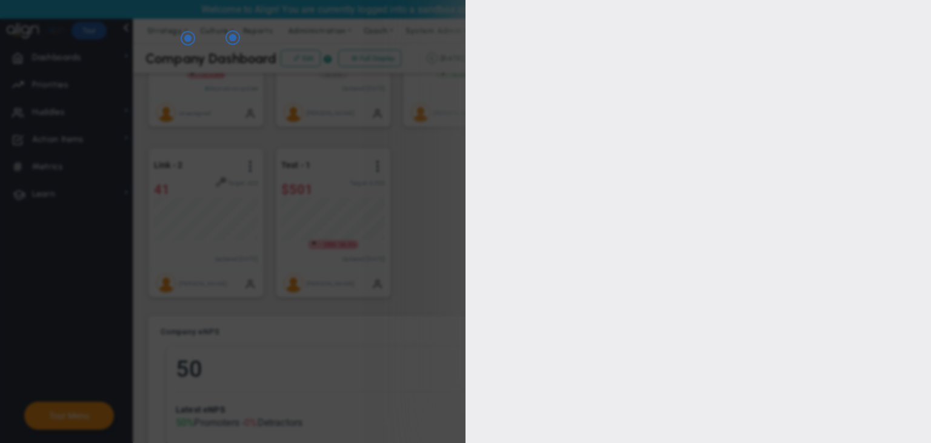
type input "2000"
checkbox input "true"
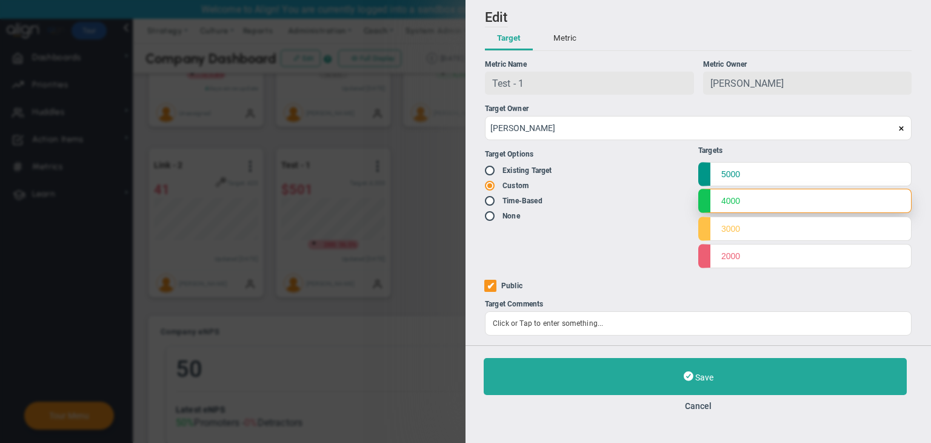
click at [772, 192] on input "4000" at bounding box center [804, 201] width 213 height 24
type input "4"
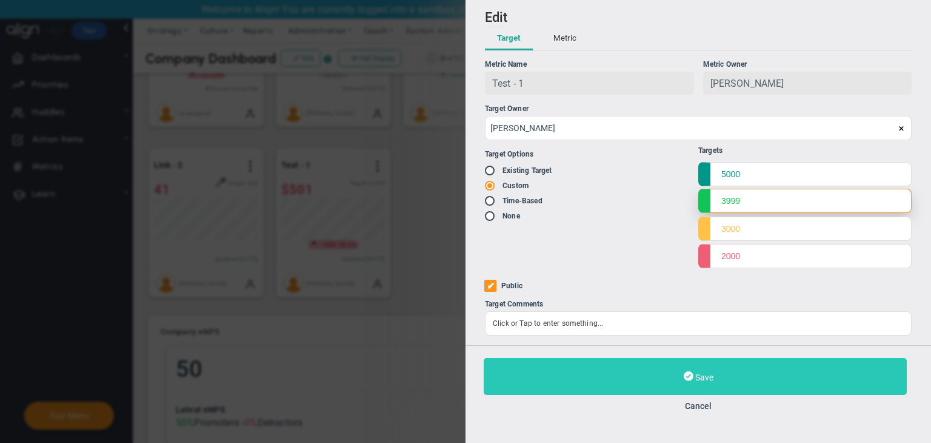
type input "3999"
click at [755, 378] on button "Save" at bounding box center [695, 376] width 423 height 37
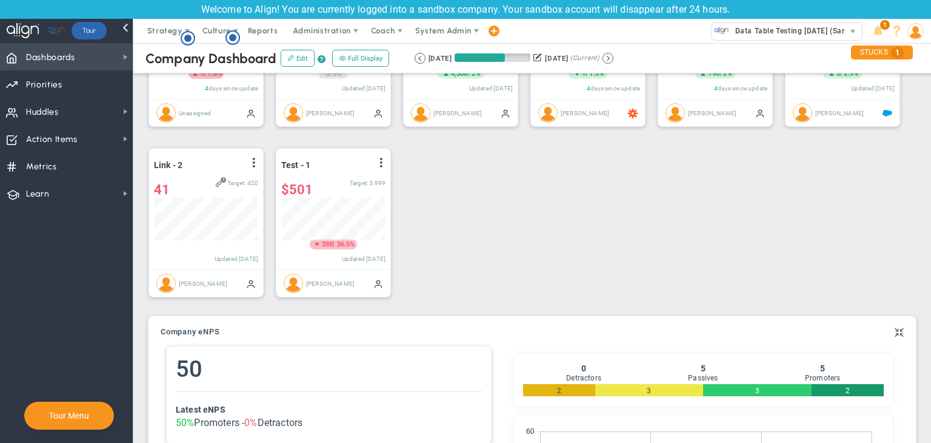
click at [56, 59] on span "Dashboards" at bounding box center [50, 57] width 49 height 25
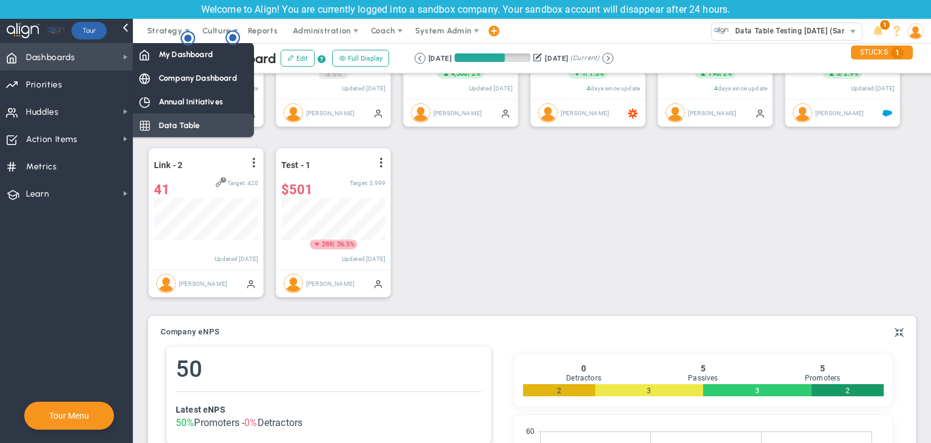
click at [181, 118] on div "Data Table" at bounding box center [193, 125] width 121 height 24
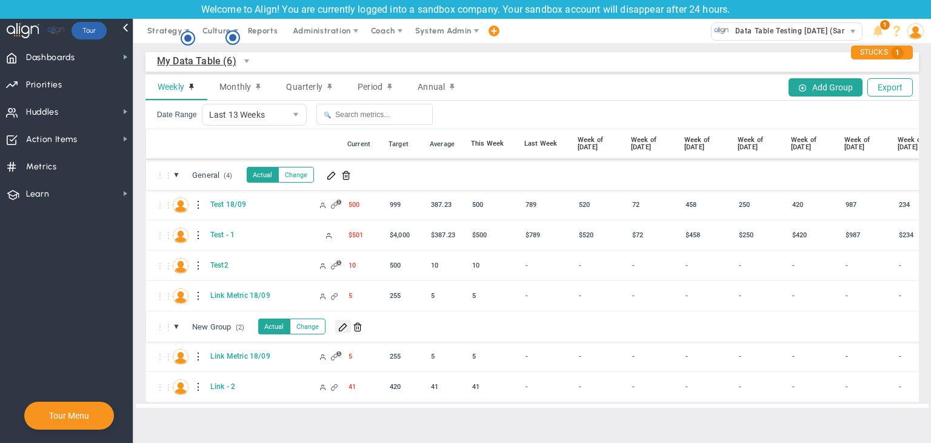
click at [344, 332] on button at bounding box center [343, 325] width 16 height 13
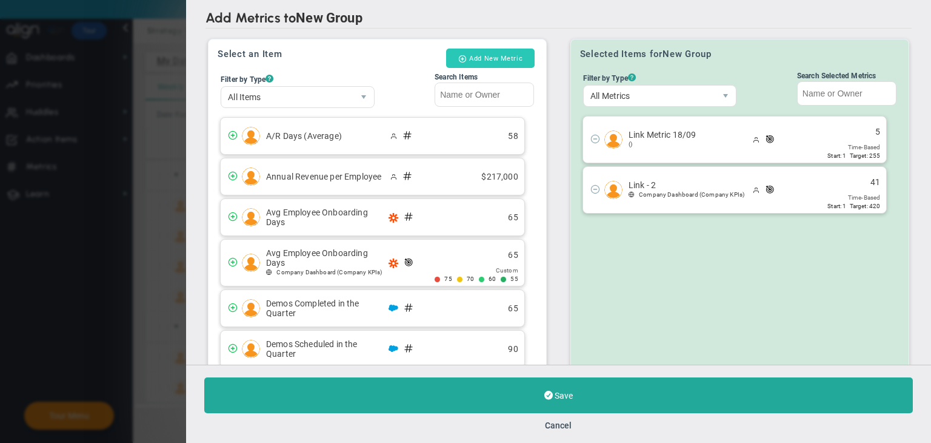
click at [493, 60] on button "Add New Metric" at bounding box center [490, 57] width 89 height 19
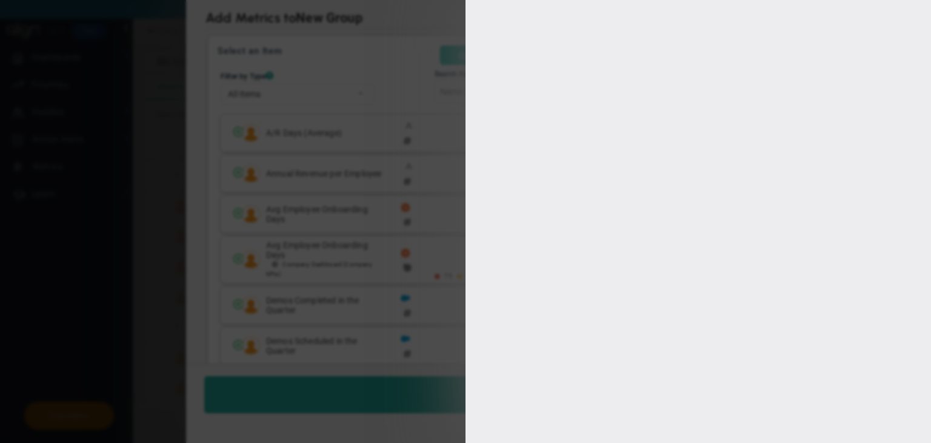
type input "[PERSON_NAME]"
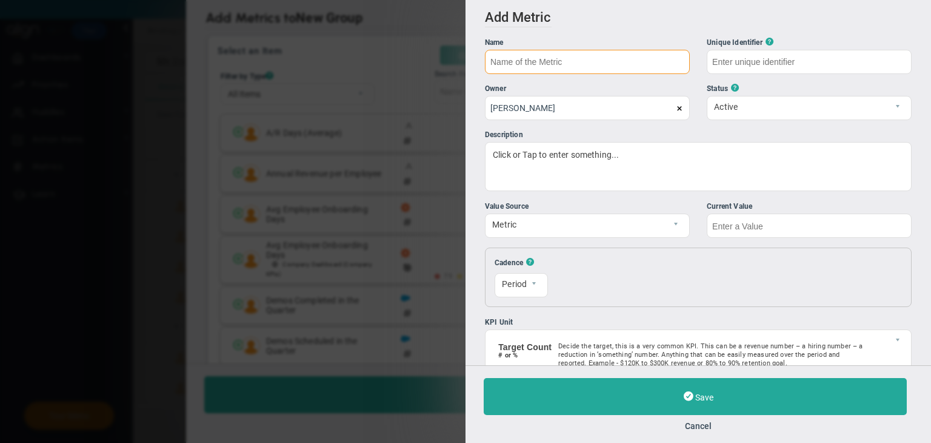
click at [526, 59] on input "text" at bounding box center [587, 62] width 205 height 24
type input "Unlike 18/09"
click at [723, 251] on div "Cadence ? Period Period Resets [DATE] 0 The first of each month 1 Reset Value" at bounding box center [698, 276] width 427 height 59
type input "Unlike-18/09"
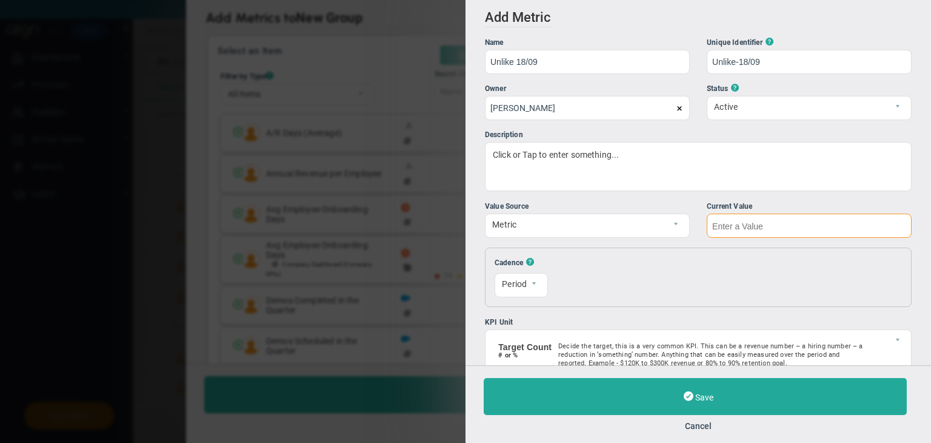
click at [737, 233] on input "text" at bounding box center [809, 225] width 205 height 24
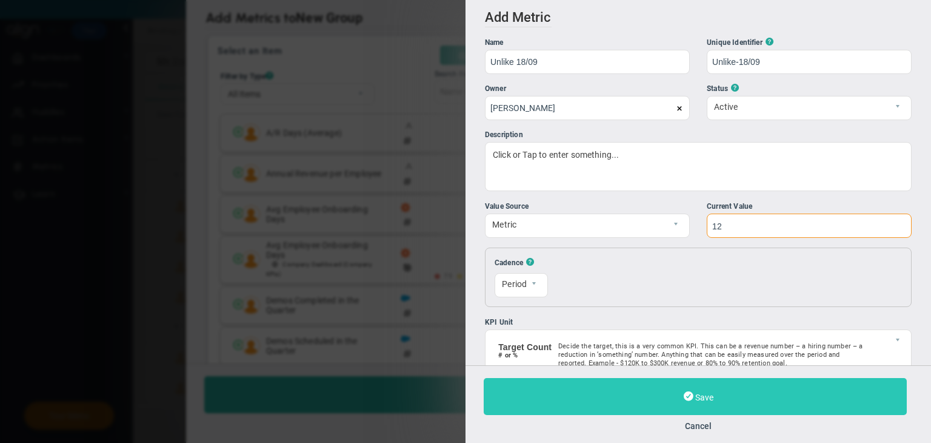
type input "12"
click at [754, 398] on button "Save" at bounding box center [695, 396] width 423 height 37
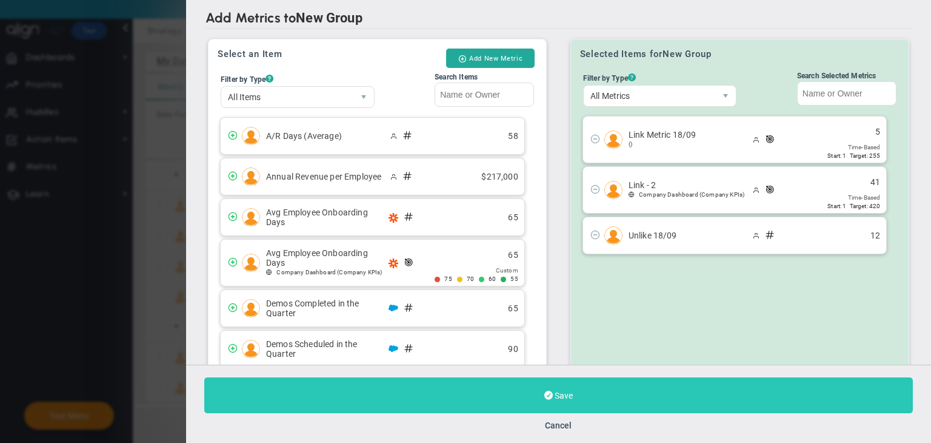
click at [681, 406] on button "Save" at bounding box center [558, 395] width 709 height 36
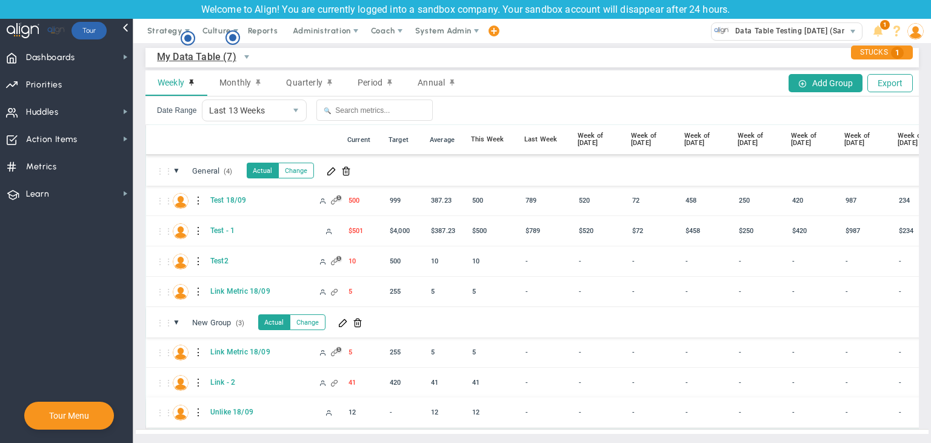
click at [196, 403] on div at bounding box center [199, 412] width 8 height 19
click at [223, 403] on span at bounding box center [220, 405] width 8 height 8
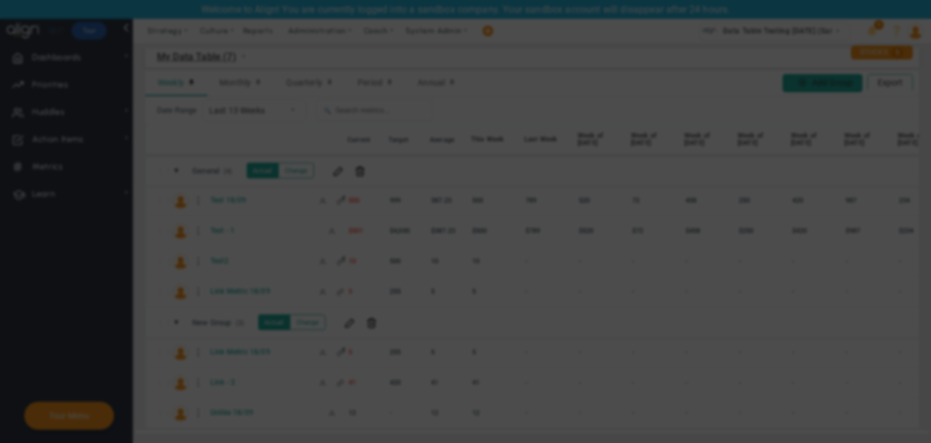
radio input "true"
checkbox input "false"
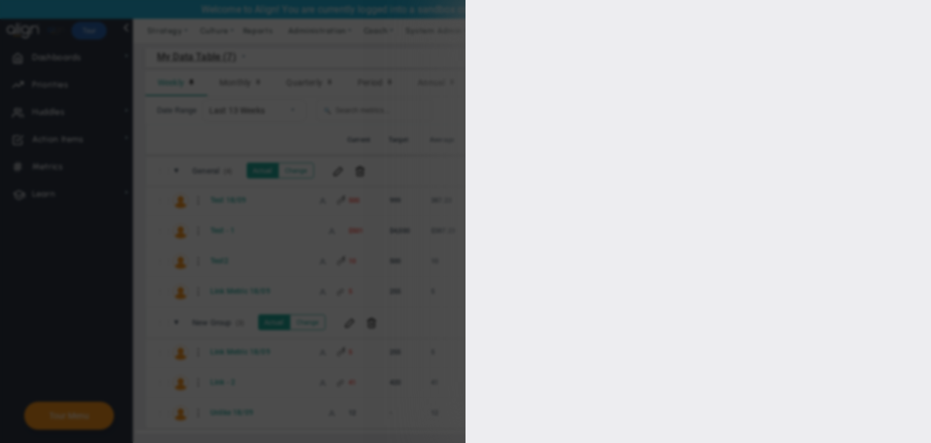
type input "0"
checkbox input "true"
type input "[PERSON_NAME]"
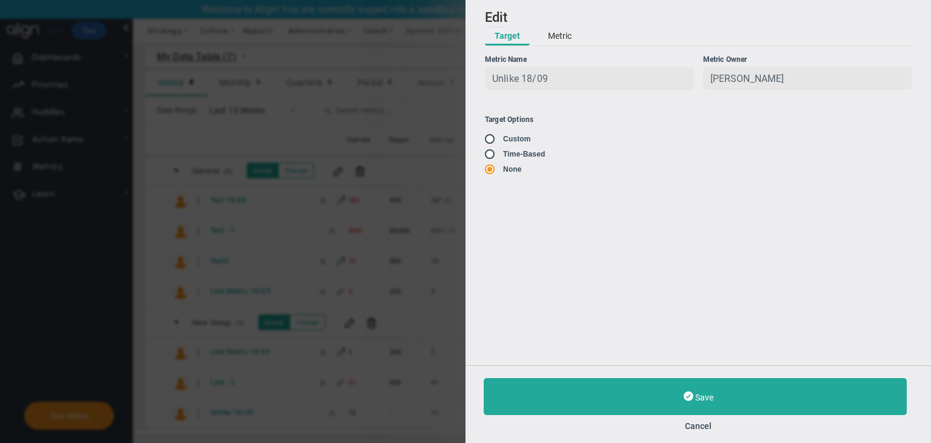
click at [494, 156] on input "radio" at bounding box center [494, 155] width 12 height 10
radio input "true"
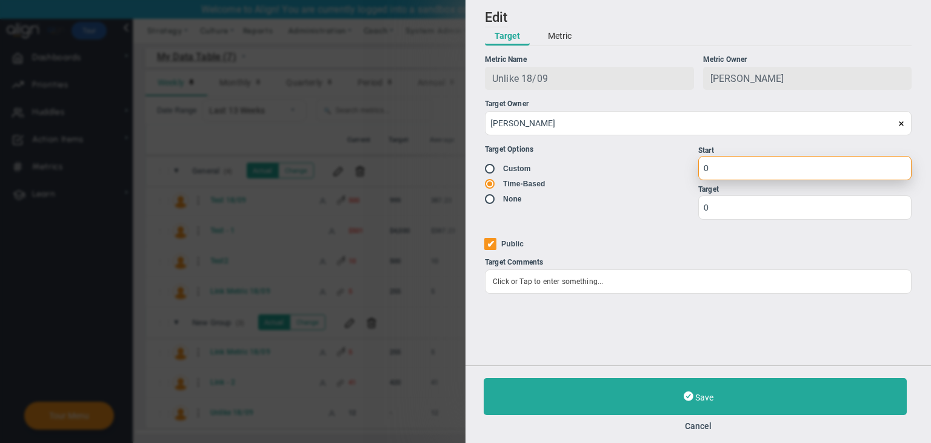
click at [730, 157] on input "0" at bounding box center [804, 168] width 213 height 24
type input "1"
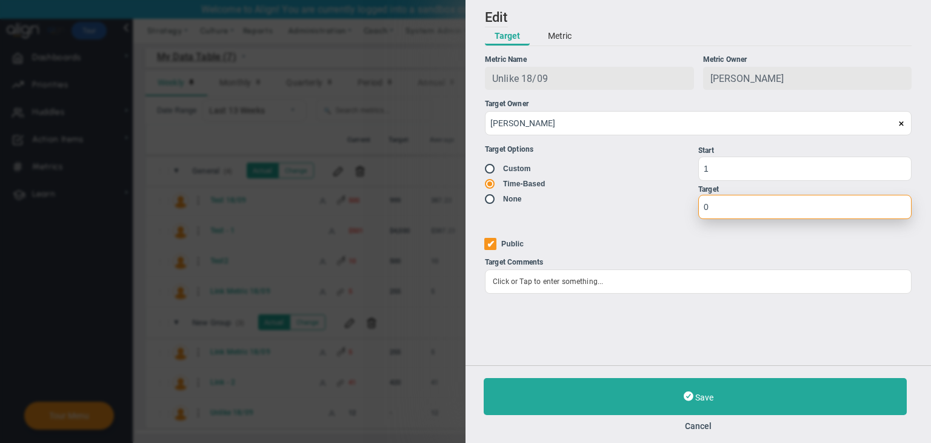
click at [728, 199] on input "0" at bounding box center [804, 207] width 213 height 24
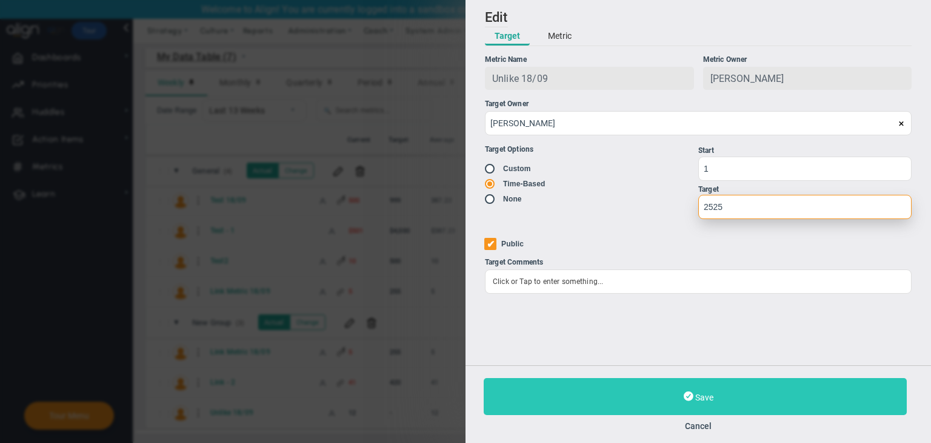
type input "2525"
click at [723, 381] on button "Save" at bounding box center [695, 396] width 423 height 37
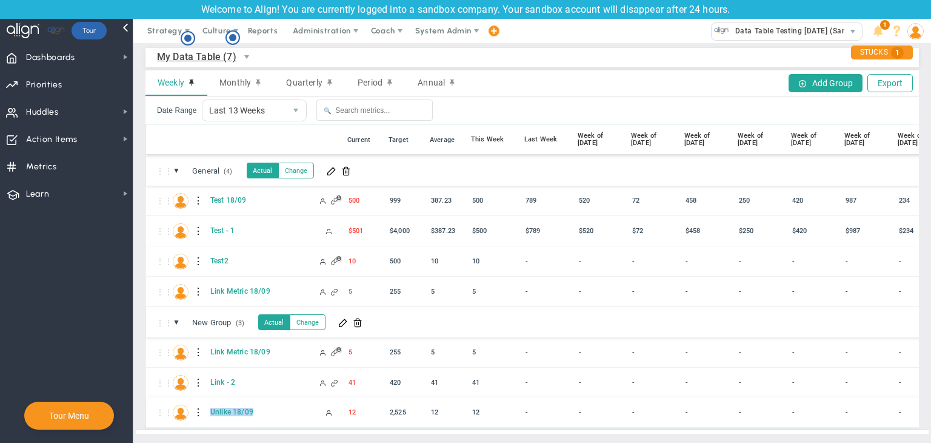
copy div "Unlike 18/09"
drag, startPoint x: 256, startPoint y: 393, endPoint x: 204, endPoint y: 396, distance: 52.8
click at [204, 397] on div "⋮⋮ U1 Unlike 18/09 12 12 12 - - - -" at bounding box center [656, 412] width 1021 height 30
click at [189, 44] on icon "Hotspot (open by clicking or pressing space/enter)" at bounding box center [188, 38] width 15 height 15
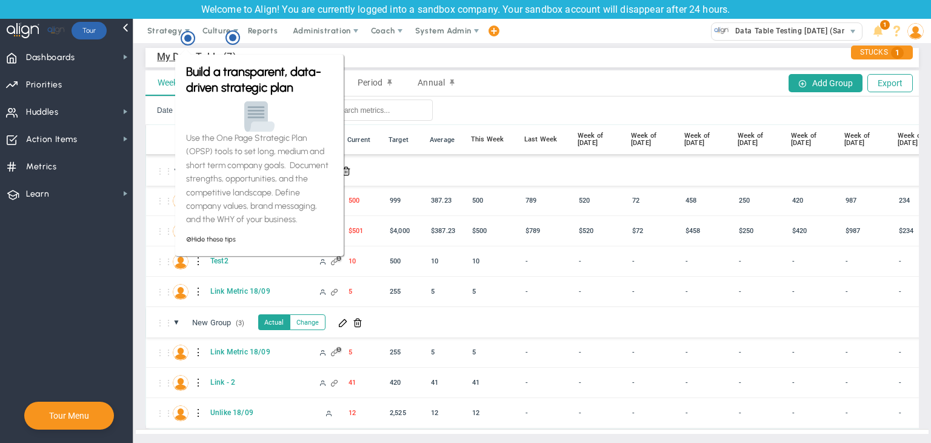
drag, startPoint x: 177, startPoint y: 58, endPoint x: 187, endPoint y: 46, distance: 15.9
click at [177, 58] on div "Build a transparent, data-driven strategic plan Use the One Page Strategic Plan…" at bounding box center [259, 155] width 169 height 201
click at [232, 52] on div "Build a transparent, data-driven strategic plan Use the One Page Strategic Plan…" at bounding box center [259, 151] width 172 height 212
click at [224, 45] on div "Build a transparent, data-driven strategic plan Use the One Page Strategic Plan…" at bounding box center [259, 151] width 172 height 212
drag, startPoint x: 261, startPoint y: 47, endPoint x: 254, endPoint y: 49, distance: 7.5
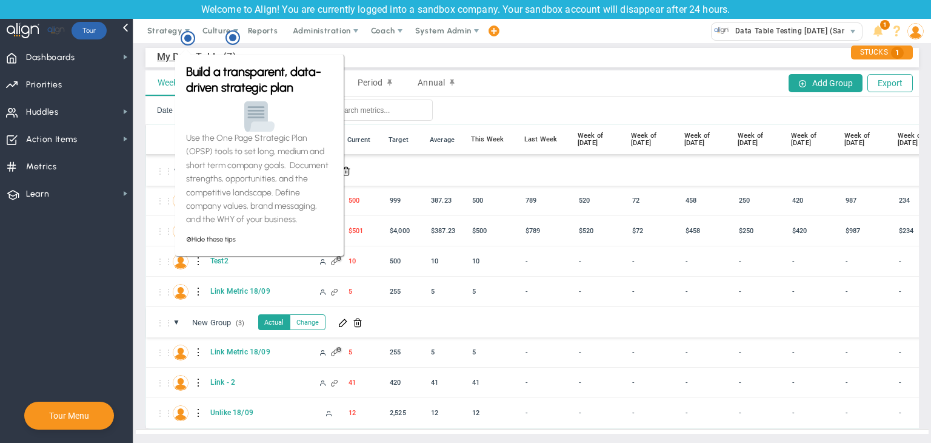
click at [263, 47] on div "Build a transparent, data-driven strategic plan Use the One Page Strategic Plan…" at bounding box center [259, 151] width 172 height 212
click at [486, 96] on div "Date Range Last 13 Weeks 13 🔍" at bounding box center [532, 110] width 774 height 28
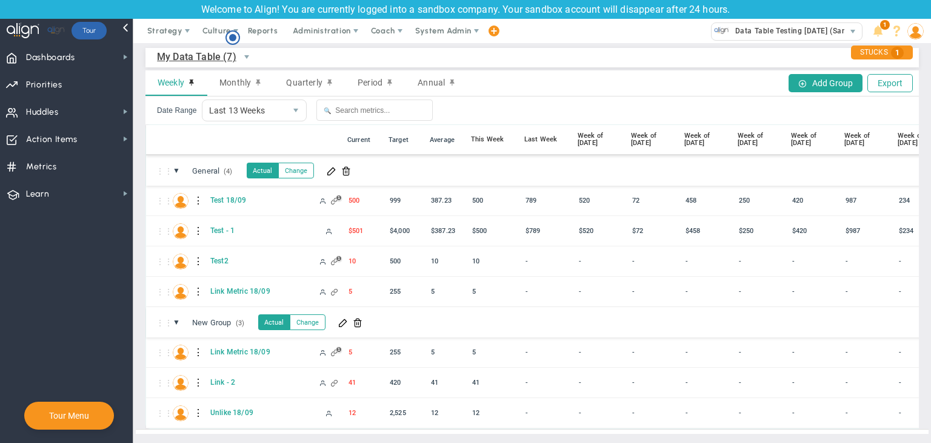
click at [228, 54] on span "My Data Table (7)" at bounding box center [196, 56] width 79 height 15
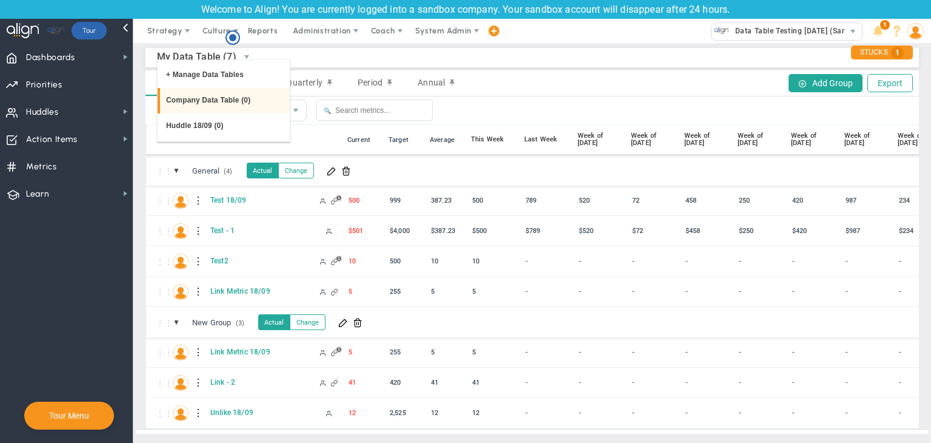
click at [217, 95] on li "Company Data Table (0)" at bounding box center [224, 100] width 132 height 25
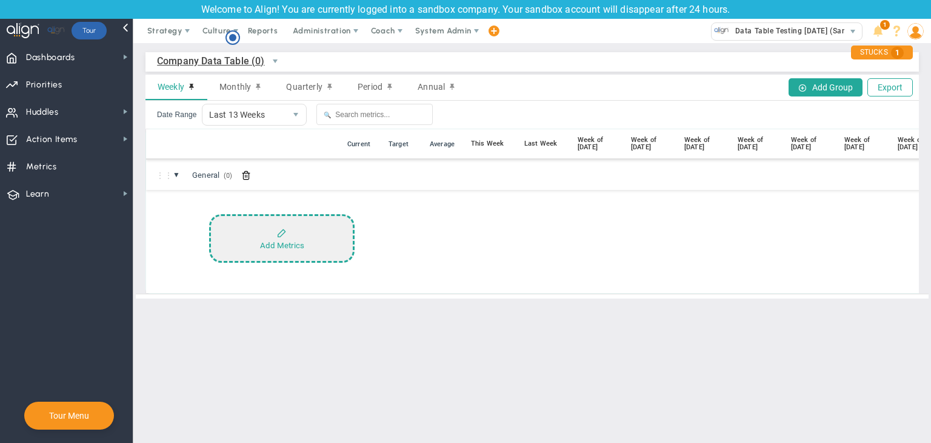
click at [298, 254] on button "Add Metrics" at bounding box center [281, 238] width 145 height 48
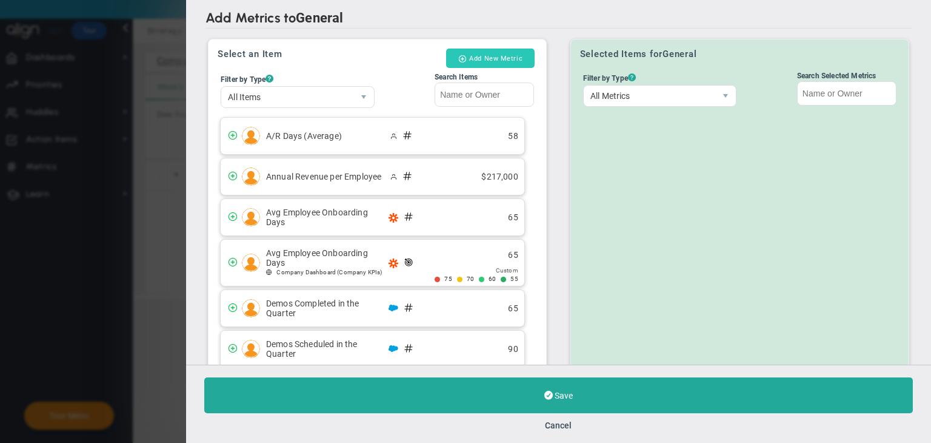
click at [503, 64] on button "Add New Metric" at bounding box center [490, 57] width 89 height 19
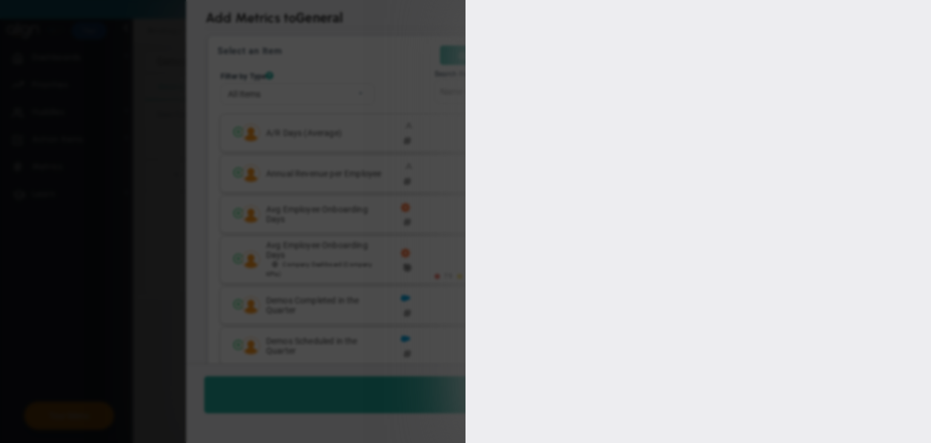
type input "[PERSON_NAME]"
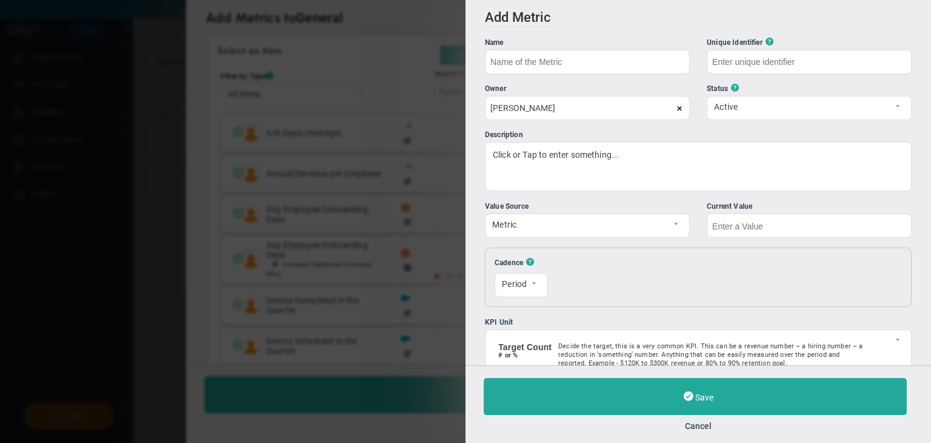
click at [692, 433] on div "Save Cancel" at bounding box center [699, 404] width 466 height 78
drag, startPoint x: 695, startPoint y: 420, endPoint x: 672, endPoint y: 396, distance: 33.0
click at [695, 421] on button "Cancel" at bounding box center [698, 426] width 429 height 10
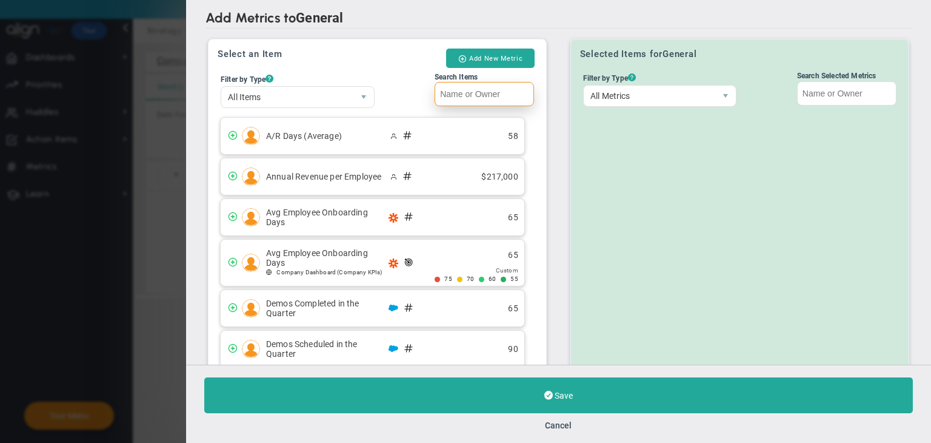
click at [451, 82] on input "Search Items" at bounding box center [484, 94] width 99 height 24
paste input "Unlike 18/09"
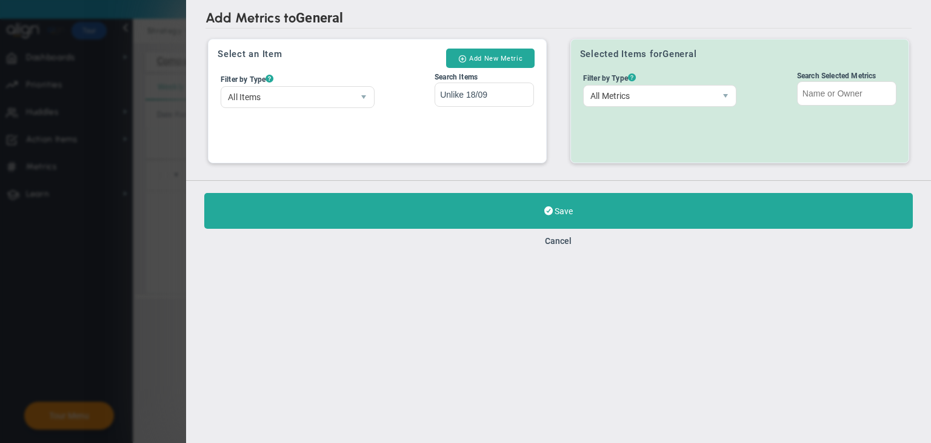
click at [480, 189] on div "Save Cancel" at bounding box center [558, 219] width 745 height 78
click at [444, 94] on input "Unlike 18/09" at bounding box center [484, 94] width 99 height 24
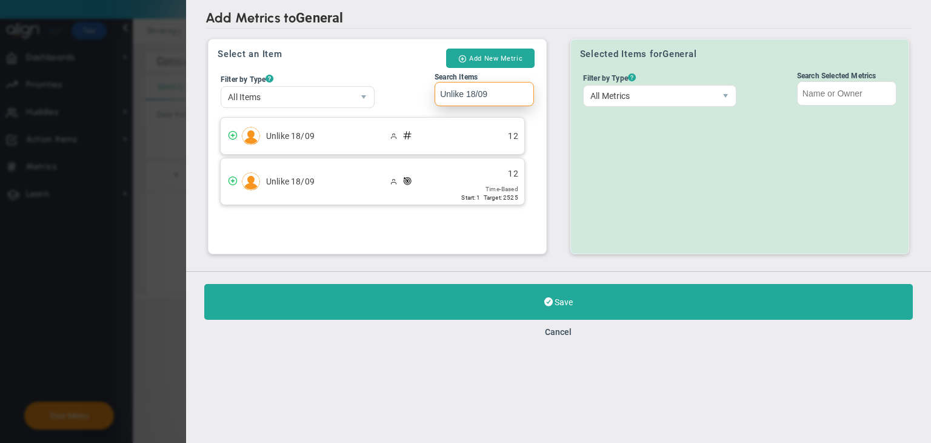
type input "Unlike 18/09"
click at [493, 261] on div "Add Metrics to General Select an Item Add New Metric Filter by Type ? All Items…" at bounding box center [558, 135] width 745 height 271
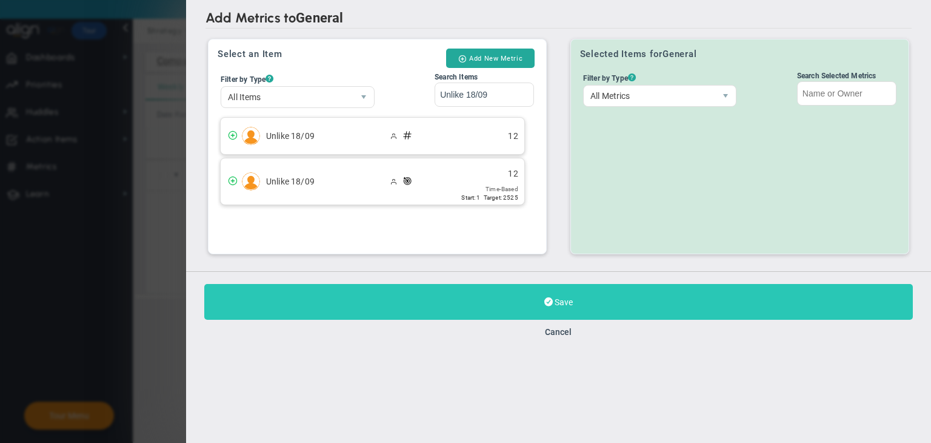
click at [493, 292] on button "Save" at bounding box center [558, 302] width 709 height 36
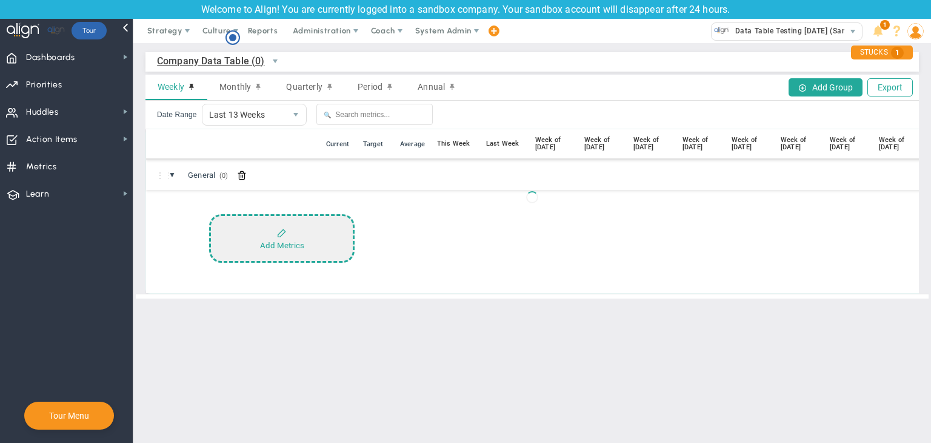
click at [339, 234] on button "Add Metrics" at bounding box center [281, 238] width 145 height 48
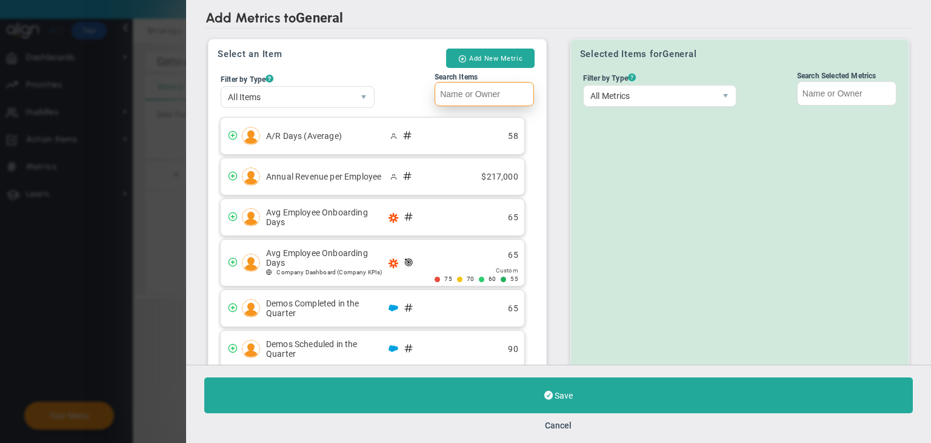
click at [463, 97] on input "Search Items" at bounding box center [484, 94] width 99 height 24
paste input "Unlike 18/09"
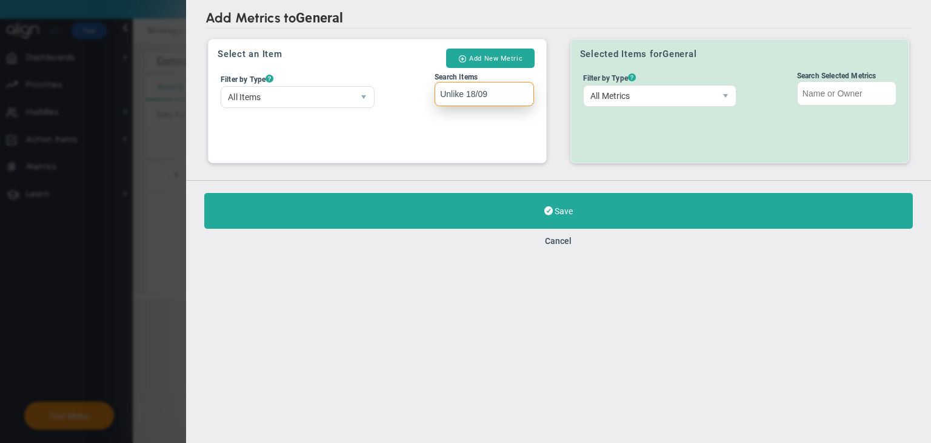
click at [441, 95] on input "Unlike 18/09" at bounding box center [484, 94] width 99 height 24
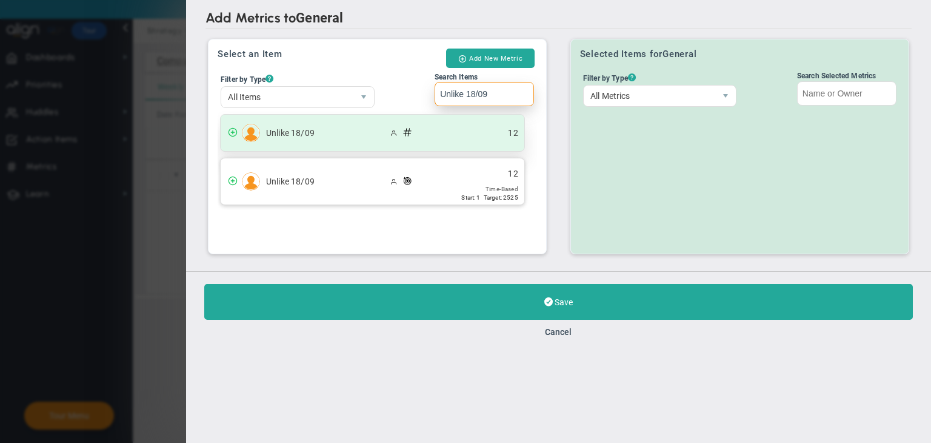
type input "Unlike 18/09"
click at [461, 127] on div "Unlike 18/09 12" at bounding box center [373, 133] width 304 height 36
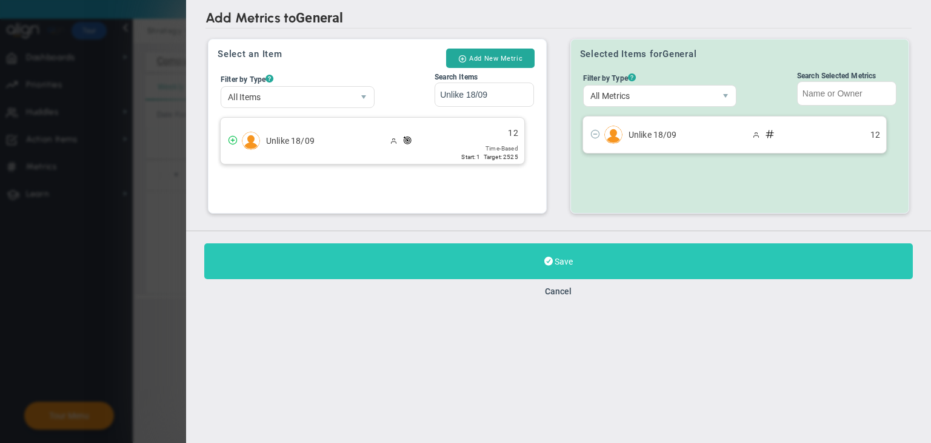
click at [514, 264] on button "Save" at bounding box center [558, 261] width 709 height 36
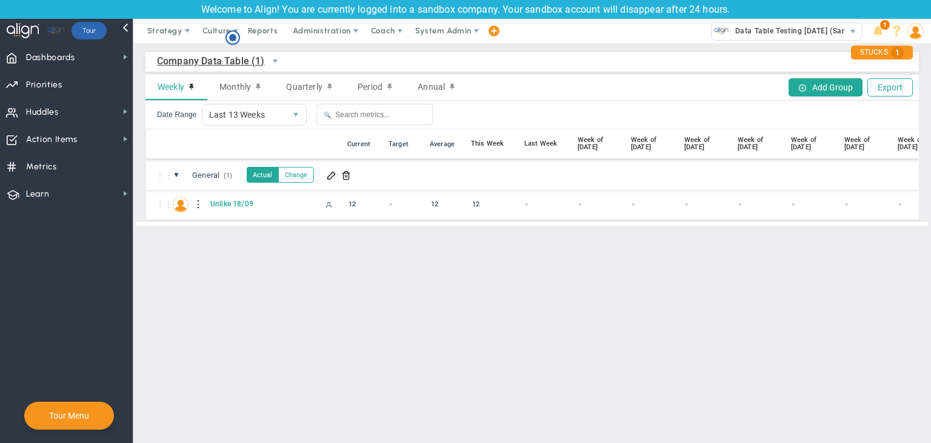
click at [196, 202] on div at bounding box center [199, 204] width 8 height 19
click at [215, 206] on div "Edit" at bounding box center [249, 207] width 84 height 25
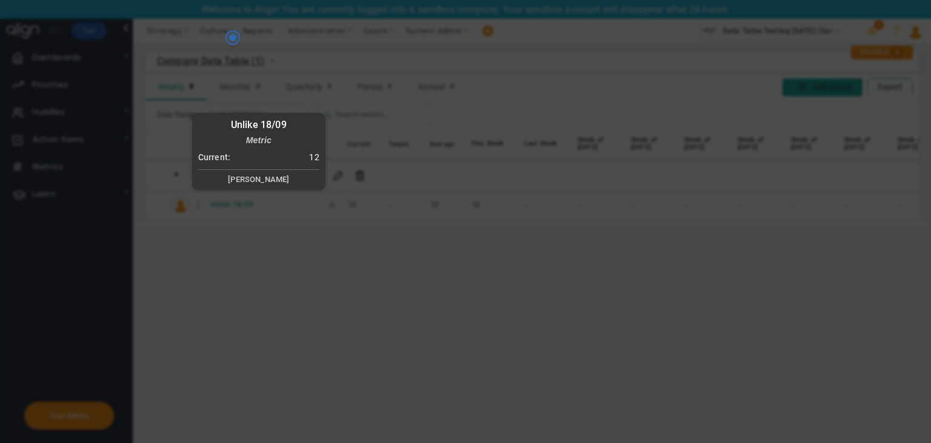
radio input "true"
checkbox input "false"
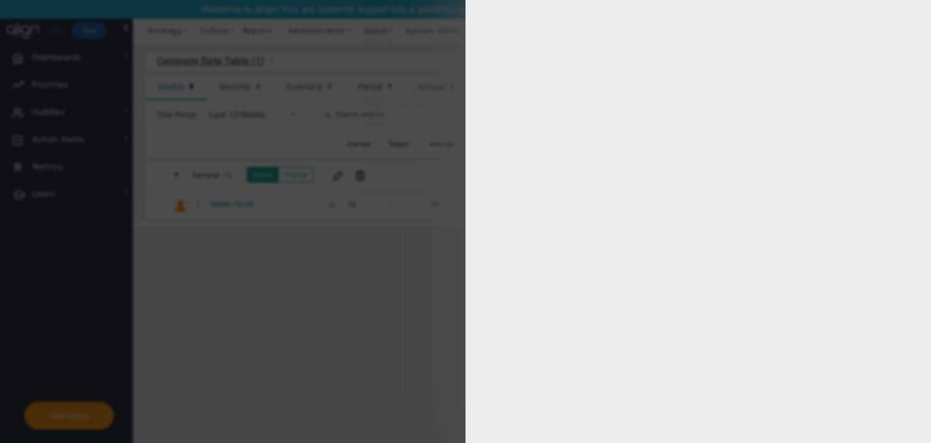
type input "0"
checkbox input "true"
type input "[PERSON_NAME]"
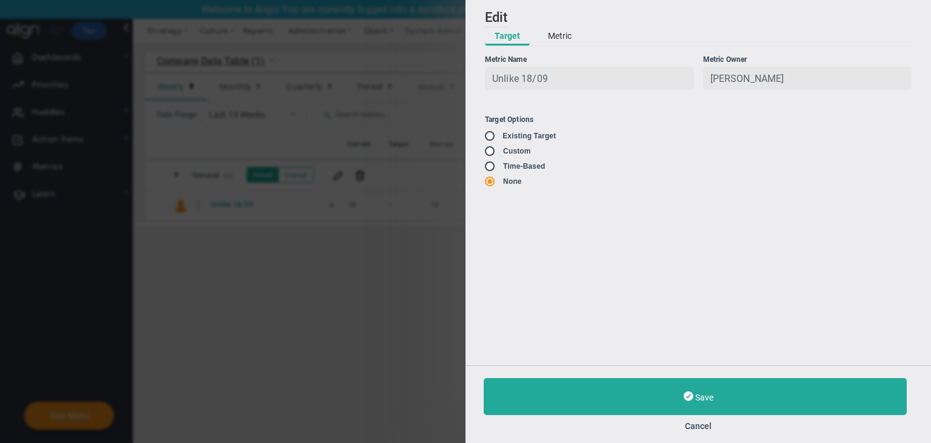
click at [490, 144] on ul "Target Options Existing Target Custom" at bounding box center [591, 151] width 213 height 72
click at [490, 139] on input "radio" at bounding box center [494, 137] width 12 height 10
radio input "true"
type input "1"
type input "2525"
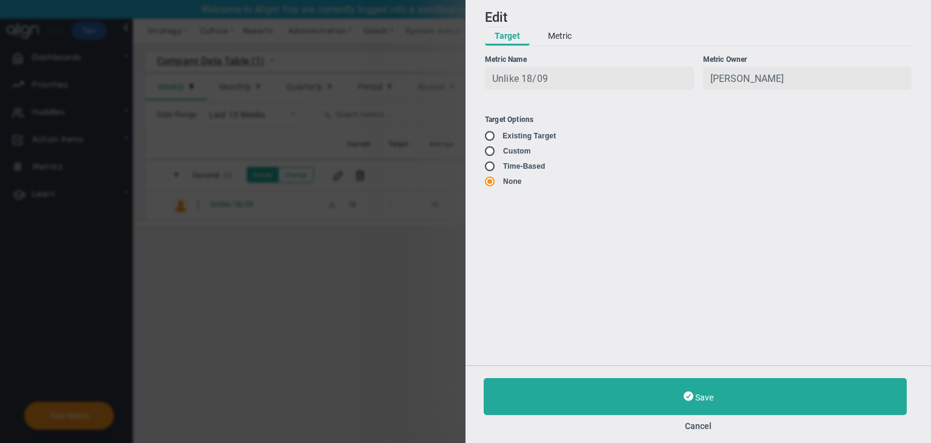
checkbox input "false"
radio input "false"
radio input "true"
radio input "false"
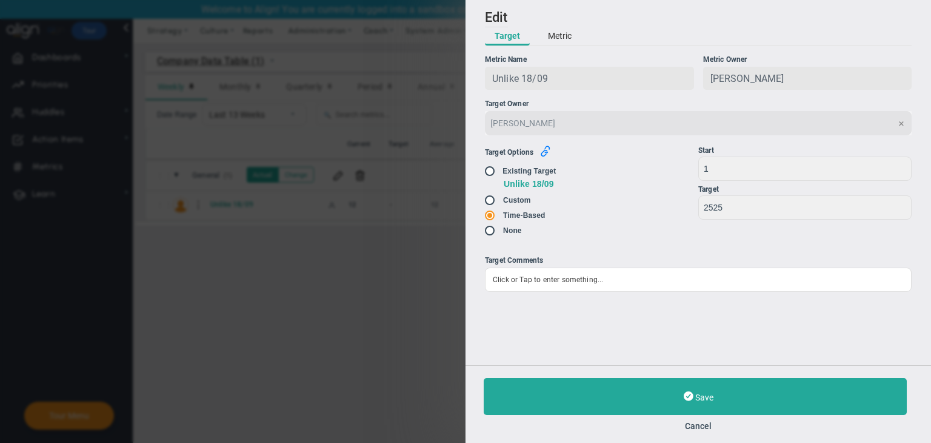
click at [545, 155] on icon "button" at bounding box center [545, 150] width 11 height 11
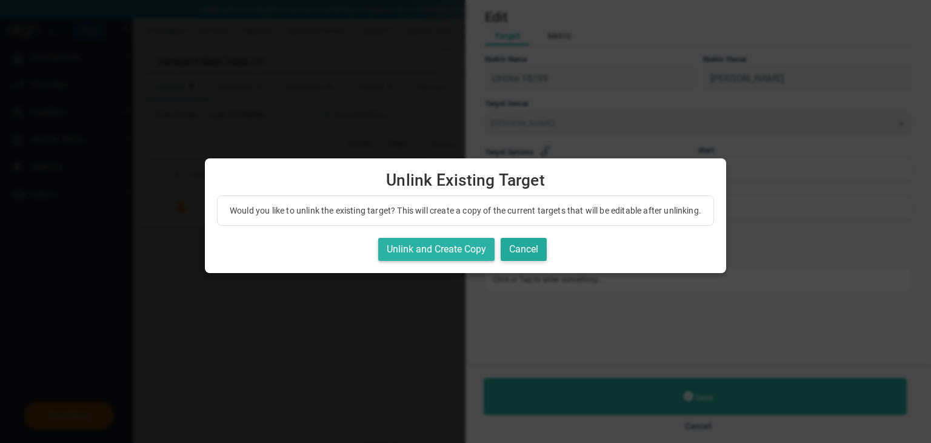
click at [459, 258] on button "Unlink and Create Copy" at bounding box center [436, 250] width 116 height 24
checkbox input "true"
radio input "true"
radio input "false"
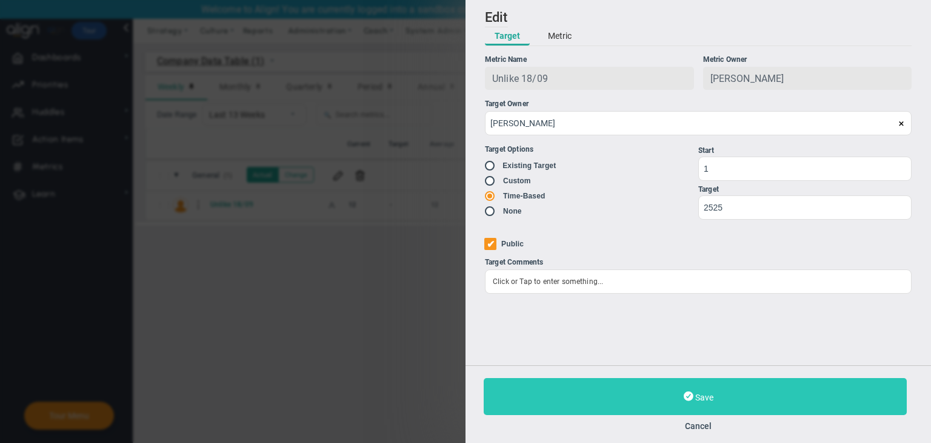
click at [664, 395] on button "Save" at bounding box center [695, 396] width 423 height 37
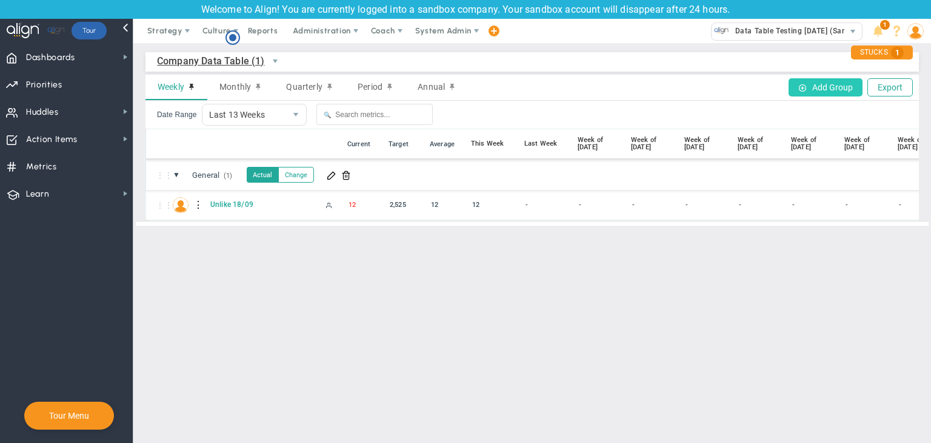
click at [831, 88] on button "Add Group" at bounding box center [826, 87] width 74 height 18
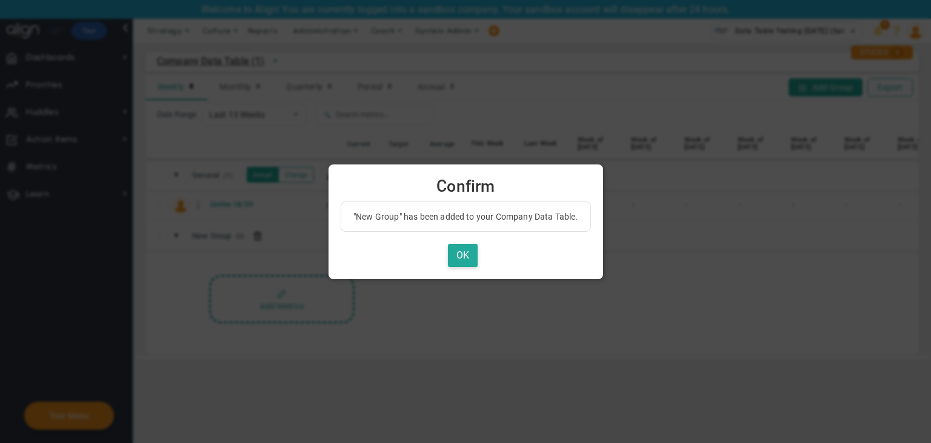
click at [487, 250] on div "OK" at bounding box center [466, 256] width 250 height 24
click at [467, 253] on button "OK" at bounding box center [463, 256] width 30 height 24
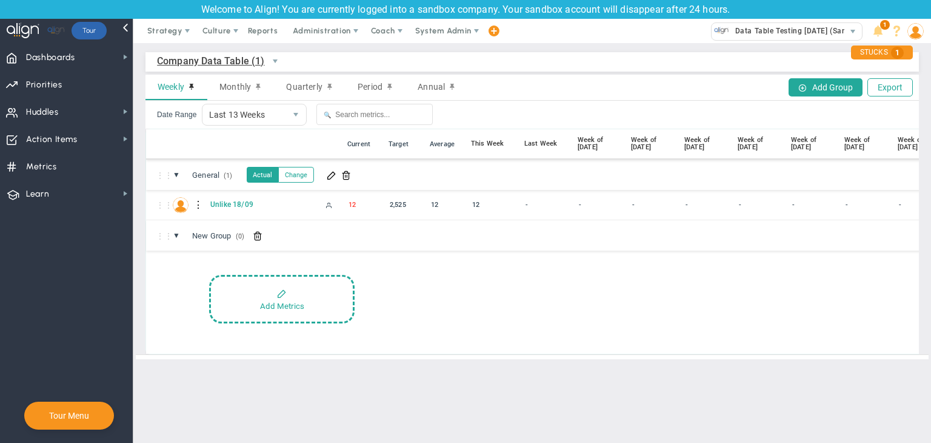
click at [394, 273] on div "⋮⋮ ▼ New Group (0) New Group Add Metrics" at bounding box center [656, 286] width 1021 height 133
click at [233, 295] on button "Add Metrics" at bounding box center [281, 299] width 145 height 48
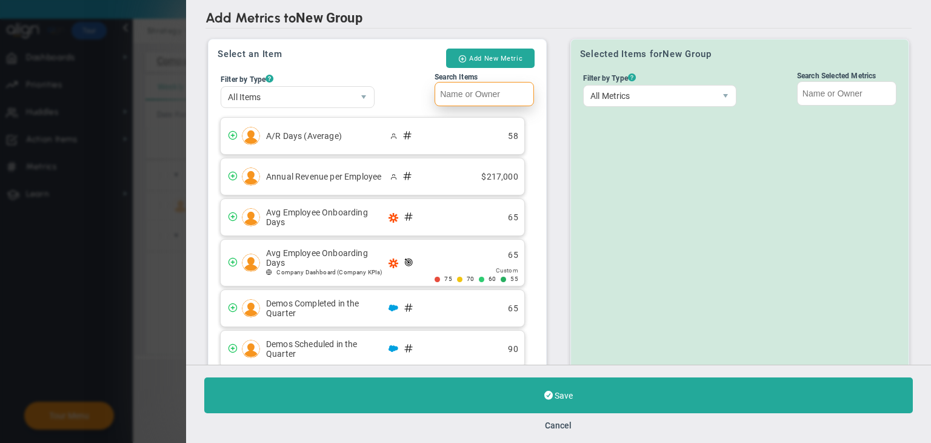
click at [470, 95] on input "Search Items" at bounding box center [484, 94] width 99 height 24
paste input "Unlike 18/09"
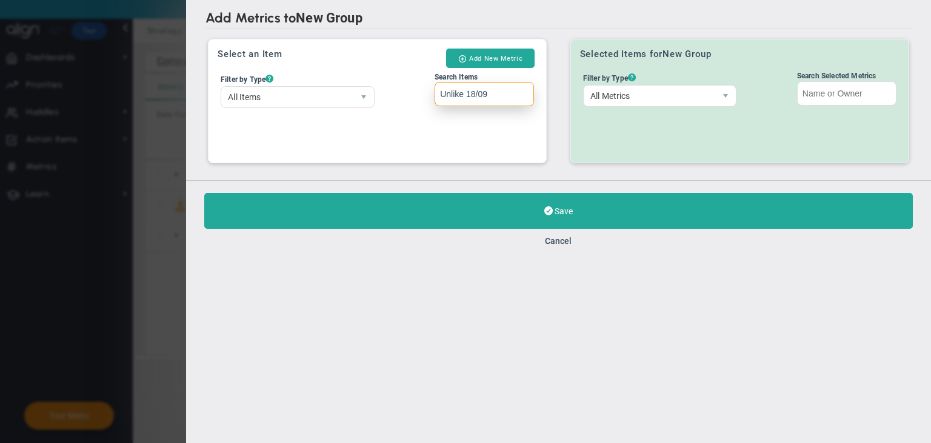
click at [441, 93] on input "Unlike 18/09" at bounding box center [484, 94] width 99 height 24
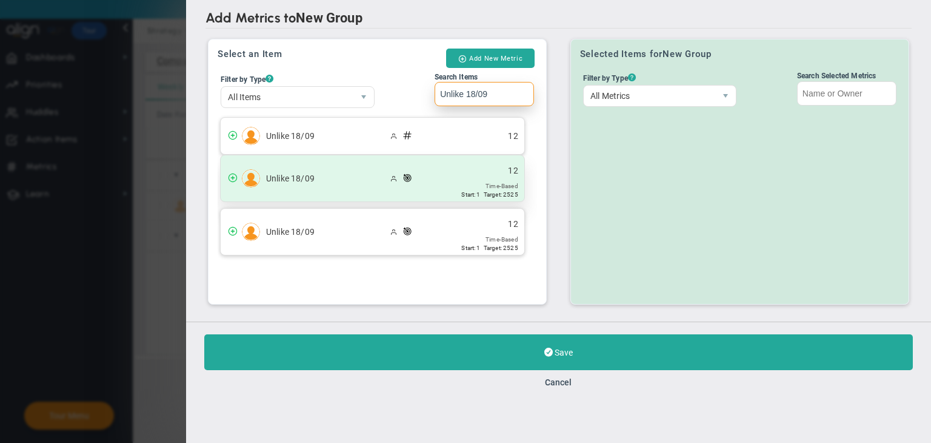
type input "Unlike 18/09"
click at [451, 182] on div "Unlike 18/09 12 Time-Based Start: 1 Target: 2525" at bounding box center [373, 178] width 304 height 46
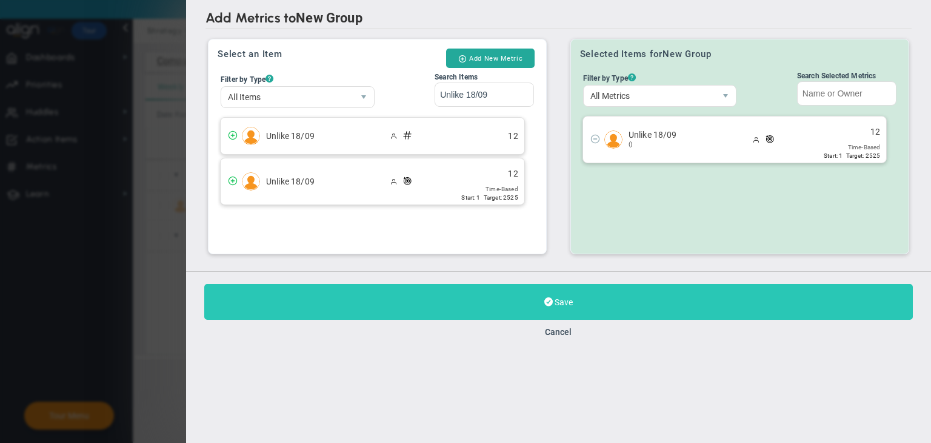
click at [544, 287] on button "Save" at bounding box center [558, 302] width 709 height 36
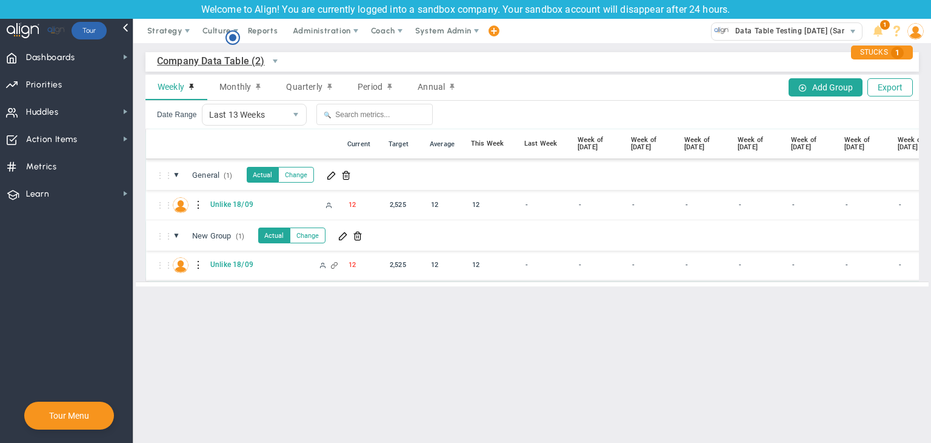
click at [196, 264] on div at bounding box center [199, 264] width 8 height 19
click at [230, 267] on div "Edit" at bounding box center [249, 268] width 84 height 25
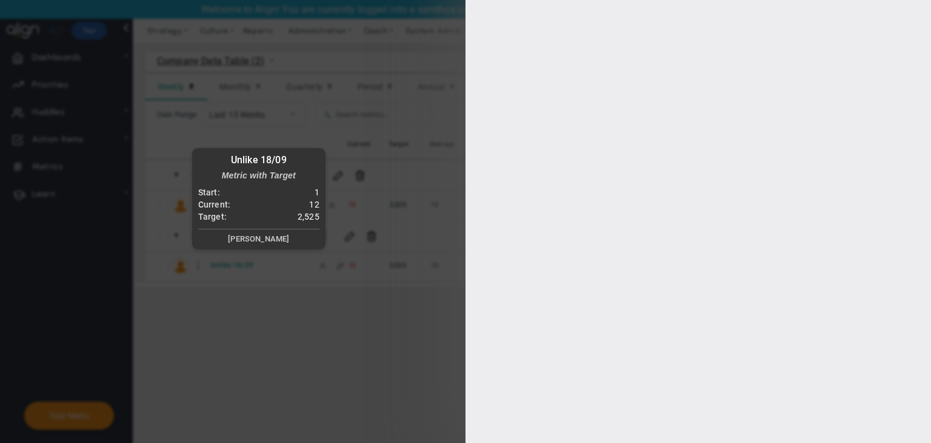
type input "[PERSON_NAME]"
radio input "true"
type input "1"
type input "2525"
checkbox input "true"
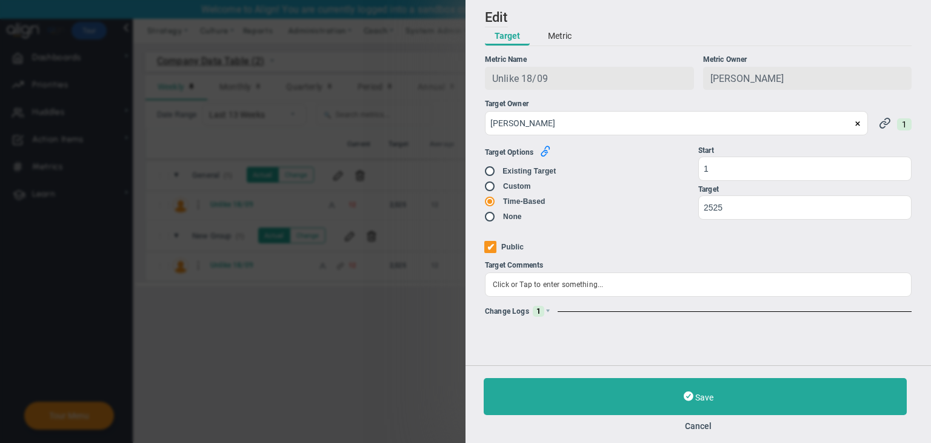
click at [544, 156] on icon "button" at bounding box center [545, 150] width 11 height 11
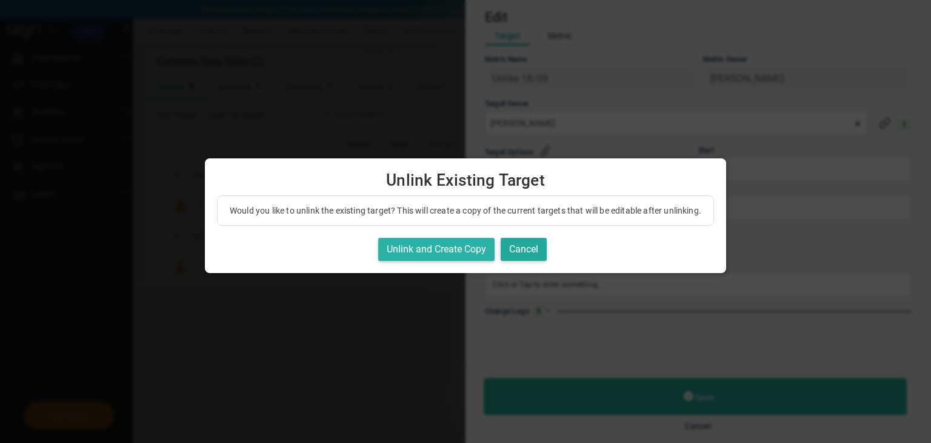
drag, startPoint x: 444, startPoint y: 260, endPoint x: 463, endPoint y: 260, distance: 18.8
click at [444, 254] on button "Unlink and Create Copy" at bounding box center [436, 250] width 116 height 24
radio input "true"
radio input "false"
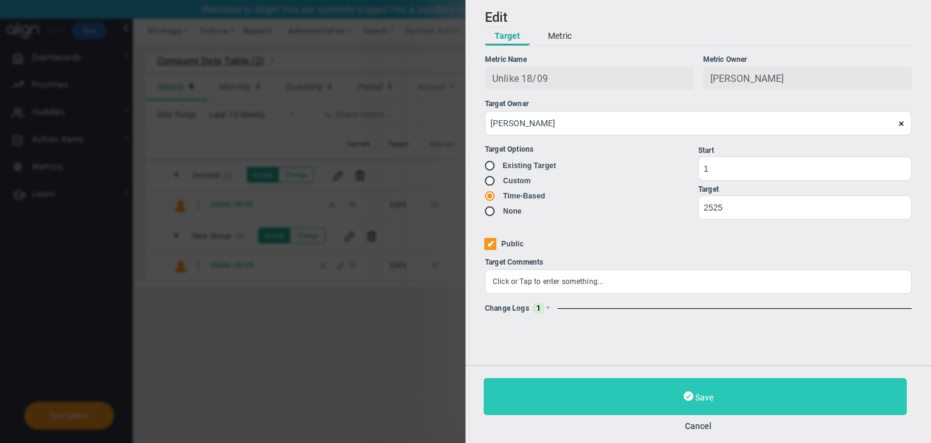
click at [641, 398] on button "Save" at bounding box center [695, 396] width 423 height 37
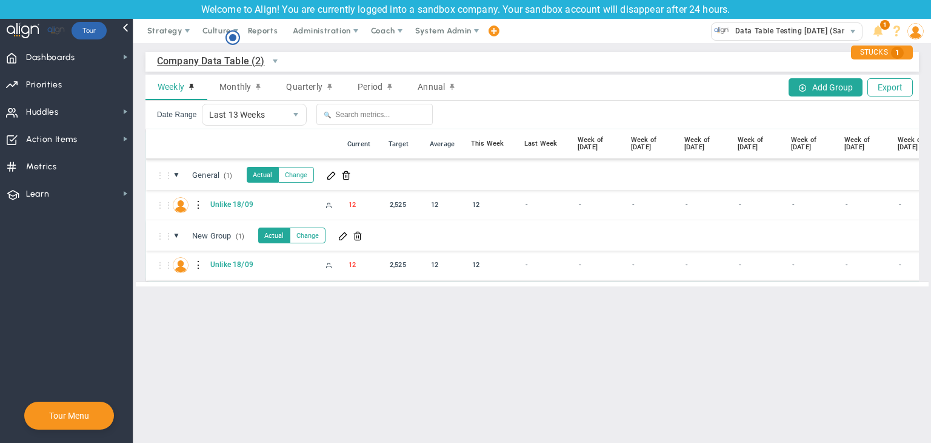
click at [401, 265] on div "2,525" at bounding box center [405, 265] width 39 height 14
type input "2000"
click at [226, 59] on span "Company Data Table (2)" at bounding box center [211, 60] width 108 height 15
click at [226, 95] on li "+ Manage Data Tables" at bounding box center [224, 88] width 132 height 25
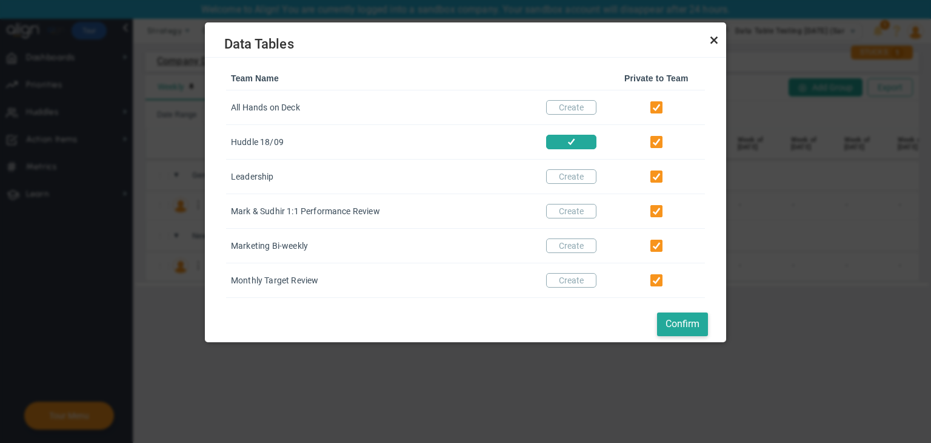
click at [720, 40] on link "Close" at bounding box center [714, 40] width 15 height 15
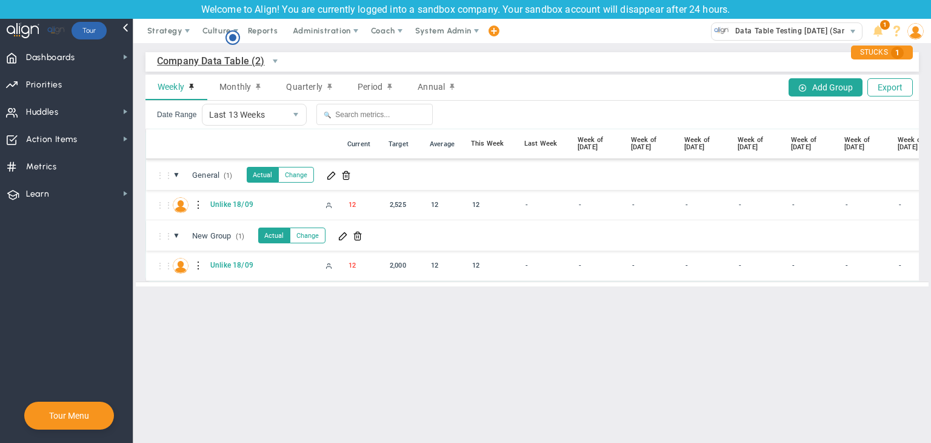
click at [241, 58] on span "Company Data Table (2)" at bounding box center [211, 60] width 108 height 15
click at [216, 113] on li "My Data Table (7)" at bounding box center [224, 113] width 132 height 25
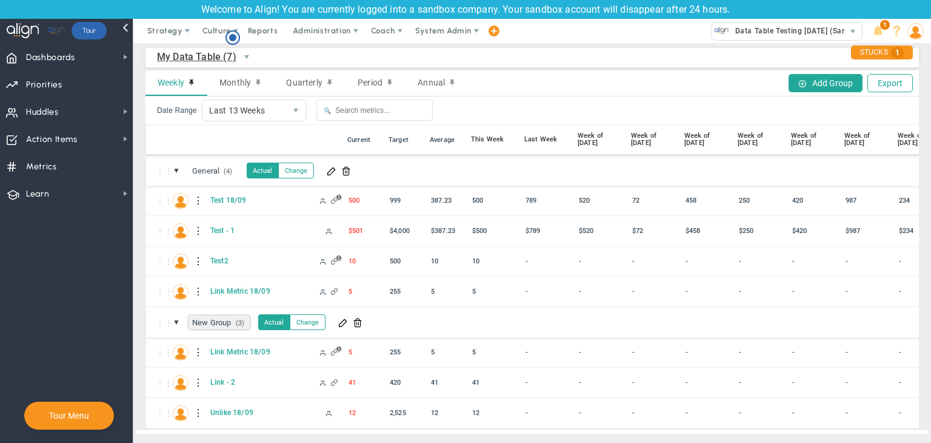
scroll to position [13, 0]
click at [197, 403] on div at bounding box center [199, 412] width 8 height 19
click at [238, 403] on div "Edit" at bounding box center [249, 405] width 84 height 25
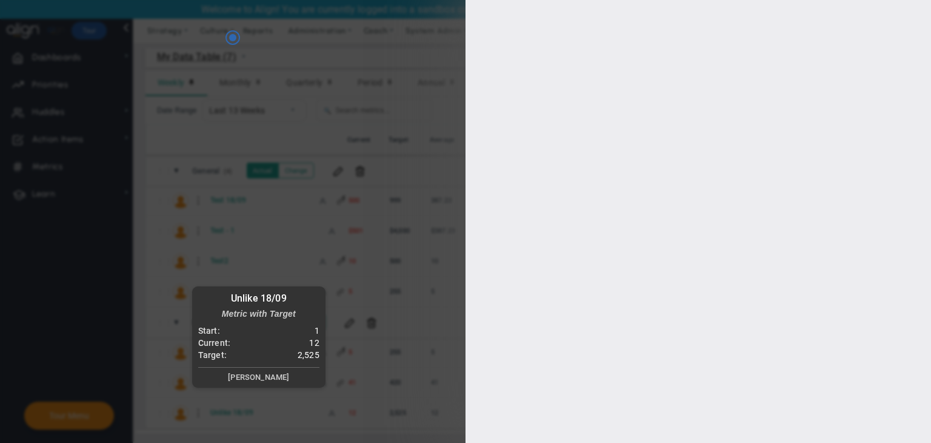
type input "[PERSON_NAME]"
radio input "true"
type input "1"
type input "2525"
checkbox input "true"
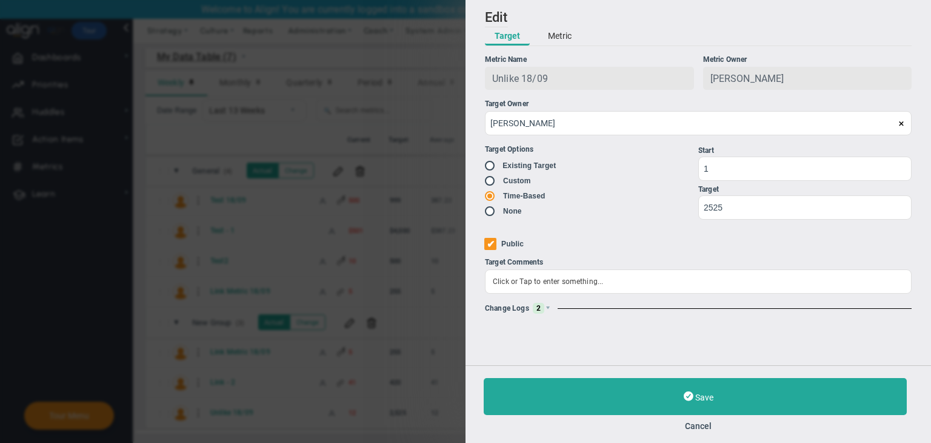
click at [548, 304] on div "Change Logs 2" at bounding box center [698, 308] width 427 height 11
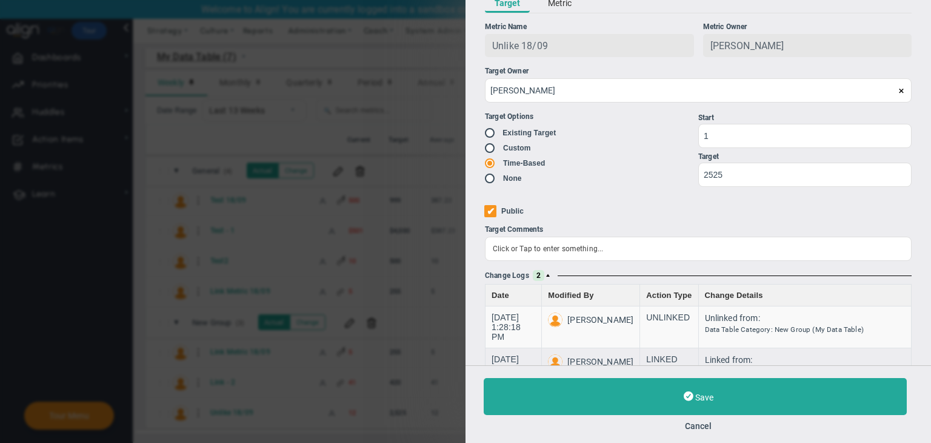
scroll to position [61, 0]
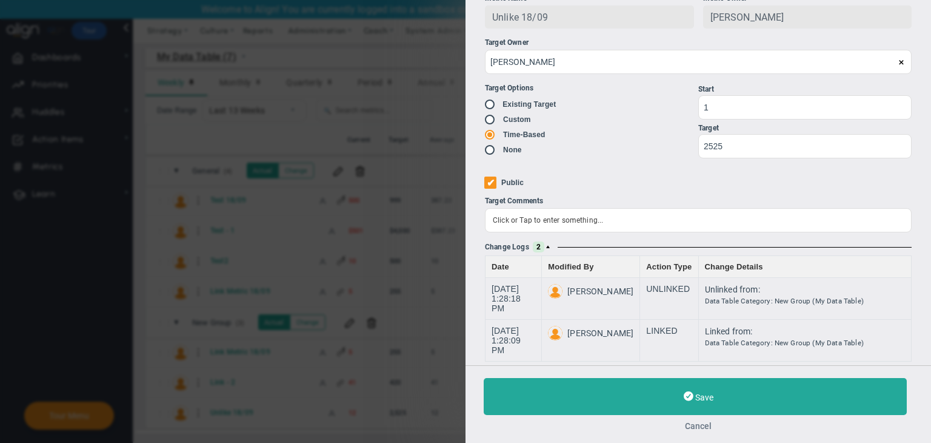
click at [692, 423] on button "Cancel" at bounding box center [698, 426] width 429 height 10
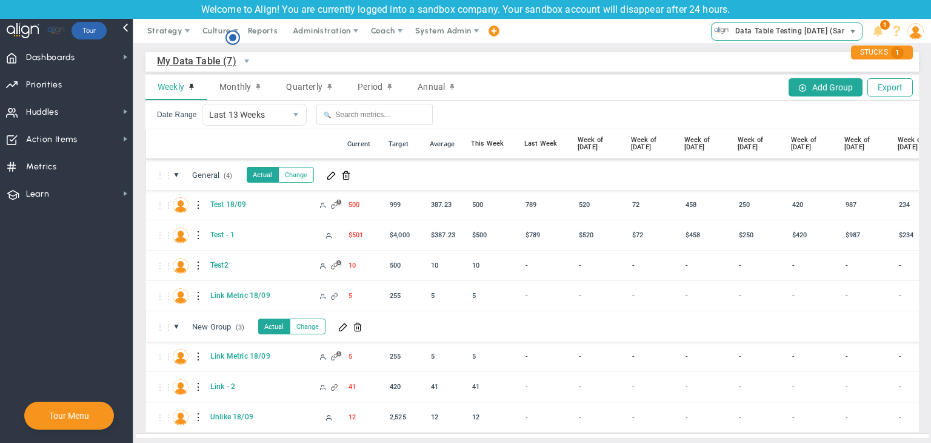
click at [760, 35] on span "Data Table Testing [DATE] (Sandbox)" at bounding box center [798, 31] width 138 height 16
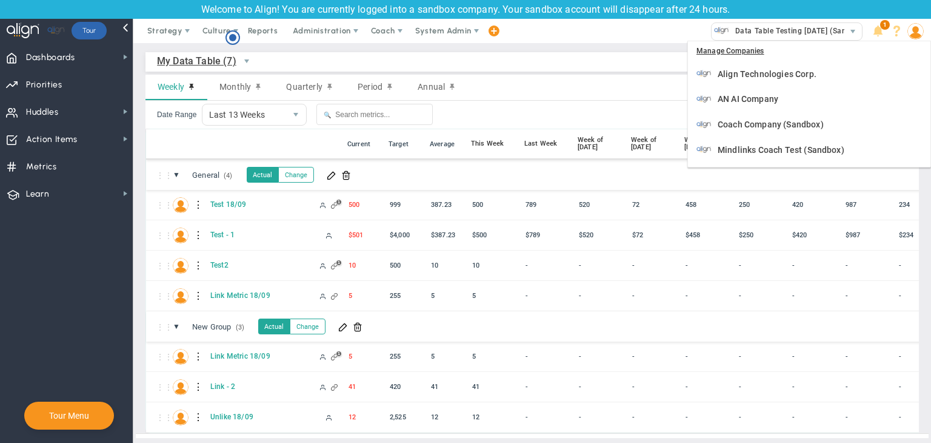
click at [919, 35] on img at bounding box center [916, 31] width 16 height 16
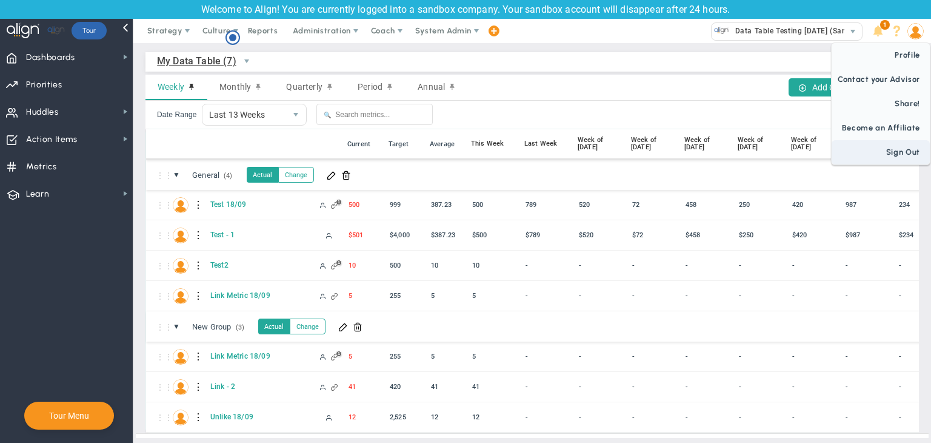
click at [886, 155] on span "Sign Out" at bounding box center [881, 152] width 98 height 24
